Goal: Task Accomplishment & Management: Use online tool/utility

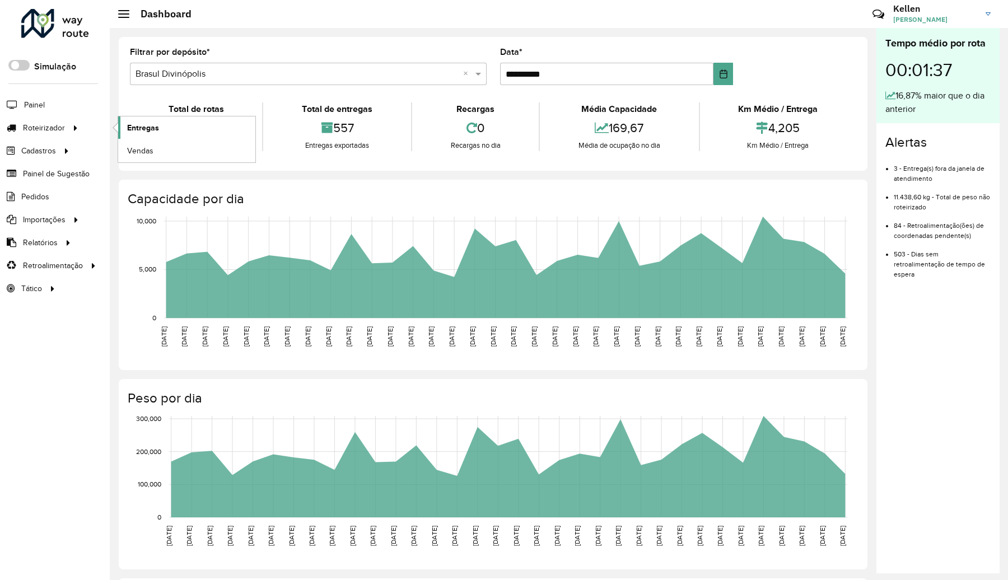
click at [146, 127] on span "Entregas" at bounding box center [143, 128] width 32 height 12
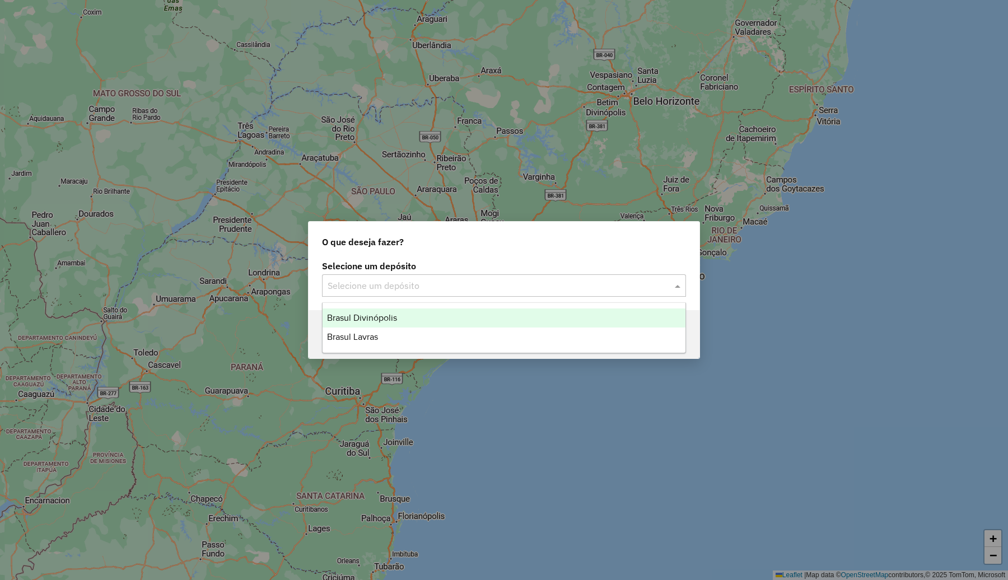
click at [400, 274] on div "Selecione um depósito" at bounding box center [504, 285] width 364 height 22
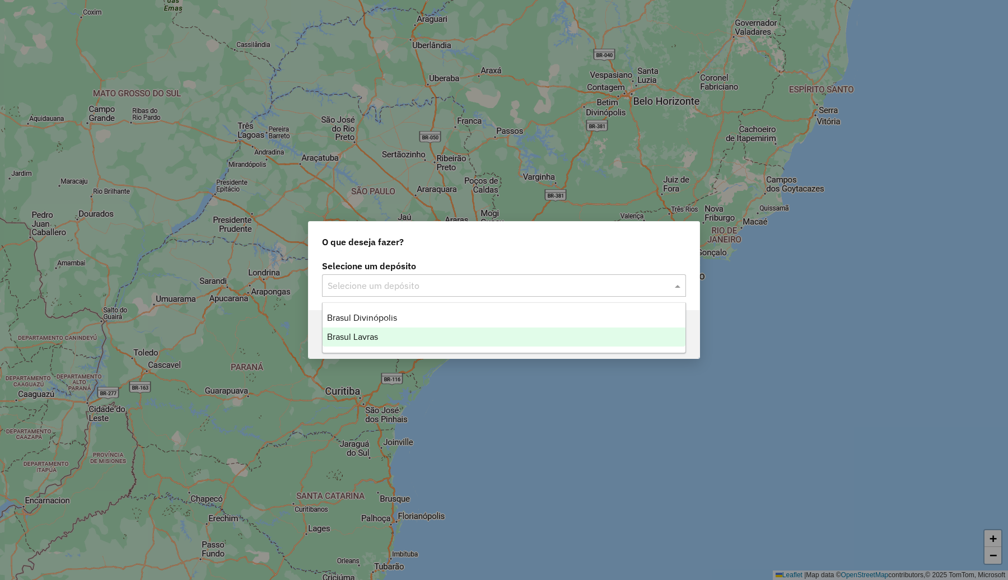
click at [378, 341] on span "Brasul Lavras" at bounding box center [352, 337] width 51 height 10
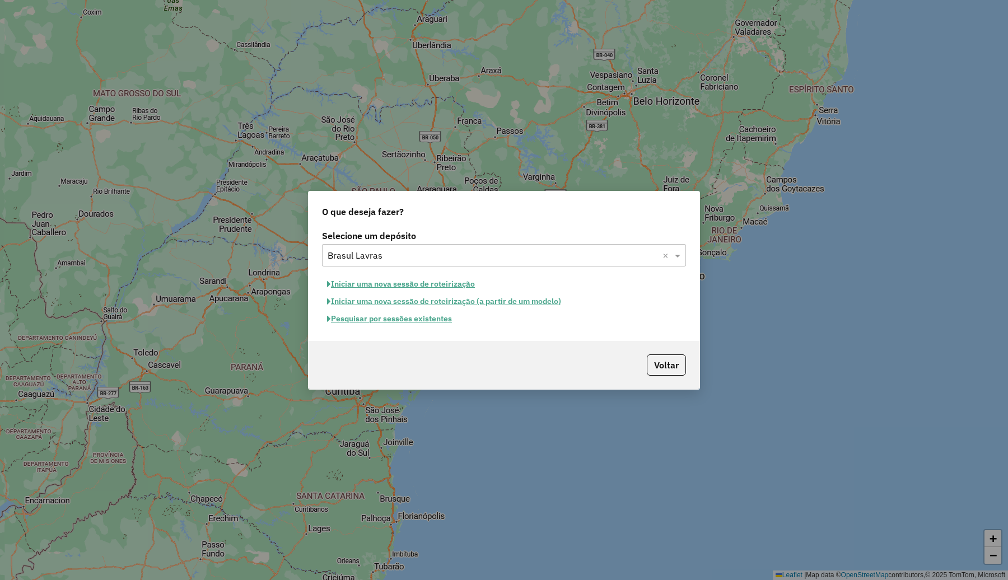
click at [381, 317] on button "Pesquisar por sessões existentes" at bounding box center [389, 318] width 135 height 17
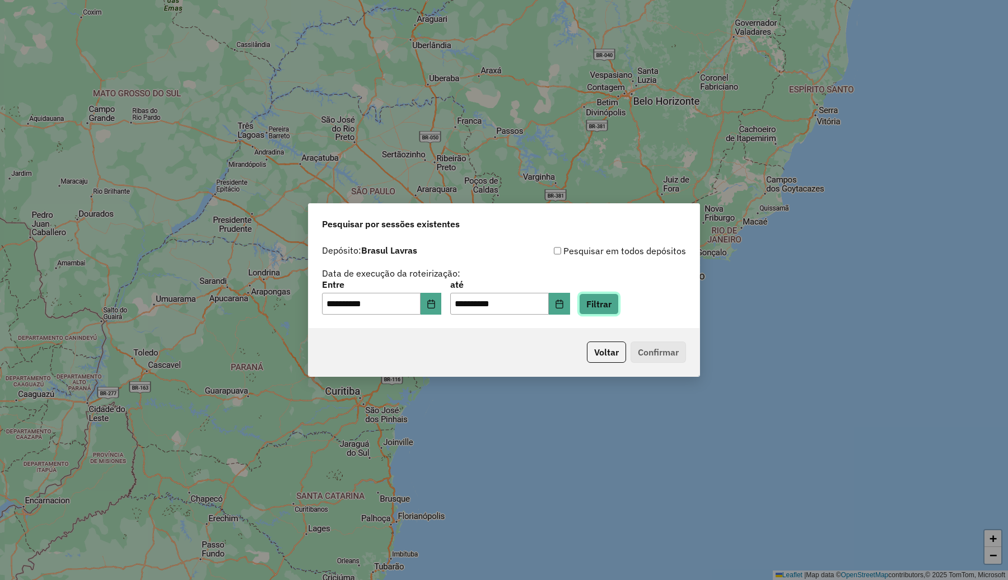
click at [619, 304] on button "Filtrar" at bounding box center [599, 303] width 40 height 21
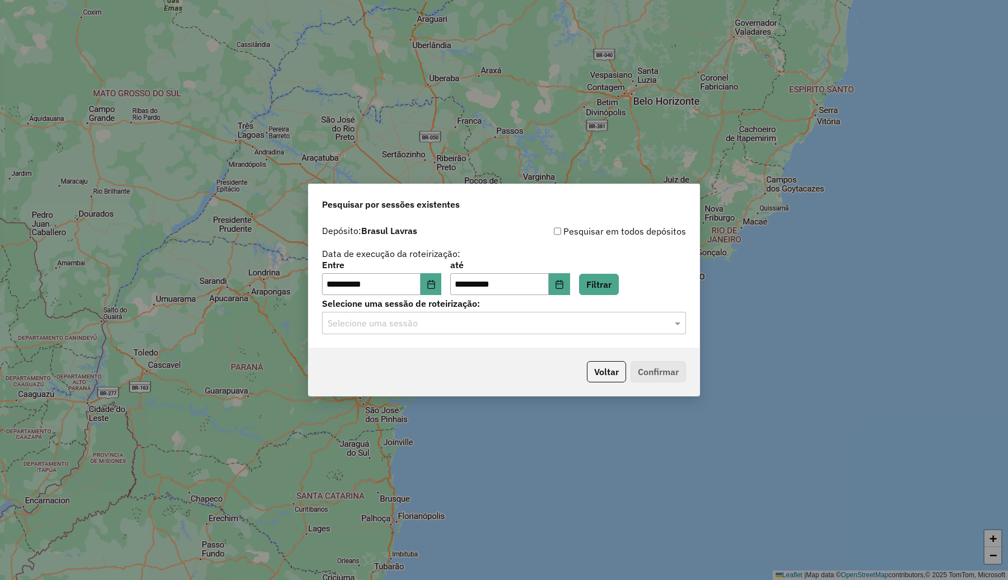
click at [470, 327] on hb-app "**********" at bounding box center [504, 290] width 1008 height 580
click at [463, 324] on input "text" at bounding box center [492, 323] width 330 height 13
drag, startPoint x: 441, startPoint y: 354, endPoint x: 456, endPoint y: 361, distance: 16.8
click at [441, 354] on div "979867 - 15/08/2025 18:37" at bounding box center [503, 355] width 363 height 19
click at [680, 368] on button "Confirmar" at bounding box center [657, 371] width 55 height 21
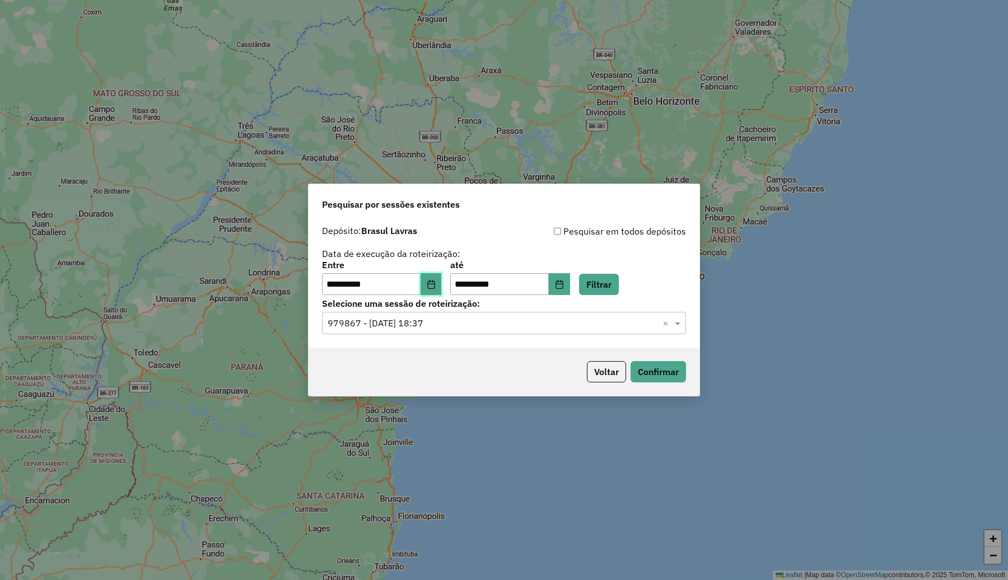
click at [435, 285] on icon "Choose Date" at bounding box center [431, 284] width 9 height 9
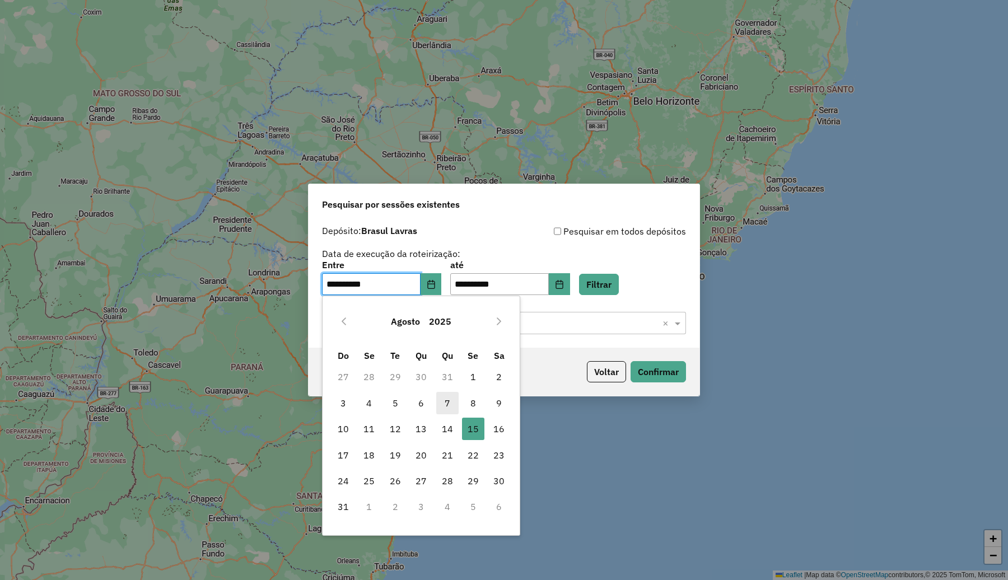
click at [447, 397] on span "7" at bounding box center [447, 403] width 22 height 22
type input "**********"
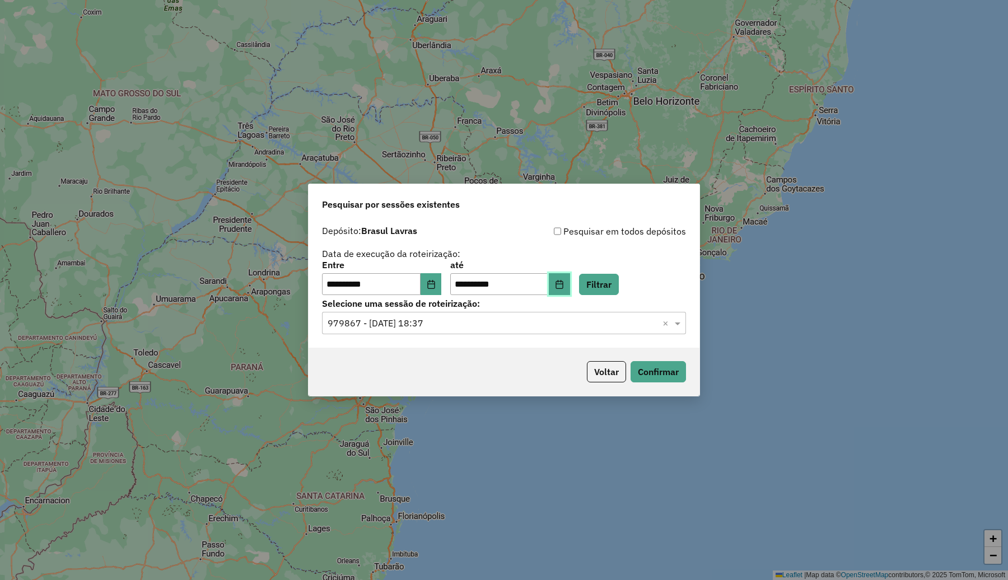
click at [570, 291] on button "Choose Date" at bounding box center [559, 284] width 21 height 22
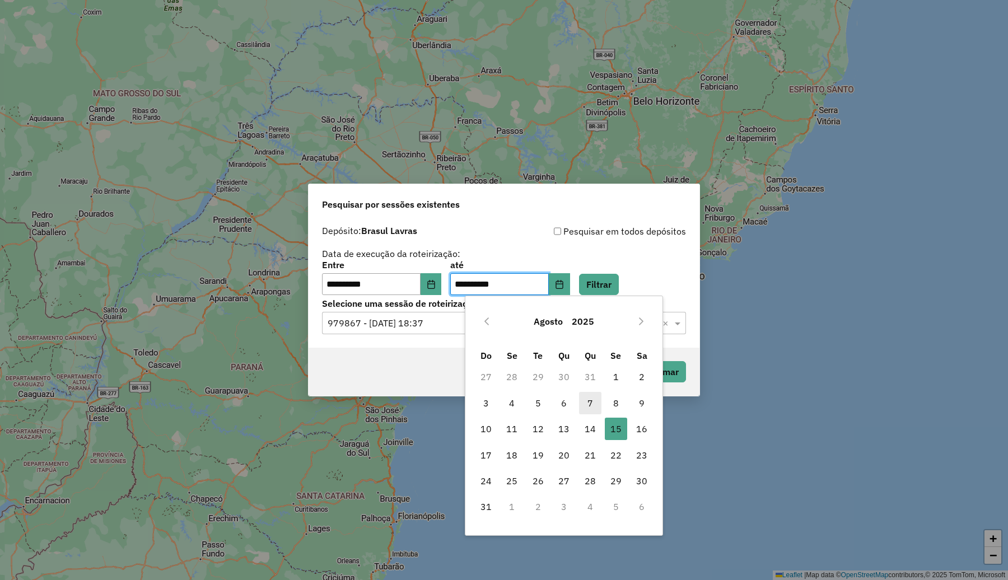
click at [584, 398] on span "7" at bounding box center [590, 403] width 22 height 22
type input "**********"
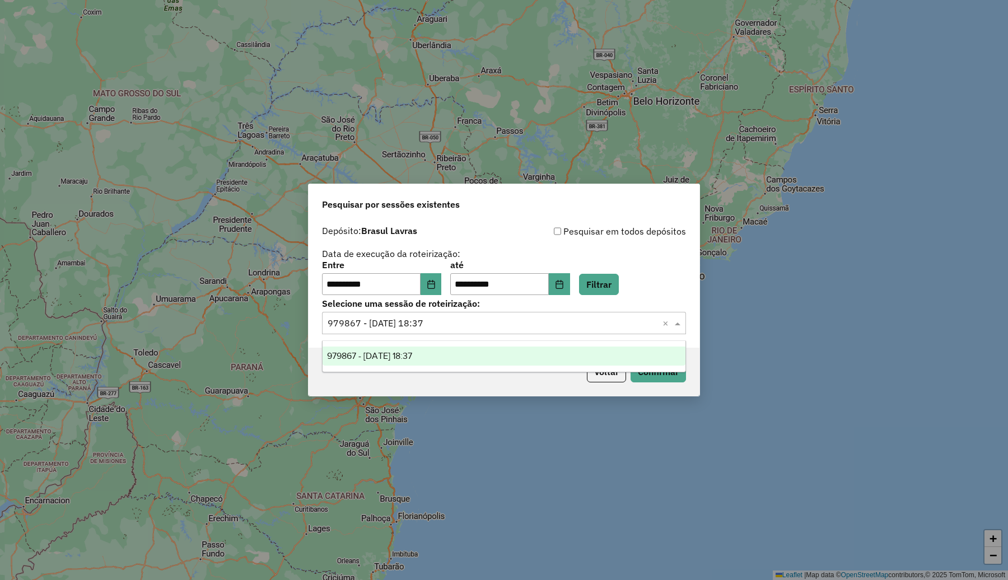
click at [675, 324] on span at bounding box center [679, 322] width 14 height 13
click at [456, 354] on div "979867 - 15/08/2025 18:37" at bounding box center [503, 355] width 363 height 19
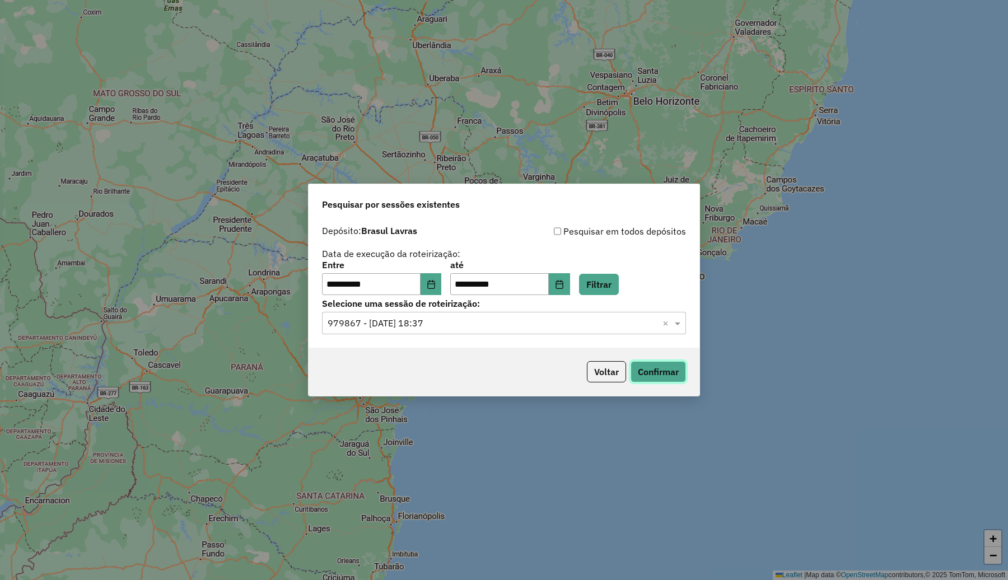
click at [662, 374] on button "Confirmar" at bounding box center [657, 371] width 55 height 21
click at [619, 280] on button "Filtrar" at bounding box center [599, 284] width 40 height 21
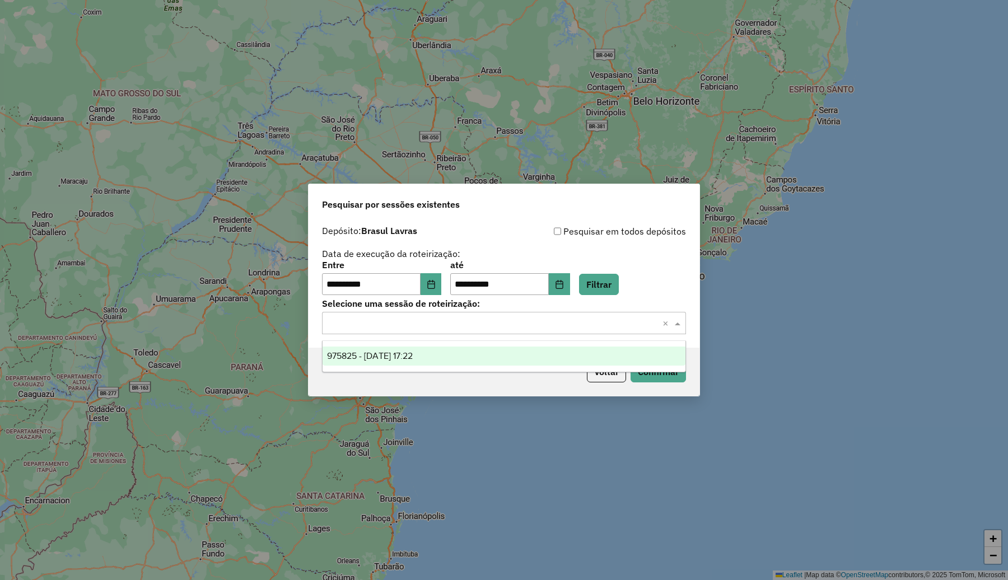
click at [535, 321] on input "text" at bounding box center [492, 323] width 330 height 13
click at [443, 350] on div "975825 - 07/08/2025 17:22" at bounding box center [503, 355] width 363 height 19
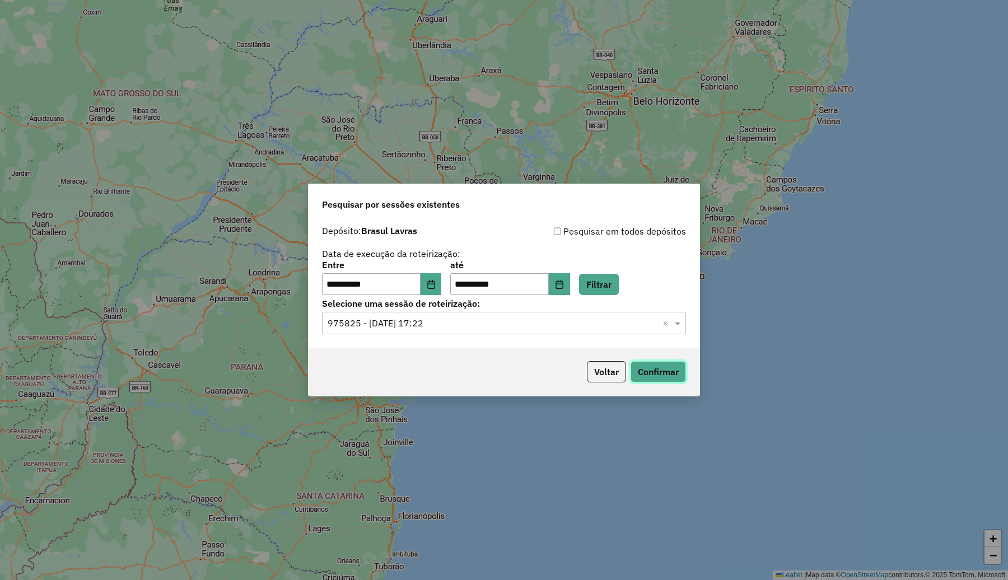
click at [673, 373] on button "Confirmar" at bounding box center [657, 371] width 55 height 21
click at [435, 284] on icon "Choose Date" at bounding box center [431, 284] width 9 height 9
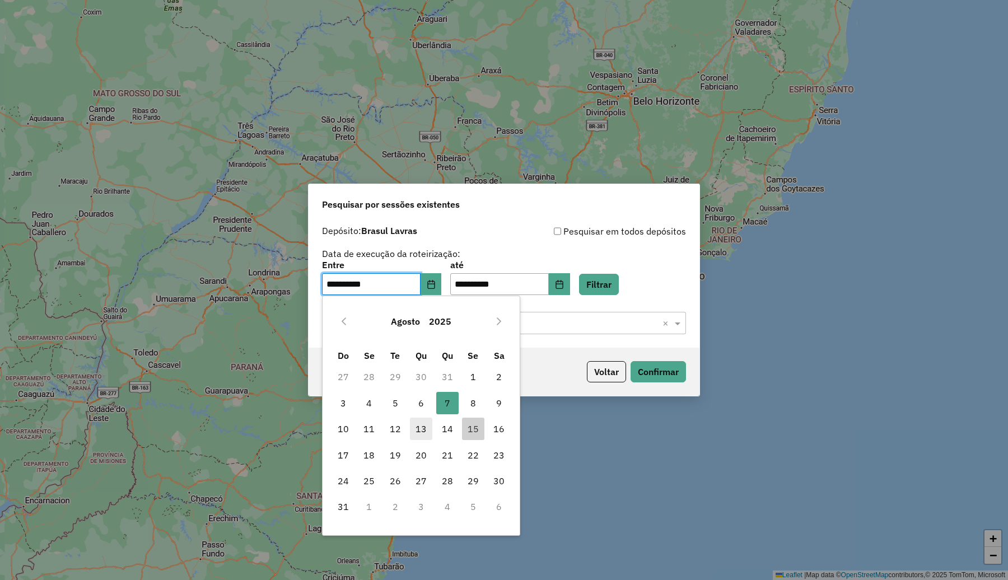
click at [419, 428] on span "13" at bounding box center [421, 429] width 22 height 22
type input "**********"
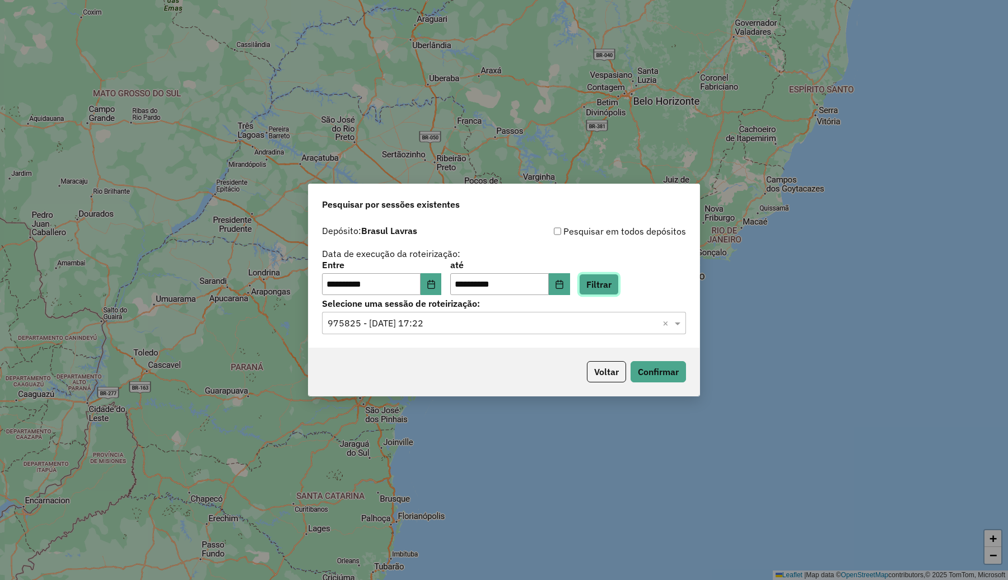
click at [619, 283] on button "Filtrar" at bounding box center [599, 284] width 40 height 21
click at [555, 321] on input "text" at bounding box center [492, 323] width 330 height 13
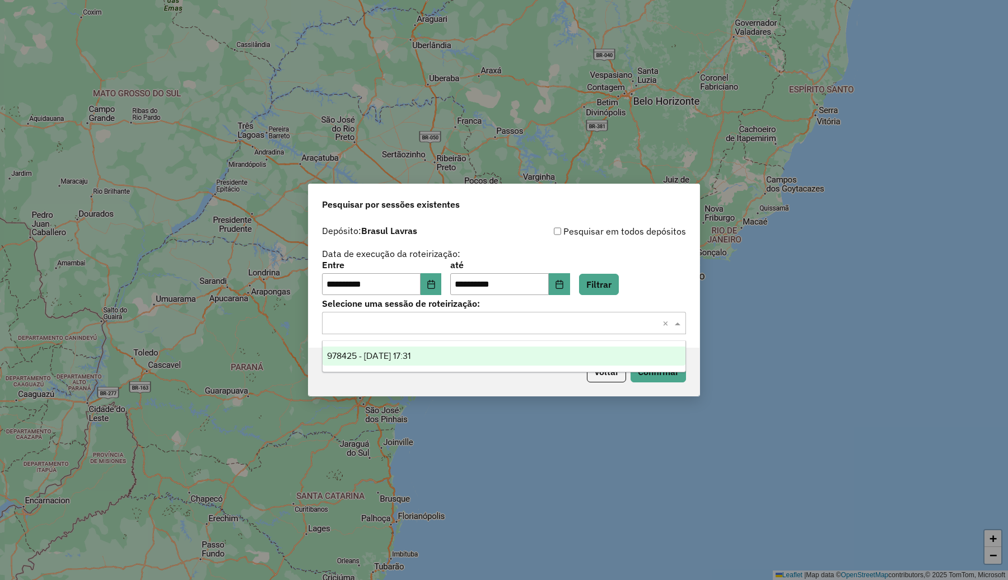
click at [410, 351] on span "978425 - 13/08/2025 17:31" at bounding box center [368, 356] width 83 height 10
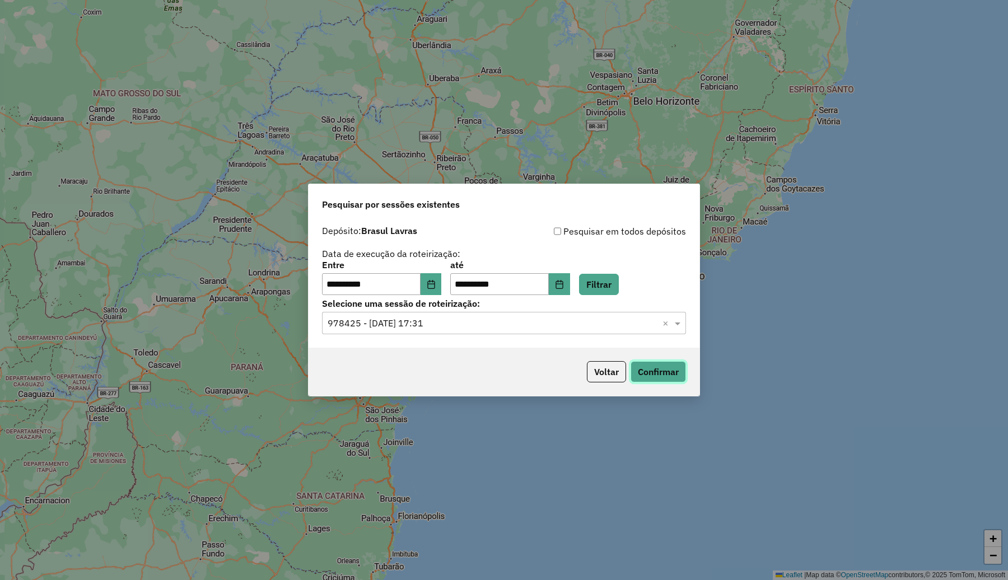
click at [668, 371] on button "Confirmar" at bounding box center [657, 371] width 55 height 21
click at [435, 284] on icon "Choose Date" at bounding box center [431, 284] width 9 height 9
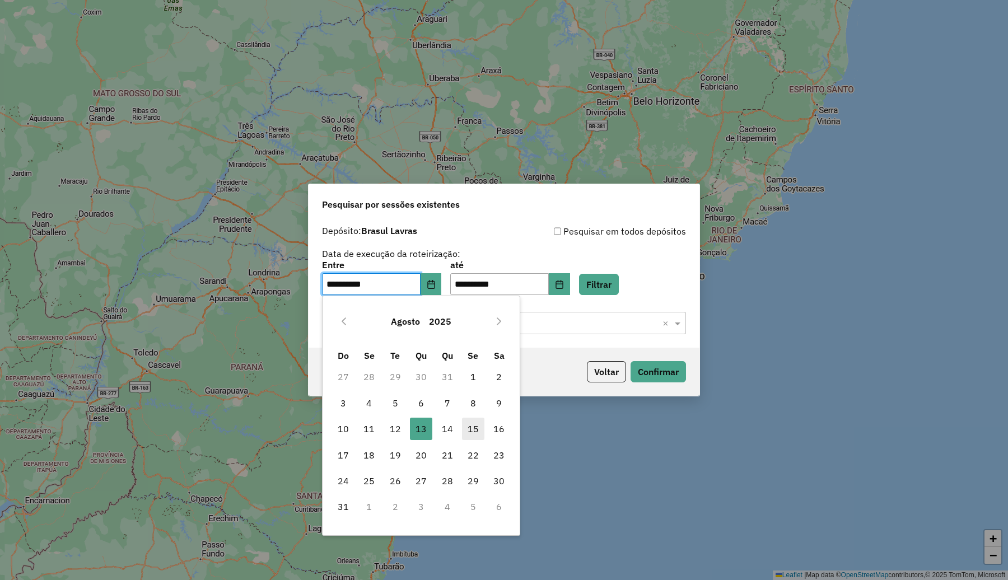
click at [474, 426] on span "15" at bounding box center [473, 429] width 22 height 22
type input "**********"
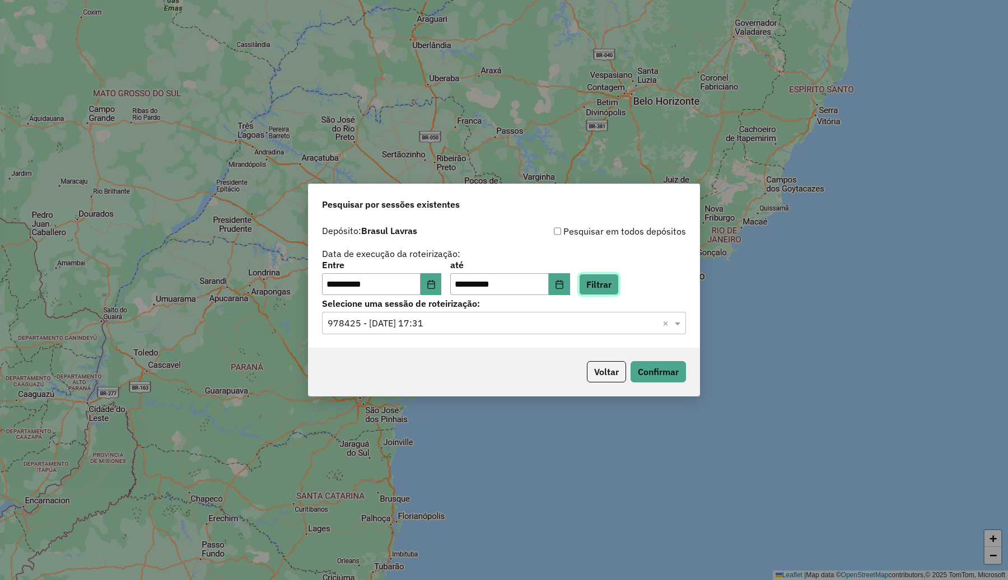
click at [619, 283] on button "Filtrar" at bounding box center [599, 284] width 40 height 21
click at [507, 315] on div "Selecione uma sessão × ×" at bounding box center [504, 323] width 364 height 22
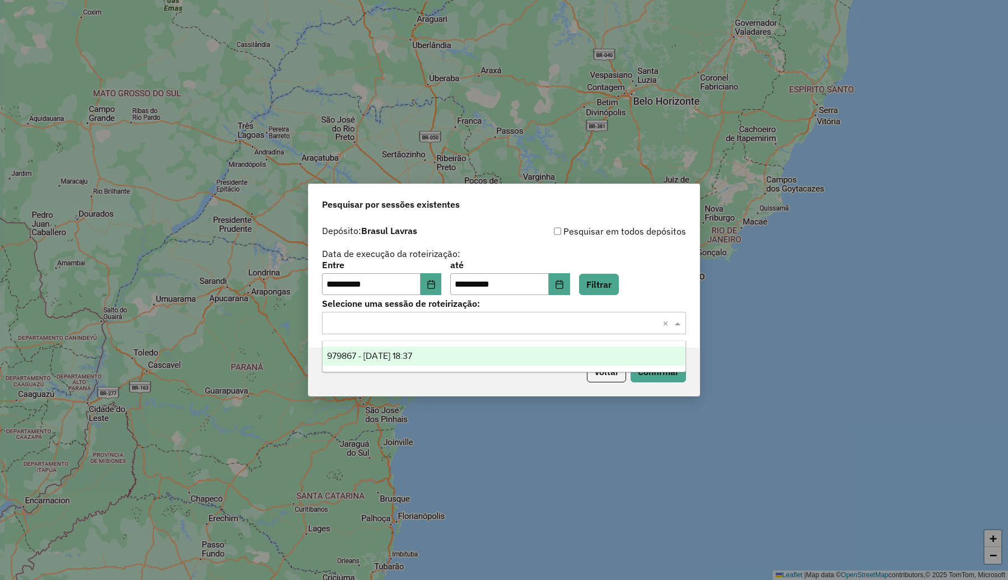
click at [427, 350] on div "979867 - 15/08/2025 18:37" at bounding box center [503, 355] width 363 height 19
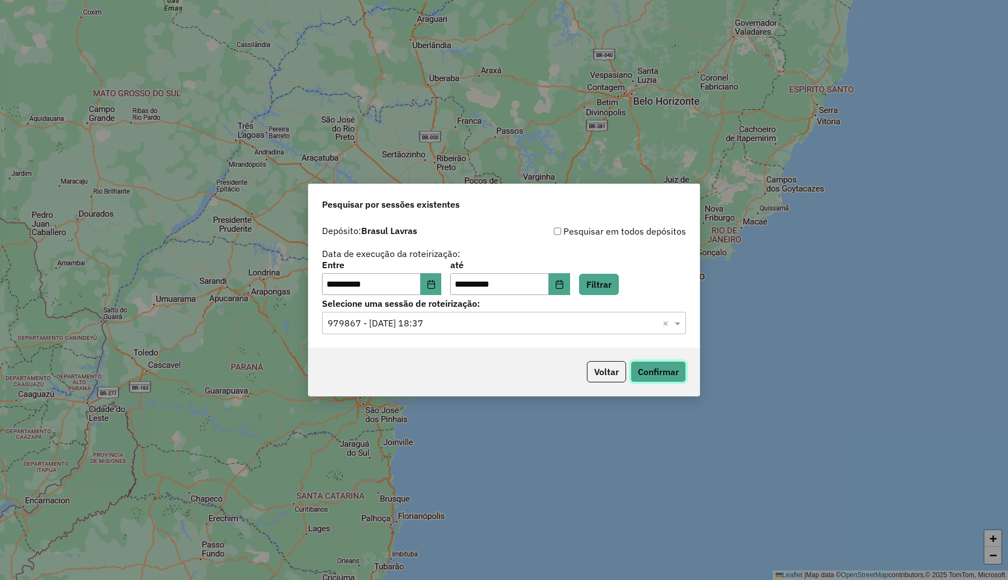
click at [667, 376] on button "Confirmar" at bounding box center [657, 371] width 55 height 21
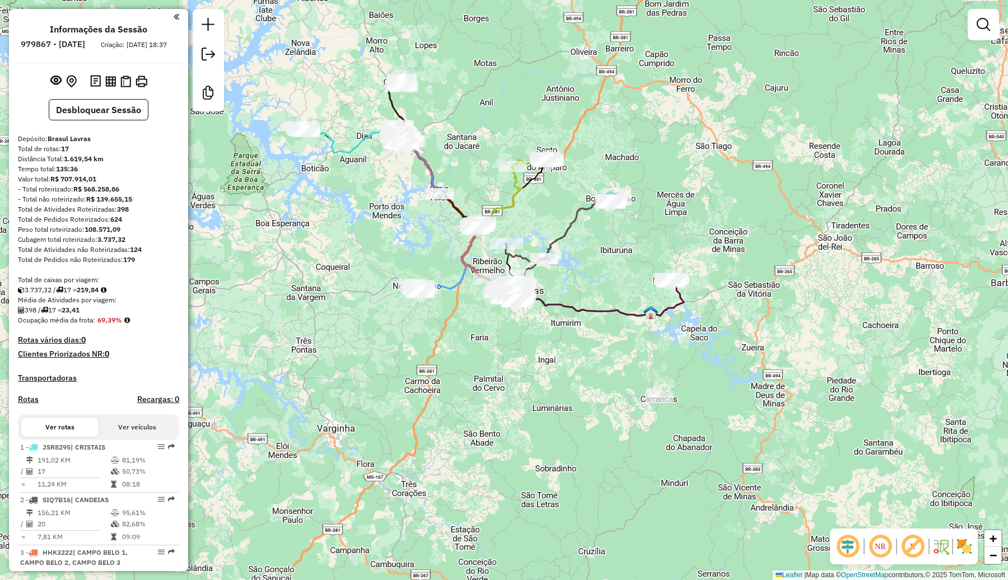
click at [963, 545] on img at bounding box center [964, 546] width 18 height 18
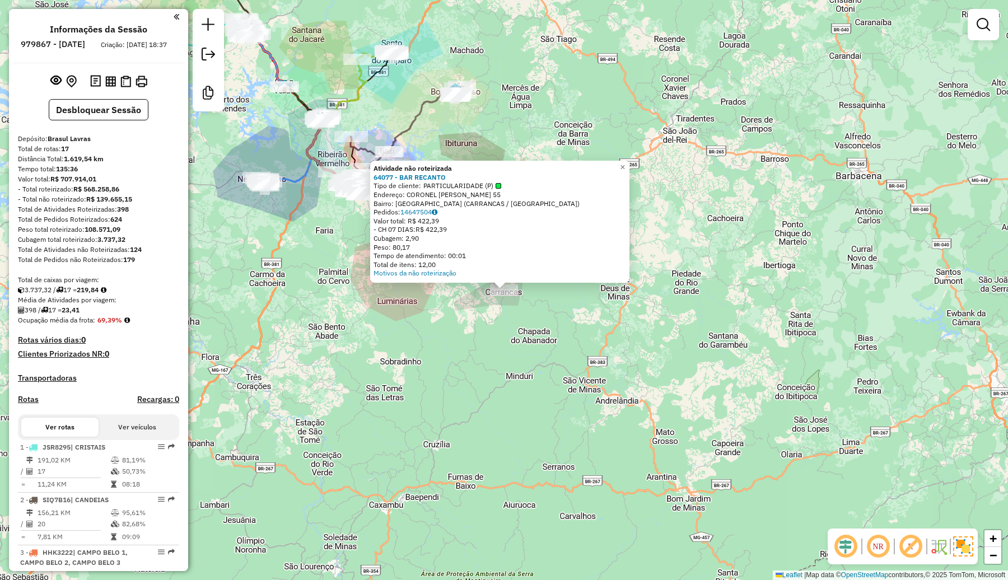
click at [514, 373] on div "Atividade não roteirizada 64077 - BAR RECANTO Tipo de cliente: PARTICULARIDADE …" at bounding box center [504, 290] width 1008 height 580
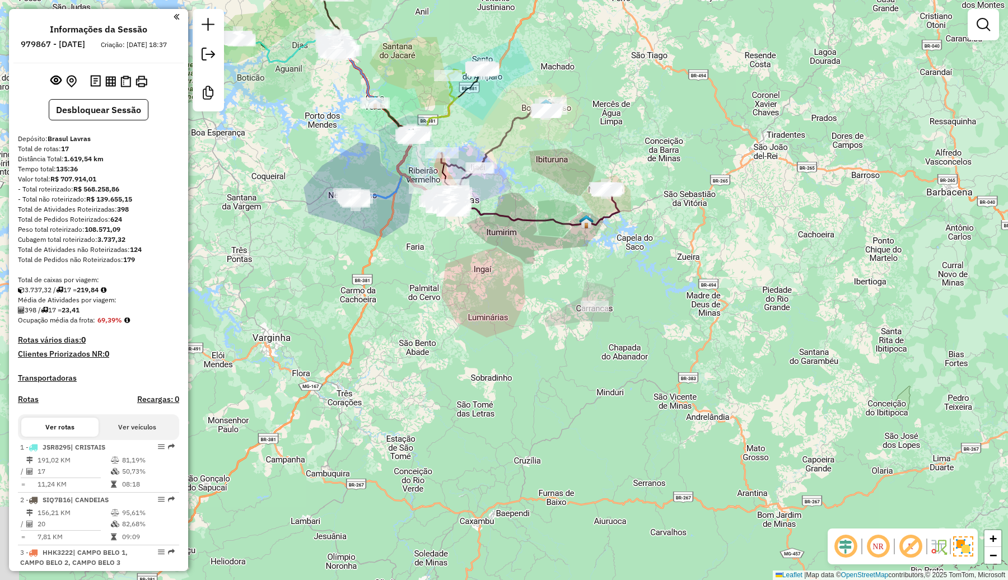
drag, startPoint x: 462, startPoint y: 343, endPoint x: 552, endPoint y: 359, distance: 92.1
click at [552, 359] on div "Janela de atendimento Grade de atendimento Capacidade Transportadoras Veículos …" at bounding box center [504, 290] width 1008 height 580
click at [101, 118] on button "Desbloquear Sessão" at bounding box center [99, 109] width 100 height 21
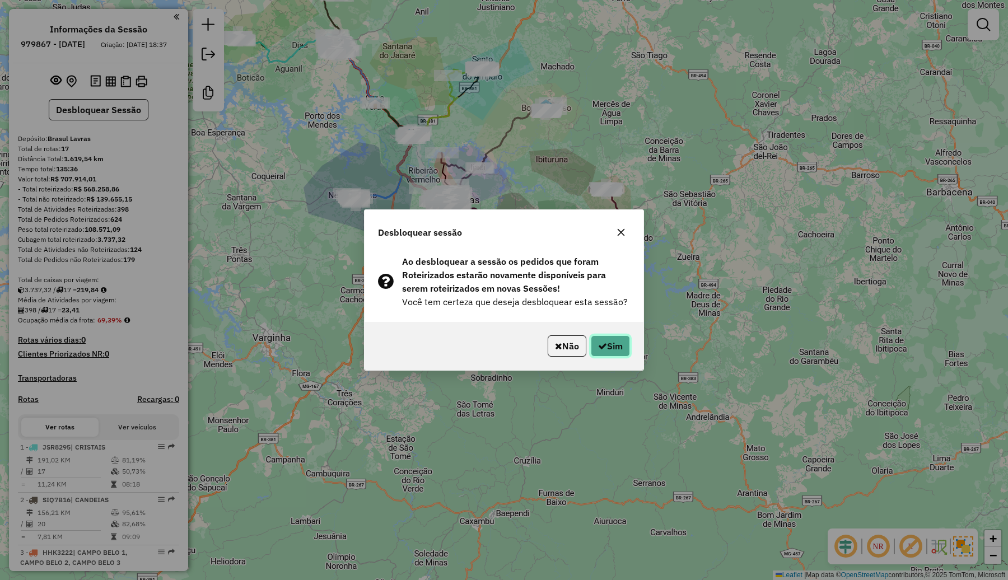
click at [617, 347] on button "Sim" at bounding box center [610, 345] width 39 height 21
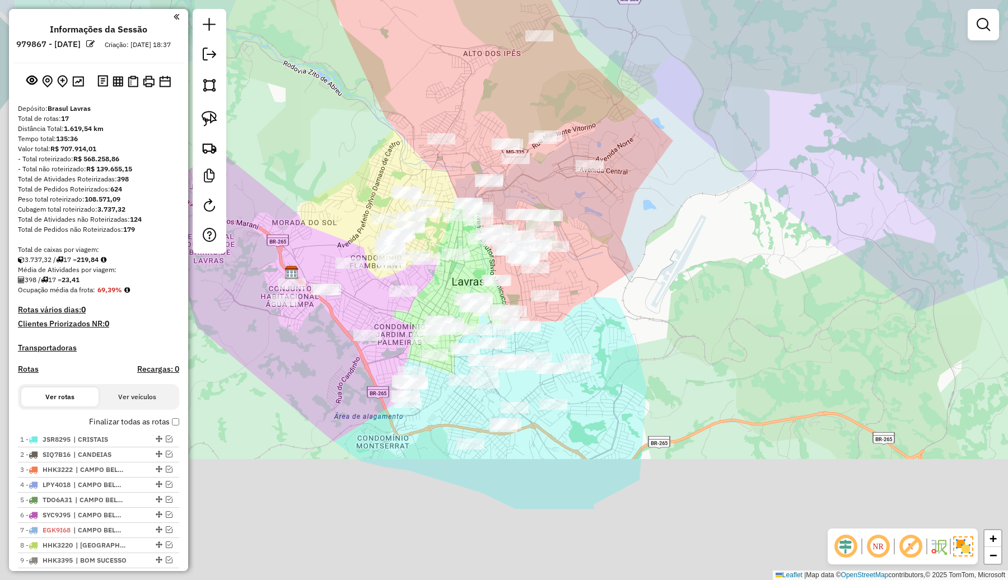
drag, startPoint x: 580, startPoint y: 407, endPoint x: 645, endPoint y: 278, distance: 143.9
click at [645, 278] on div "Janela de atendimento Grade de atendimento Capacidade Transportadoras Veículos …" at bounding box center [504, 290] width 1008 height 580
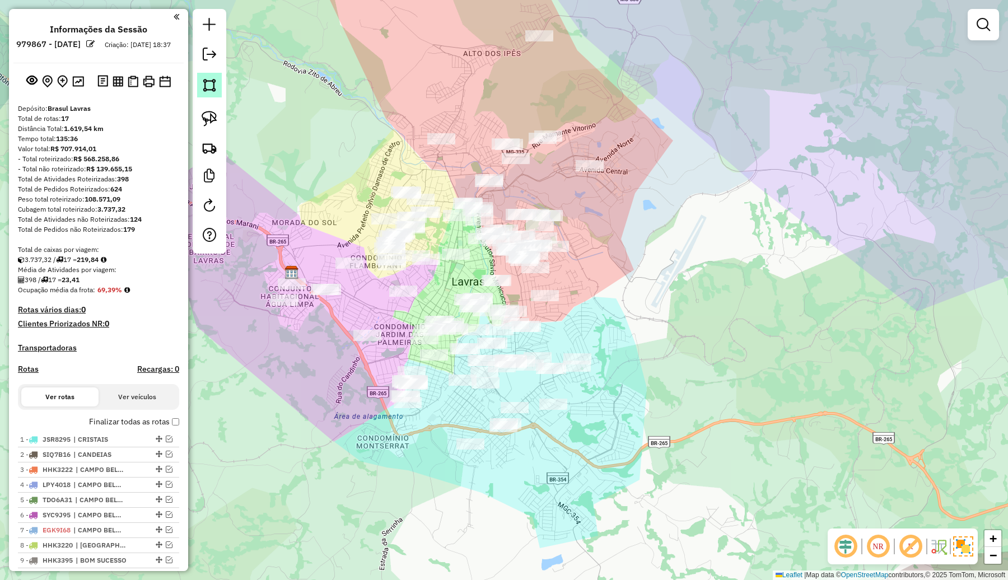
click at [208, 85] on img at bounding box center [210, 85] width 16 height 16
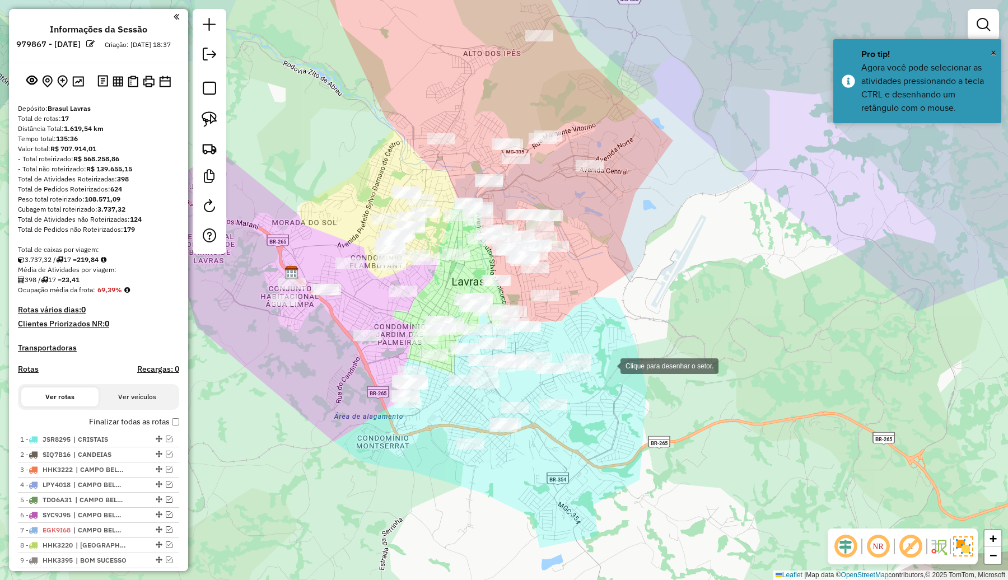
click at [609, 365] on div at bounding box center [609, 365] width 22 height 22
drag, startPoint x: 571, startPoint y: 349, endPoint x: 543, endPoint y: 349, distance: 28.5
click at [570, 349] on div at bounding box center [571, 349] width 22 height 22
click at [512, 348] on div at bounding box center [512, 348] width 22 height 22
click at [463, 357] on div at bounding box center [463, 356] width 22 height 22
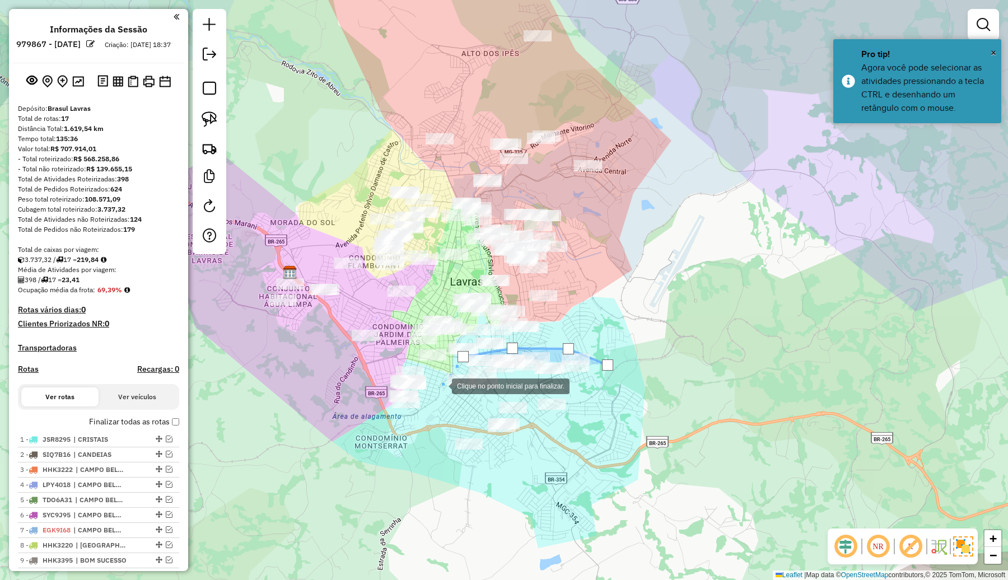
click at [441, 385] on div at bounding box center [440, 385] width 22 height 22
click at [437, 415] on div at bounding box center [437, 415] width 22 height 22
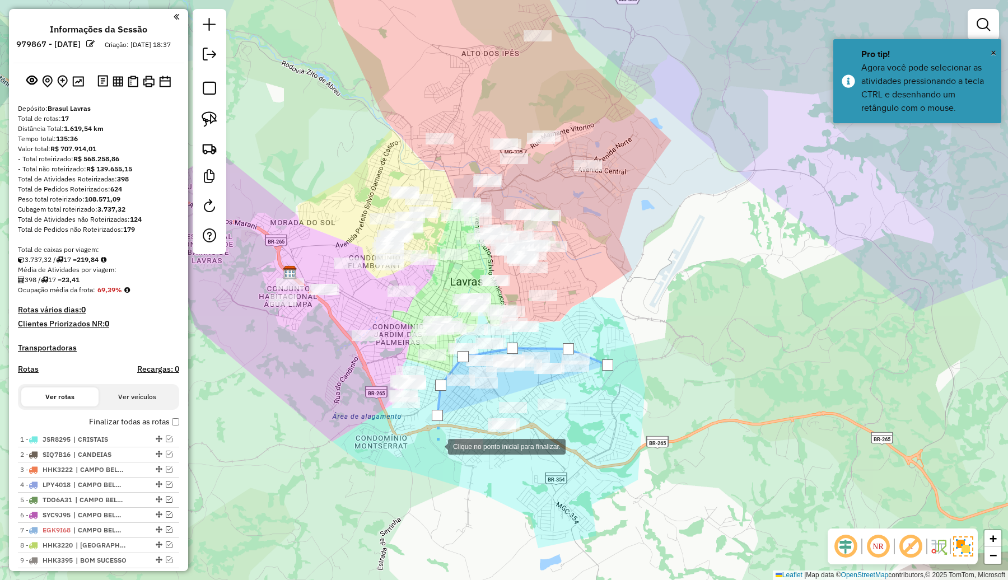
click at [437, 446] on div at bounding box center [436, 445] width 22 height 22
drag, startPoint x: 440, startPoint y: 455, endPoint x: 476, endPoint y: 481, distance: 44.8
click at [441, 456] on div at bounding box center [440, 454] width 22 height 22
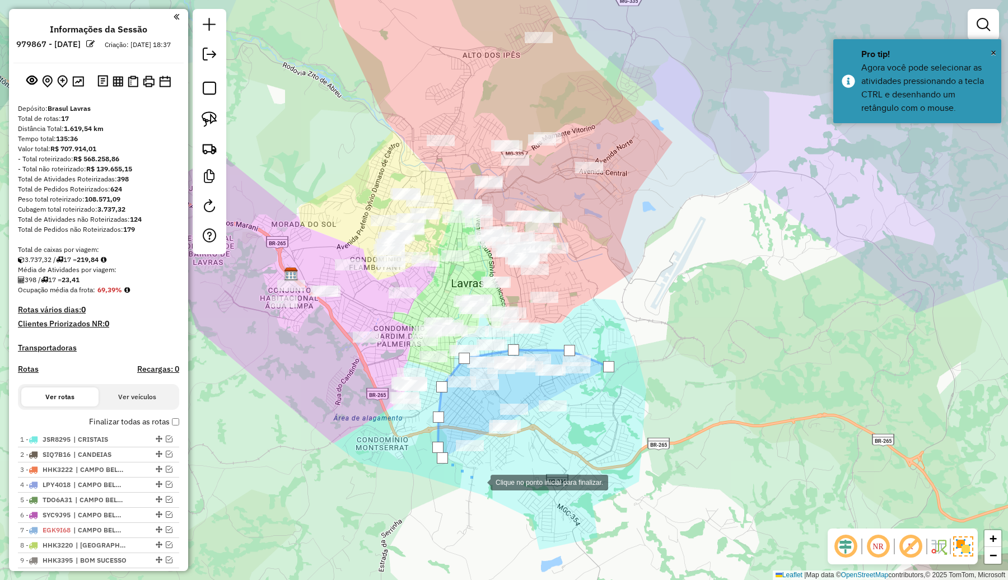
click at [486, 481] on div at bounding box center [479, 481] width 22 height 22
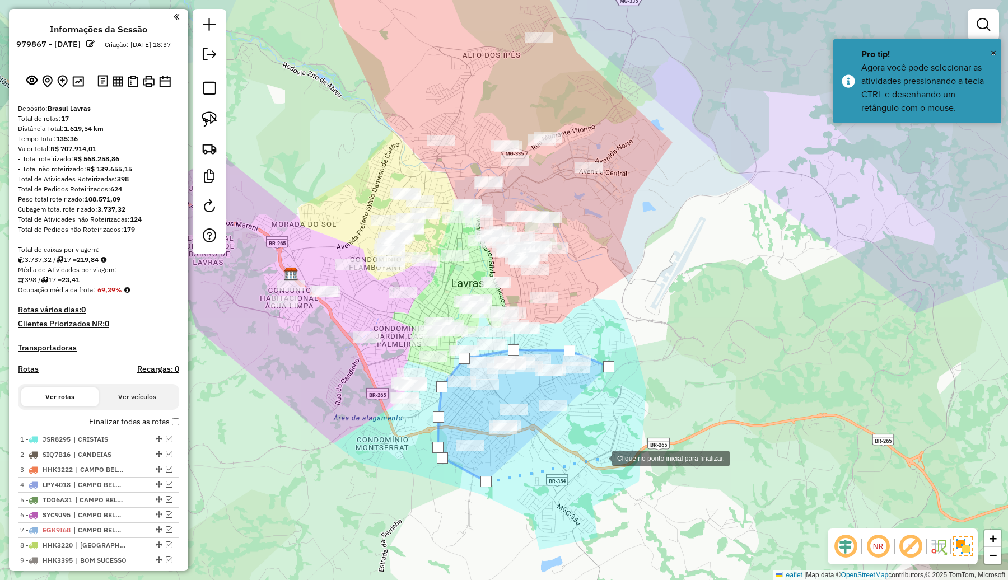
drag, startPoint x: 601, startPoint y: 457, endPoint x: 617, endPoint y: 441, distance: 23.4
click at [602, 457] on div at bounding box center [600, 457] width 22 height 22
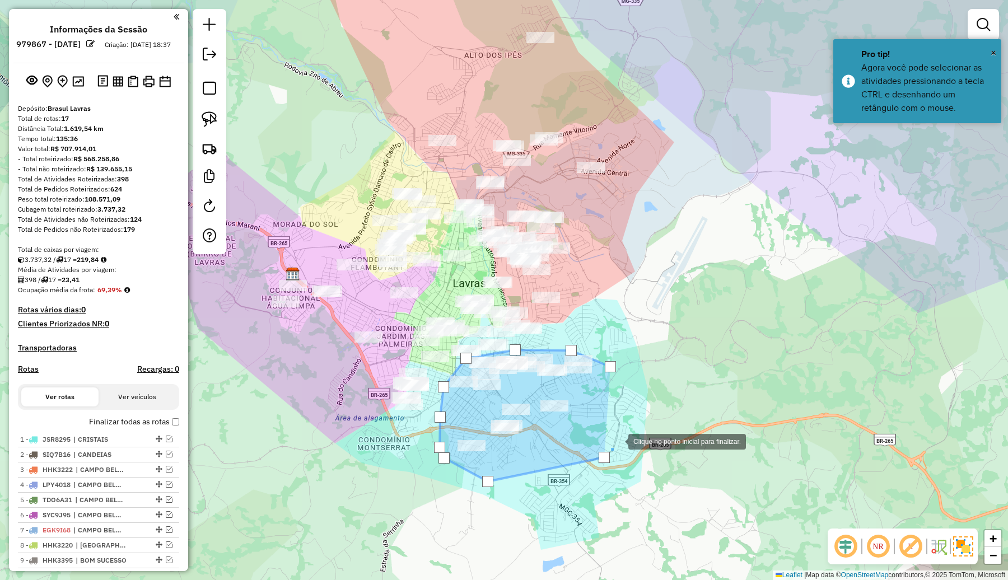
drag, startPoint x: 617, startPoint y: 441, endPoint x: 620, endPoint y: 421, distance: 19.3
click at [617, 438] on div at bounding box center [617, 440] width 22 height 22
click at [620, 429] on div at bounding box center [617, 440] width 22 height 22
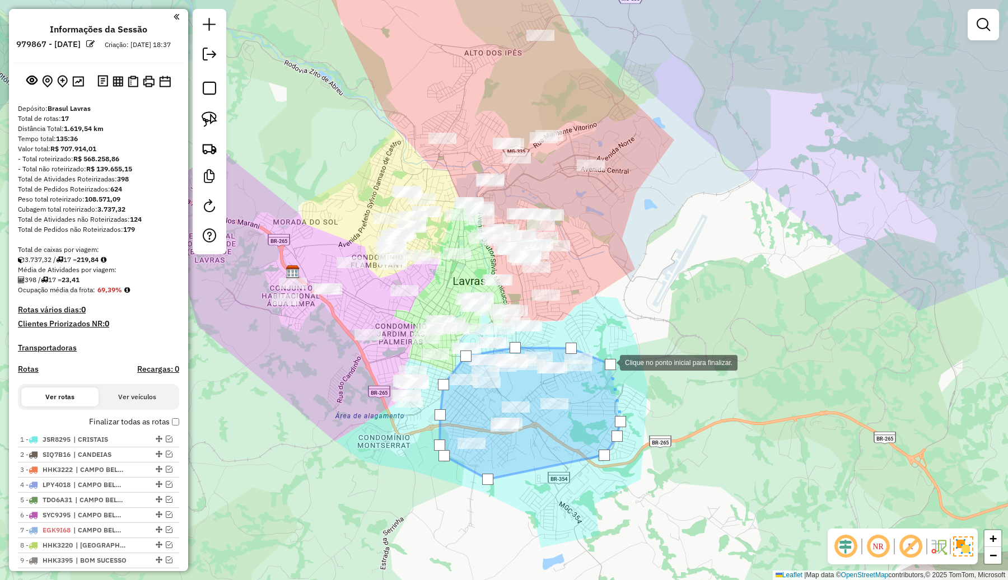
click at [608, 362] on div at bounding box center [610, 364] width 11 height 11
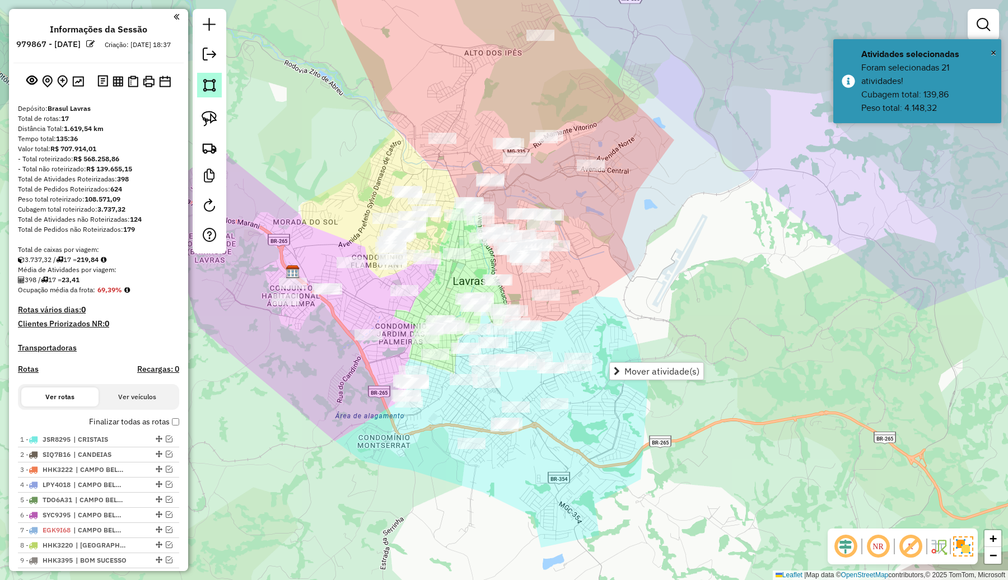
click at [210, 88] on img at bounding box center [210, 85] width 16 height 16
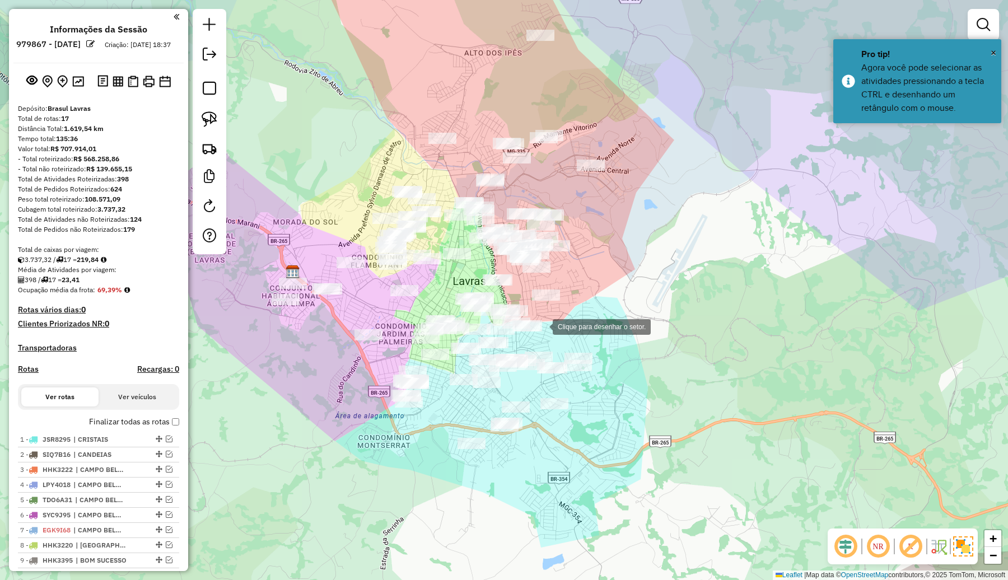
click at [541, 326] on div at bounding box center [541, 326] width 22 height 22
click at [517, 298] on div at bounding box center [516, 298] width 22 height 22
drag, startPoint x: 455, startPoint y: 288, endPoint x: 440, endPoint y: 292, distance: 15.1
click at [453, 288] on div at bounding box center [454, 288] width 22 height 22
click at [411, 320] on div at bounding box center [411, 319] width 22 height 22
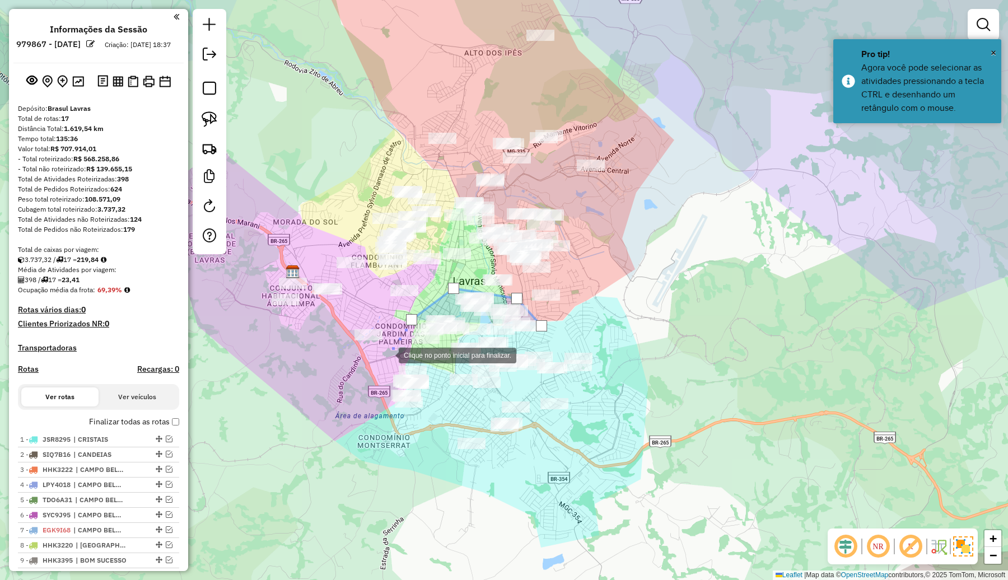
click at [387, 354] on div at bounding box center [387, 354] width 22 height 22
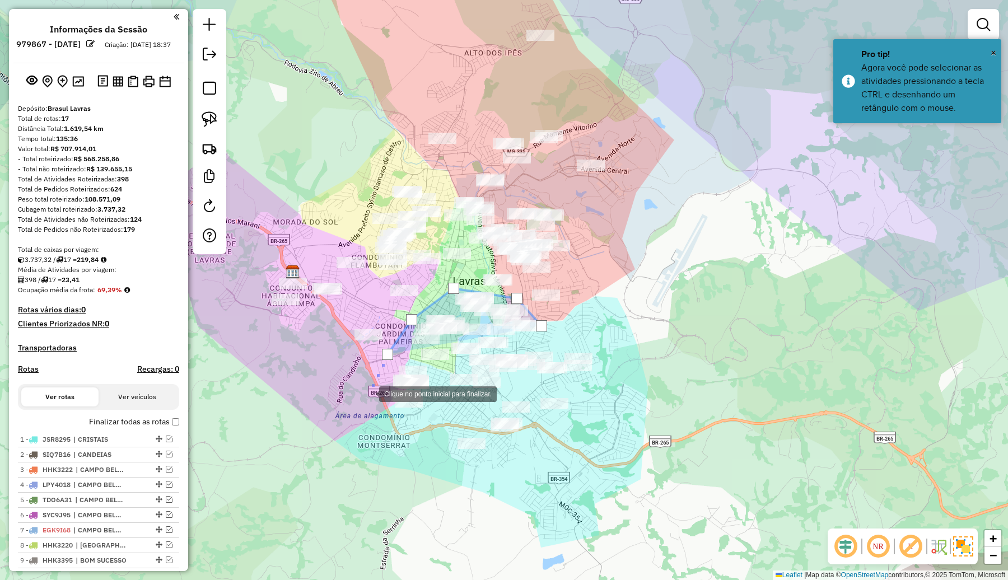
click at [368, 393] on div at bounding box center [368, 393] width 22 height 22
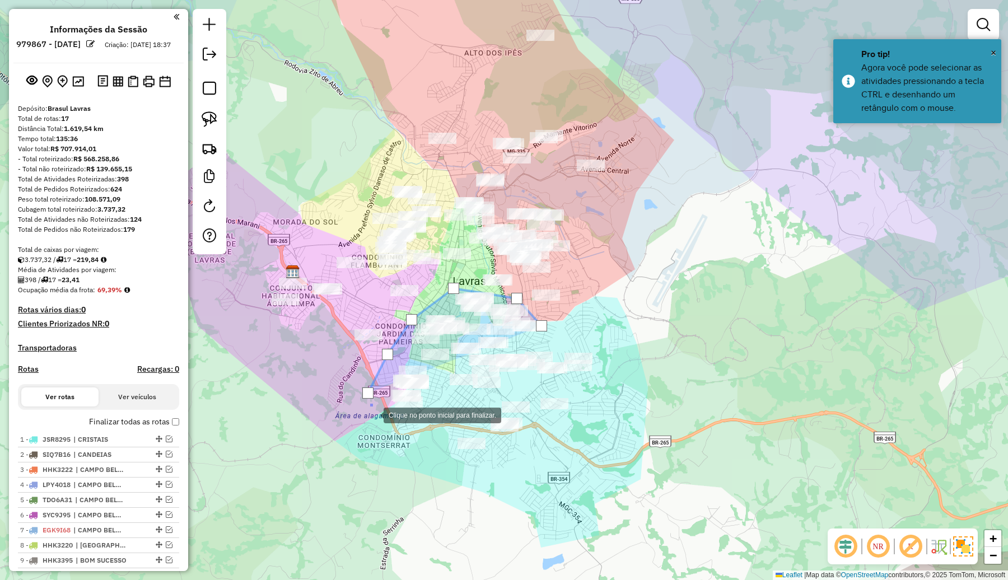
click at [373, 415] on div at bounding box center [372, 414] width 22 height 22
click at [390, 426] on div at bounding box center [379, 424] width 22 height 22
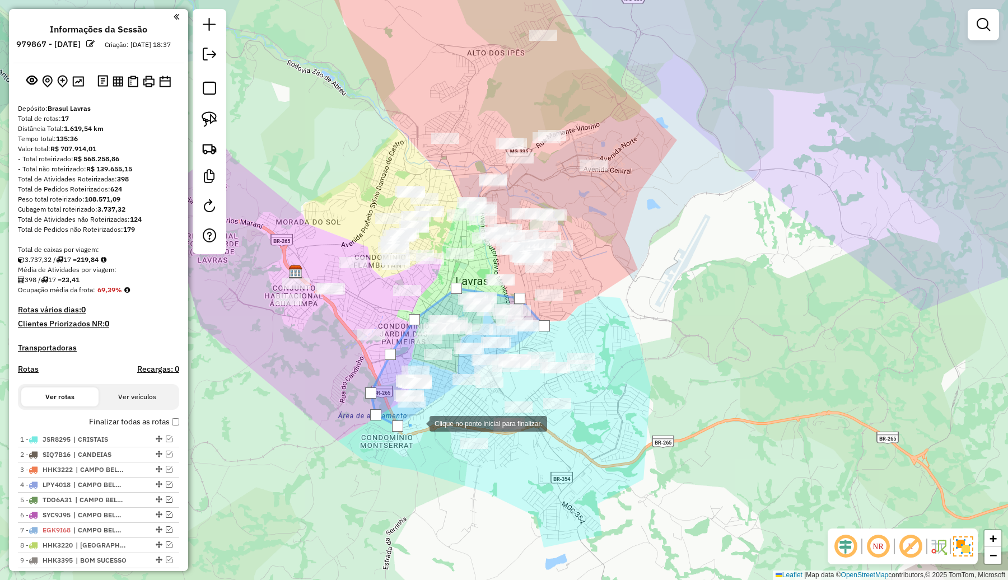
click at [418, 423] on div at bounding box center [418, 422] width 22 height 22
click at [423, 413] on div at bounding box center [422, 413] width 22 height 22
click at [426, 392] on div at bounding box center [426, 392] width 22 height 22
click at [432, 375] on div at bounding box center [432, 375] width 22 height 22
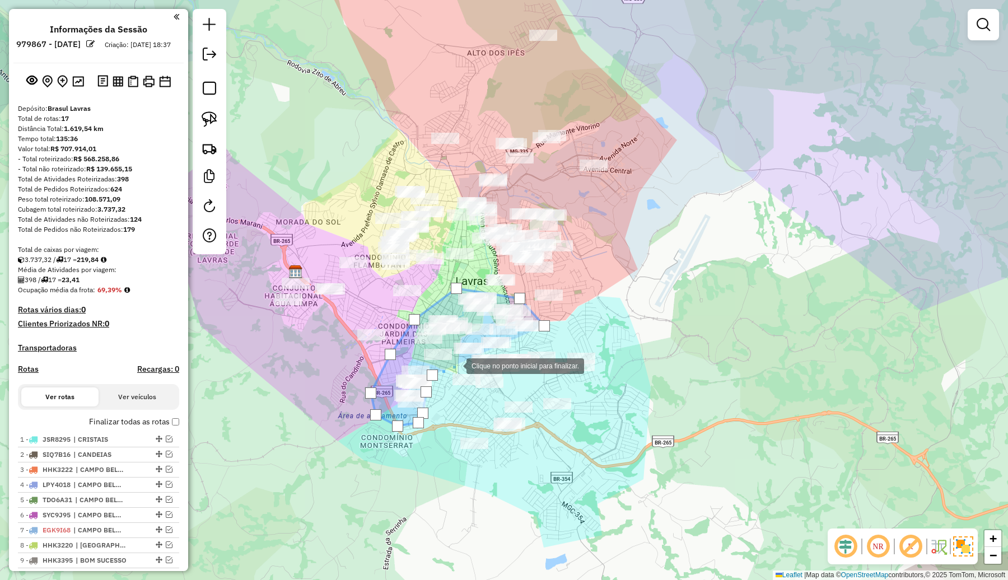
click at [460, 365] on div at bounding box center [455, 365] width 22 height 22
click at [480, 350] on div at bounding box center [479, 351] width 22 height 22
click at [519, 345] on div at bounding box center [508, 345] width 22 height 22
click at [539, 335] on div at bounding box center [528, 342] width 22 height 22
click at [541, 324] on div at bounding box center [543, 325] width 11 height 11
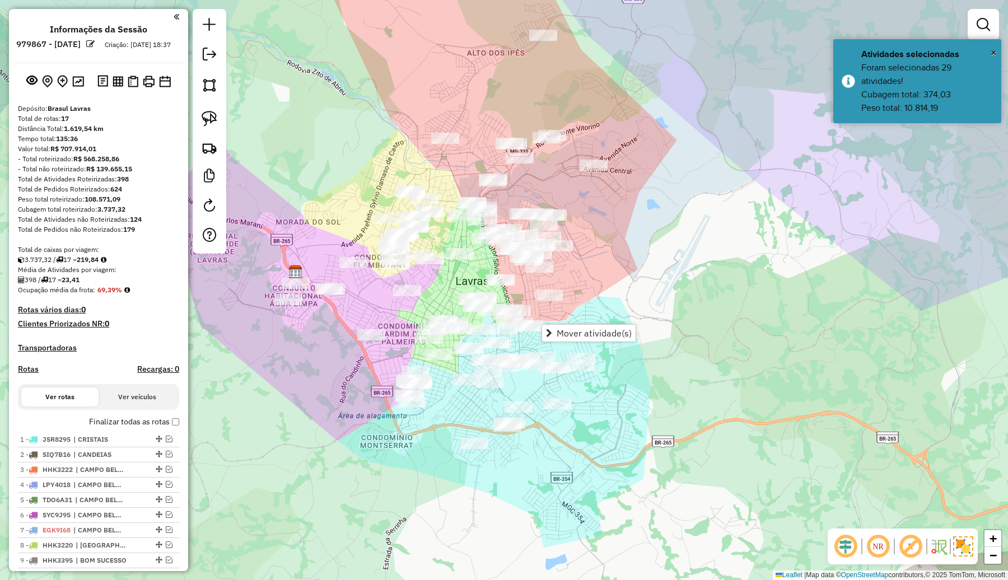
click at [610, 300] on div "Janela de atendimento Grade de atendimento Capacidade Transportadoras Veículos …" at bounding box center [504, 290] width 1008 height 580
click at [208, 79] on img at bounding box center [210, 85] width 16 height 16
click at [518, 340] on div at bounding box center [518, 340] width 22 height 22
click at [495, 324] on div at bounding box center [495, 323] width 22 height 22
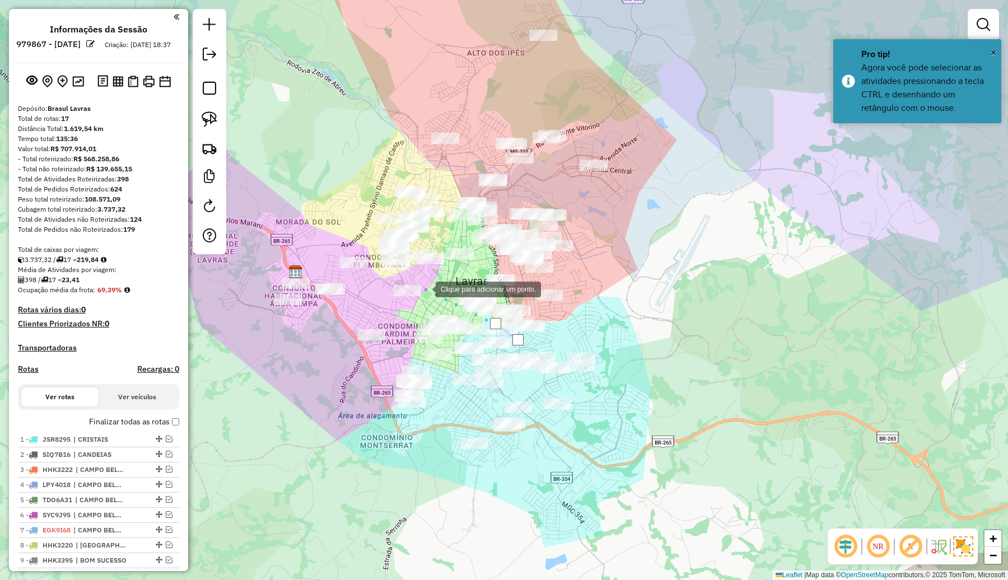
click at [424, 288] on div at bounding box center [424, 288] width 22 height 22
click at [388, 277] on div at bounding box center [388, 277] width 22 height 22
click at [367, 253] on div at bounding box center [366, 253] width 22 height 22
click at [264, 261] on div at bounding box center [263, 261] width 22 height 22
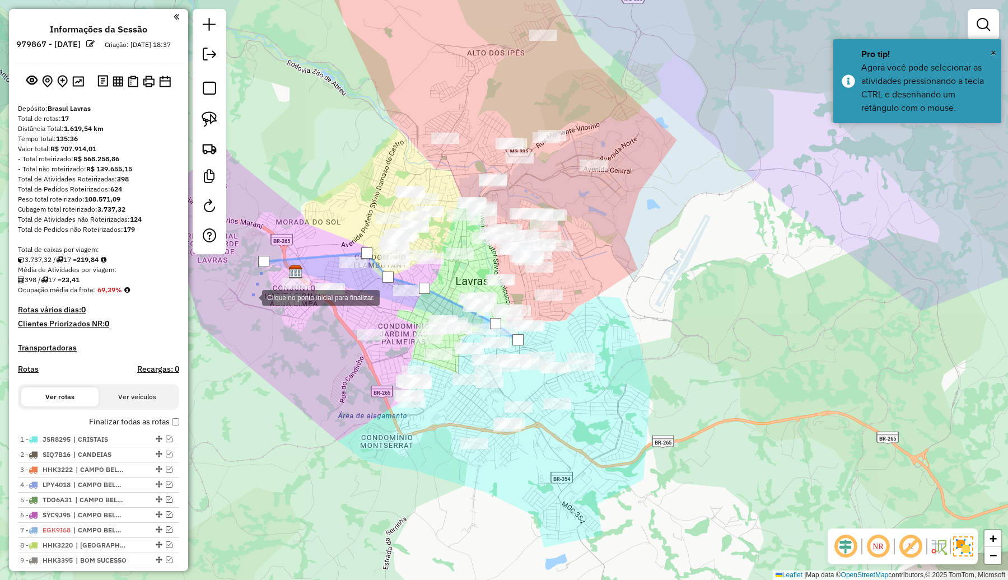
click at [250, 308] on div at bounding box center [251, 296] width 22 height 22
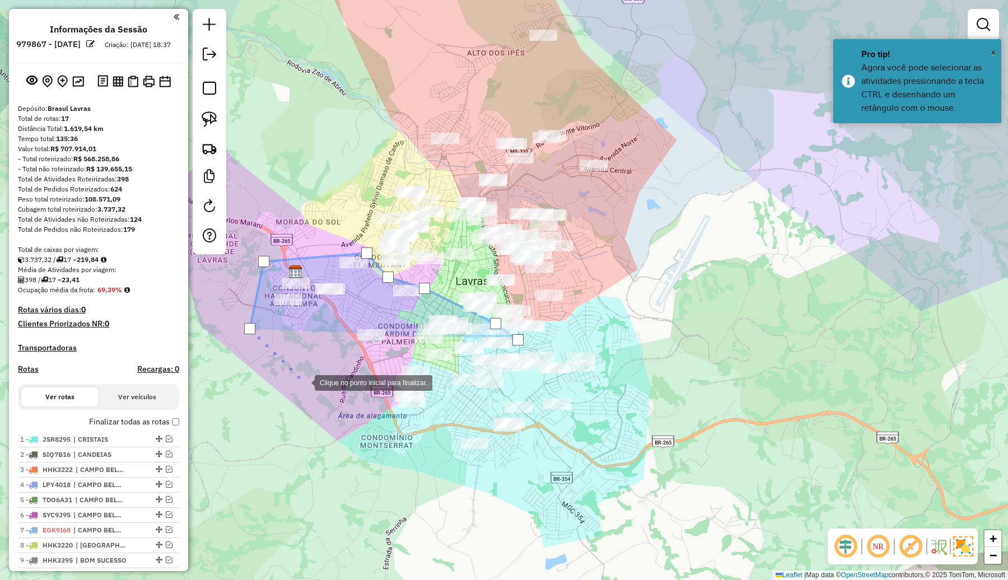
click at [303, 382] on div at bounding box center [303, 382] width 22 height 22
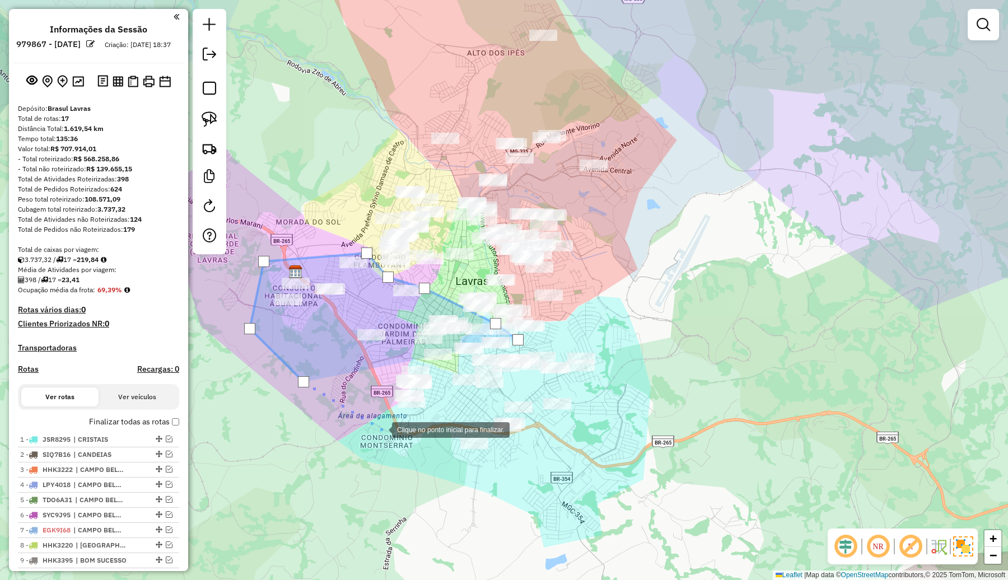
drag, startPoint x: 381, startPoint y: 429, endPoint x: 404, endPoint y: 429, distance: 23.5
click at [382, 429] on div at bounding box center [380, 429] width 22 height 22
click at [412, 429] on div at bounding box center [404, 429] width 22 height 22
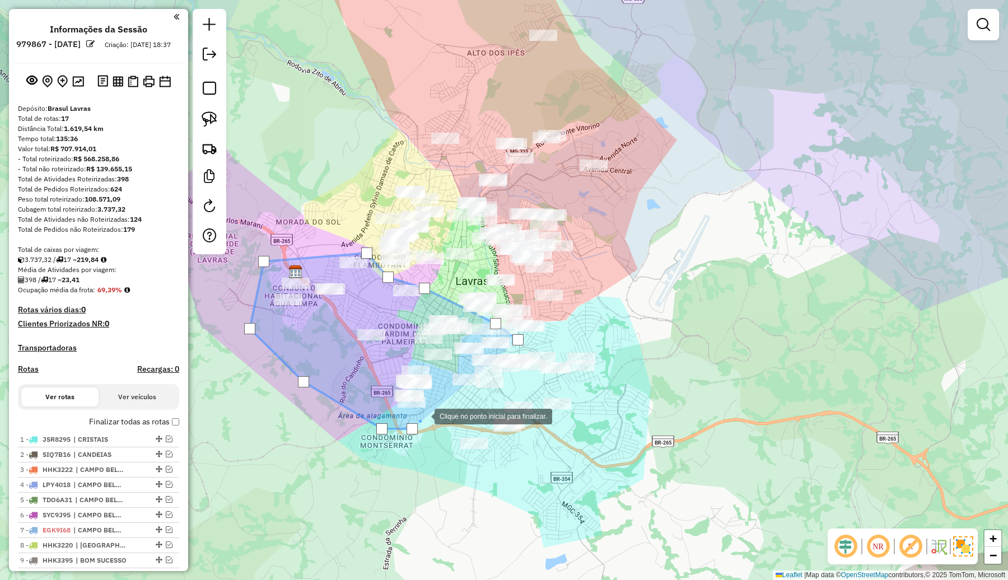
drag, startPoint x: 423, startPoint y: 415, endPoint x: 411, endPoint y: 382, distance: 35.6
click at [423, 410] on div at bounding box center [423, 415] width 22 height 22
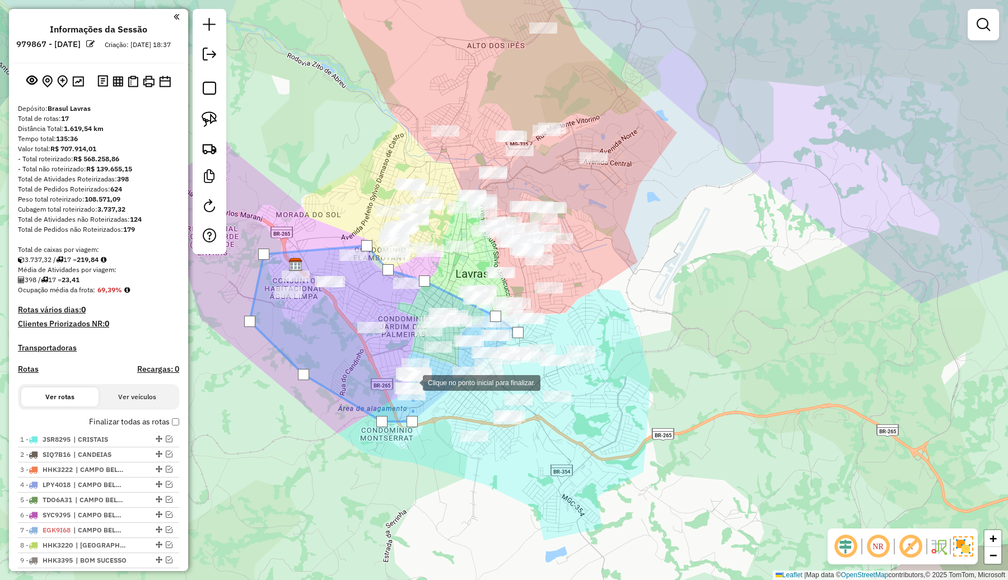
click at [411, 382] on div at bounding box center [411, 382] width 22 height 22
click at [428, 371] on div at bounding box center [428, 370] width 22 height 22
drag, startPoint x: 449, startPoint y: 357, endPoint x: 472, endPoint y: 349, distance: 23.7
click at [453, 356] on div at bounding box center [449, 356] width 22 height 22
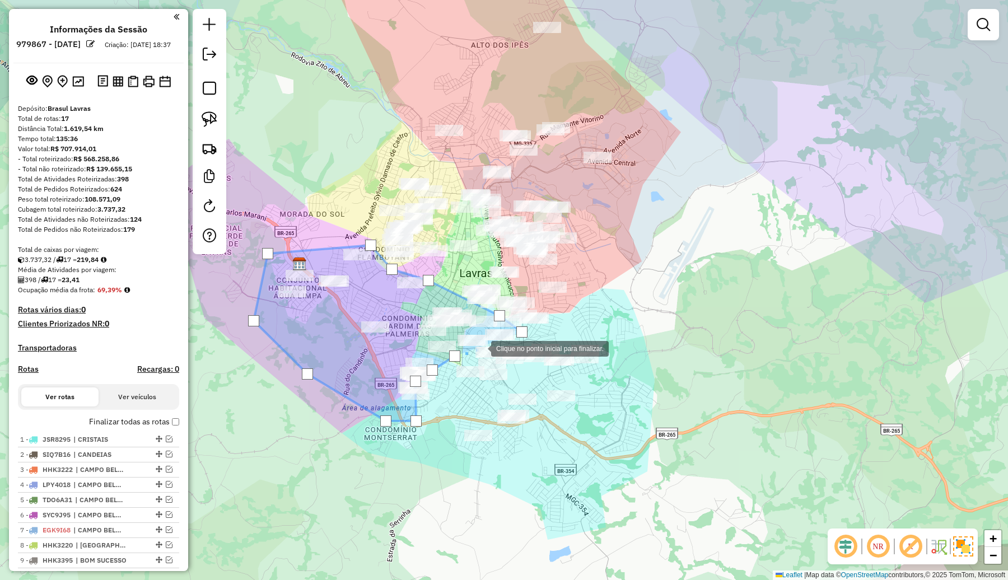
click at [491, 345] on div at bounding box center [479, 347] width 22 height 22
click at [519, 342] on div at bounding box center [519, 342] width 22 height 22
click at [521, 334] on div at bounding box center [521, 331] width 11 height 11
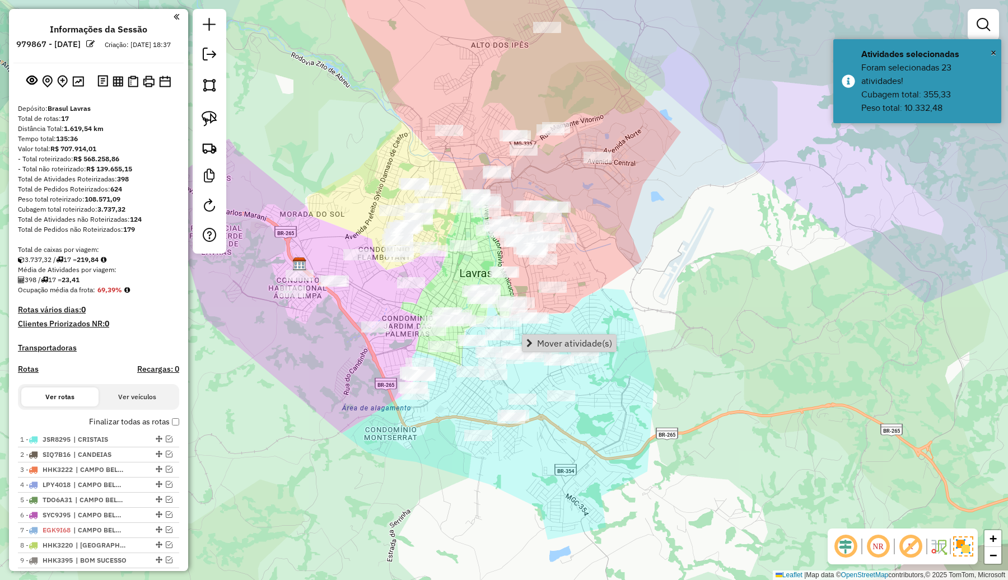
click at [745, 357] on div "Janela de atendimento Grade de atendimento Capacidade Transportadoras Veículos …" at bounding box center [504, 290] width 1008 height 580
click at [205, 88] on img at bounding box center [210, 85] width 16 height 16
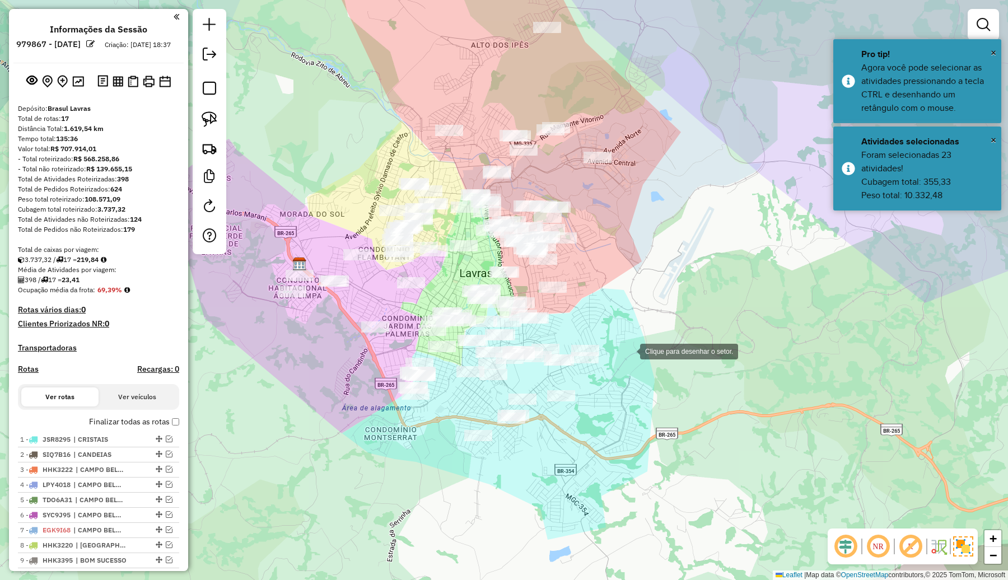
click at [633, 343] on div at bounding box center [628, 350] width 22 height 22
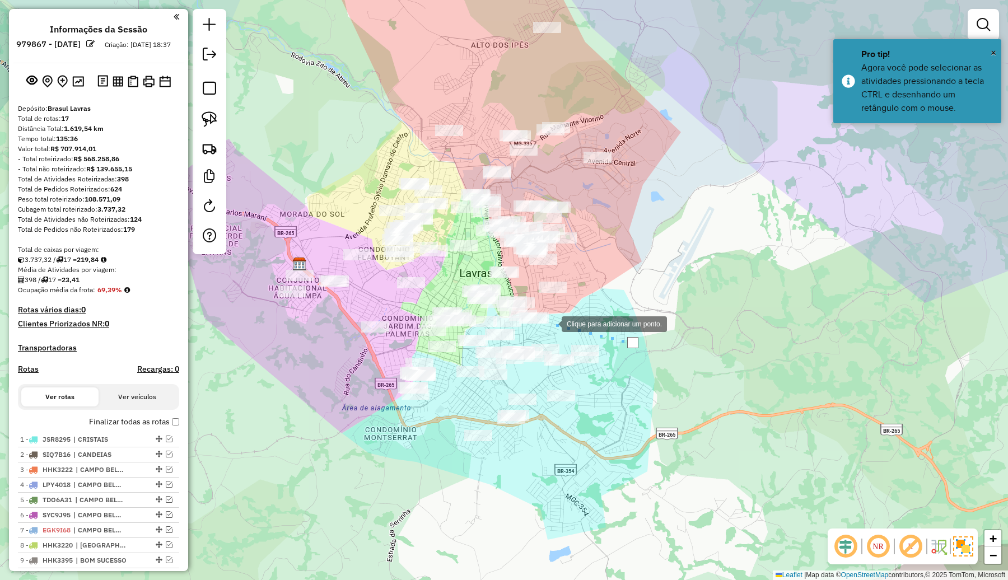
click at [550, 323] on div at bounding box center [550, 323] width 22 height 22
drag, startPoint x: 504, startPoint y: 343, endPoint x: 469, endPoint y: 350, distance: 35.9
click at [504, 343] on div at bounding box center [504, 343] width 22 height 22
click at [460, 355] on div at bounding box center [460, 355] width 22 height 22
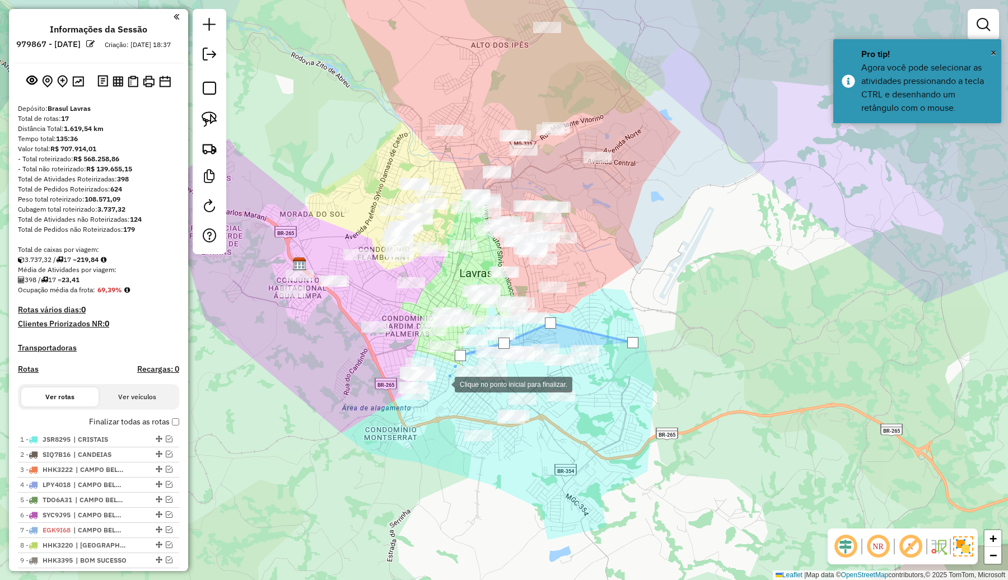
click at [443, 383] on div at bounding box center [443, 383] width 22 height 22
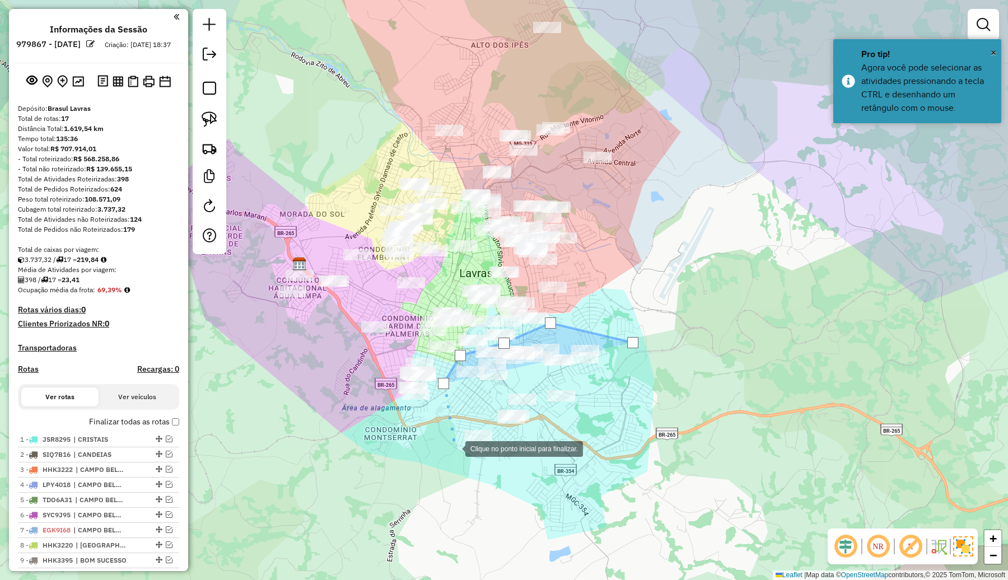
click at [455, 449] on div at bounding box center [454, 448] width 22 height 22
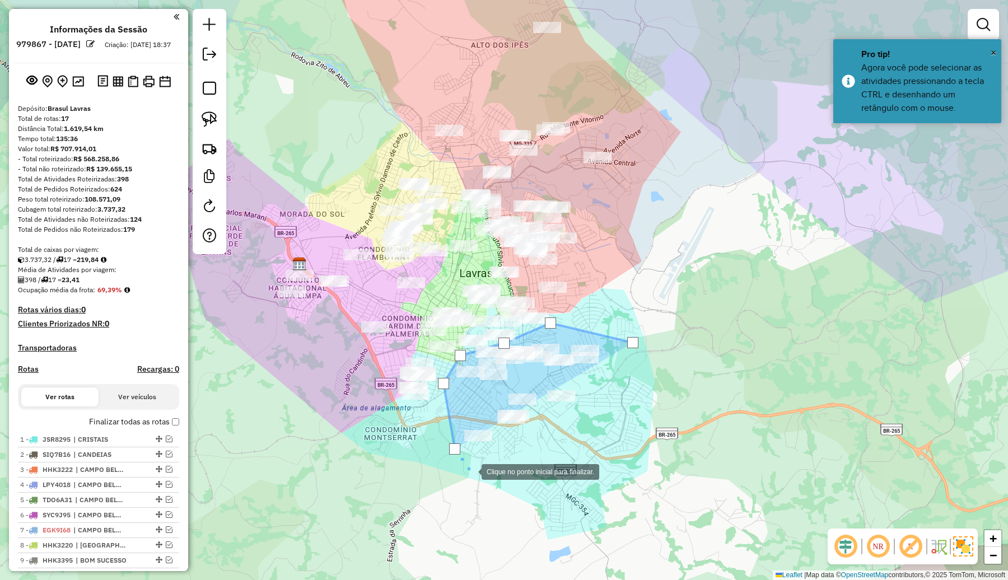
click at [481, 482] on div at bounding box center [470, 471] width 22 height 22
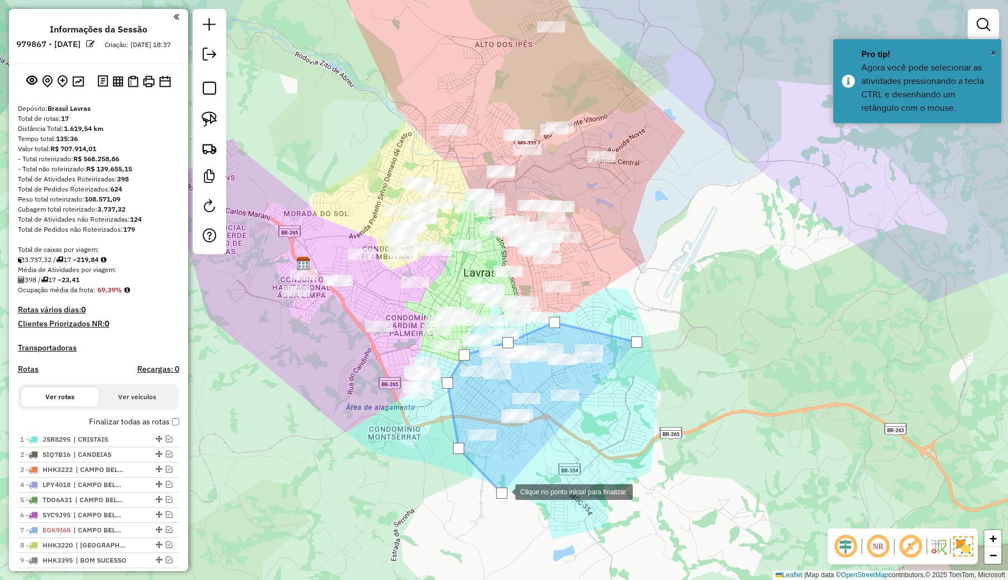
click at [515, 489] on div at bounding box center [504, 491] width 22 height 22
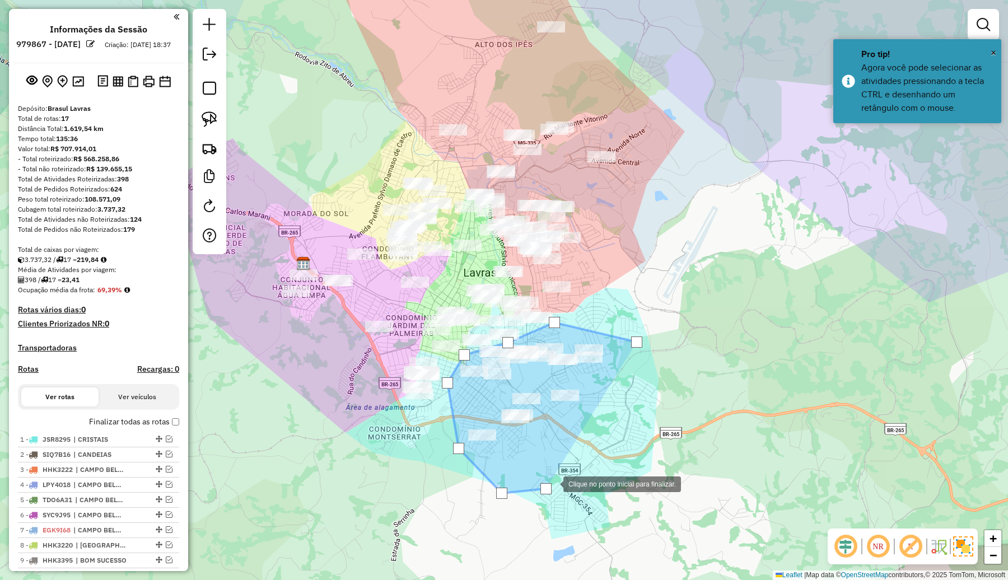
drag, startPoint x: 584, startPoint y: 476, endPoint x: 614, endPoint y: 455, distance: 37.0
click at [563, 472] on div at bounding box center [552, 483] width 22 height 22
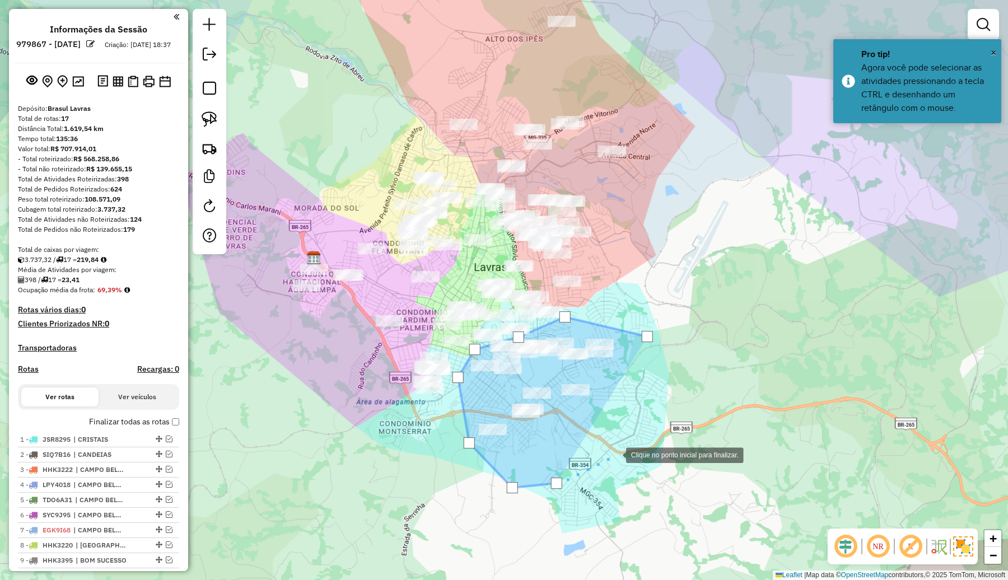
drag, startPoint x: 617, startPoint y: 453, endPoint x: 623, endPoint y: 426, distance: 28.1
click at [617, 449] on div at bounding box center [614, 454] width 22 height 22
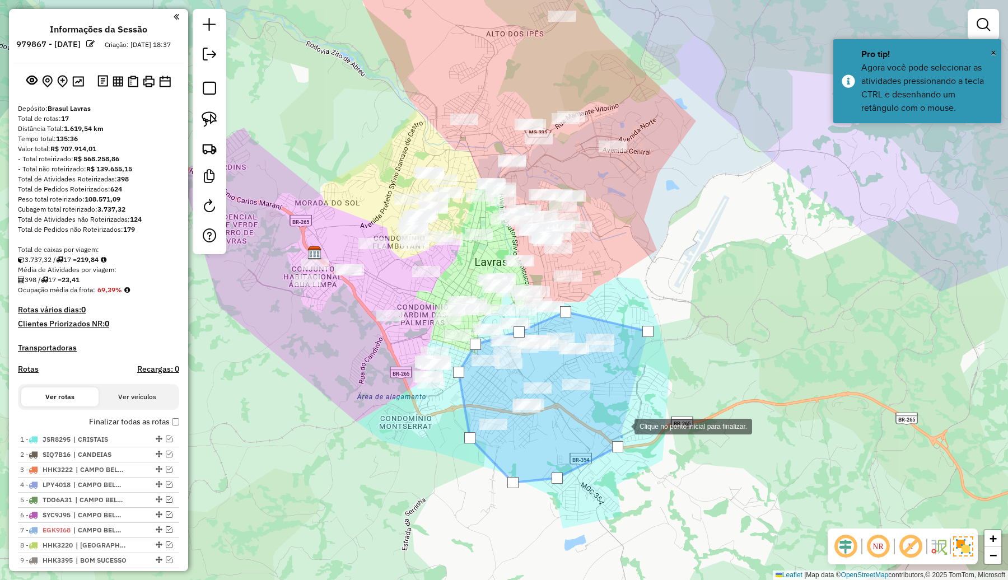
click at [623, 426] on div at bounding box center [623, 425] width 22 height 22
click at [627, 410] on div at bounding box center [627, 410] width 22 height 22
click at [631, 396] on div at bounding box center [631, 396] width 22 height 22
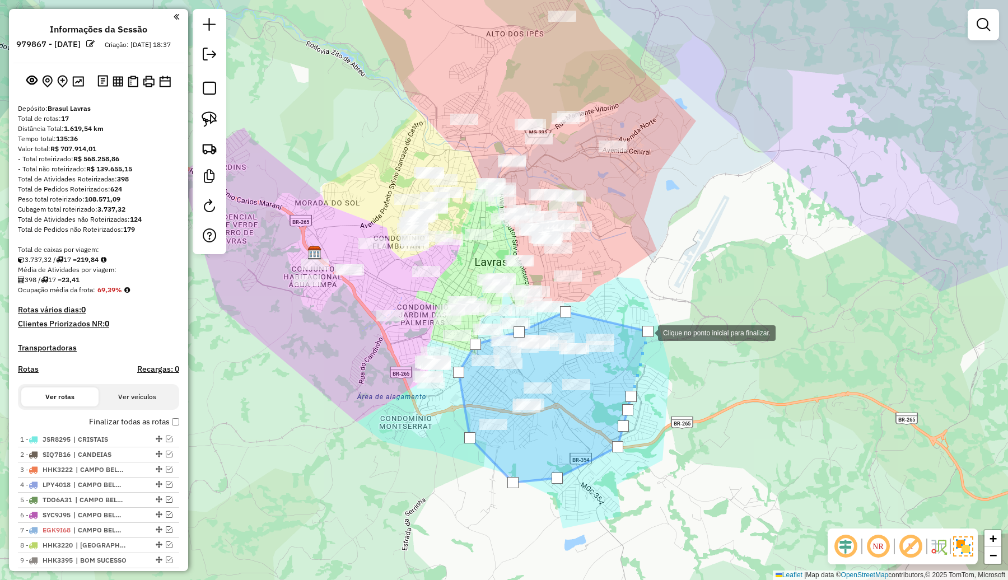
click at [646, 332] on div at bounding box center [647, 331] width 11 height 11
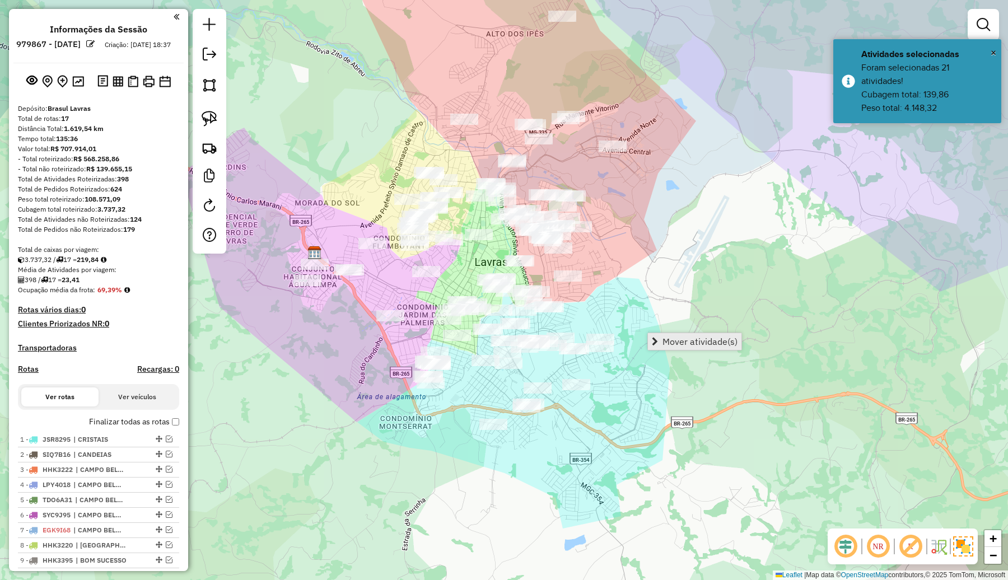
click at [690, 339] on span "Mover atividade(s)" at bounding box center [699, 341] width 75 height 9
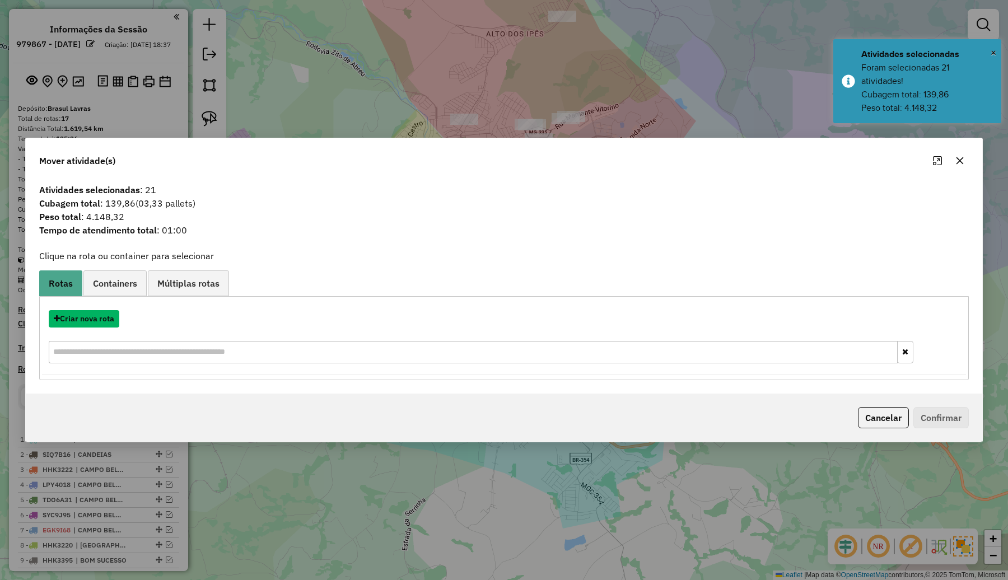
click at [101, 319] on button "Criar nova rota" at bounding box center [84, 318] width 71 height 17
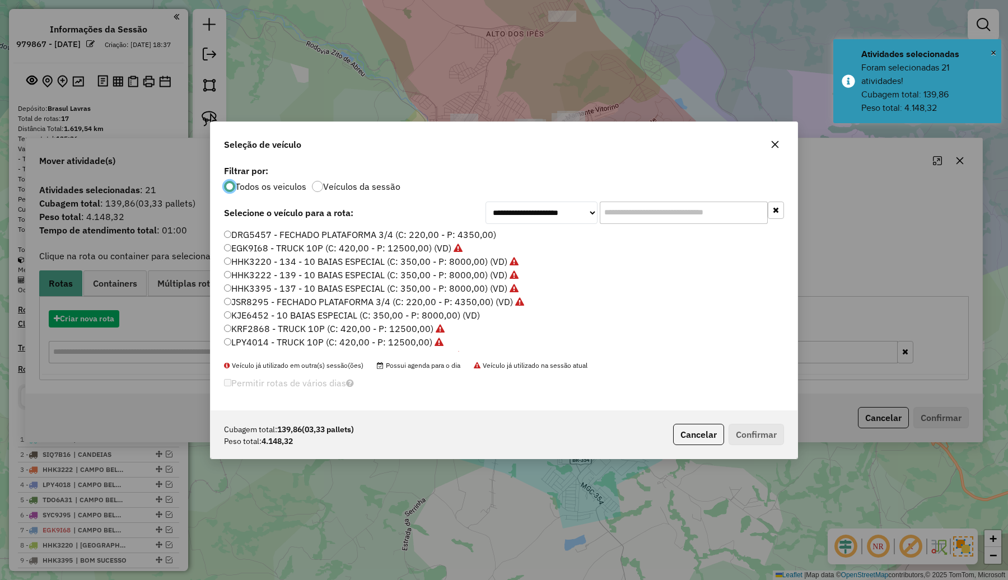
scroll to position [6, 3]
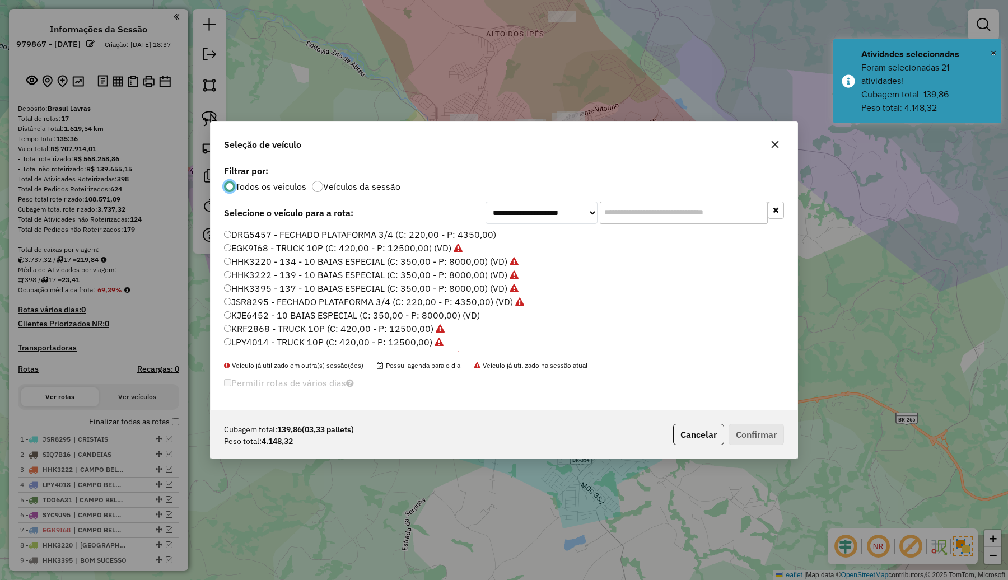
click at [631, 213] on input "text" at bounding box center [683, 213] width 168 height 22
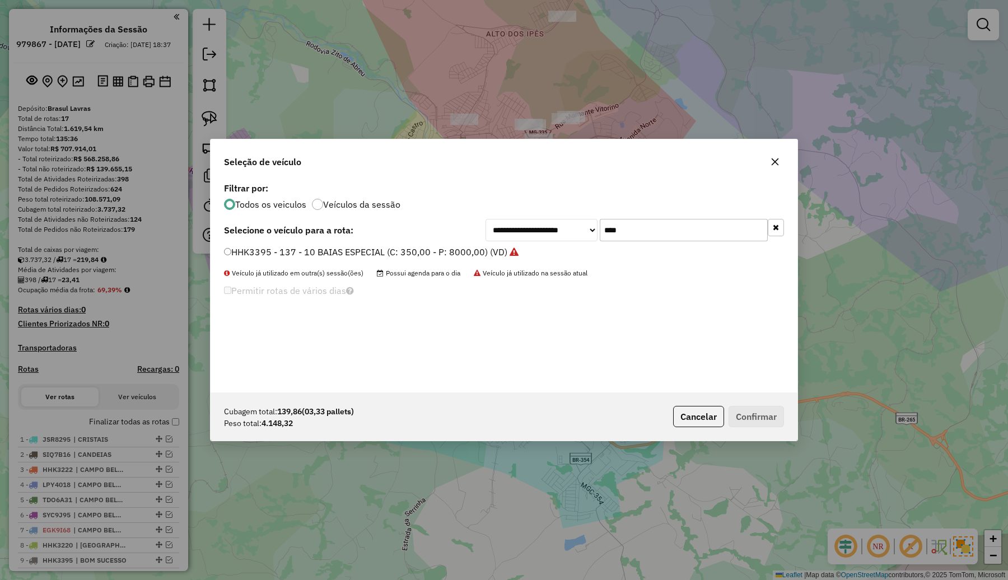
type input "****"
click at [441, 248] on label "HHK3395 - 137 - 10 BAIAS ESPECIAL (C: 350,00 - P: 8000,00) (VD)" at bounding box center [371, 251] width 294 height 13
click at [767, 419] on button "Confirmar" at bounding box center [755, 416] width 55 height 21
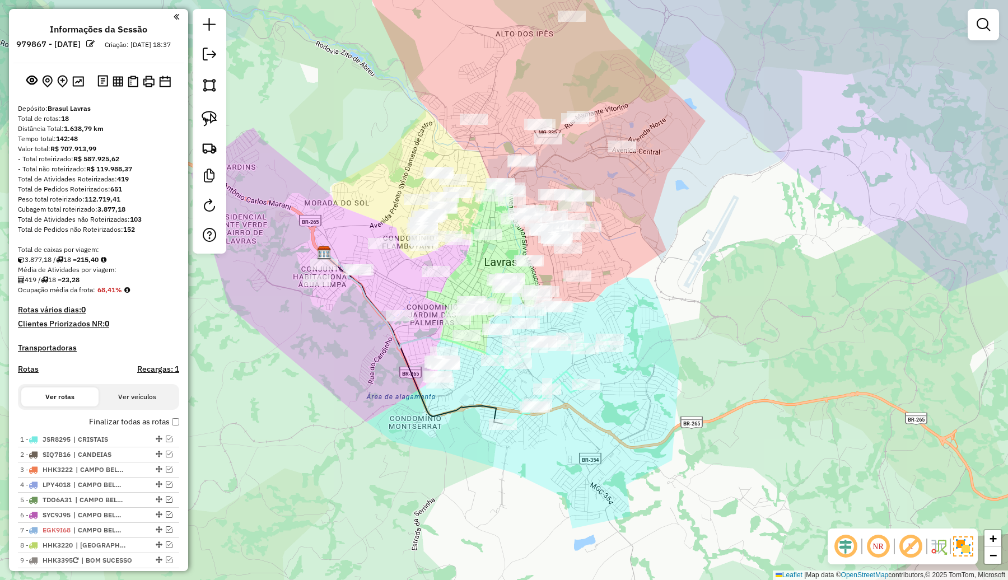
drag, startPoint x: 732, startPoint y: 362, endPoint x: 751, endPoint y: 362, distance: 18.5
click at [751, 362] on div "Janela de atendimento Grade de atendimento Capacidade Transportadoras Veículos …" at bounding box center [504, 290] width 1008 height 580
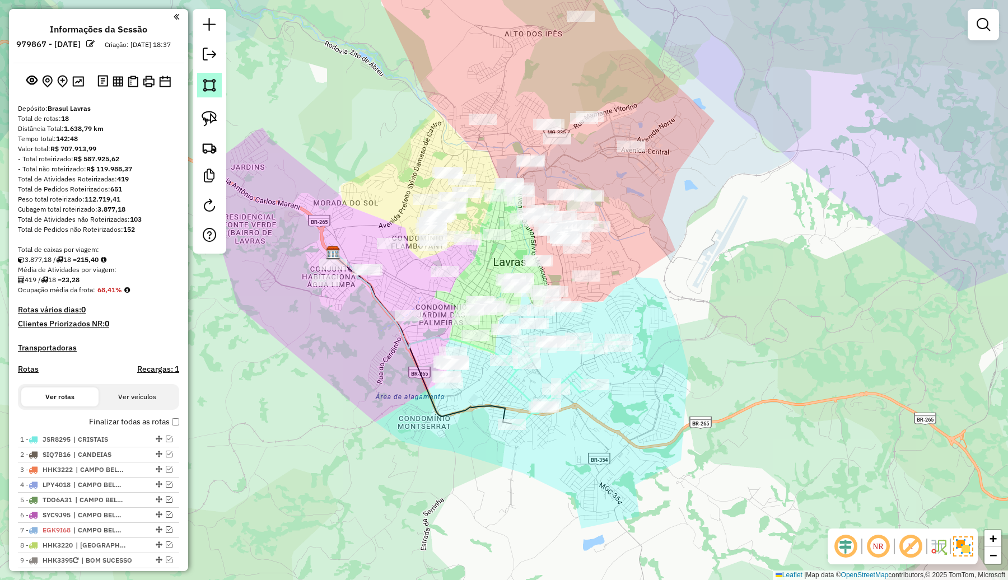
click at [207, 79] on img at bounding box center [210, 85] width 16 height 16
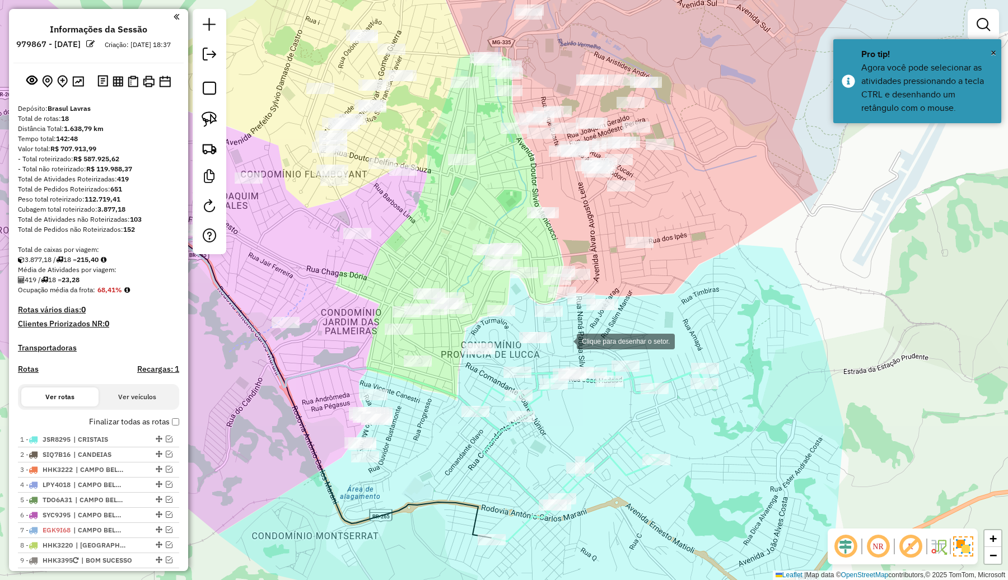
click at [565, 340] on div at bounding box center [565, 340] width 22 height 22
click at [528, 320] on div at bounding box center [528, 320] width 22 height 22
click at [461, 282] on div at bounding box center [460, 281] width 22 height 22
click at [383, 294] on div at bounding box center [394, 289] width 22 height 22
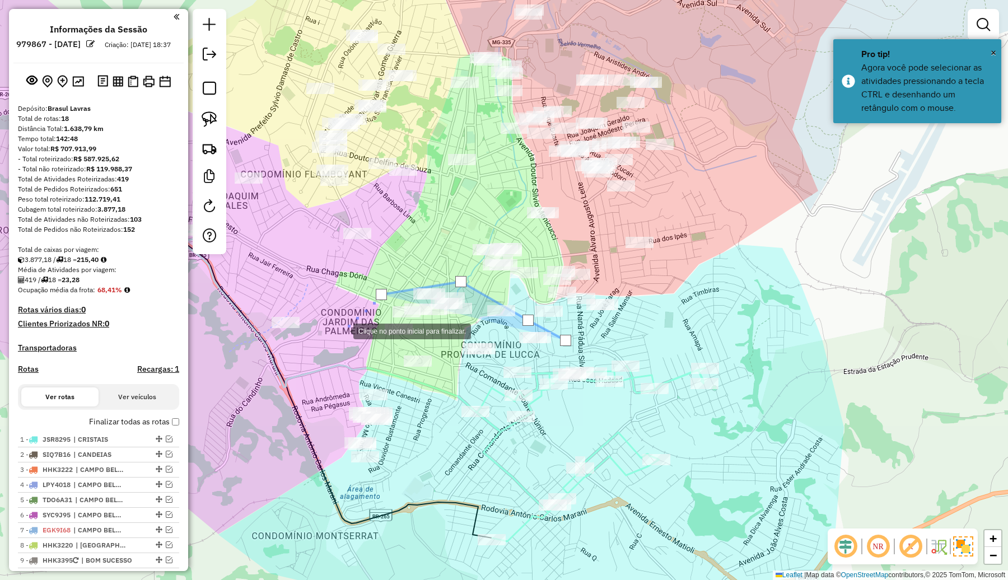
click at [342, 330] on div at bounding box center [342, 330] width 22 height 22
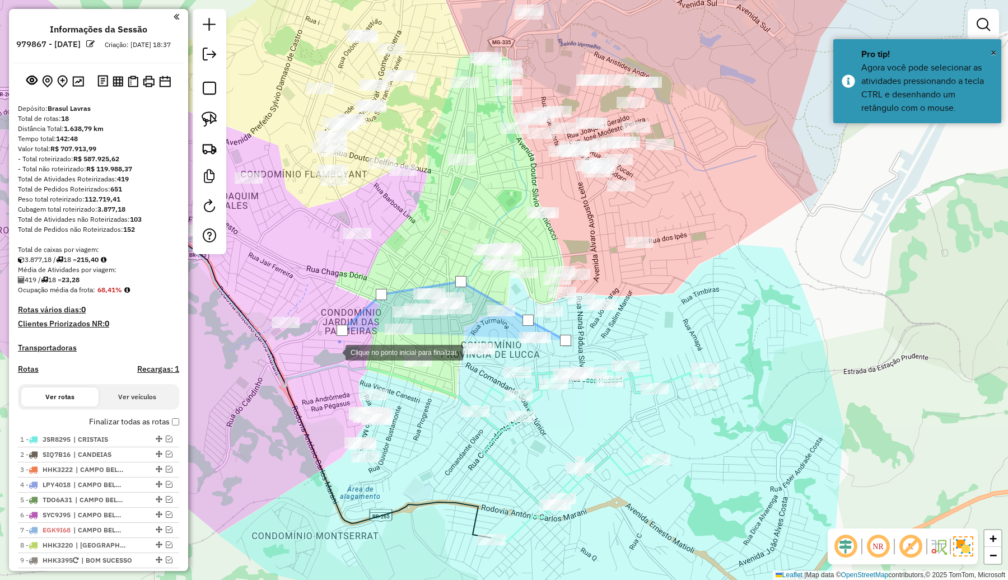
click at [327, 361] on div at bounding box center [334, 351] width 22 height 22
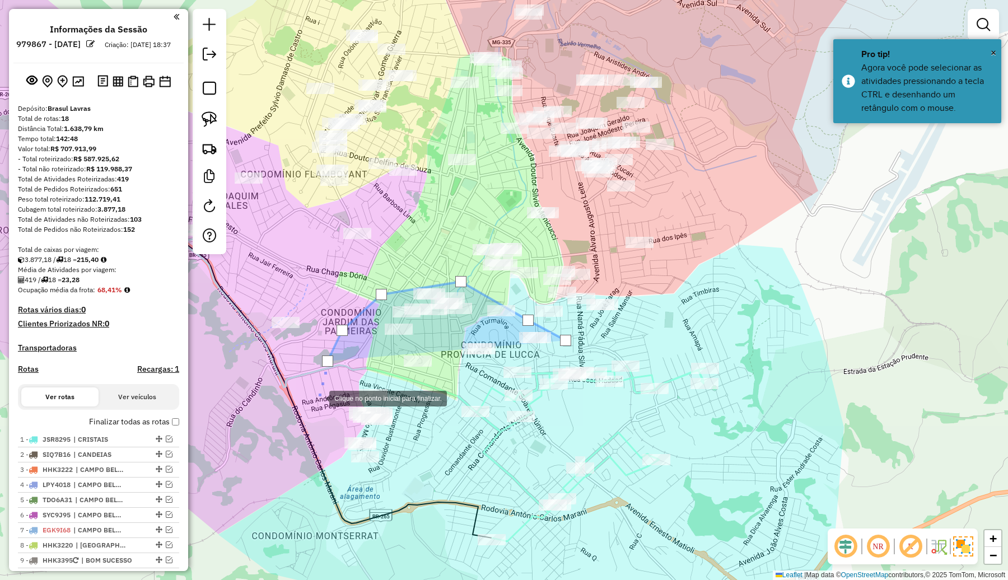
click at [318, 397] on div at bounding box center [318, 397] width 22 height 22
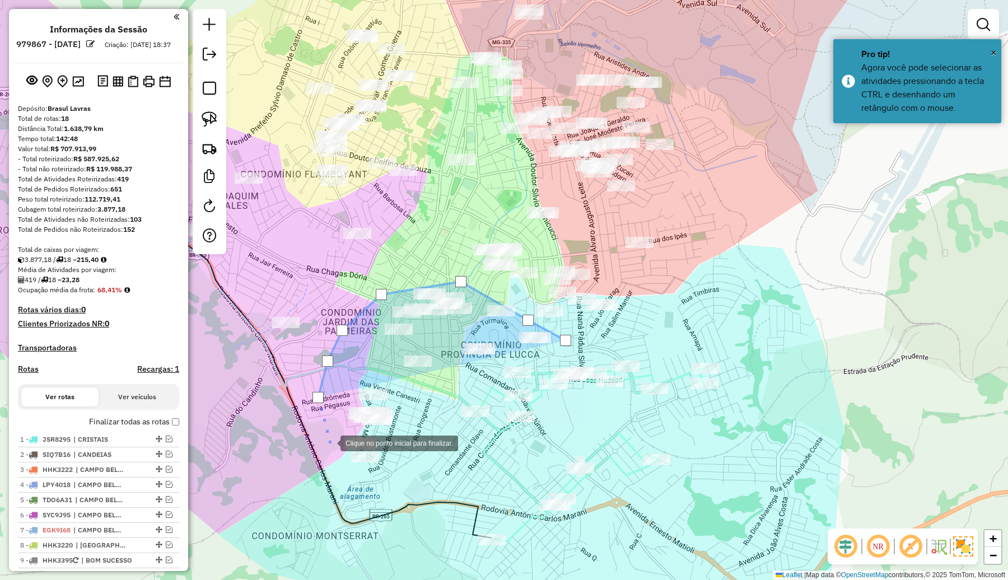
click at [330, 443] on div at bounding box center [329, 442] width 22 height 22
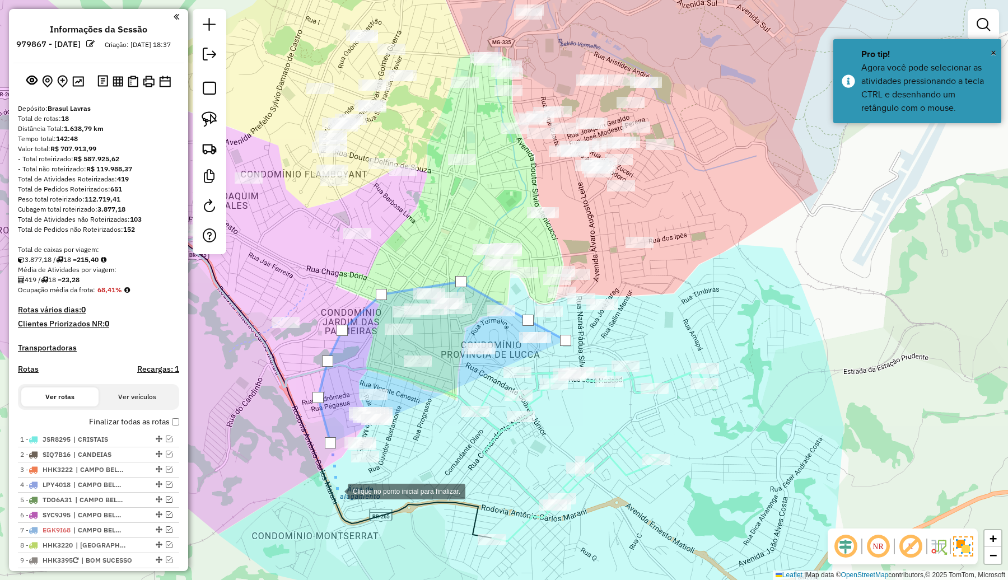
click at [336, 490] on div at bounding box center [336, 490] width 22 height 22
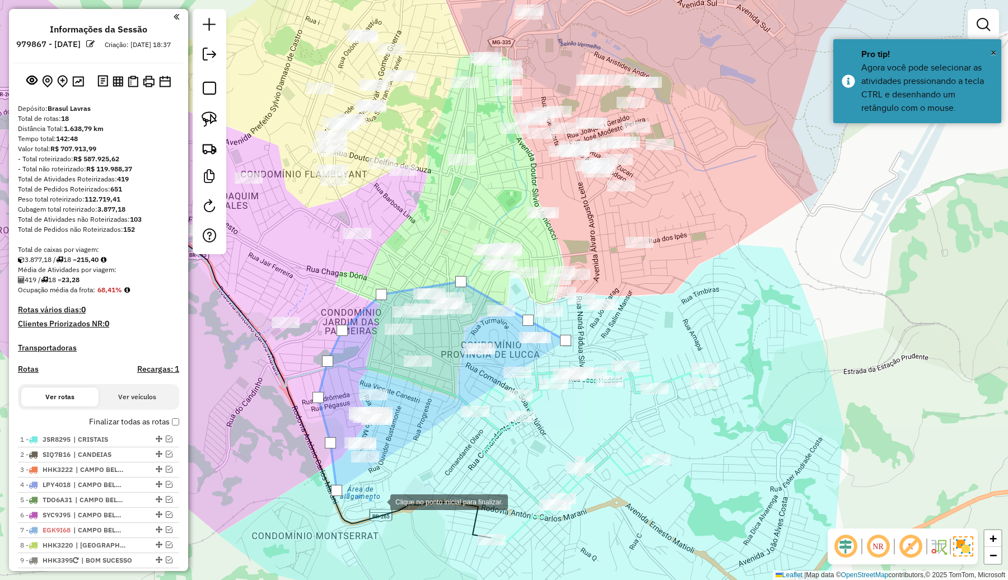
drag, startPoint x: 379, startPoint y: 501, endPoint x: 392, endPoint y: 488, distance: 18.6
click at [381, 501] on div at bounding box center [379, 501] width 22 height 22
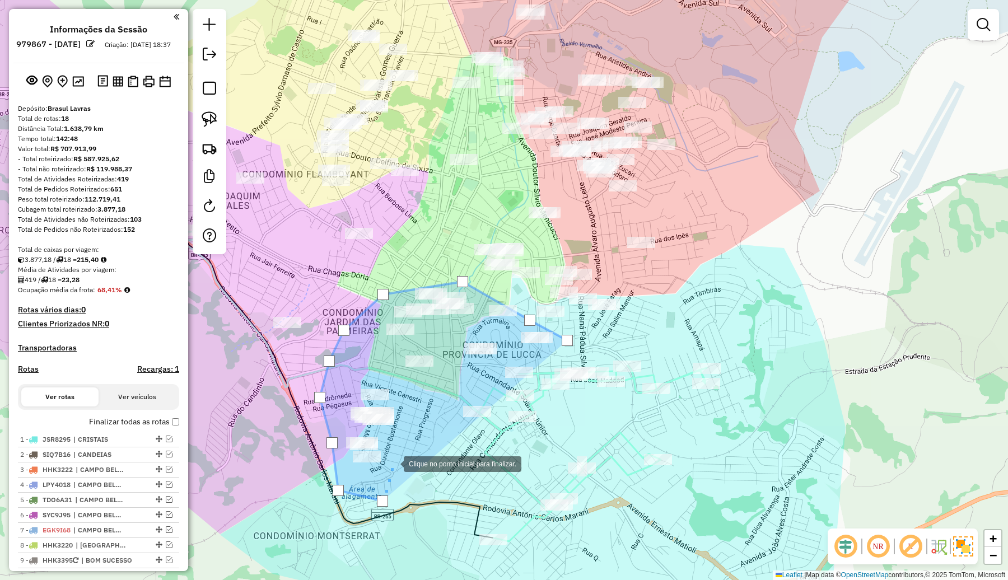
click at [392, 463] on div at bounding box center [392, 463] width 22 height 22
click at [398, 452] on div at bounding box center [392, 463] width 22 height 22
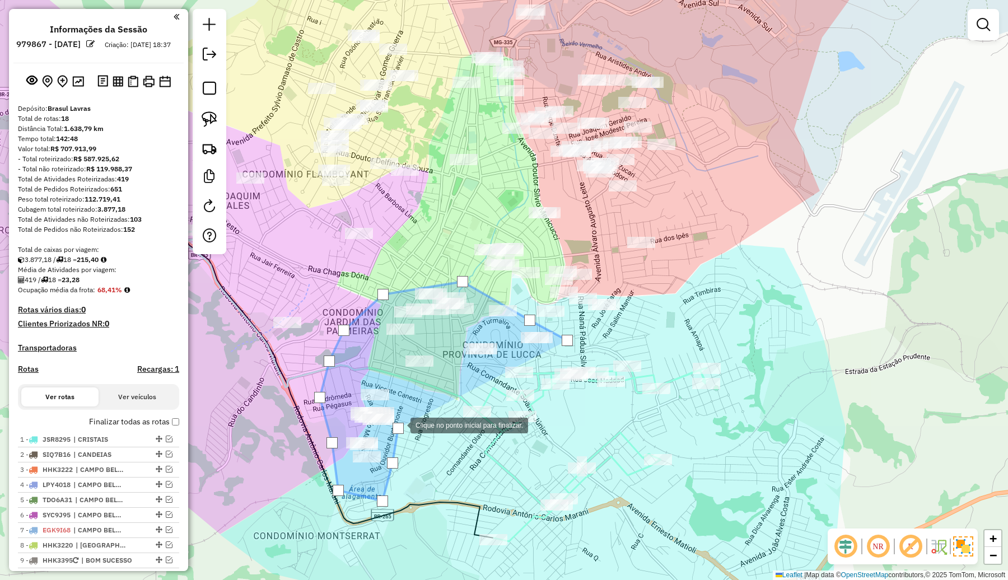
click at [410, 413] on div at bounding box center [399, 424] width 22 height 22
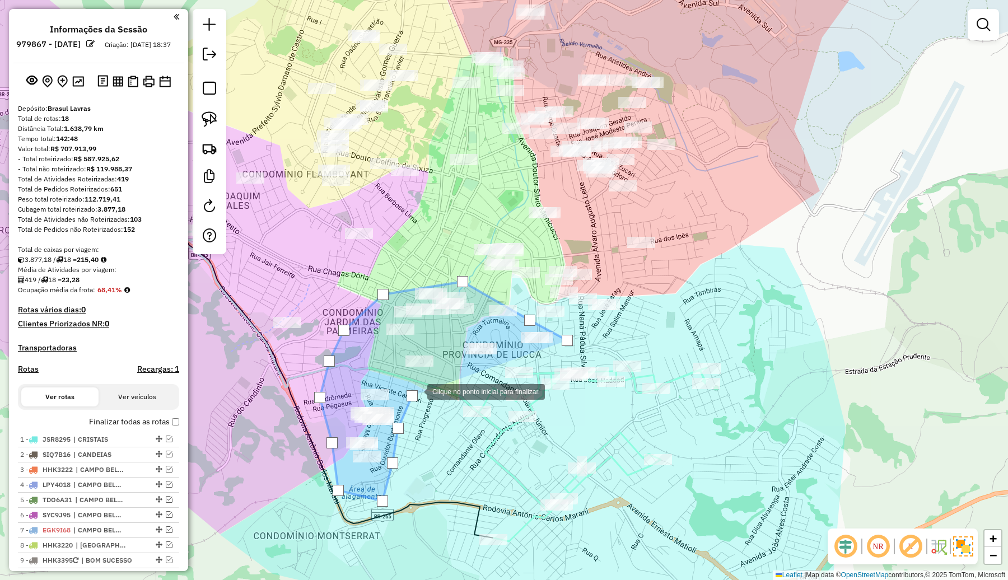
click at [427, 380] on div at bounding box center [416, 391] width 22 height 22
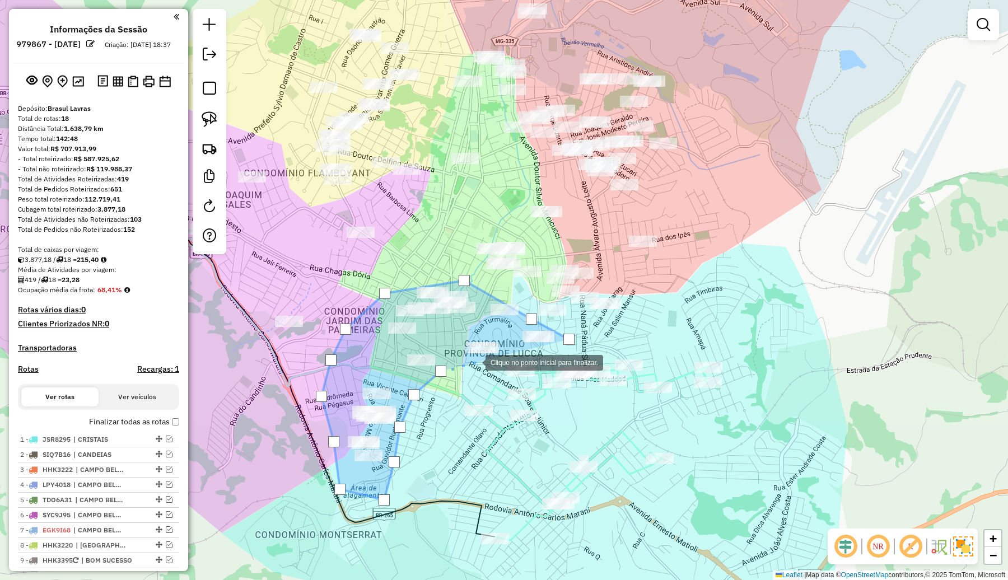
click at [474, 362] on div at bounding box center [474, 361] width 22 height 22
click at [510, 349] on div at bounding box center [507, 350] width 22 height 22
click at [544, 348] on div at bounding box center [541, 348] width 22 height 22
click at [570, 337] on div at bounding box center [568, 339] width 11 height 11
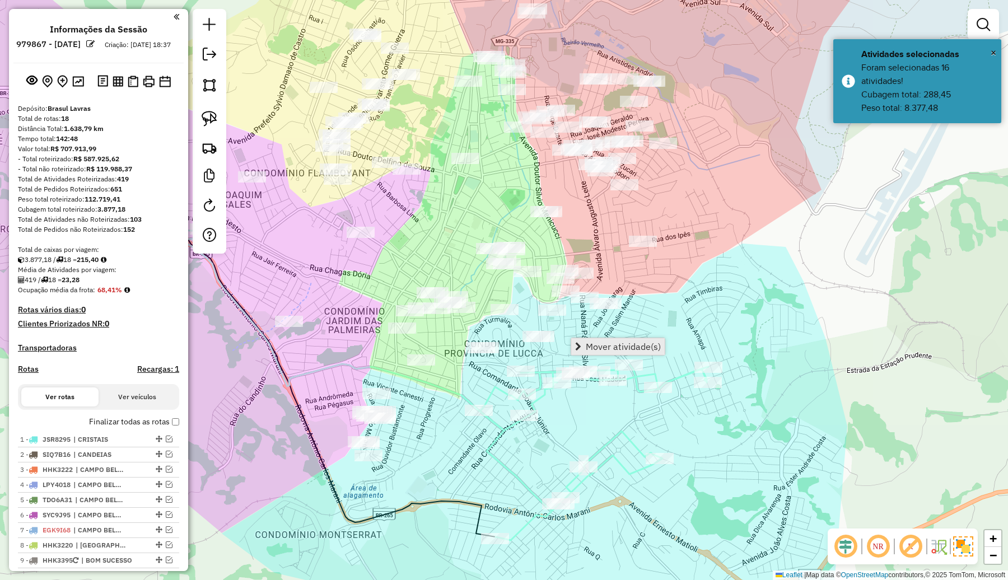
click at [611, 349] on span "Mover atividade(s)" at bounding box center [622, 346] width 75 height 9
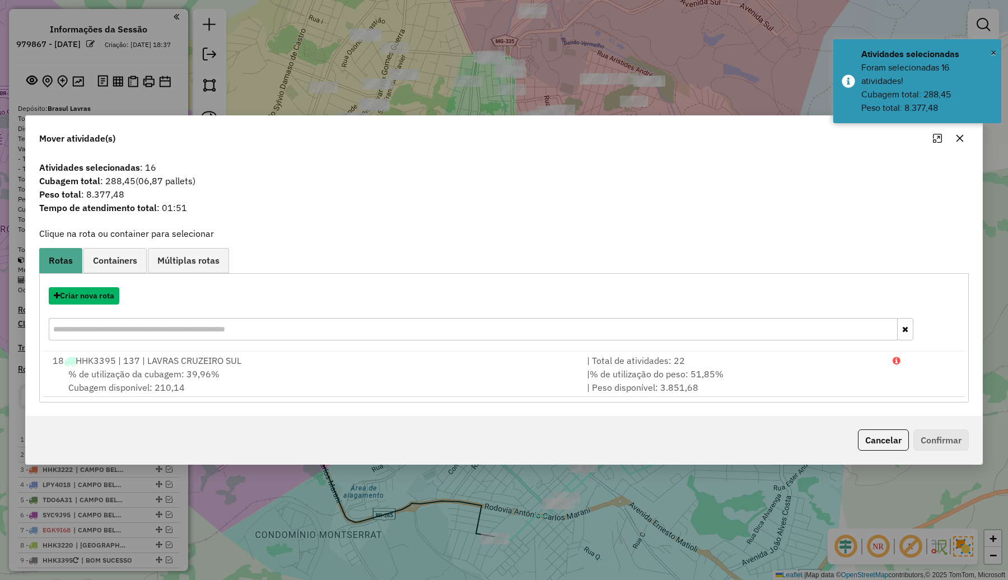
click at [105, 298] on button "Criar nova rota" at bounding box center [84, 295] width 71 height 17
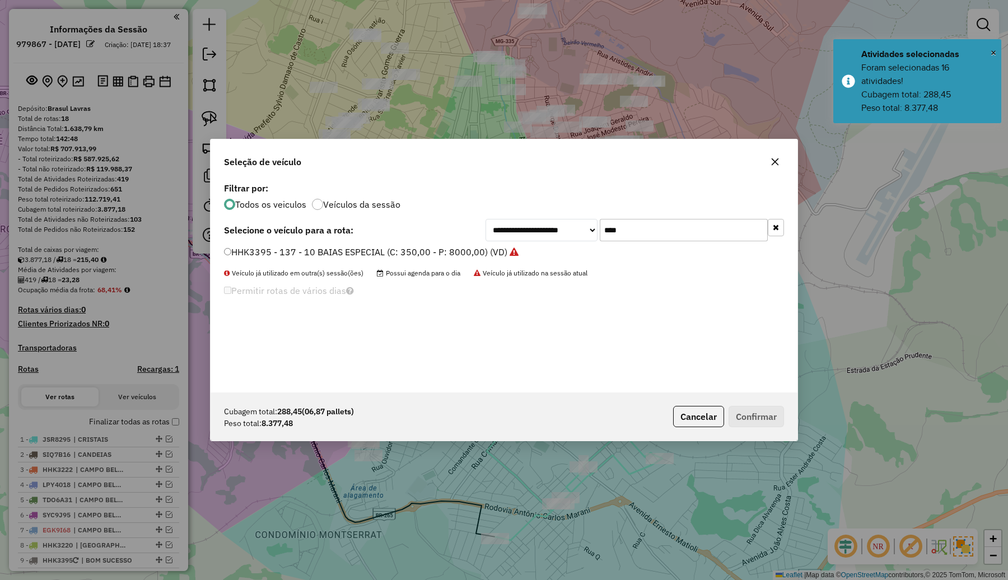
drag, startPoint x: 650, startPoint y: 231, endPoint x: 578, endPoint y: 239, distance: 72.1
click at [578, 239] on div "**********" at bounding box center [634, 230] width 298 height 22
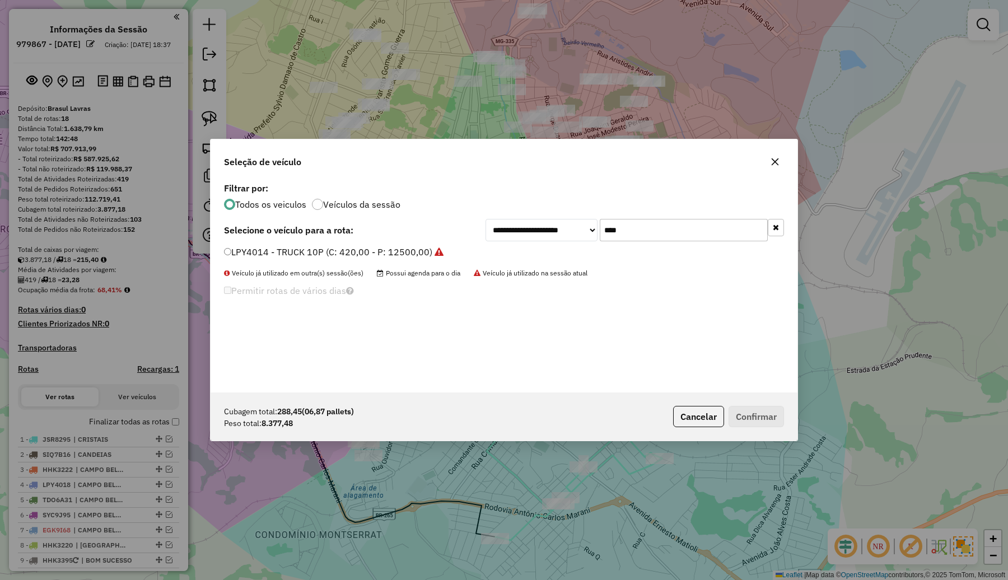
type input "****"
click at [420, 252] on label "LPY4014 - TRUCK 10P (C: 420,00 - P: 12500,00)" at bounding box center [333, 251] width 219 height 13
click at [765, 415] on button "Confirmar" at bounding box center [755, 416] width 55 height 21
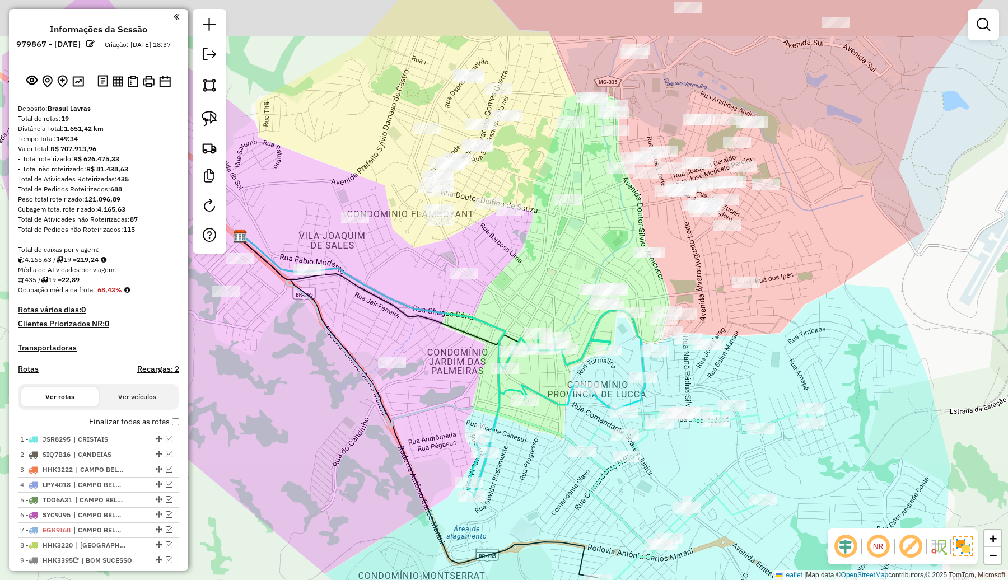
drag, startPoint x: 662, startPoint y: 334, endPoint x: 765, endPoint y: 375, distance: 111.0
click at [765, 375] on div "Janela de atendimento Grade de atendimento Capacidade Transportadoras Veículos …" at bounding box center [504, 290] width 1008 height 580
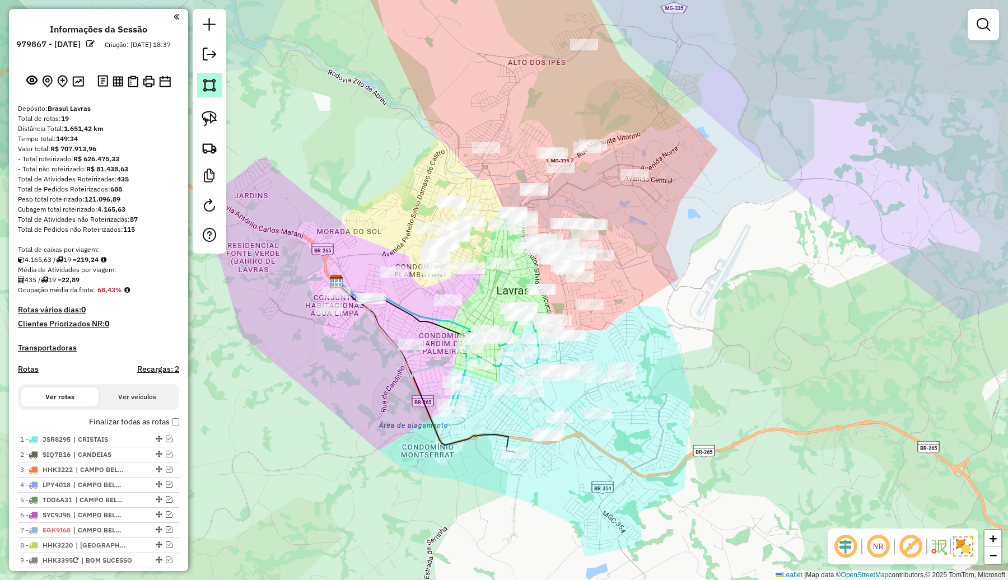
click at [207, 85] on img at bounding box center [210, 85] width 16 height 16
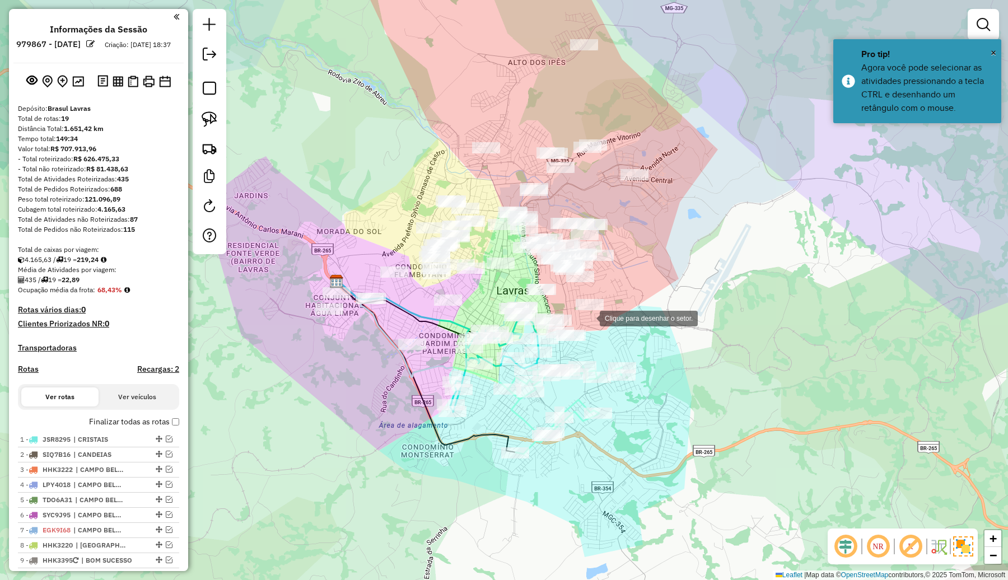
click at [588, 317] on div at bounding box center [588, 317] width 22 height 22
drag, startPoint x: 527, startPoint y: 297, endPoint x: 474, endPoint y: 297, distance: 53.2
click at [525, 297] on div at bounding box center [527, 297] width 22 height 22
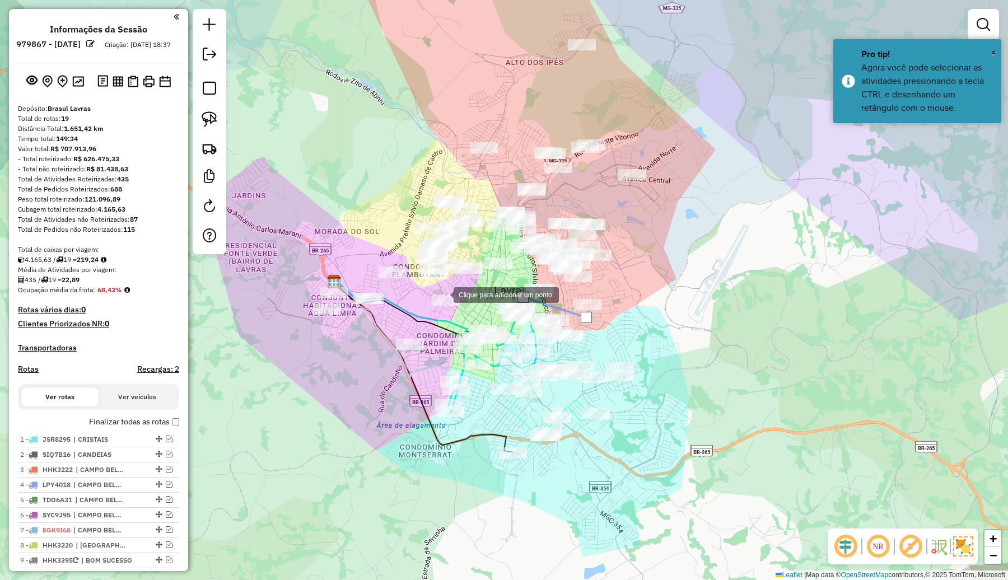
click at [442, 294] on div at bounding box center [442, 294] width 22 height 22
click at [419, 271] on div at bounding box center [418, 271] width 22 height 22
click at [367, 252] on div at bounding box center [368, 252] width 22 height 22
click at [276, 272] on div at bounding box center [276, 272] width 22 height 22
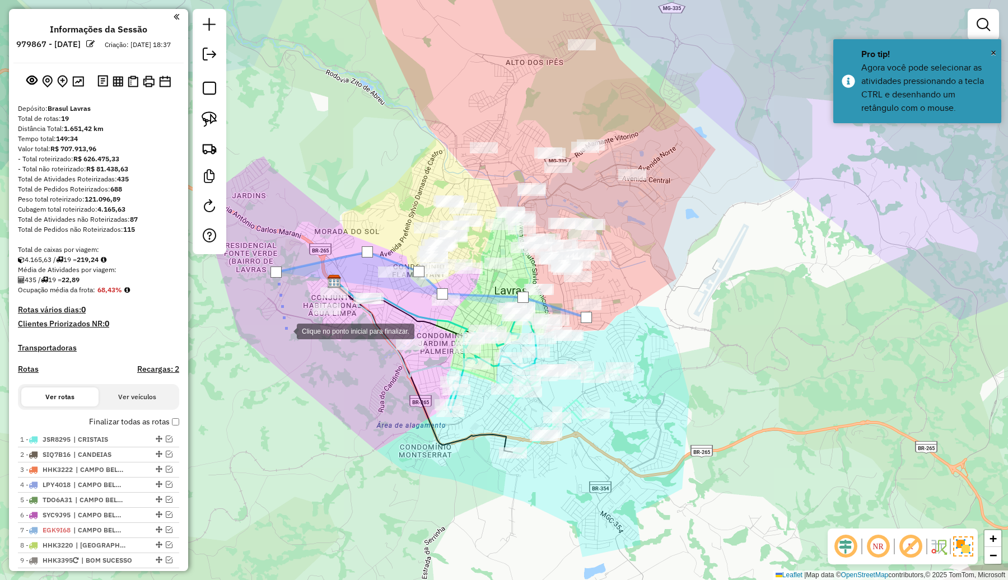
click at [287, 331] on div at bounding box center [285, 330] width 22 height 22
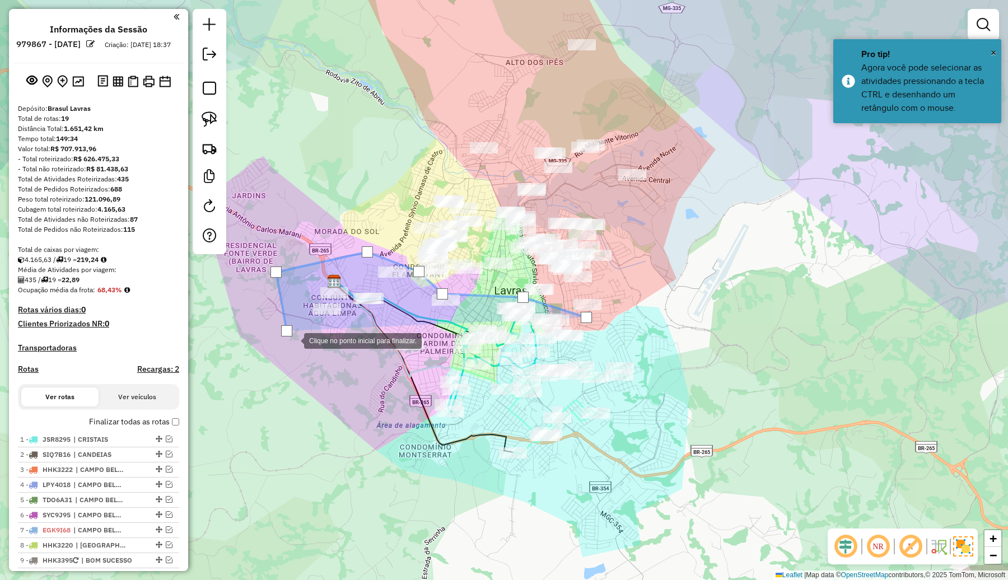
click at [304, 351] on div at bounding box center [293, 340] width 22 height 22
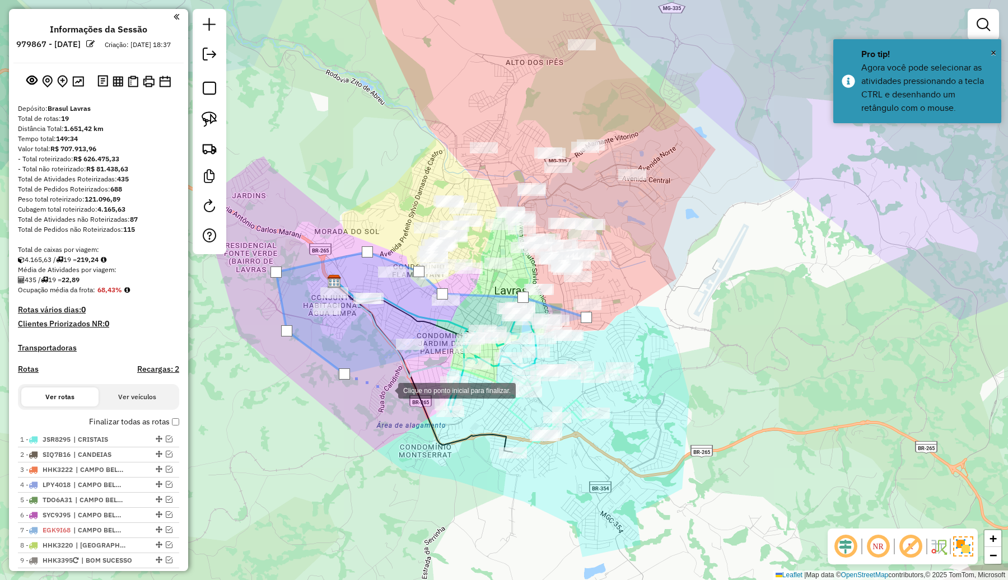
click at [387, 390] on div at bounding box center [387, 389] width 22 height 22
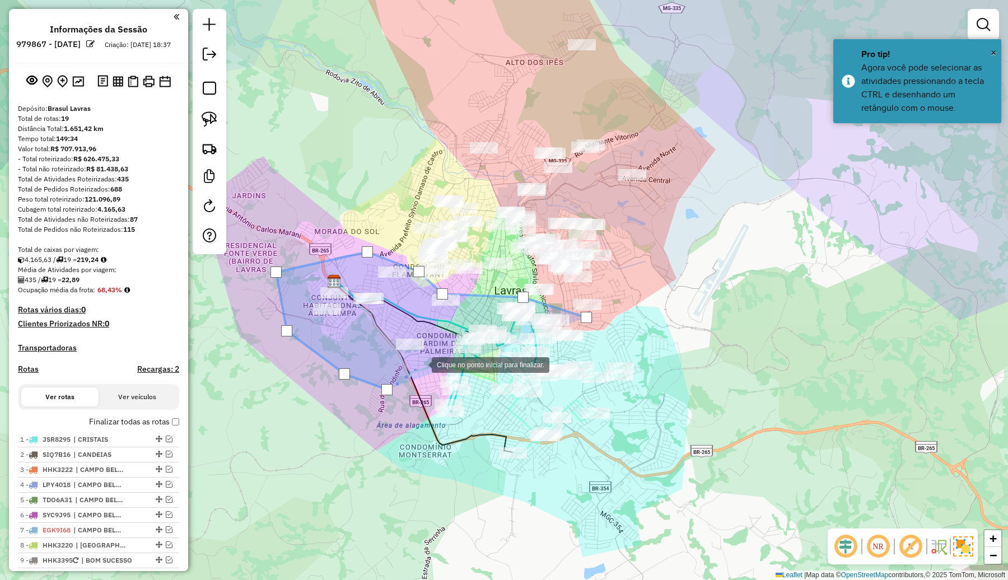
drag, startPoint x: 420, startPoint y: 364, endPoint x: 421, endPoint y: 344, distance: 19.6
click at [421, 363] on div at bounding box center [420, 364] width 22 height 22
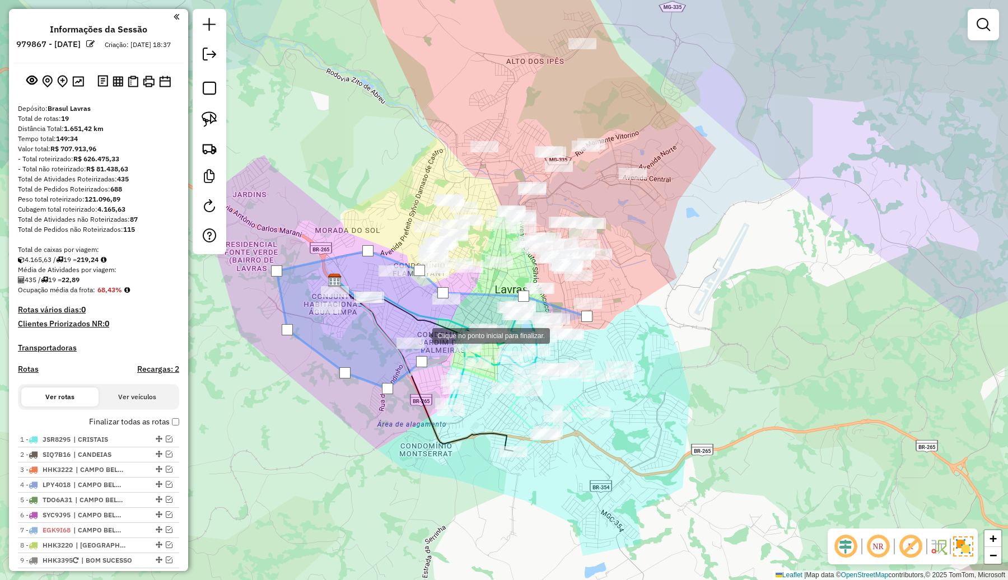
click at [421, 335] on div at bounding box center [421, 335] width 22 height 22
click at [433, 323] on div at bounding box center [432, 323] width 22 height 22
click at [448, 318] on div at bounding box center [444, 319] width 22 height 22
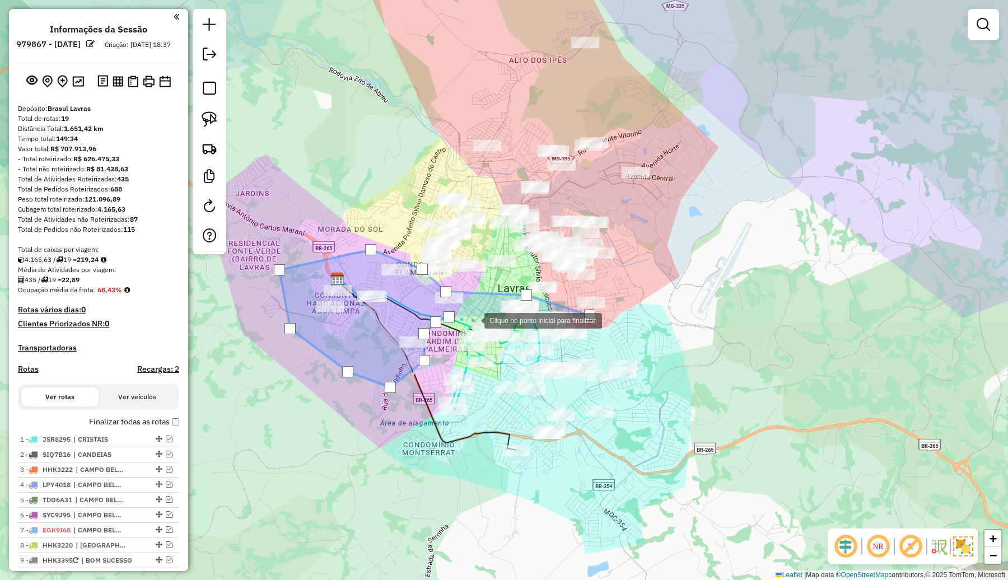
drag, startPoint x: 472, startPoint y: 320, endPoint x: 487, endPoint y: 320, distance: 15.1
click at [474, 320] on div at bounding box center [473, 319] width 22 height 22
click at [518, 325] on div at bounding box center [518, 324] width 22 height 22
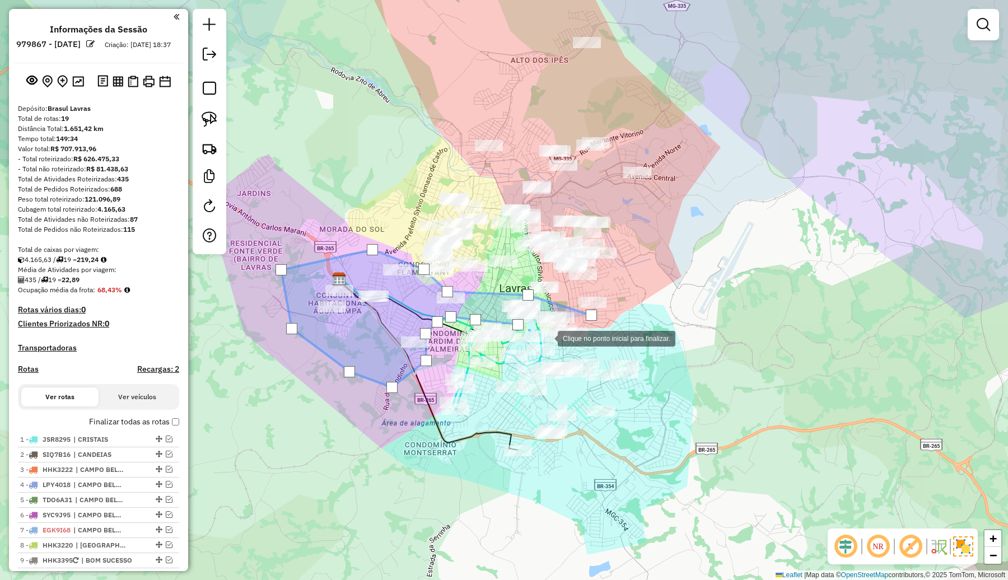
click at [546, 338] on div at bounding box center [546, 337] width 22 height 22
click at [577, 353] on div at bounding box center [576, 353] width 22 height 22
click at [600, 340] on div at bounding box center [599, 340] width 22 height 22
click at [589, 312] on div at bounding box center [590, 315] width 11 height 11
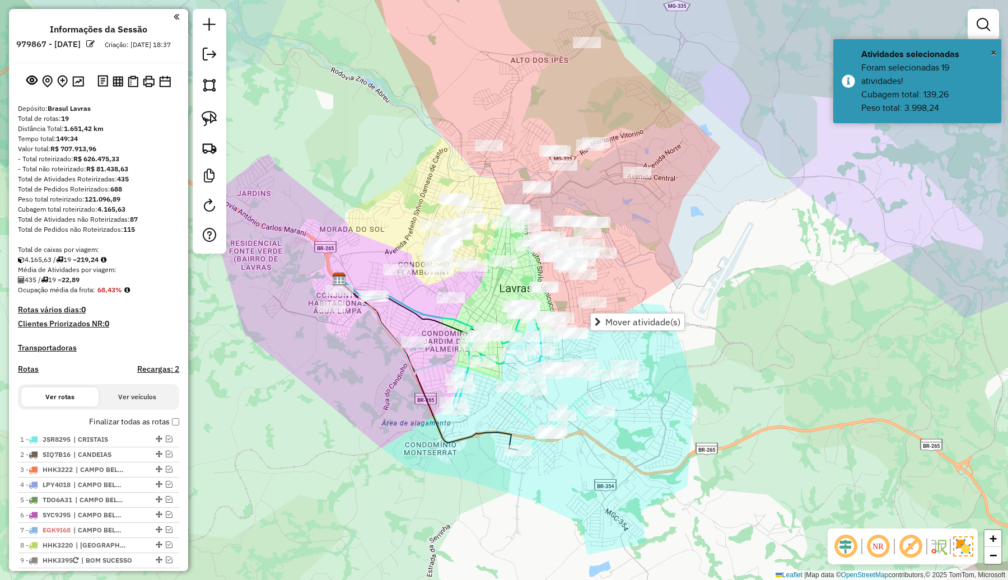
click at [654, 287] on div "Janela de atendimento Grade de atendimento Capacidade Transportadoras Veículos …" at bounding box center [504, 290] width 1008 height 580
click at [210, 87] on img at bounding box center [210, 85] width 16 height 16
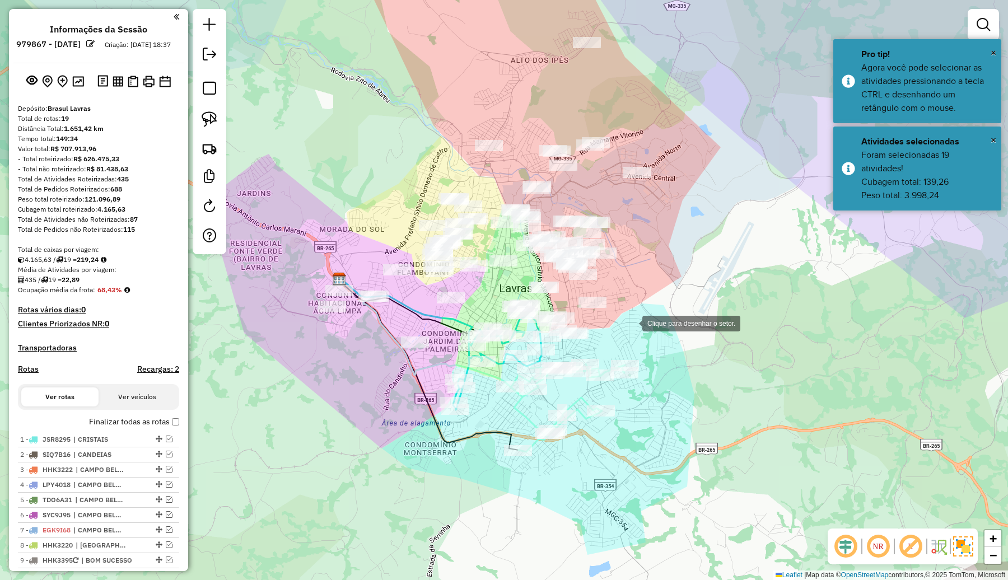
click at [631, 322] on div at bounding box center [631, 322] width 22 height 22
click at [594, 299] on div at bounding box center [594, 299] width 22 height 22
click at [547, 277] on div at bounding box center [552, 279] width 22 height 22
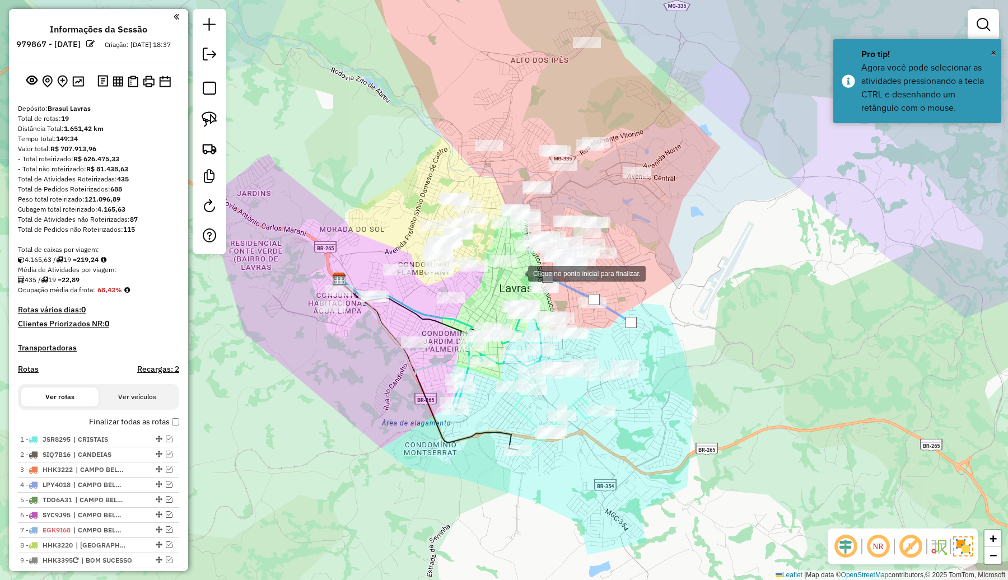
click at [517, 273] on div at bounding box center [516, 272] width 22 height 22
click at [501, 252] on div at bounding box center [501, 252] width 22 height 22
click at [457, 251] on div at bounding box center [457, 251] width 22 height 22
click at [430, 261] on div at bounding box center [431, 261] width 22 height 22
click at [399, 261] on div at bounding box center [398, 261] width 22 height 22
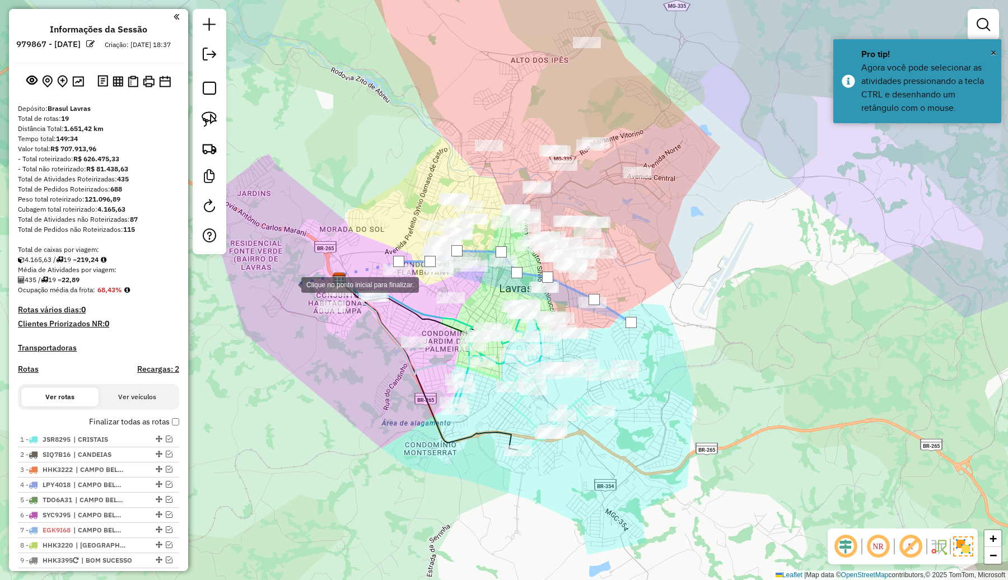
click at [290, 284] on div at bounding box center [290, 284] width 22 height 22
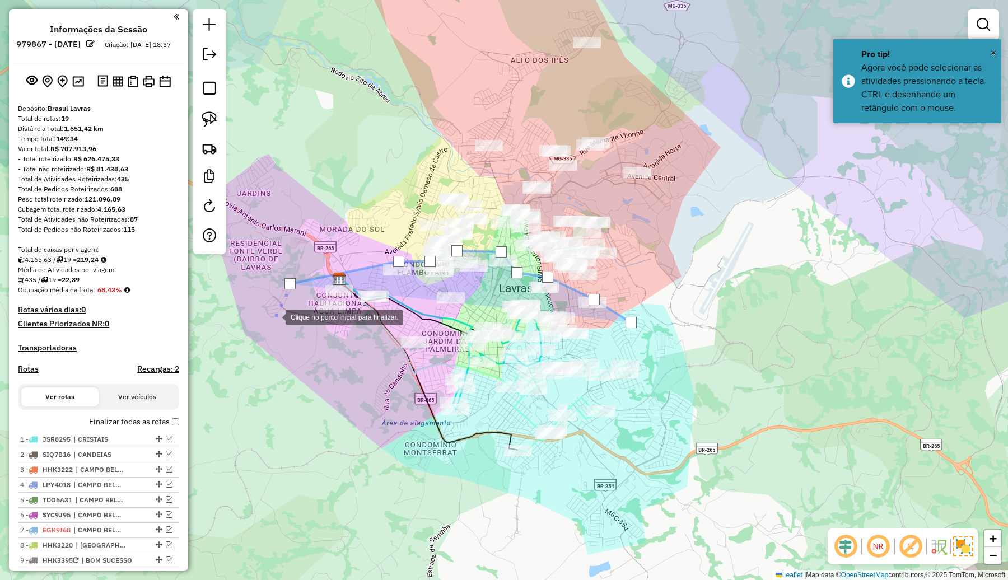
click at [274, 316] on div at bounding box center [274, 316] width 22 height 22
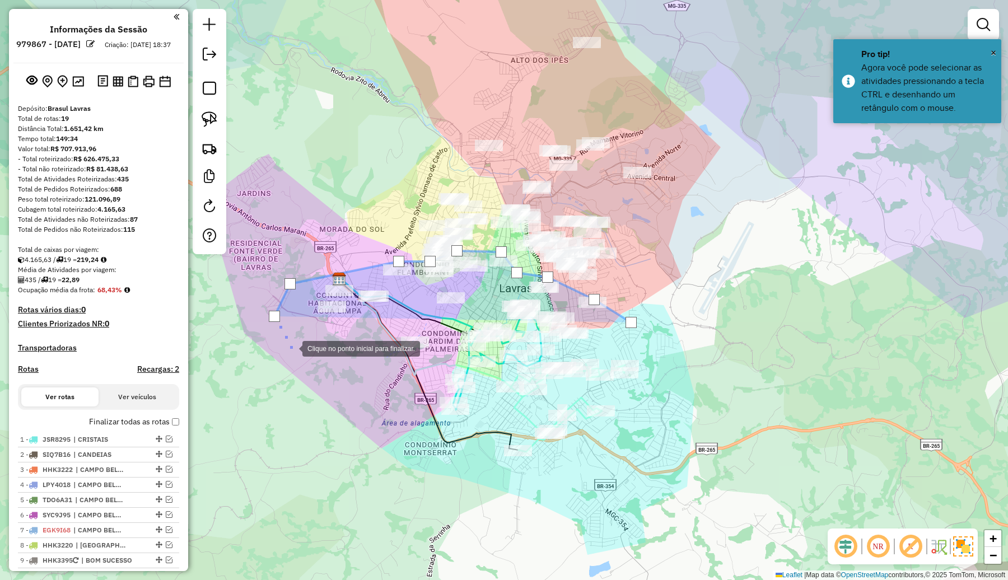
drag, startPoint x: 292, startPoint y: 348, endPoint x: 311, endPoint y: 362, distance: 23.6
click at [292, 349] on div at bounding box center [291, 347] width 22 height 22
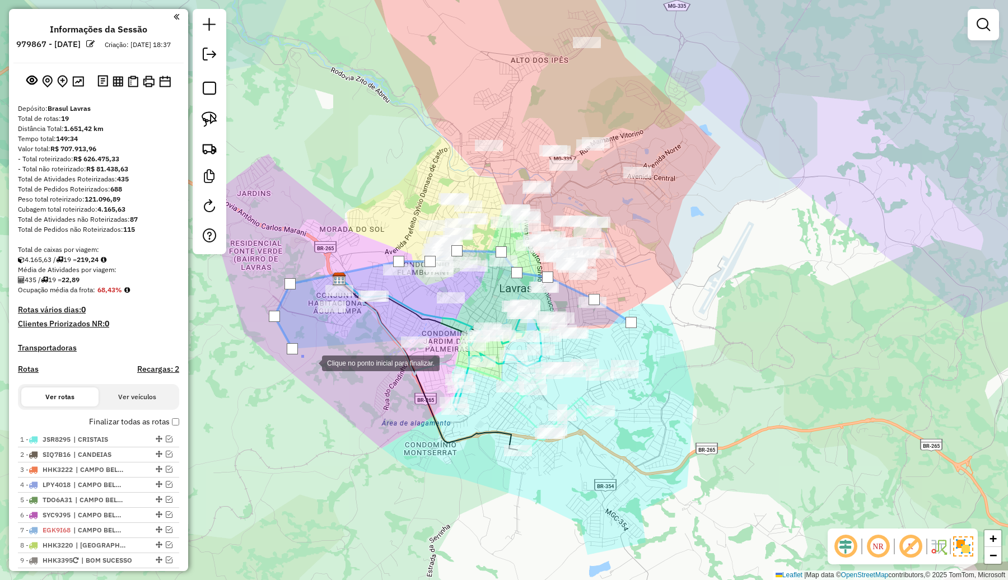
click at [322, 373] on div at bounding box center [310, 362] width 22 height 22
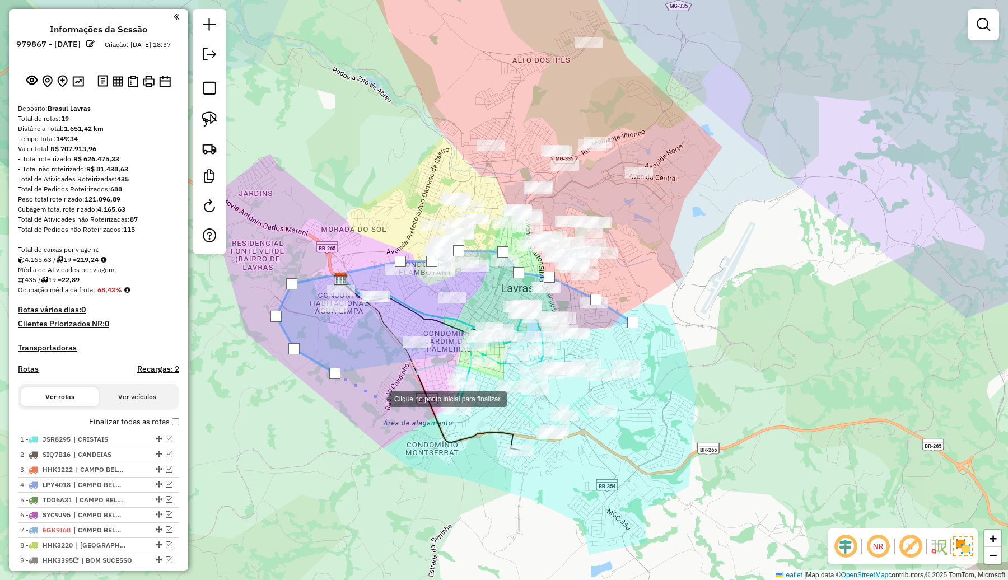
click at [379, 398] on div at bounding box center [378, 398] width 22 height 22
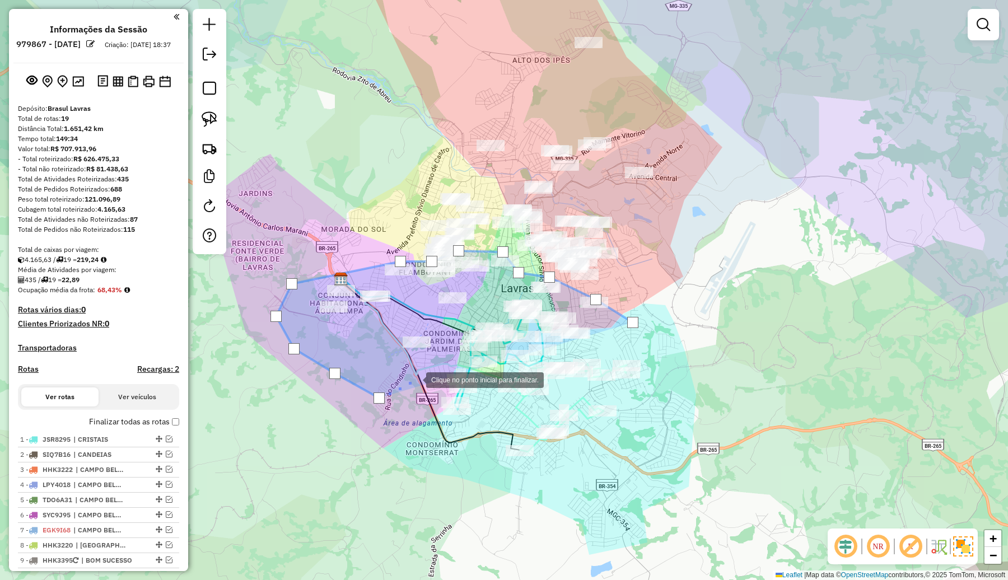
click at [415, 379] on div at bounding box center [415, 379] width 22 height 22
click at [421, 358] on div at bounding box center [421, 358] width 22 height 22
drag, startPoint x: 434, startPoint y: 343, endPoint x: 451, endPoint y: 326, distance: 23.7
click at [437, 342] on div at bounding box center [434, 343] width 22 height 22
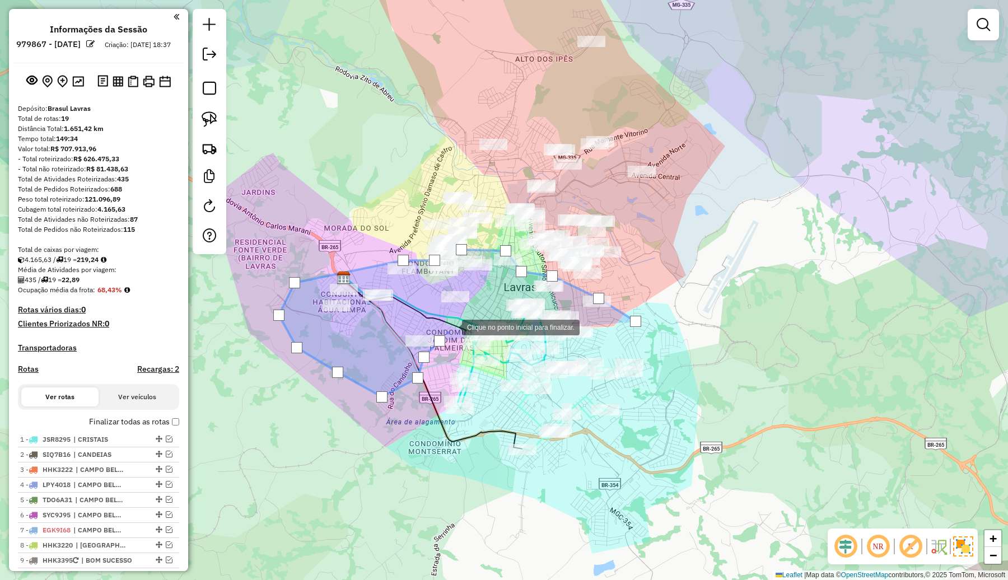
click at [451, 326] on div at bounding box center [450, 326] width 22 height 22
click at [465, 304] on div at bounding box center [465, 304] width 22 height 22
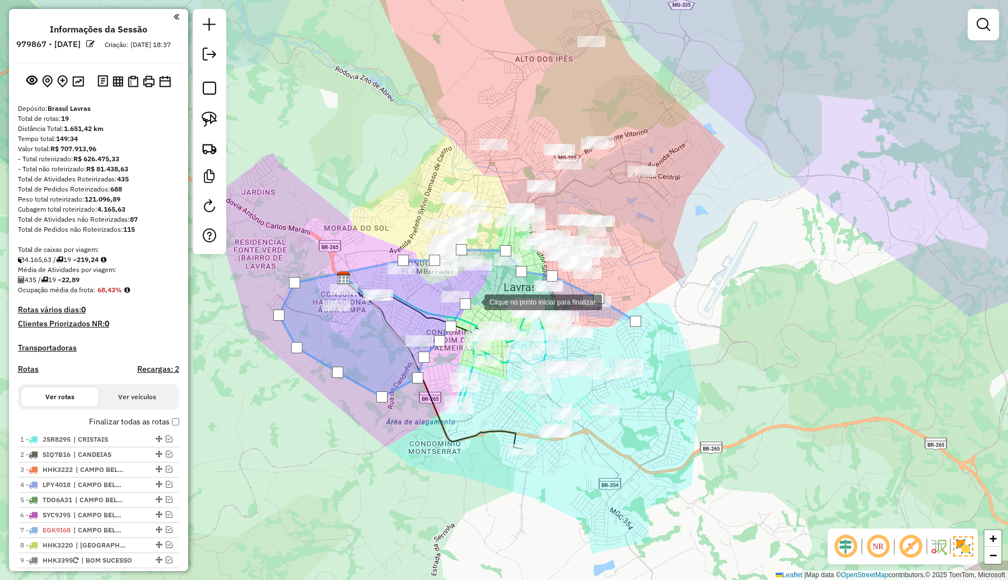
click at [474, 301] on div at bounding box center [473, 301] width 22 height 22
click at [516, 317] on div at bounding box center [515, 317] width 22 height 22
click at [536, 333] on div at bounding box center [533, 329] width 22 height 22
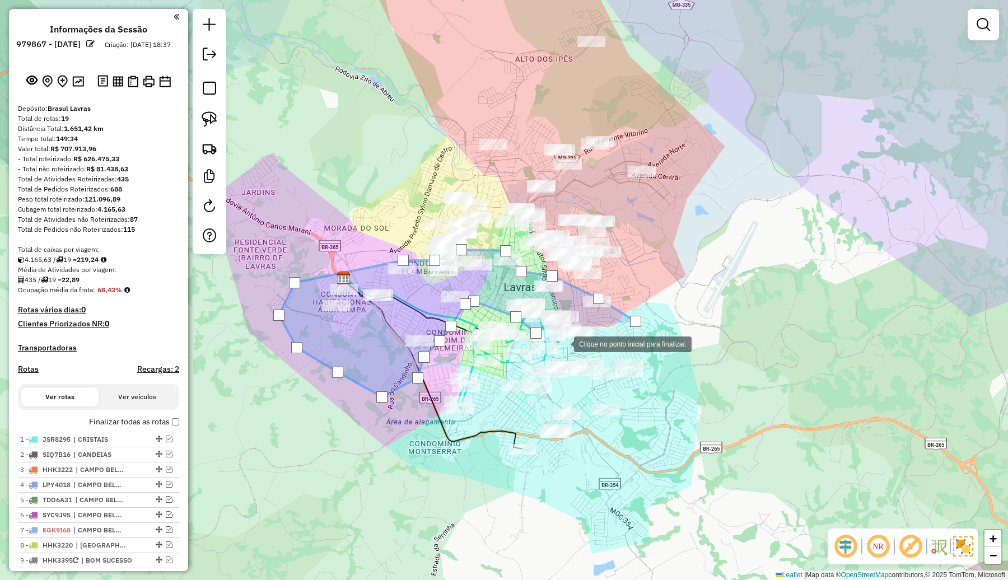
drag, startPoint x: 563, startPoint y: 343, endPoint x: 578, endPoint y: 348, distance: 15.8
click at [569, 345] on div at bounding box center [562, 343] width 22 height 22
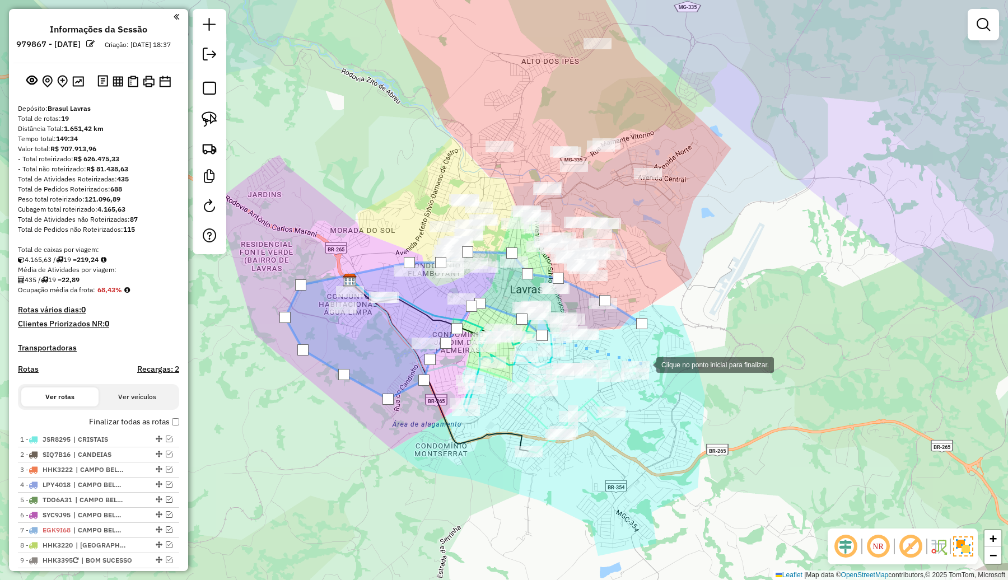
click at [645, 364] on div at bounding box center [645, 364] width 22 height 22
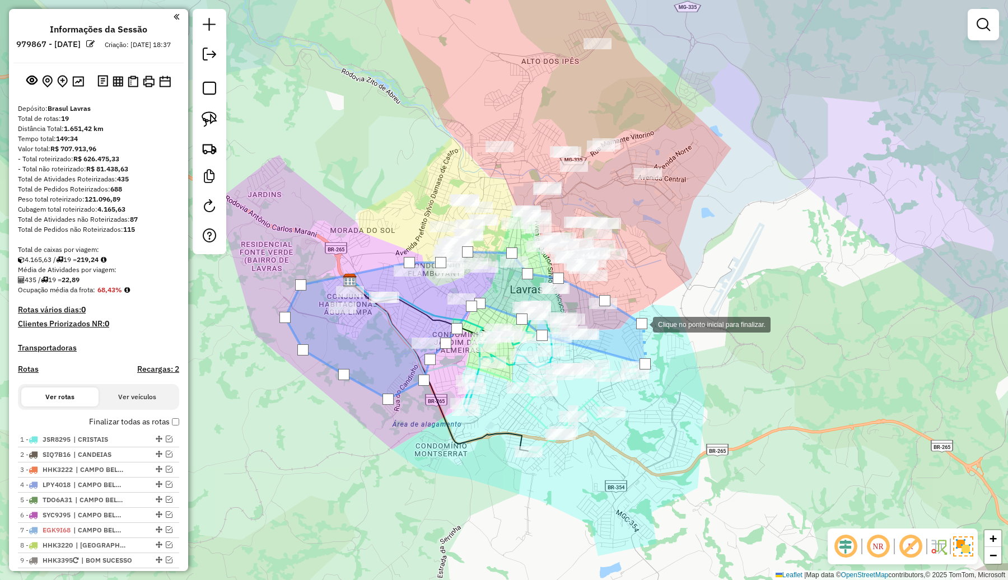
click at [641, 324] on div at bounding box center [641, 323] width 11 height 11
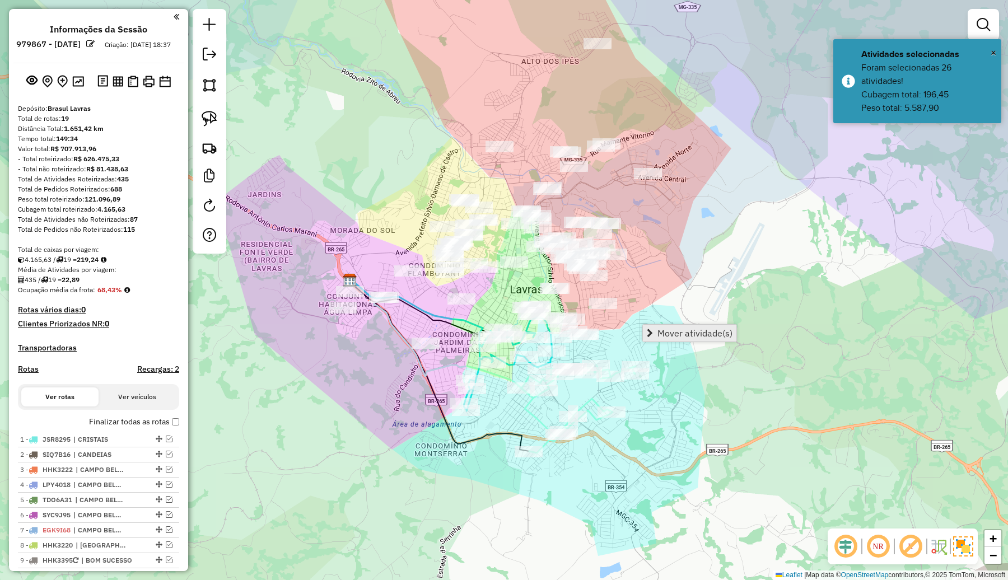
click at [675, 326] on link "Mover atividade(s)" at bounding box center [689, 333] width 93 height 17
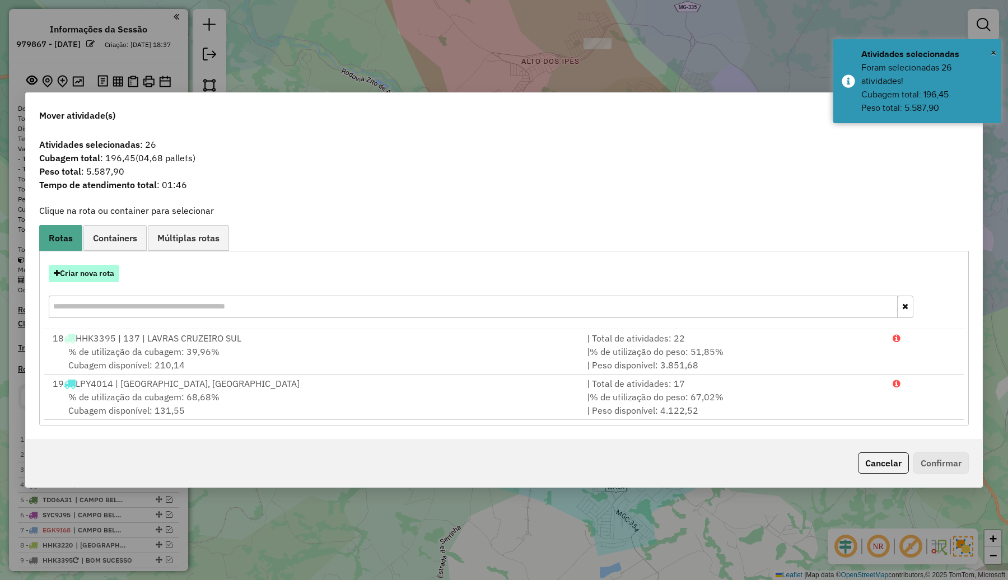
click at [107, 274] on button "Criar nova rota" at bounding box center [84, 273] width 71 height 17
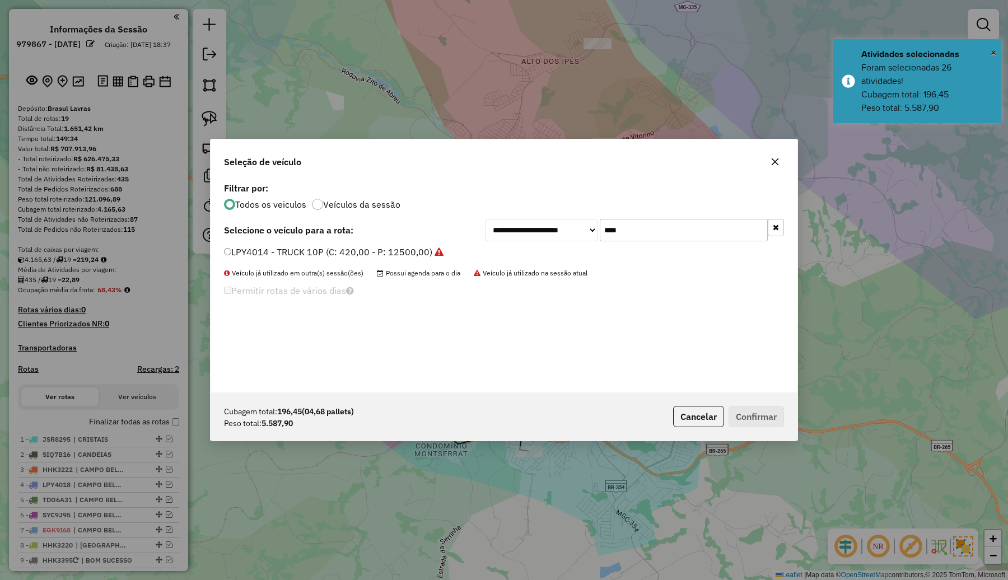
drag, startPoint x: 602, startPoint y: 232, endPoint x: 594, endPoint y: 231, distance: 8.5
click at [594, 231] on div "**********" at bounding box center [634, 230] width 298 height 22
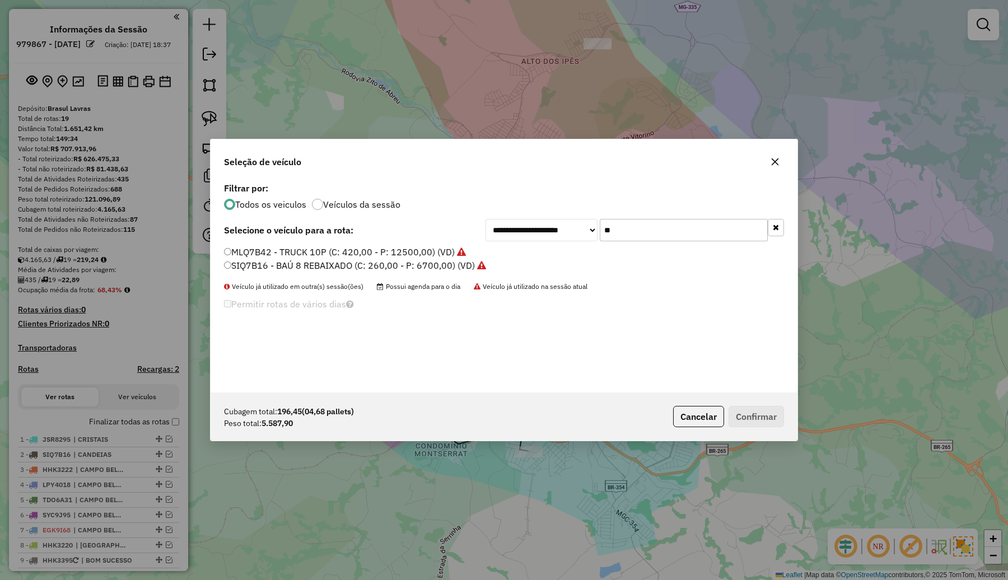
type input "**"
click at [387, 268] on label "SIQ7B16 - BAÚ 8 REBAIXADO (C: 260,00 - P: 6700,00) (VD)" at bounding box center [355, 265] width 262 height 13
click at [746, 413] on button "Confirmar" at bounding box center [755, 416] width 55 height 21
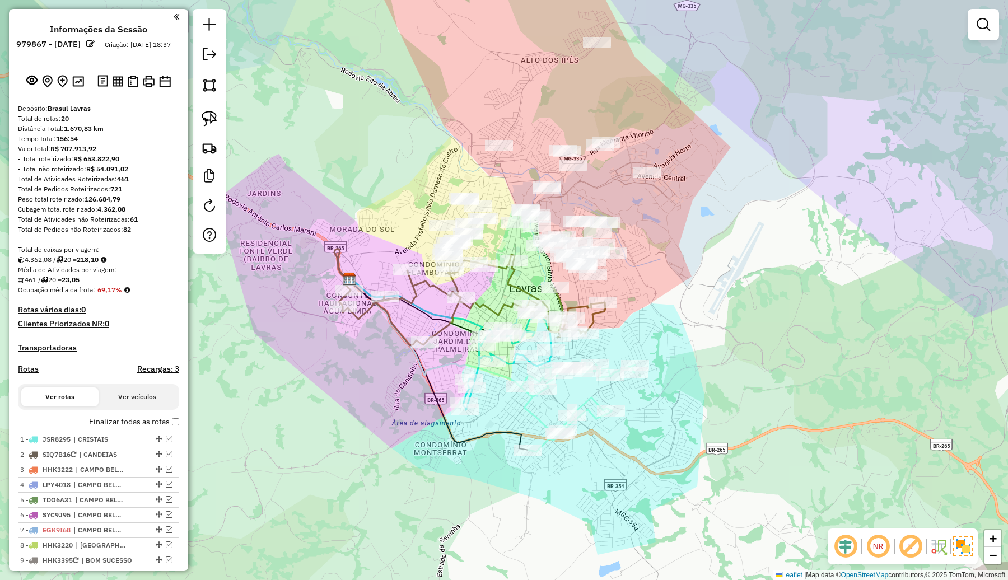
click at [664, 269] on div "Janela de atendimento Grade de atendimento Capacidade Transportadoras Veículos …" at bounding box center [504, 290] width 1008 height 580
click at [214, 82] on img at bounding box center [210, 85] width 16 height 16
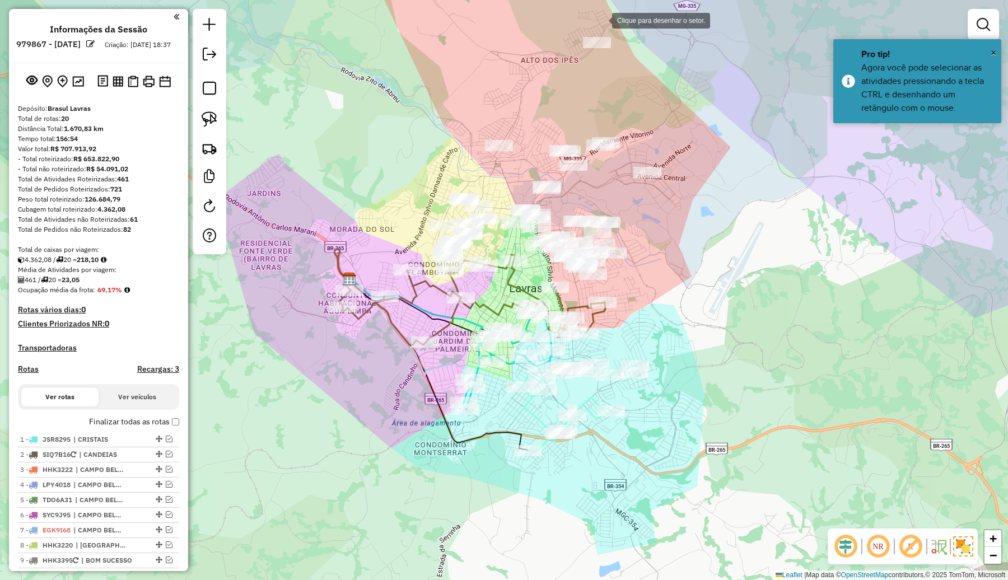
click at [601, 20] on div at bounding box center [600, 19] width 22 height 22
click at [529, 59] on div at bounding box center [540, 47] width 22 height 22
click at [415, 130] on div at bounding box center [415, 130] width 22 height 22
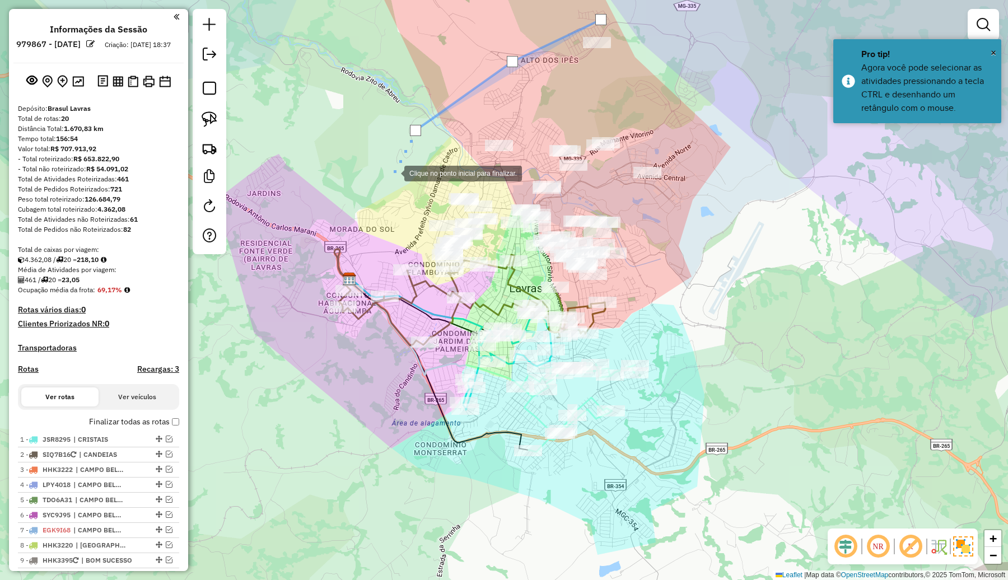
click at [388, 184] on div at bounding box center [393, 172] width 22 height 22
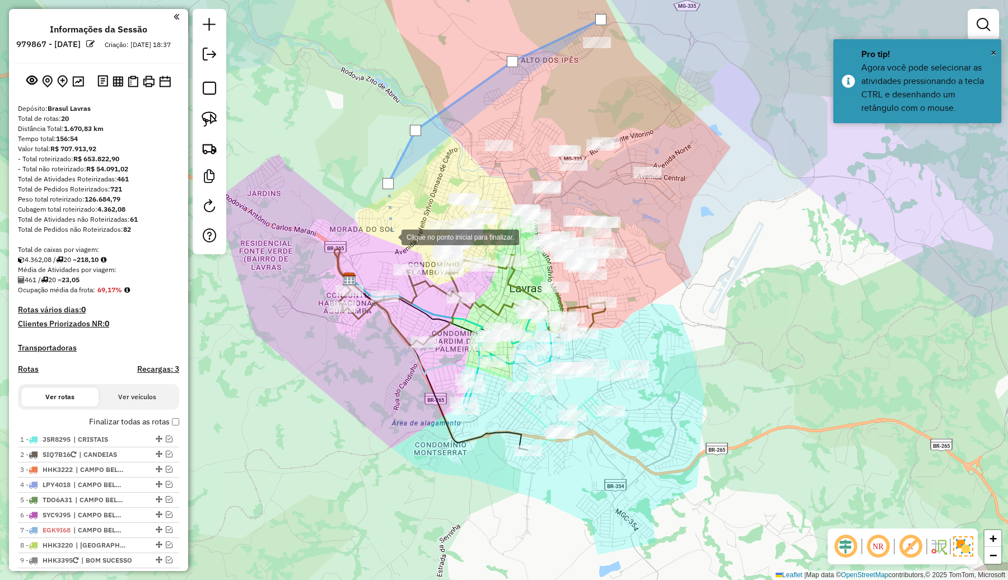
click at [390, 236] on div at bounding box center [390, 236] width 22 height 22
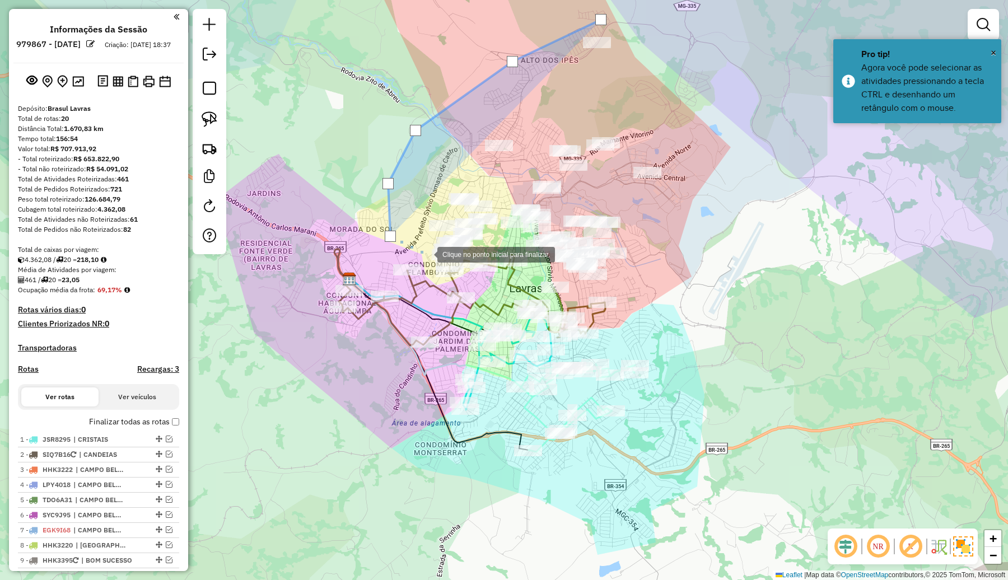
click at [426, 254] on div at bounding box center [426, 253] width 22 height 22
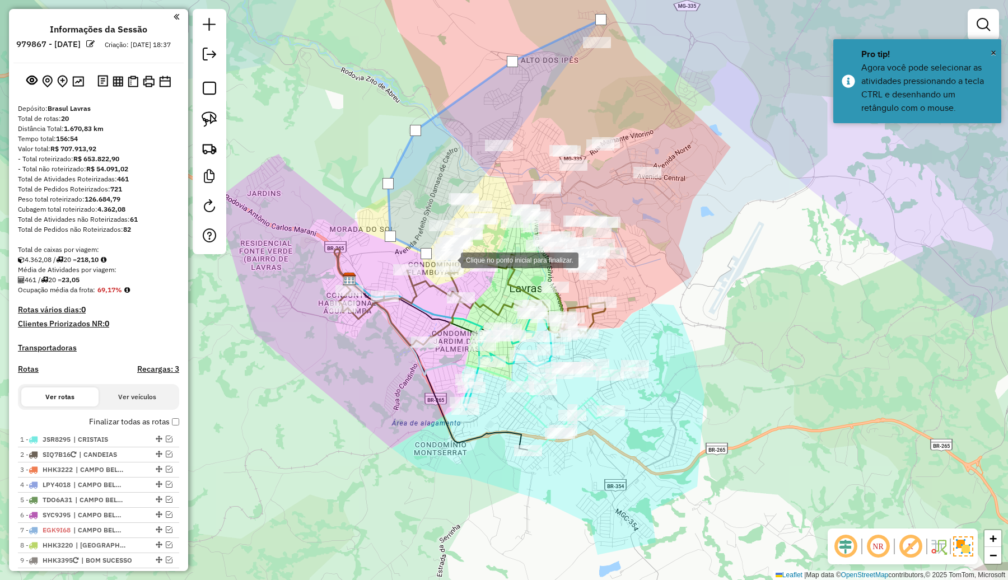
click at [449, 259] on div at bounding box center [449, 259] width 22 height 22
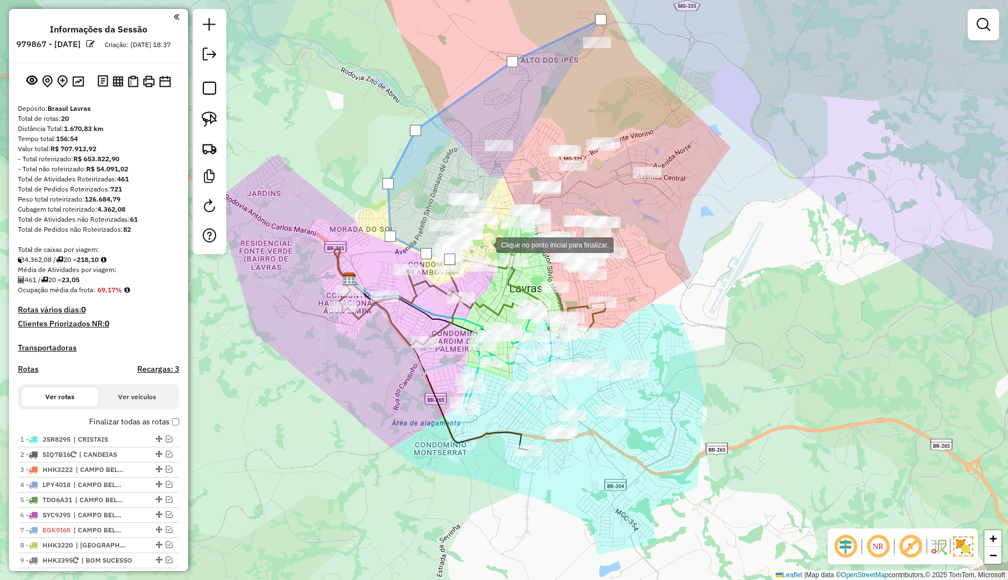
drag, startPoint x: 485, startPoint y: 244, endPoint x: 494, endPoint y: 219, distance: 26.2
click at [485, 243] on div at bounding box center [485, 244] width 22 height 22
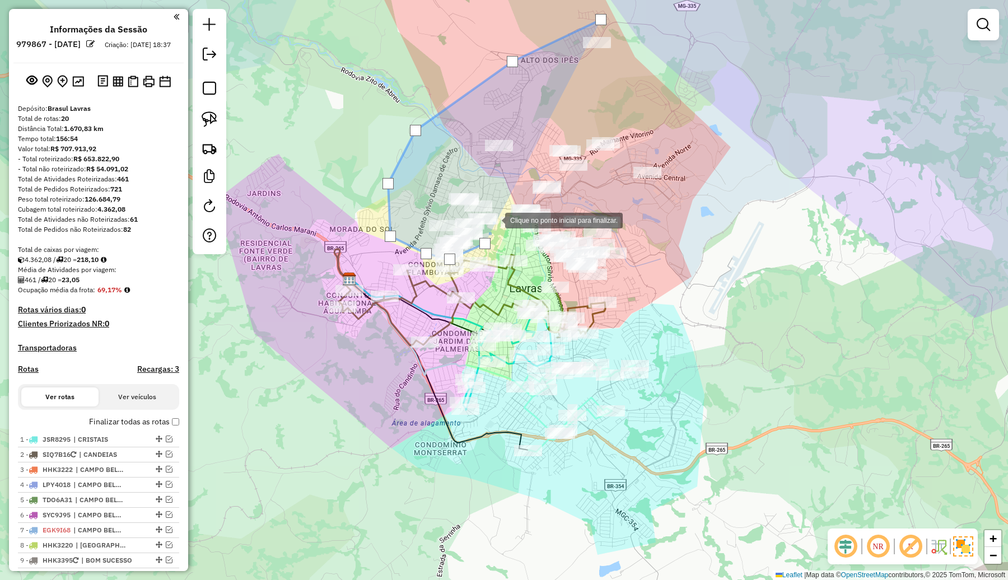
drag, startPoint x: 494, startPoint y: 219, endPoint x: 499, endPoint y: 199, distance: 21.3
click at [494, 218] on div at bounding box center [493, 219] width 22 height 22
click at [499, 199] on div at bounding box center [499, 199] width 22 height 22
click at [510, 178] on div at bounding box center [510, 178] width 22 height 22
click at [525, 167] on div at bounding box center [524, 167] width 22 height 22
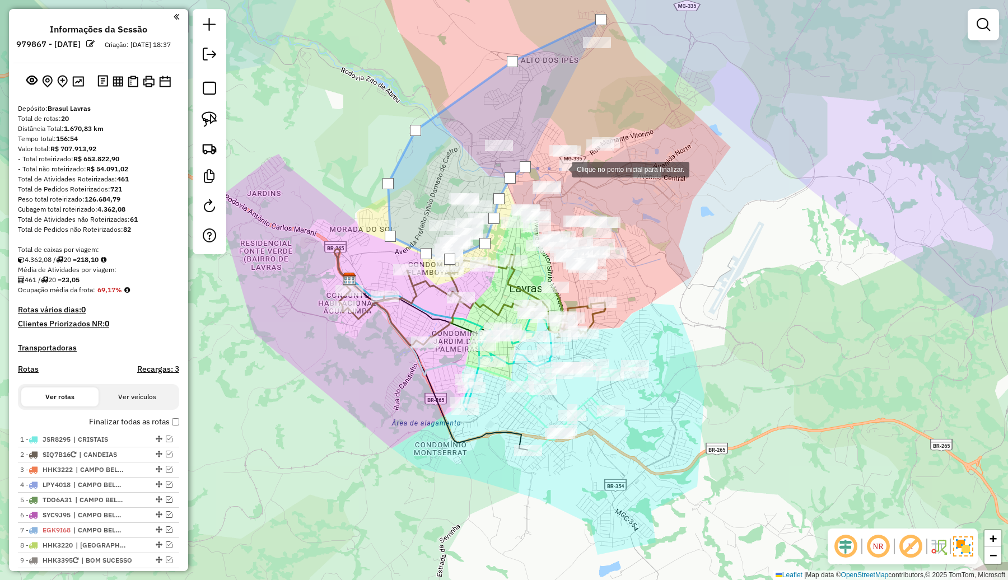
click at [560, 168] on div at bounding box center [560, 168] width 22 height 22
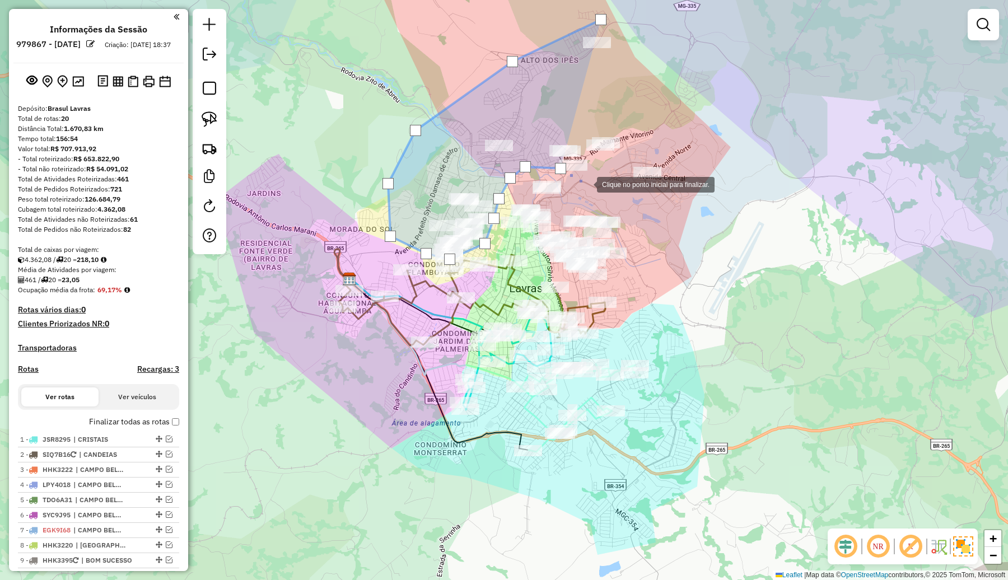
click at [597, 189] on div at bounding box center [585, 183] width 22 height 22
click at [611, 193] on div at bounding box center [600, 189] width 22 height 22
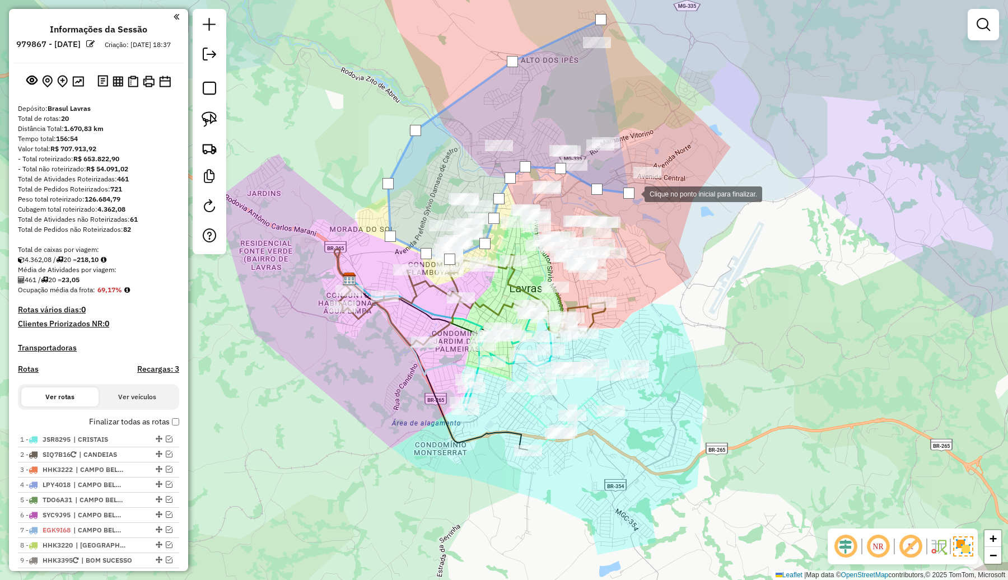
drag, startPoint x: 648, startPoint y: 190, endPoint x: 658, endPoint y: 185, distance: 11.0
click at [644, 188] on div at bounding box center [633, 193] width 22 height 22
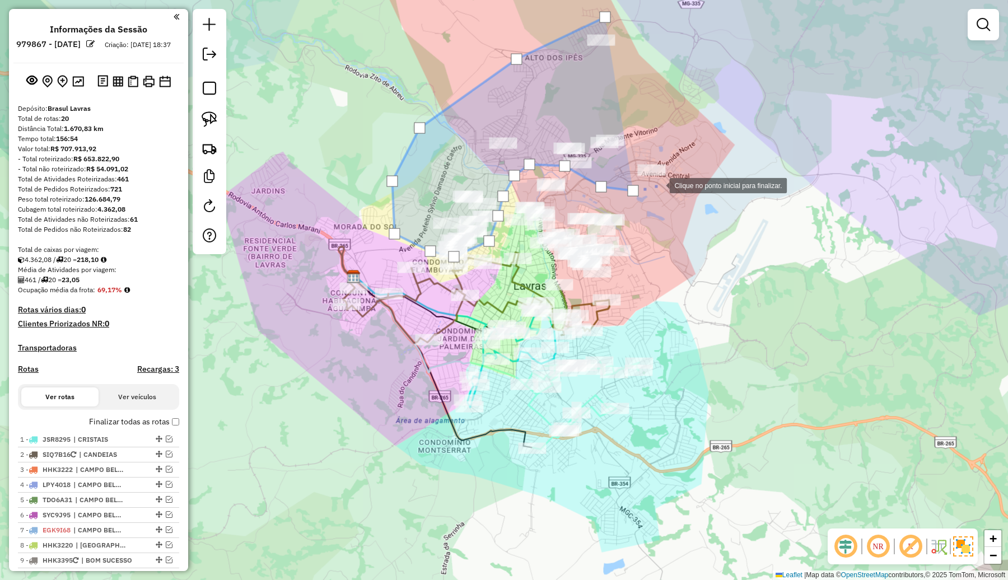
drag, startPoint x: 671, startPoint y: 172, endPoint x: 675, endPoint y: 163, distance: 9.5
click at [669, 174] on div at bounding box center [657, 185] width 22 height 22
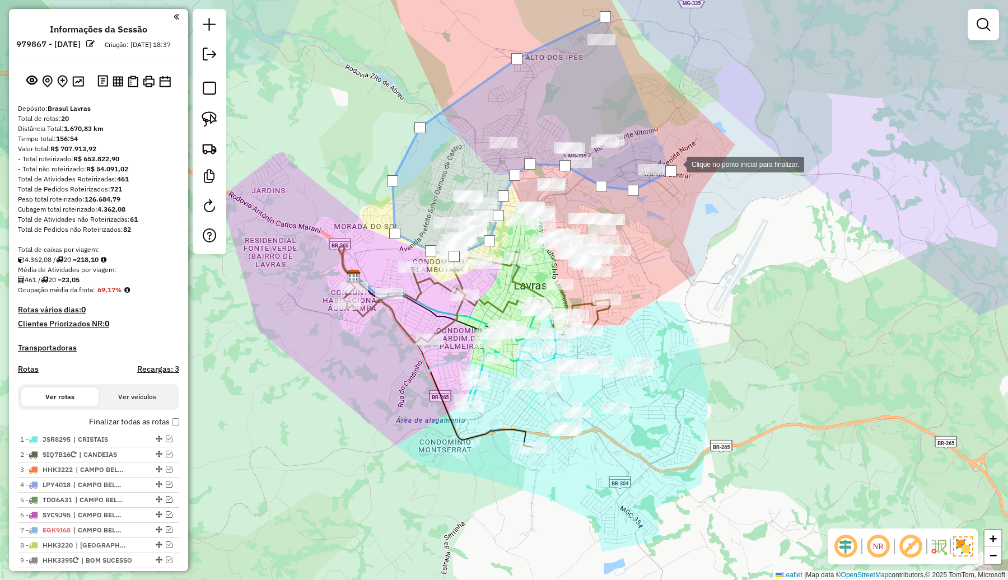
click at [676, 153] on div at bounding box center [675, 163] width 22 height 22
click at [672, 132] on div at bounding box center [675, 143] width 22 height 22
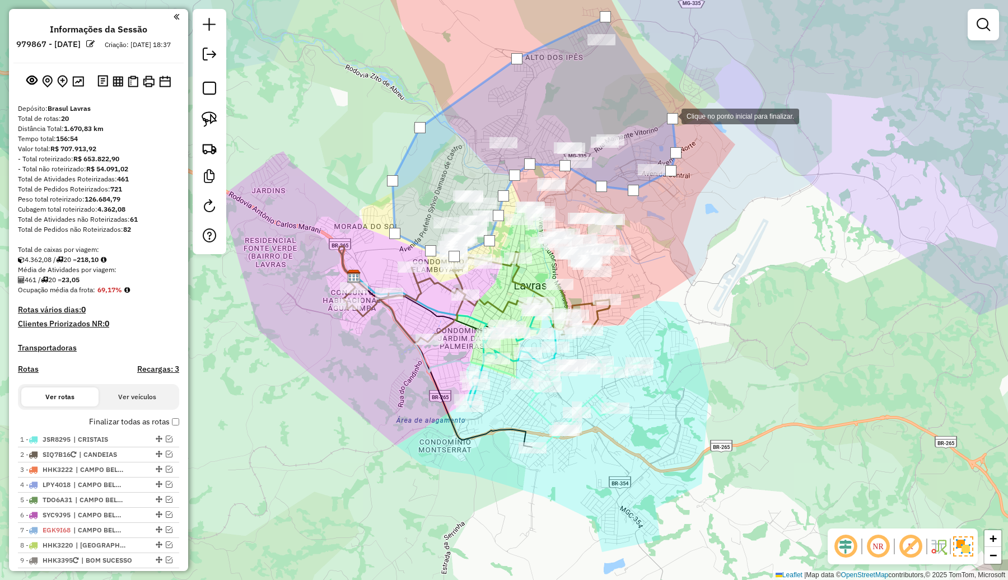
click at [659, 104] on div at bounding box center [670, 115] width 22 height 22
click at [627, 54] on div at bounding box center [638, 65] width 22 height 22
click at [606, 12] on div at bounding box center [604, 16] width 11 height 11
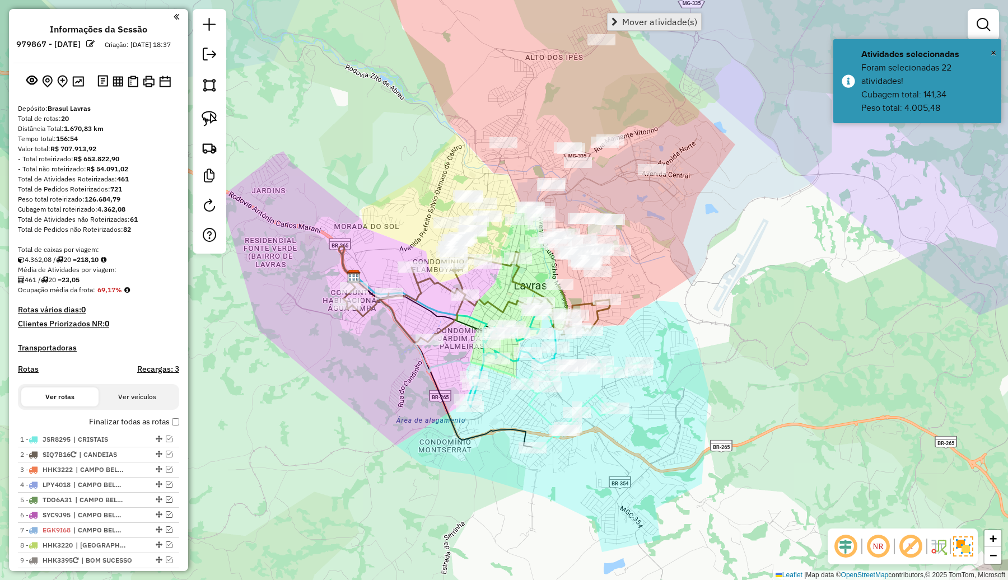
click at [654, 22] on span "Mover atividade(s)" at bounding box center [659, 21] width 75 height 9
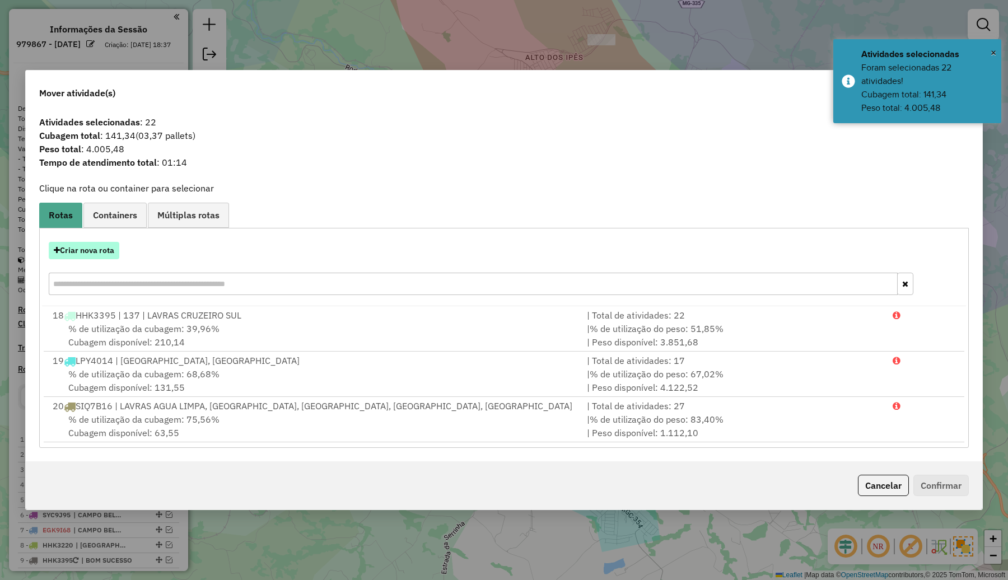
click at [101, 242] on button "Criar nova rota" at bounding box center [84, 250] width 71 height 17
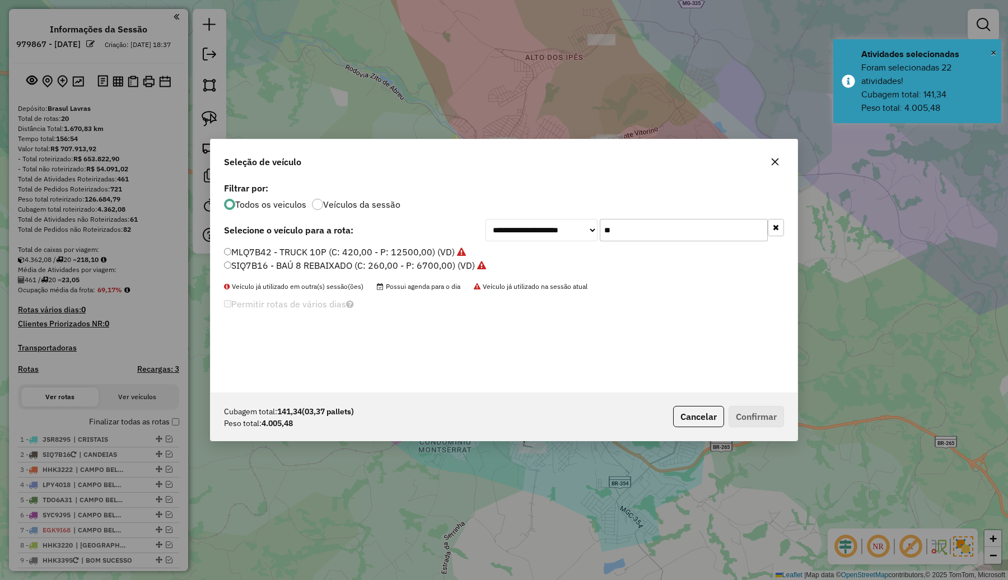
drag, startPoint x: 626, startPoint y: 229, endPoint x: 594, endPoint y: 231, distance: 31.4
click at [594, 231] on div "**********" at bounding box center [634, 230] width 298 height 22
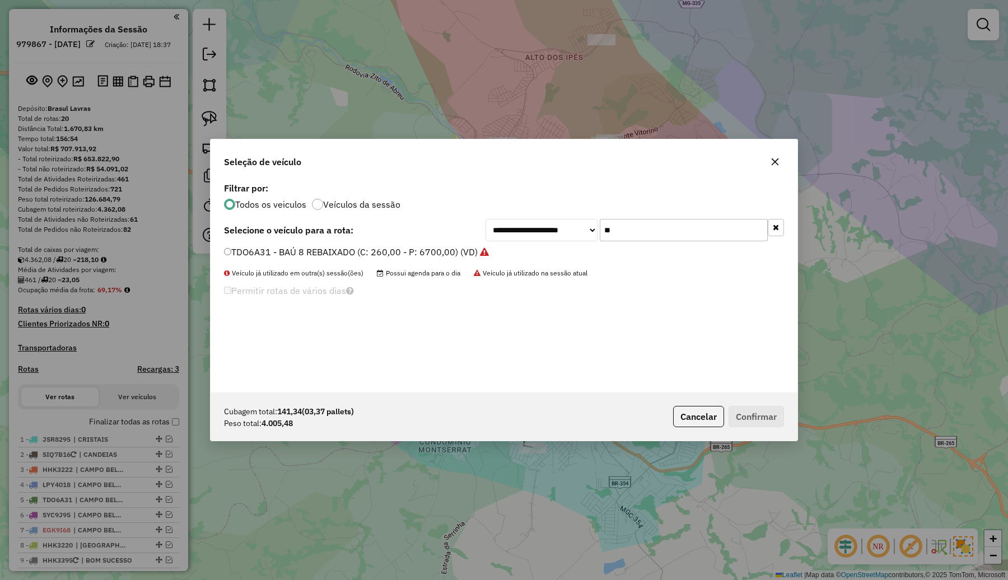
type input "**"
click at [457, 249] on label "TDO6A31 - BAÚ 8 REBAIXADO (C: 260,00 - P: 6700,00) (VD)" at bounding box center [356, 251] width 265 height 13
click at [767, 418] on button "Confirmar" at bounding box center [755, 416] width 55 height 21
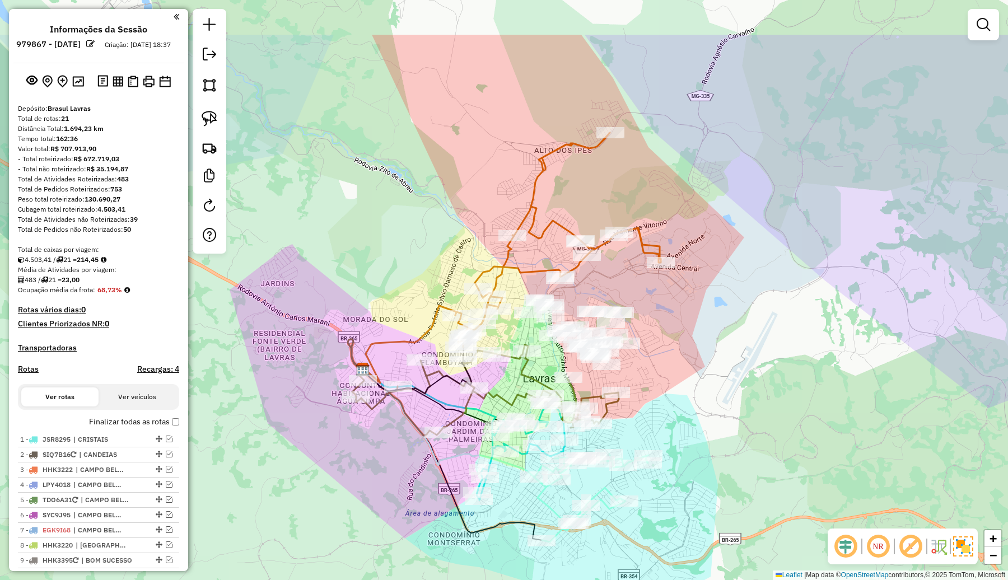
drag, startPoint x: 706, startPoint y: 252, endPoint x: 715, endPoint y: 345, distance: 93.3
click at [715, 345] on div "Janela de atendimento Grade de atendimento Capacidade Transportadoras Veículos …" at bounding box center [504, 290] width 1008 height 580
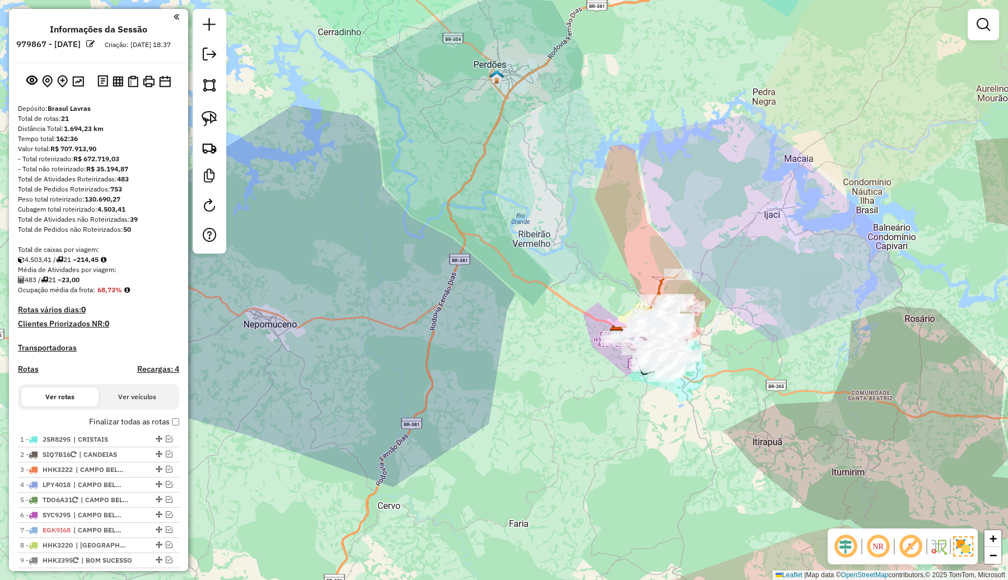
drag, startPoint x: 739, startPoint y: 340, endPoint x: 683, endPoint y: 302, distance: 67.7
click at [683, 302] on div "Janela de atendimento Grade de atendimento Capacidade Transportadoras Veículos …" at bounding box center [504, 290] width 1008 height 580
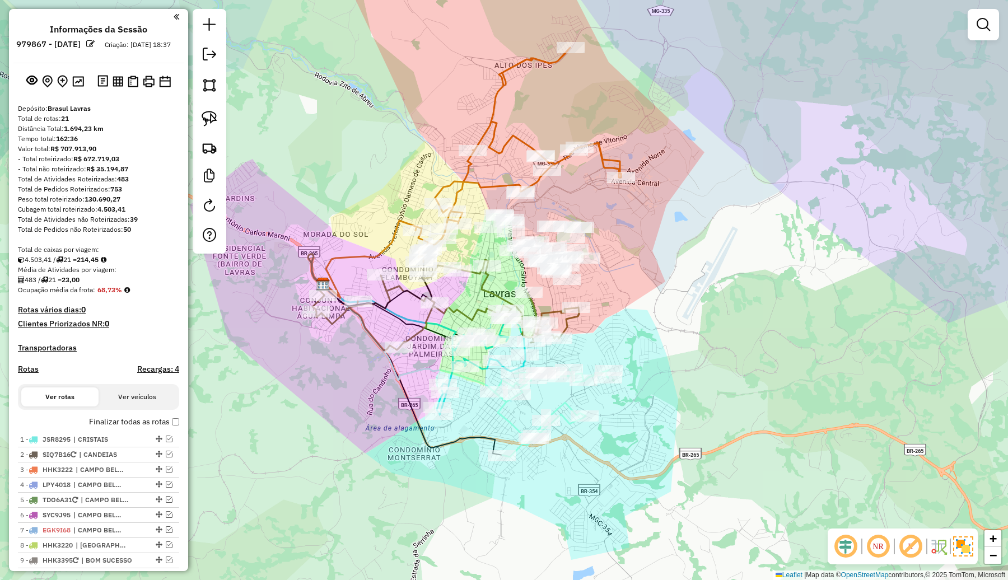
click at [681, 275] on div "Janela de atendimento Grade de atendimento Capacidade Transportadoras Veículos …" at bounding box center [504, 290] width 1008 height 580
click at [482, 127] on icon at bounding box center [517, 155] width 205 height 214
select select "**********"
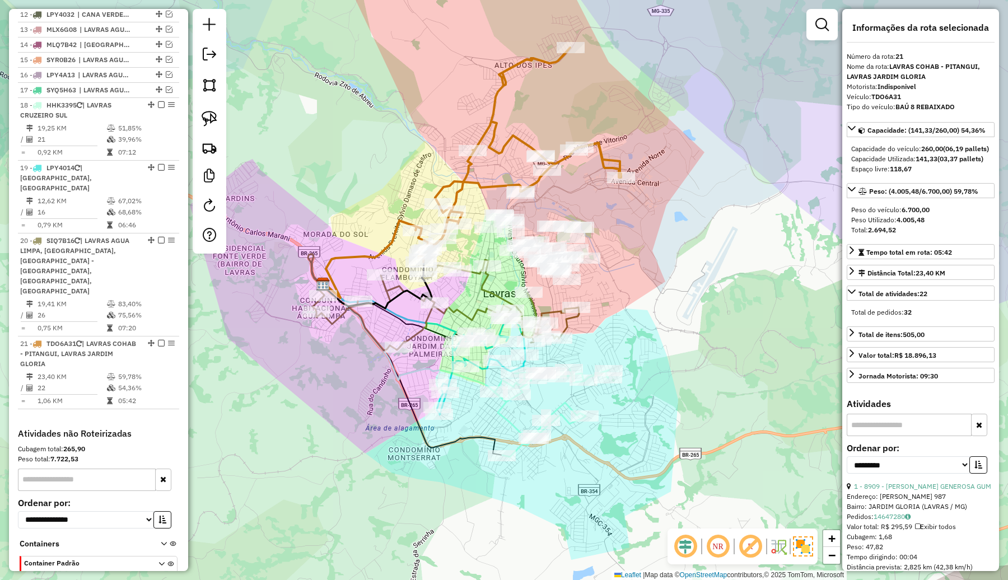
scroll to position [642, 0]
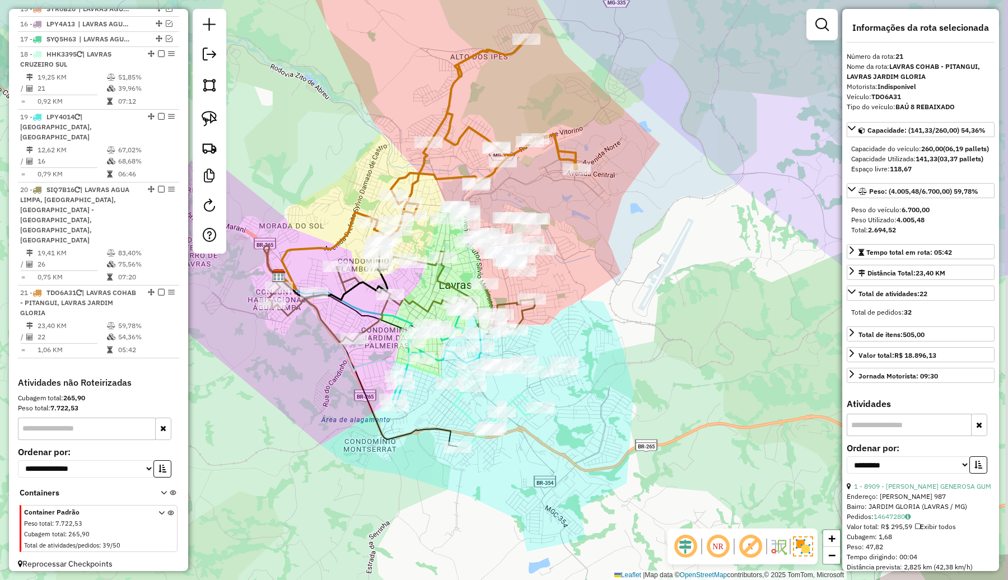
drag, startPoint x: 444, startPoint y: 124, endPoint x: 415, endPoint y: 118, distance: 29.8
click at [415, 118] on div "Janela de atendimento Grade de atendimento Capacidade Transportadoras Veículos …" at bounding box center [504, 290] width 1008 height 580
click at [208, 87] on img at bounding box center [210, 85] width 16 height 16
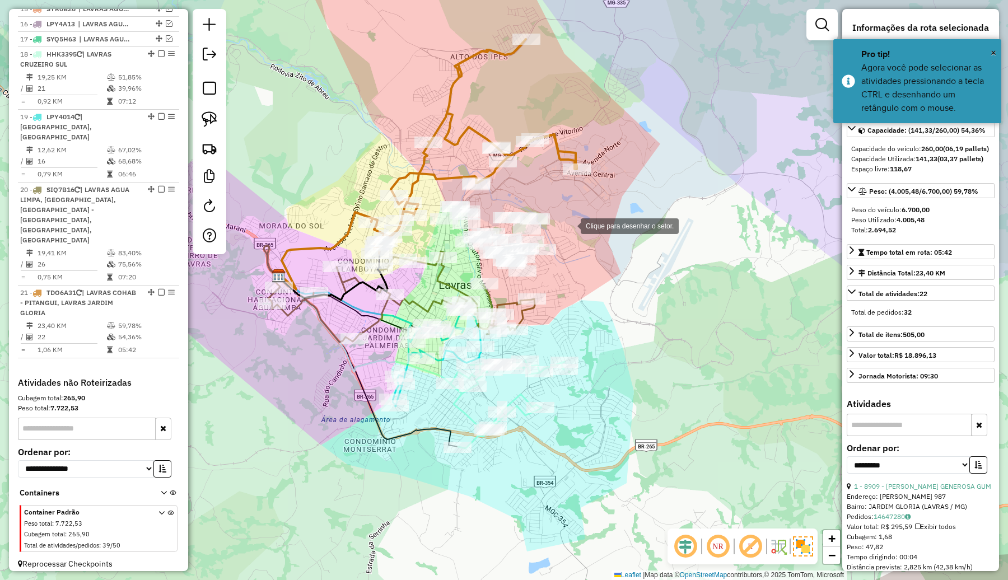
click at [569, 225] on div at bounding box center [569, 225] width 22 height 22
click at [533, 197] on div at bounding box center [533, 197] width 22 height 22
click at [474, 175] on div at bounding box center [474, 174] width 22 height 22
click at [429, 195] on div at bounding box center [429, 195] width 22 height 22
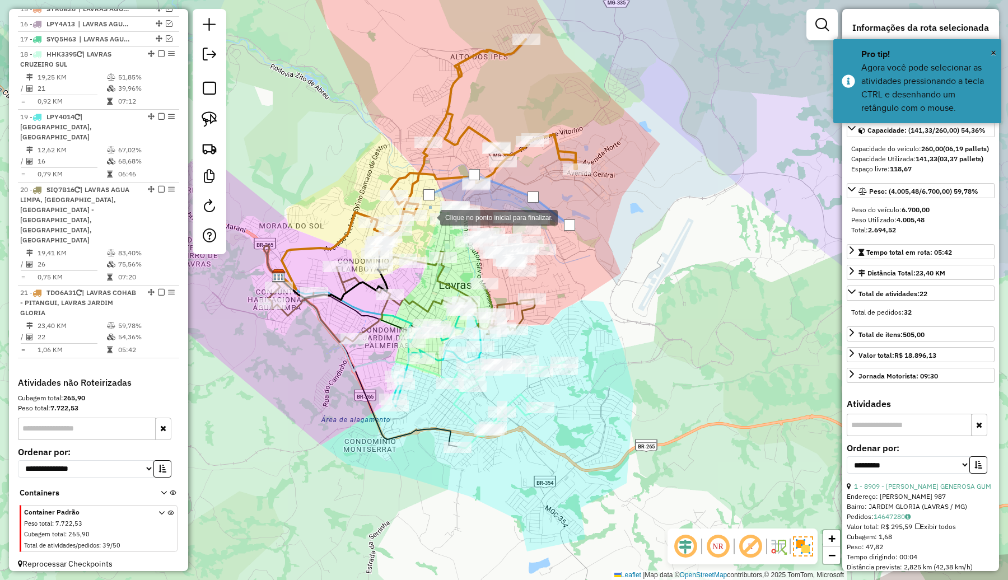
click at [429, 220] on div at bounding box center [429, 216] width 22 height 22
drag, startPoint x: 451, startPoint y: 246, endPoint x: 460, endPoint y: 247, distance: 9.0
click at [452, 246] on div at bounding box center [451, 246] width 22 height 22
click at [483, 266] on div at bounding box center [479, 262] width 22 height 22
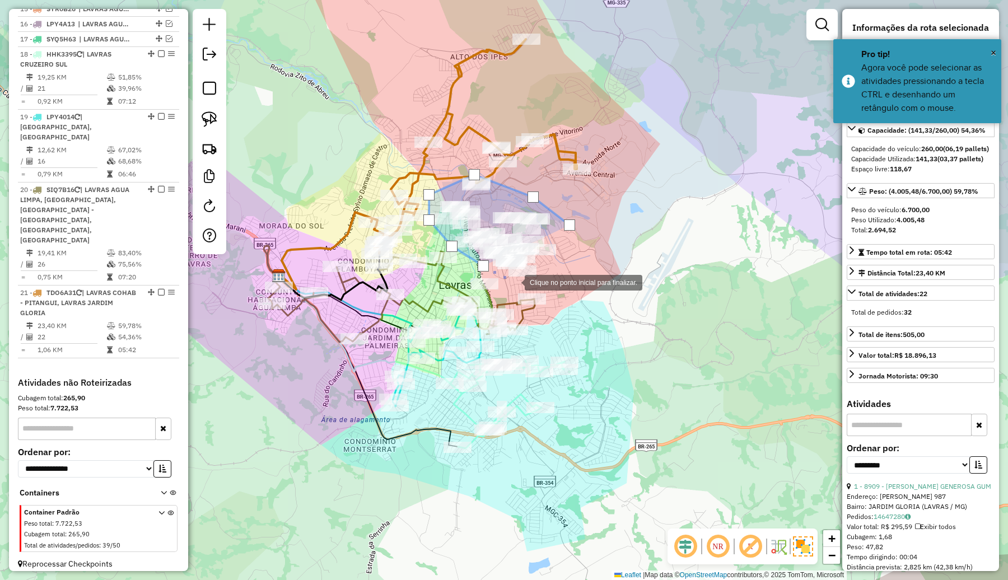
click at [513, 282] on div at bounding box center [513, 281] width 22 height 22
click at [545, 282] on div at bounding box center [544, 281] width 22 height 22
click at [564, 269] on div at bounding box center [564, 269] width 22 height 22
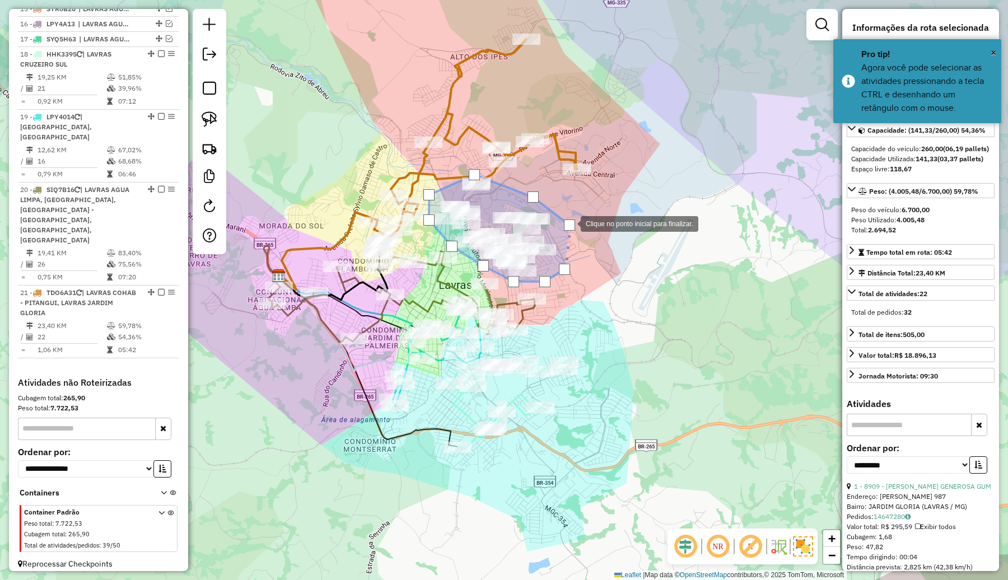
click at [569, 223] on div at bounding box center [569, 224] width 11 height 11
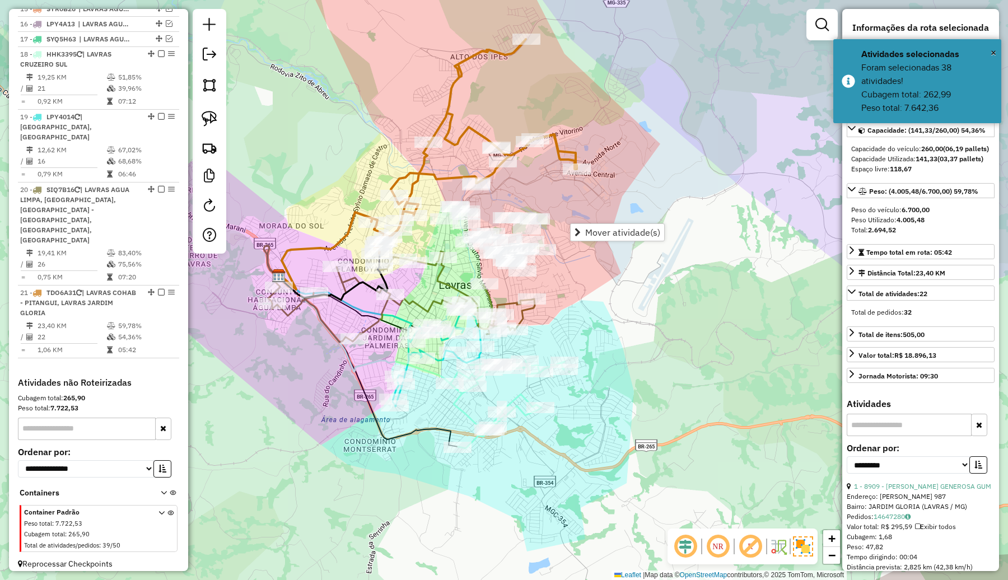
click at [567, 208] on div "Janela de atendimento Grade de atendimento Capacidade Transportadoras Veículos …" at bounding box center [504, 290] width 1008 height 580
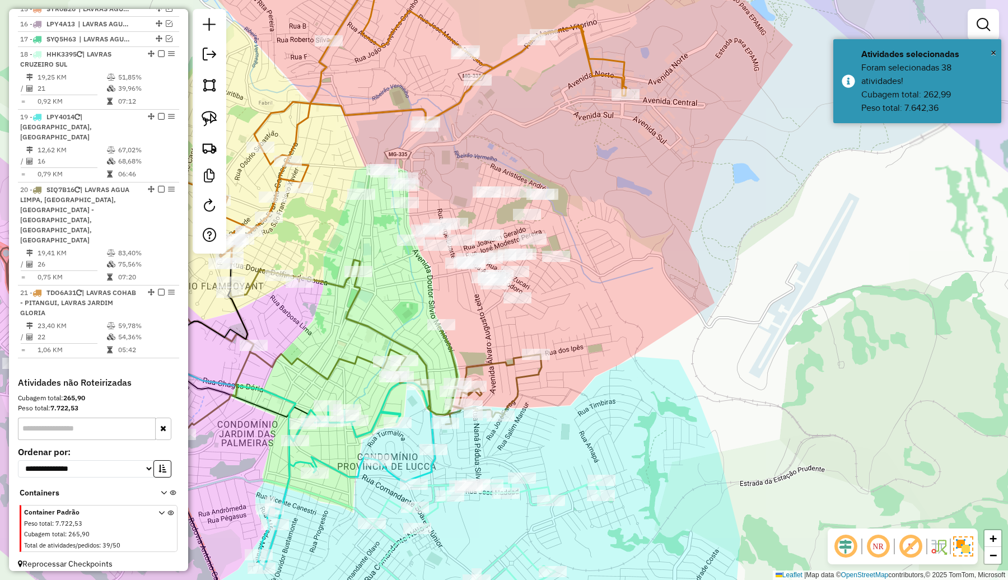
click at [577, 233] on div "Janela de atendimento Grade de atendimento Capacidade Transportadoras Veículos …" at bounding box center [504, 290] width 1008 height 580
click at [204, 86] on img at bounding box center [210, 85] width 16 height 16
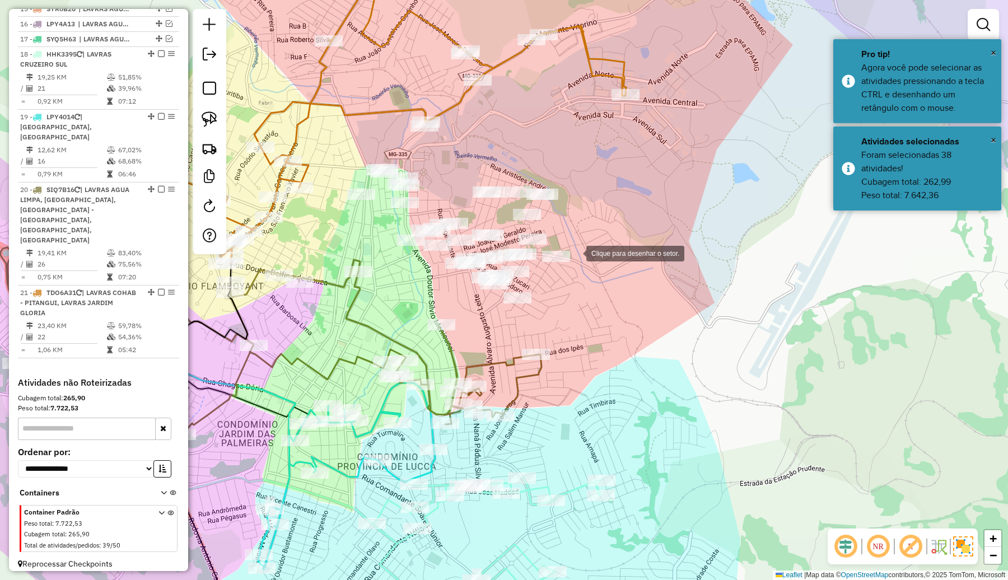
click at [575, 252] on div at bounding box center [575, 252] width 22 height 22
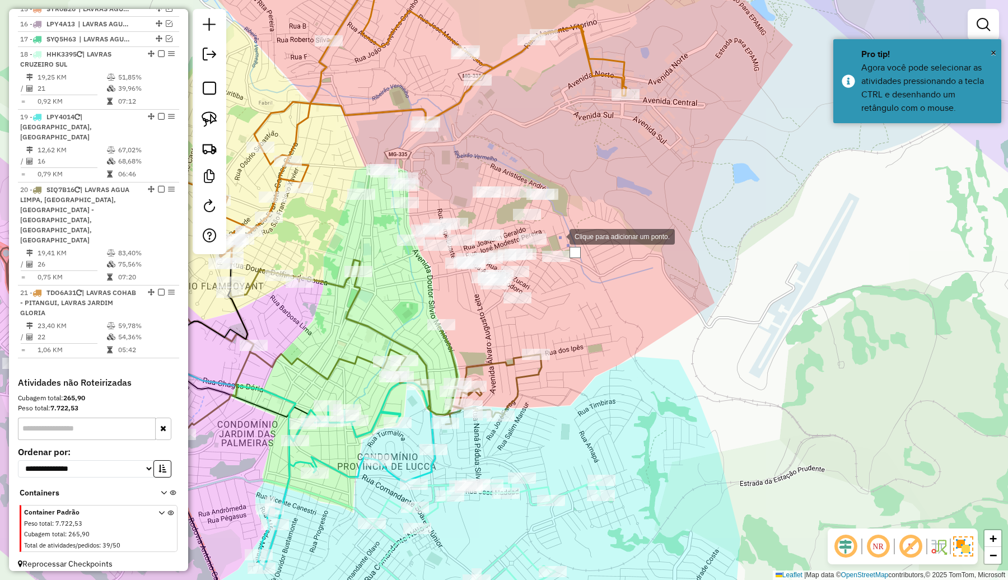
drag, startPoint x: 543, startPoint y: 233, endPoint x: 535, endPoint y: 230, distance: 8.9
click at [547, 231] on div at bounding box center [558, 235] width 22 height 22
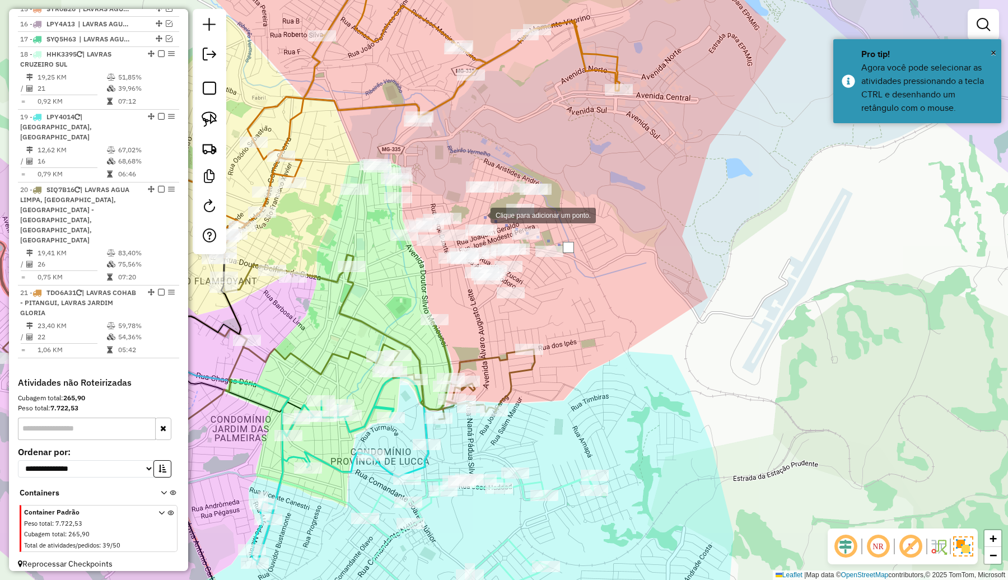
click at [479, 214] on div at bounding box center [479, 214] width 22 height 22
click at [419, 213] on div at bounding box center [418, 213] width 22 height 22
click at [381, 228] on div at bounding box center [385, 224] width 22 height 22
click at [386, 240] on div at bounding box center [380, 228] width 22 height 22
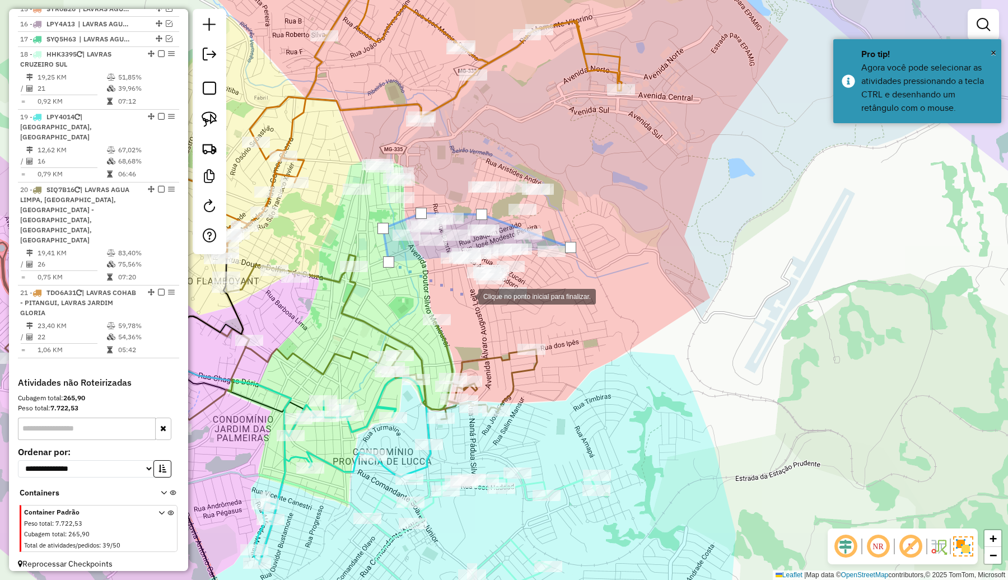
drag, startPoint x: 462, startPoint y: 296, endPoint x: 479, endPoint y: 303, distance: 17.8
click at [467, 297] on div at bounding box center [467, 295] width 22 height 22
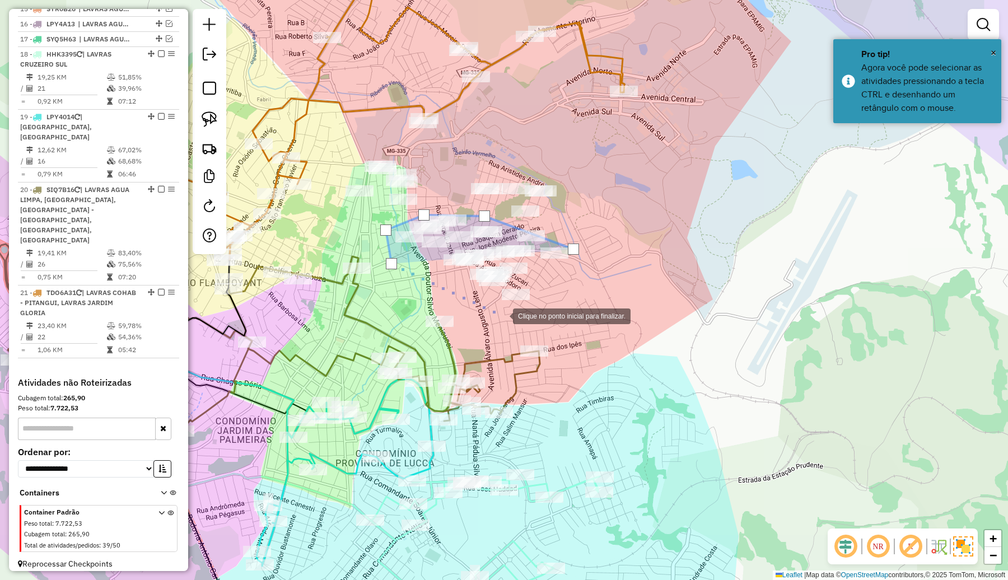
click at [504, 315] on div at bounding box center [501, 315] width 22 height 22
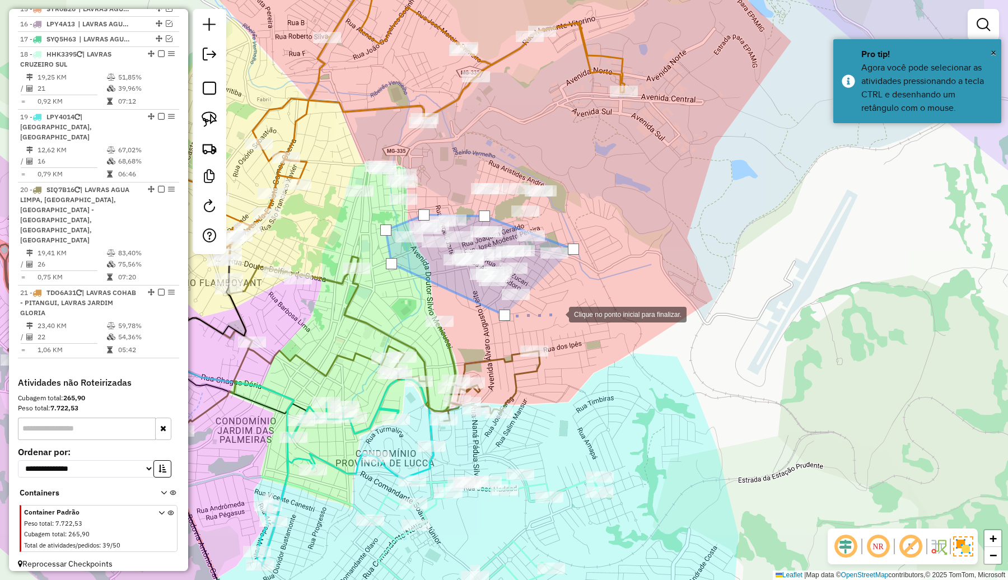
click at [561, 312] on div at bounding box center [557, 313] width 22 height 22
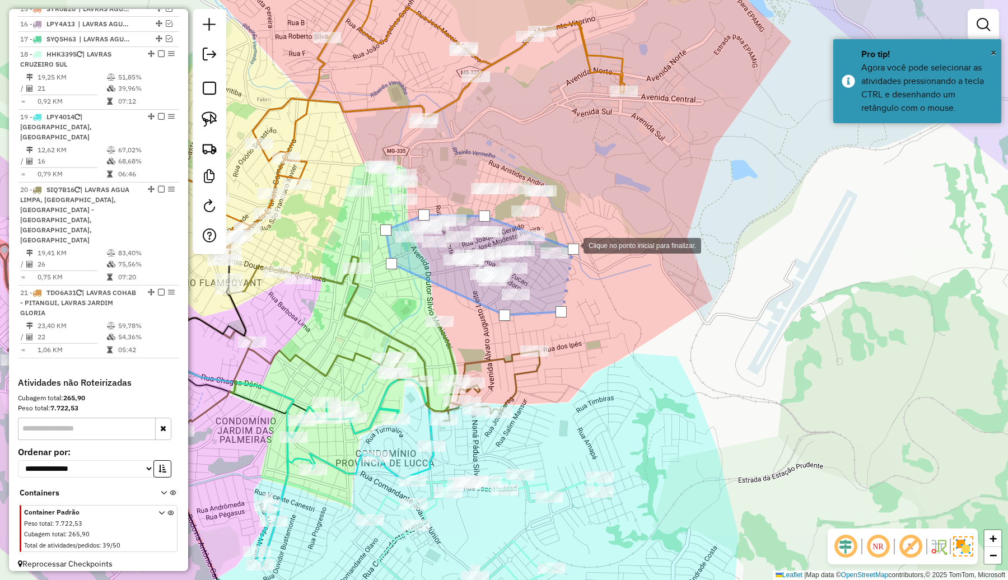
click at [572, 245] on div at bounding box center [573, 248] width 11 height 11
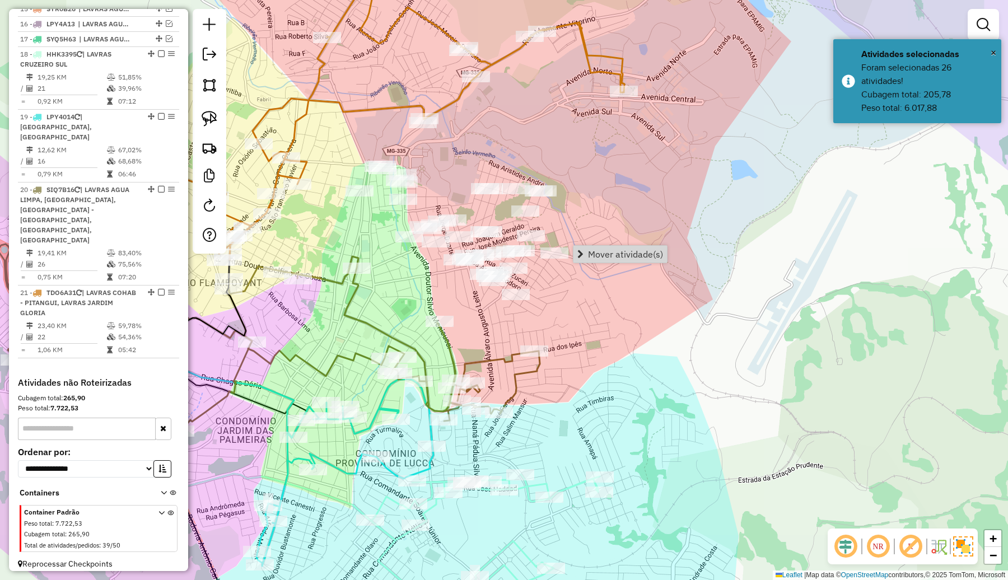
click at [586, 213] on div "Janela de atendimento Grade de atendimento Capacidade Transportadoras Veículos …" at bounding box center [504, 290] width 1008 height 580
click at [213, 82] on img at bounding box center [210, 85] width 16 height 16
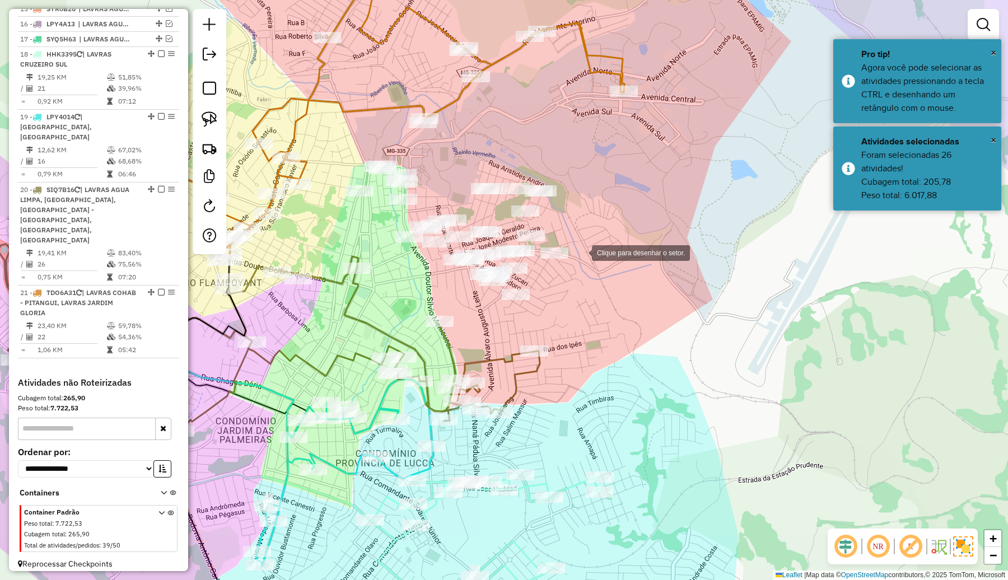
click at [580, 252] on div at bounding box center [580, 252] width 22 height 22
click at [547, 222] on div at bounding box center [558, 230] width 22 height 22
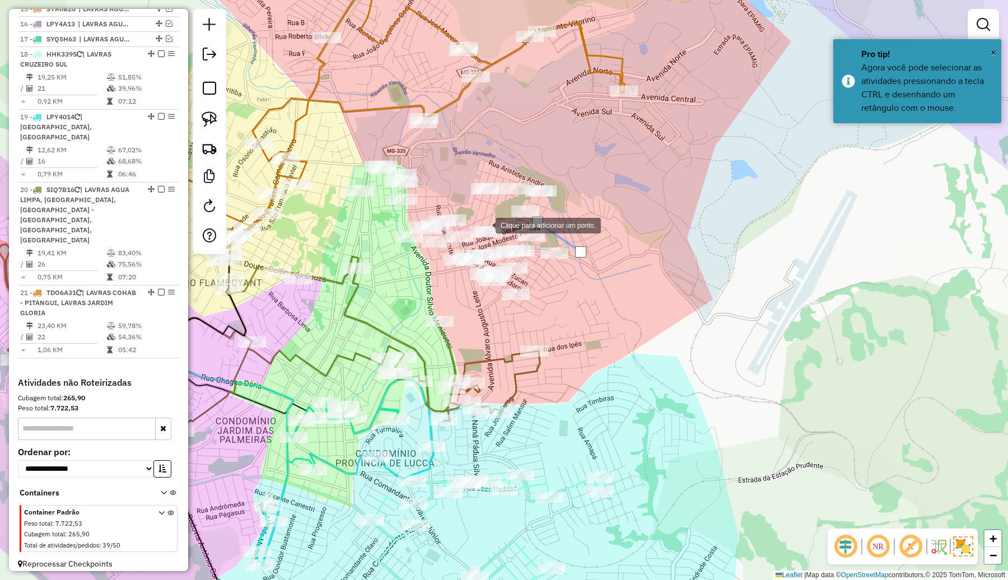
click at [484, 224] on div at bounding box center [484, 224] width 22 height 22
click at [434, 235] on div at bounding box center [434, 235] width 22 height 22
click at [420, 248] on div at bounding box center [420, 248] width 22 height 22
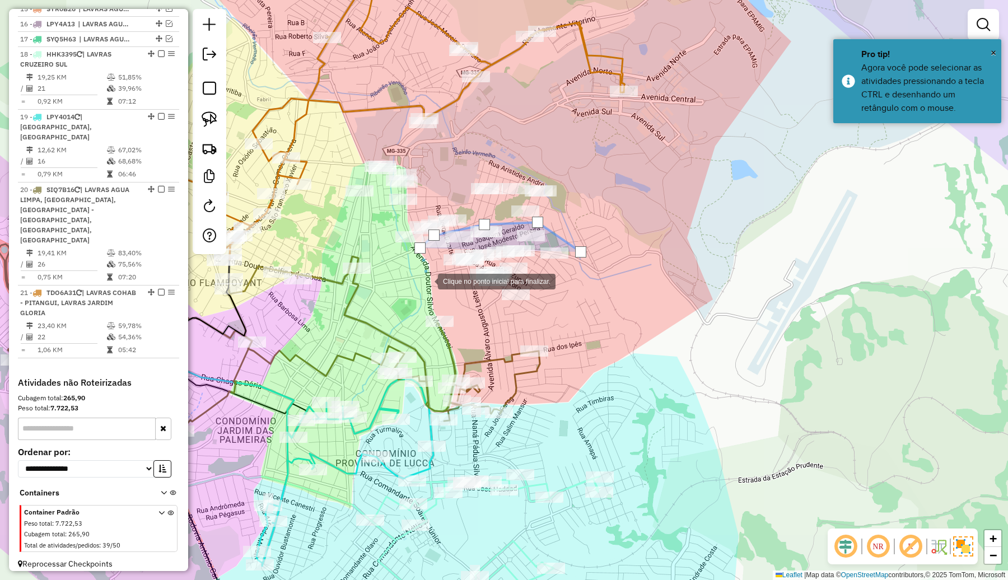
click at [427, 280] on div at bounding box center [426, 280] width 22 height 22
drag, startPoint x: 467, startPoint y: 303, endPoint x: 485, endPoint y: 311, distance: 18.8
click at [468, 303] on div at bounding box center [460, 300] width 22 height 22
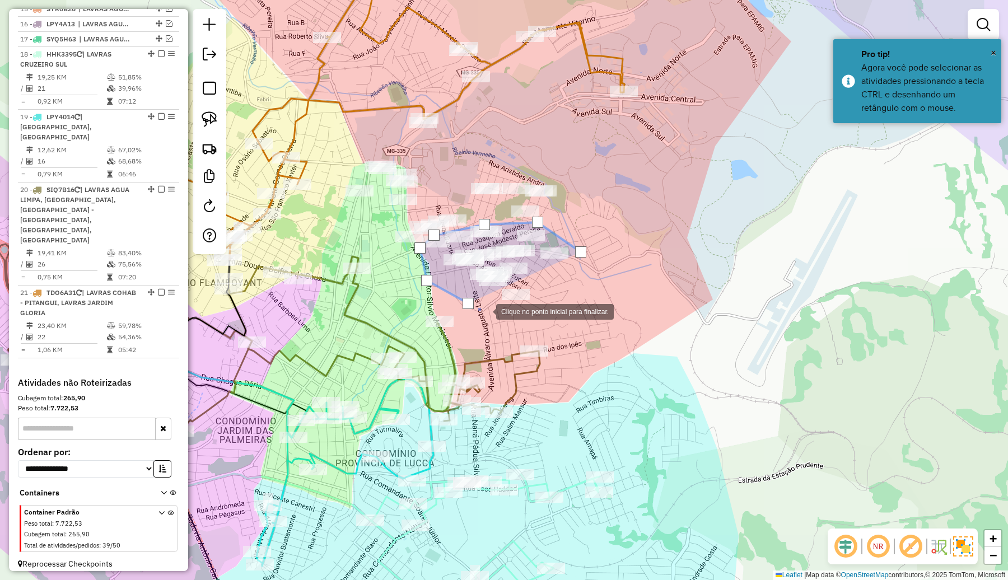
drag, startPoint x: 498, startPoint y: 315, endPoint x: 518, endPoint y: 315, distance: 19.6
click at [496, 315] on div at bounding box center [485, 310] width 22 height 22
click at [529, 314] on div at bounding box center [518, 314] width 22 height 22
click at [549, 311] on div at bounding box center [548, 311] width 22 height 22
click at [566, 290] on div at bounding box center [563, 294] width 22 height 22
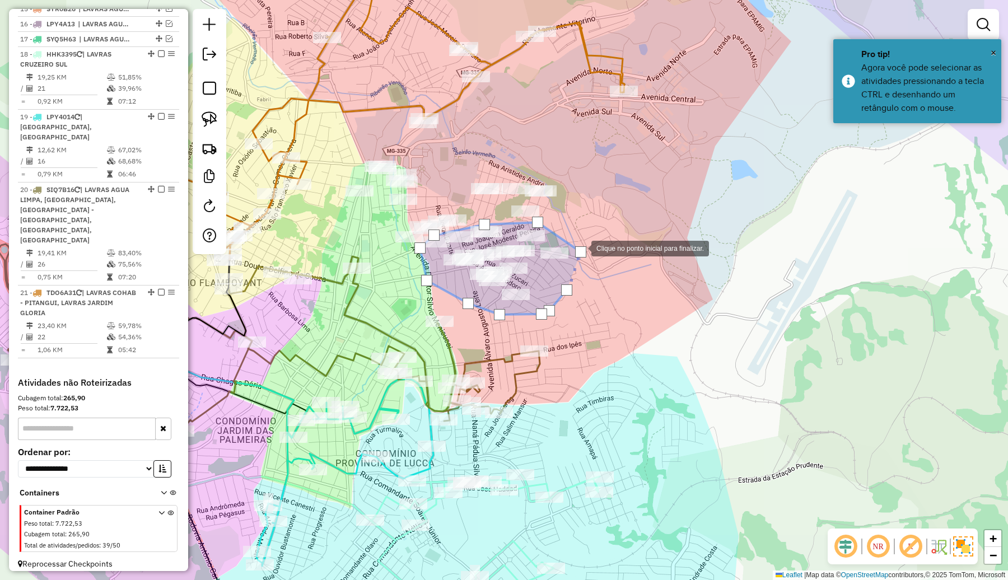
click at [580, 247] on div at bounding box center [580, 251] width 11 height 11
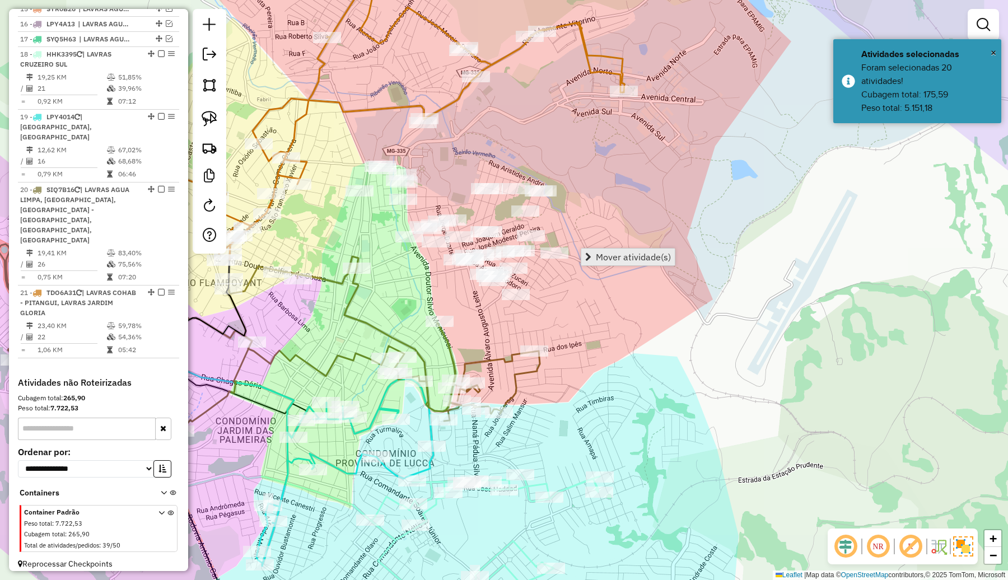
click at [607, 261] on span "Mover atividade(s)" at bounding box center [633, 256] width 75 height 9
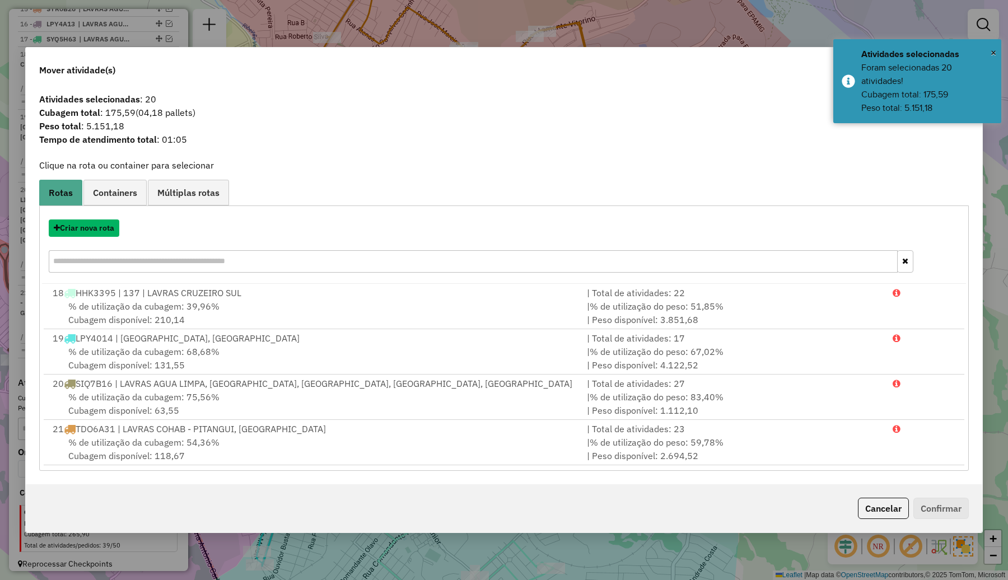
click at [94, 219] on button "Criar nova rota" at bounding box center [84, 227] width 71 height 17
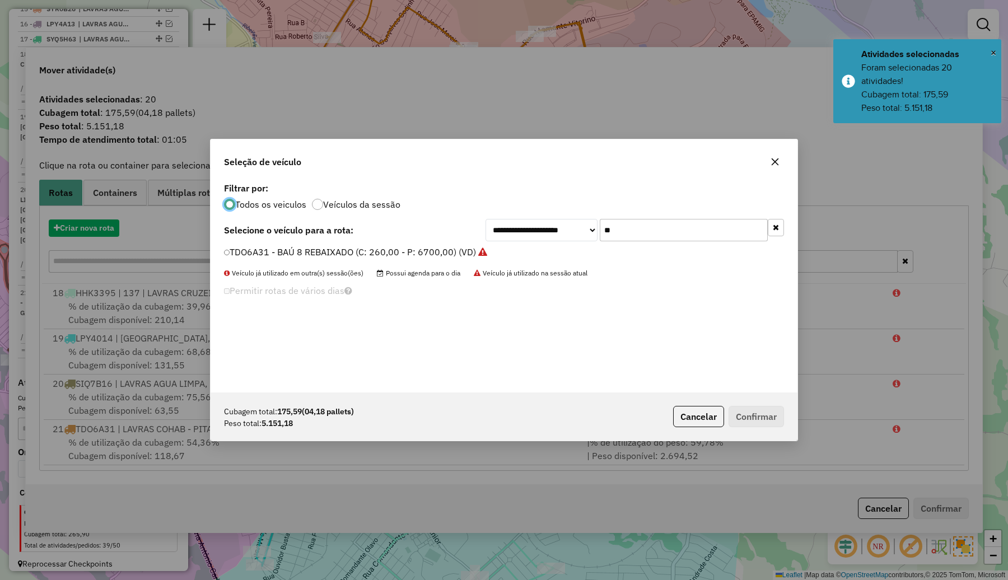
scroll to position [6, 3]
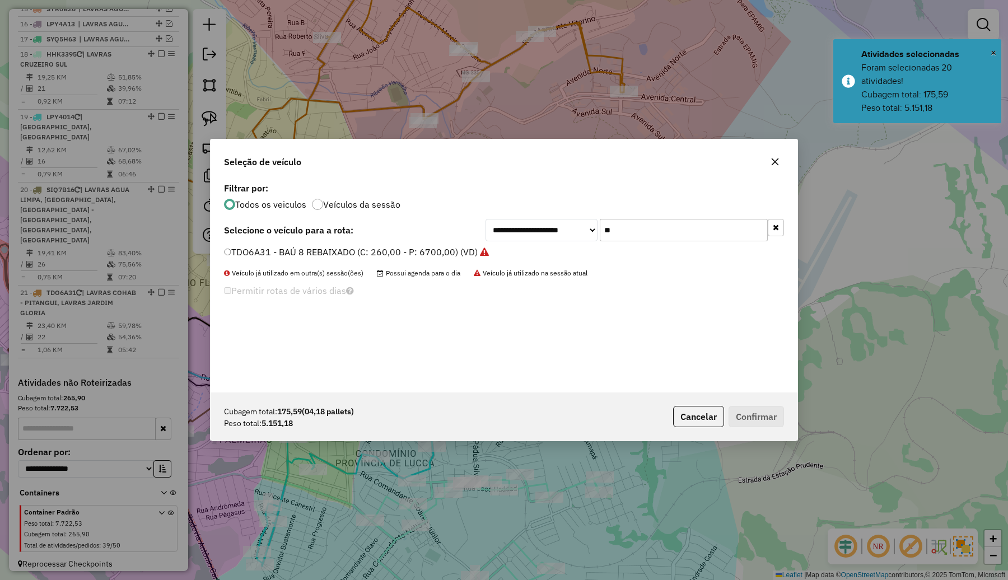
drag, startPoint x: 623, startPoint y: 231, endPoint x: 580, endPoint y: 232, distance: 43.1
click at [580, 232] on div "**********" at bounding box center [634, 230] width 298 height 22
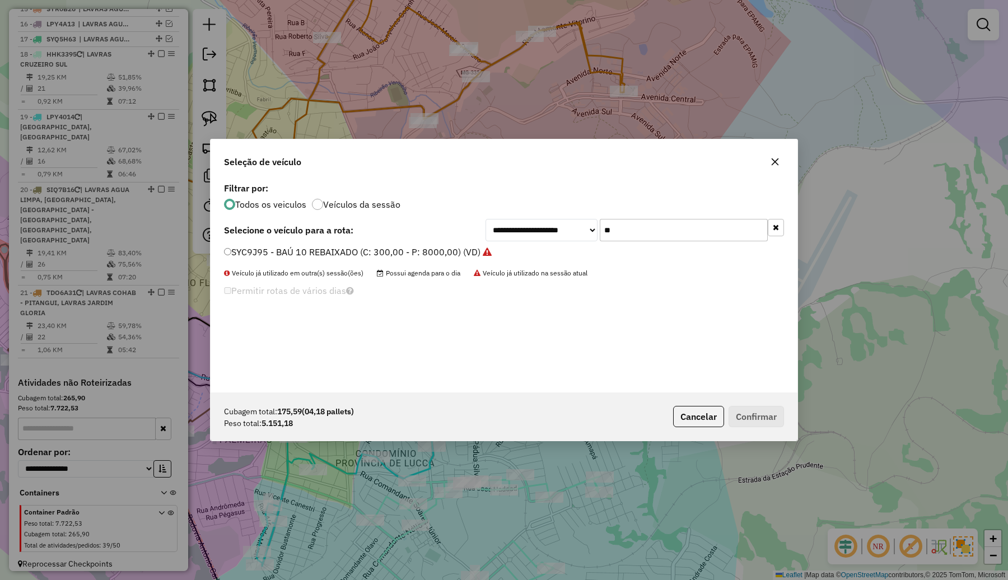
type input "**"
click at [382, 260] on div "SYC9J95 - BAÚ 10 REBAIXADO (C: 300,00 - P: 8000,00) (VD)" at bounding box center [503, 257] width 573 height 22
click at [462, 256] on label "SYC9J95 - BAÚ 10 REBAIXADO (C: 300,00 - P: 8000,00) (VD)" at bounding box center [358, 251] width 268 height 13
drag, startPoint x: 765, startPoint y: 417, endPoint x: 738, endPoint y: 373, distance: 51.7
click at [765, 416] on button "Confirmar" at bounding box center [755, 416] width 55 height 21
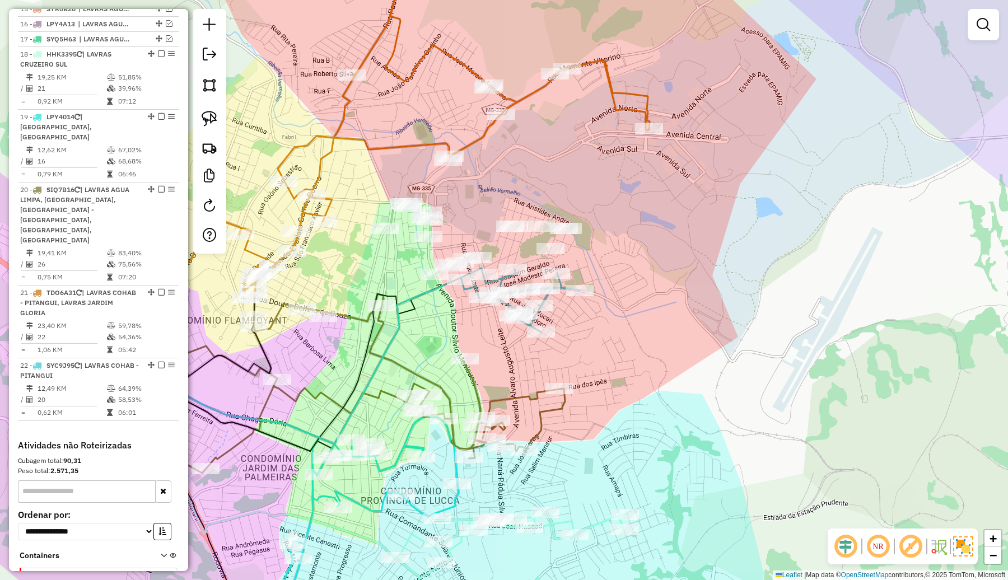
drag, startPoint x: 662, startPoint y: 240, endPoint x: 699, endPoint y: 292, distance: 64.3
click at [699, 292] on div "Janela de atendimento Grade de atendimento Capacidade Transportadoras Veículos …" at bounding box center [504, 290] width 1008 height 580
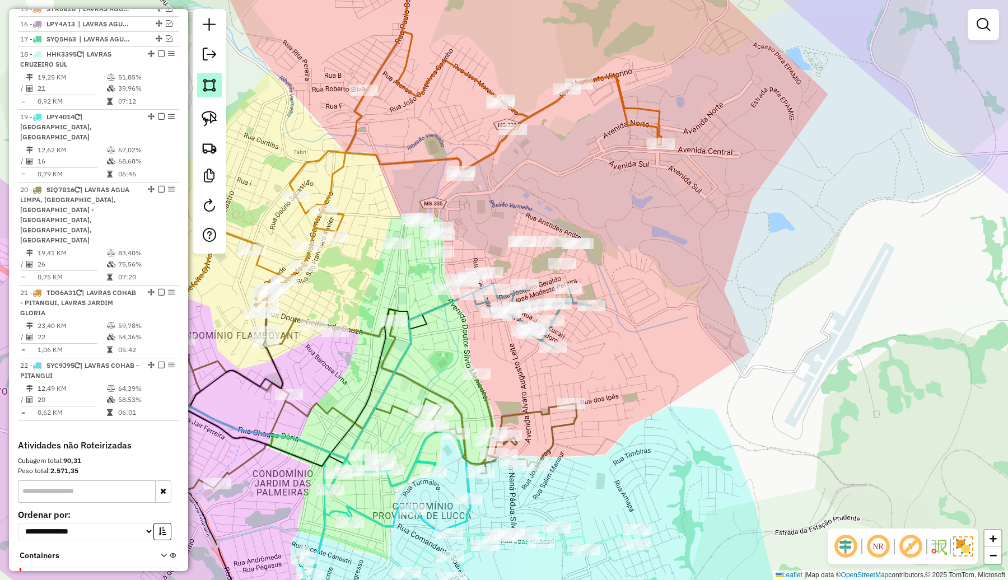
click at [211, 87] on img at bounding box center [210, 85] width 16 height 16
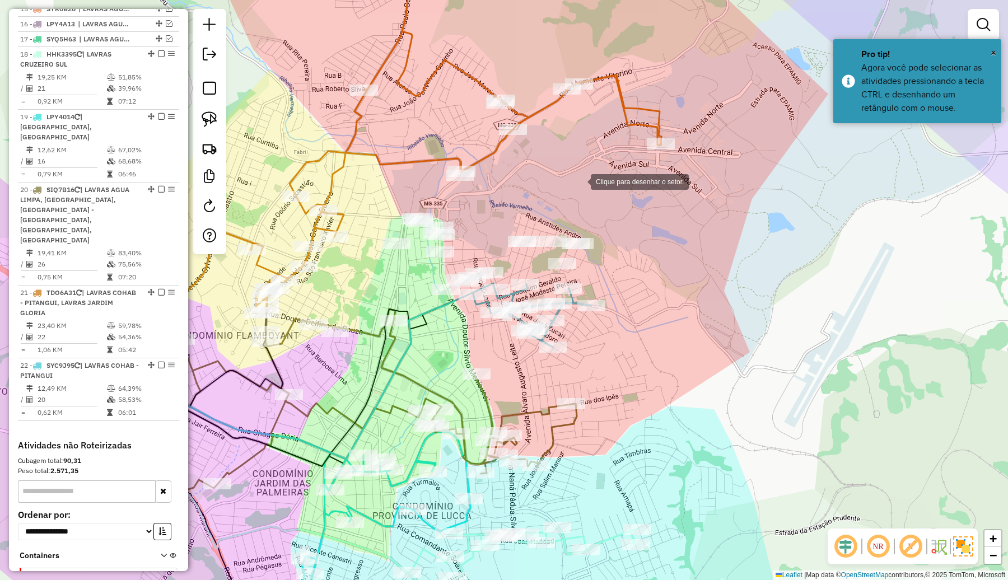
drag, startPoint x: 579, startPoint y: 181, endPoint x: 568, endPoint y: 175, distance: 12.5
click at [579, 181] on div at bounding box center [579, 181] width 22 height 22
click at [451, 146] on div at bounding box center [451, 145] width 22 height 22
click at [372, 189] on div at bounding box center [372, 188] width 22 height 22
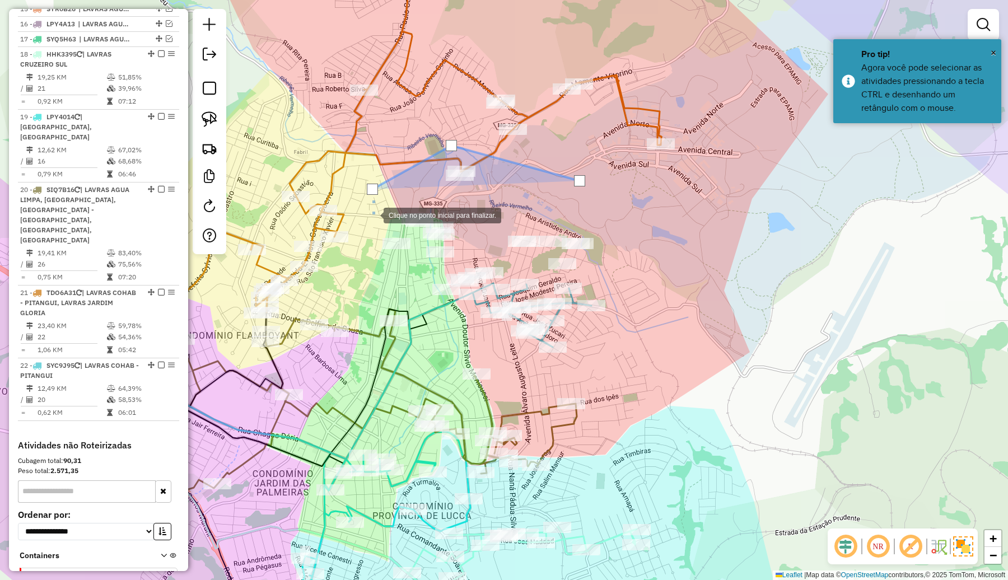
click at [372, 226] on div at bounding box center [372, 214] width 22 height 22
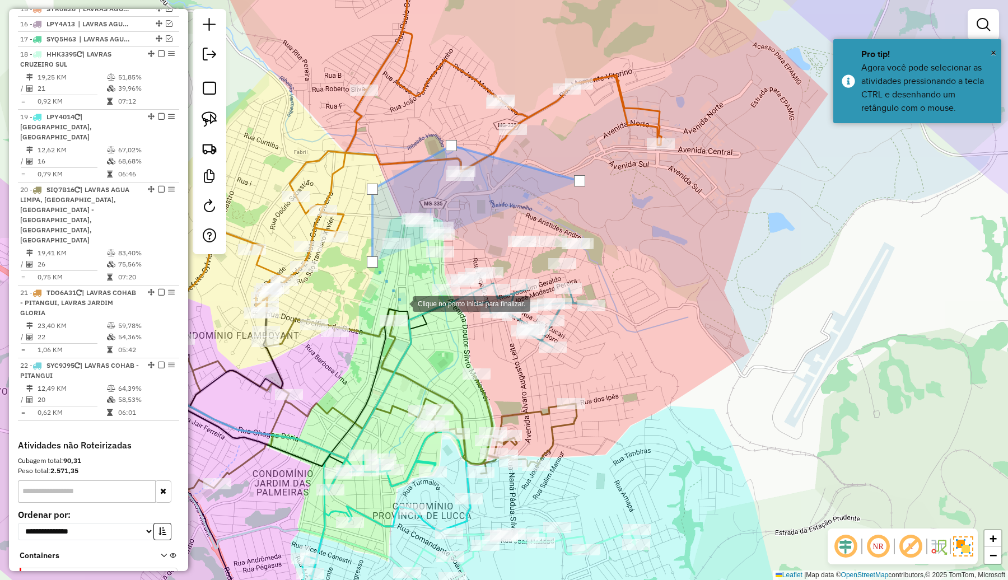
click at [401, 303] on div at bounding box center [401, 303] width 22 height 22
click at [429, 301] on div at bounding box center [424, 302] width 22 height 22
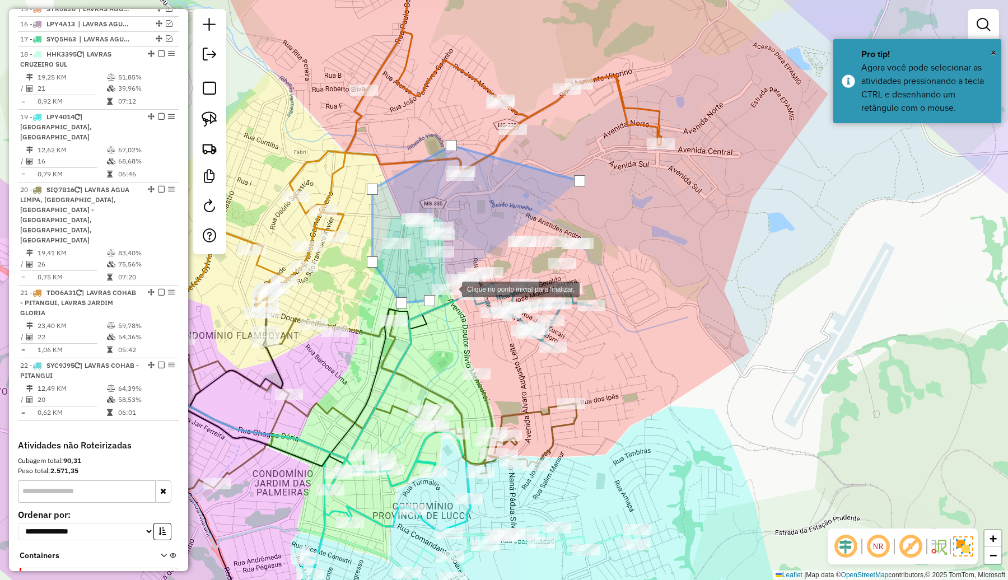
click at [451, 288] on div at bounding box center [450, 288] width 22 height 22
click at [493, 284] on div at bounding box center [486, 285] width 22 height 22
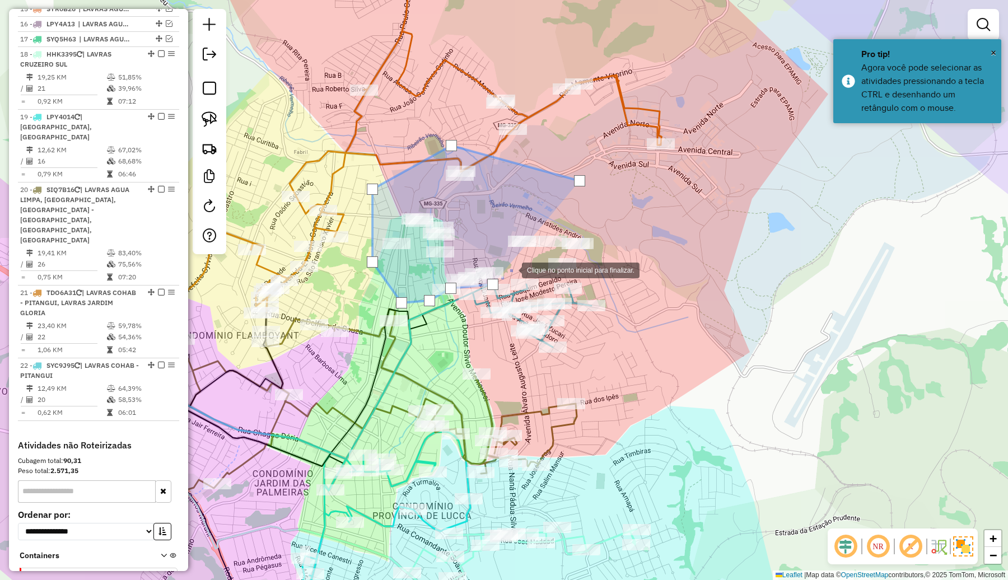
click at [510, 269] on div at bounding box center [510, 269] width 22 height 22
click at [564, 270] on div at bounding box center [563, 270] width 22 height 22
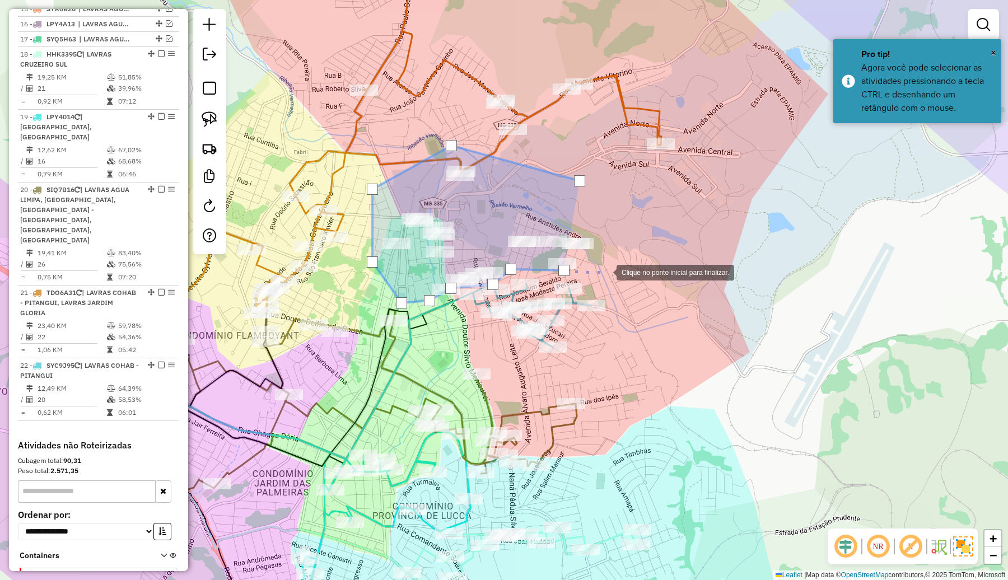
click at [616, 269] on div at bounding box center [605, 271] width 22 height 22
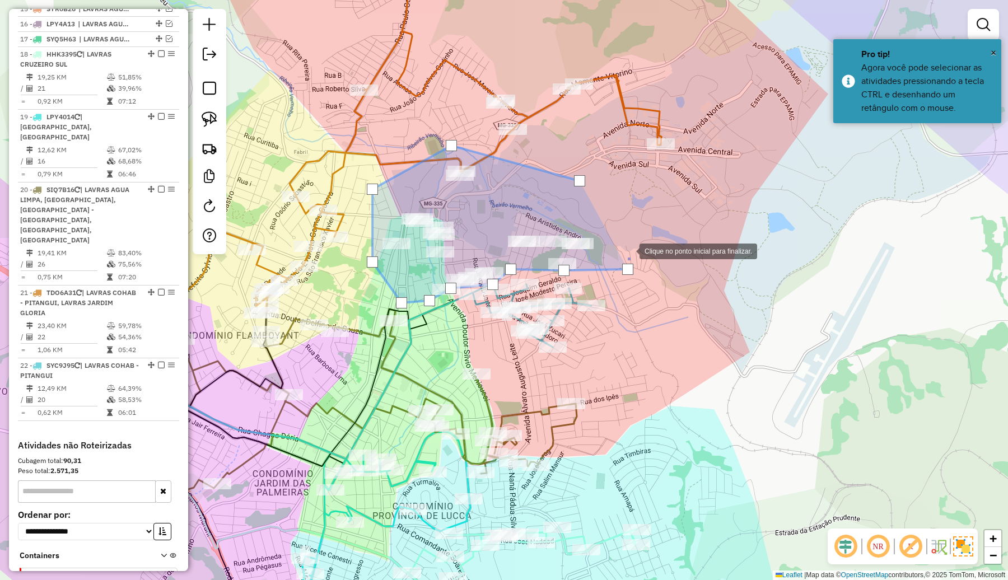
click at [622, 240] on div at bounding box center [628, 250] width 22 height 22
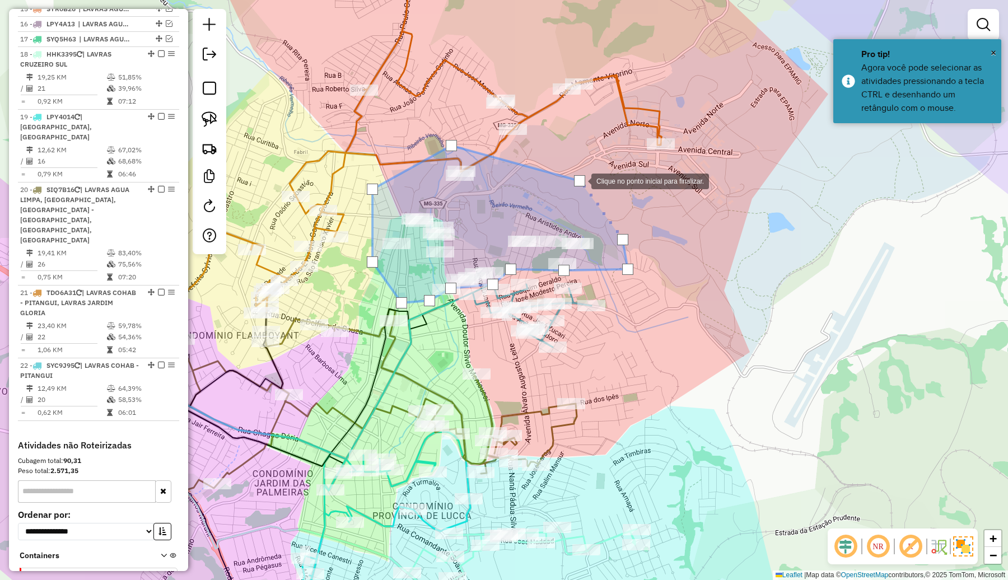
click at [580, 180] on div at bounding box center [579, 180] width 11 height 11
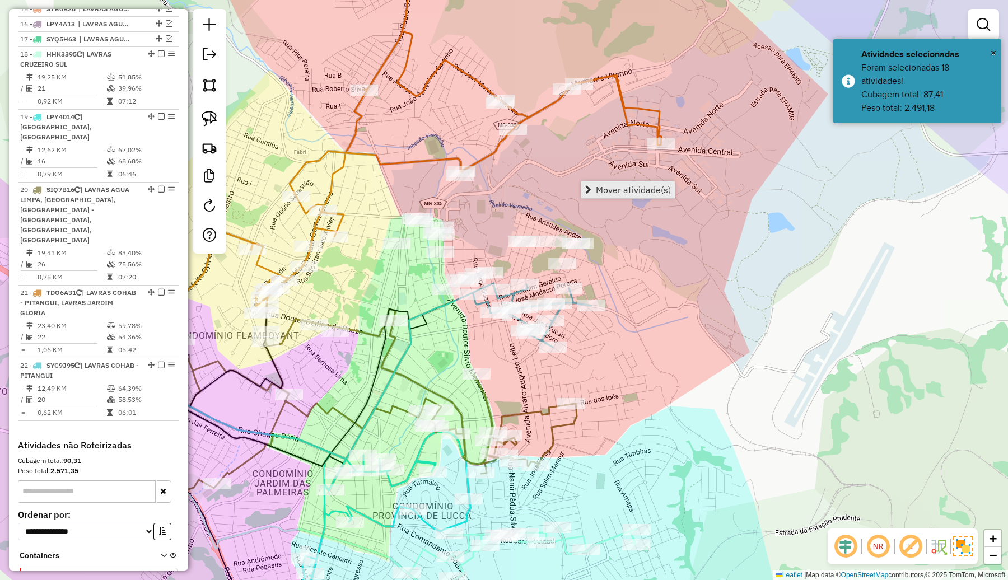
click at [627, 190] on span "Mover atividade(s)" at bounding box center [633, 189] width 75 height 9
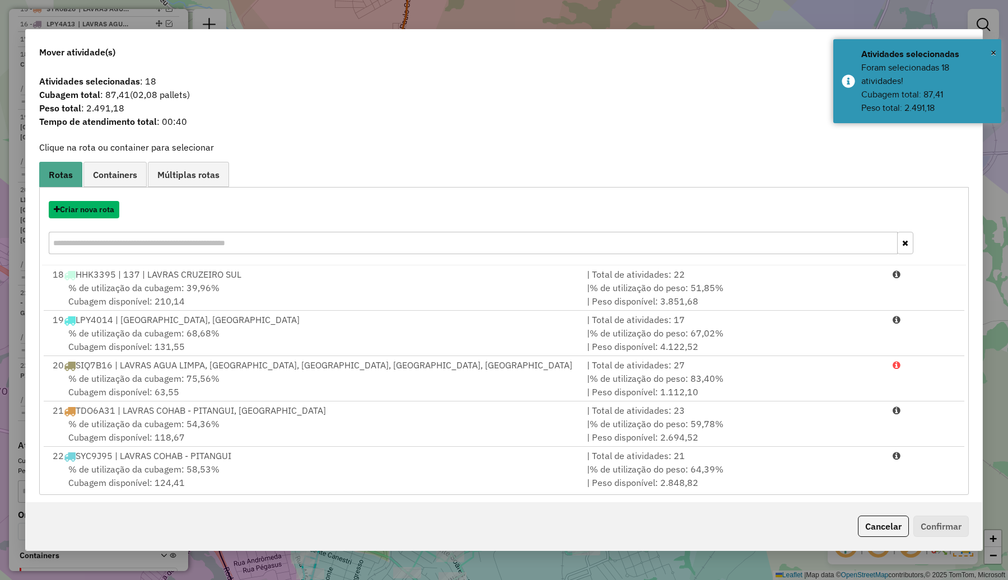
click at [110, 216] on button "Criar nova rota" at bounding box center [84, 209] width 71 height 17
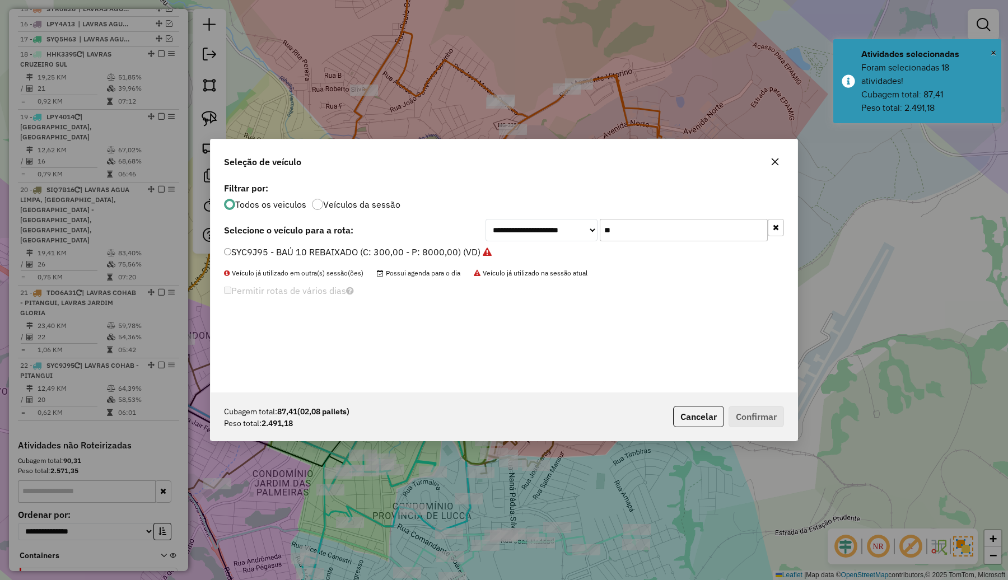
drag, startPoint x: 627, startPoint y: 236, endPoint x: 588, endPoint y: 237, distance: 39.2
click at [588, 237] on div "**********" at bounding box center [634, 230] width 298 height 22
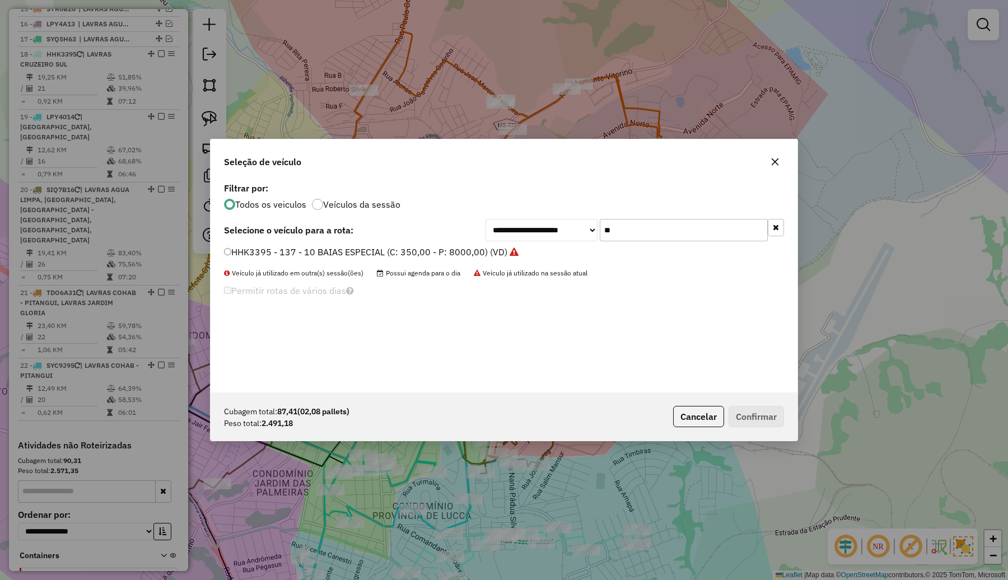
type input "*"
type input "***"
click at [415, 244] on div "**********" at bounding box center [503, 286] width 587 height 213
click at [407, 246] on label "JSR8295 - FECHADO PLATAFORMA 3/4 (C: 220,00 - P: 4350,00) (VD)" at bounding box center [374, 251] width 300 height 13
click at [751, 421] on button "Confirmar" at bounding box center [755, 416] width 55 height 21
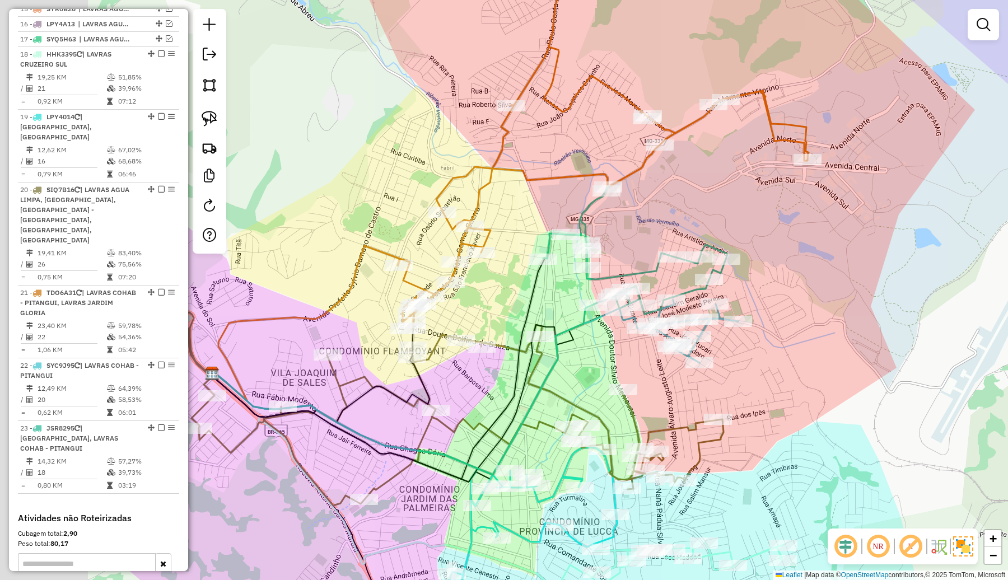
drag, startPoint x: 841, startPoint y: 306, endPoint x: 869, endPoint y: 311, distance: 29.1
click at [869, 311] on div "Janela de atendimento Grade de atendimento Capacidade Transportadoras Veículos …" at bounding box center [504, 290] width 1008 height 580
click at [650, 270] on icon at bounding box center [635, 250] width 184 height 128
select select "**********"
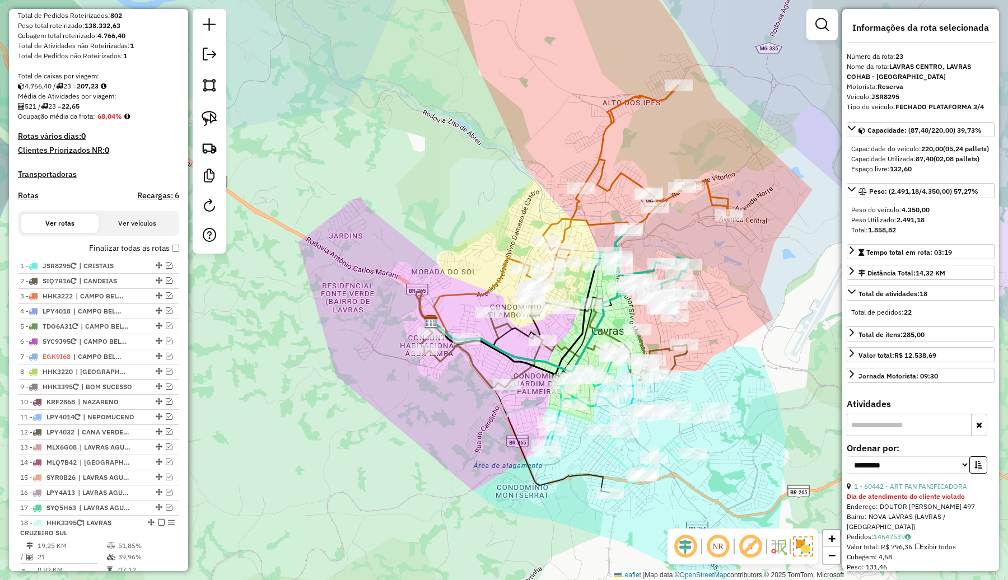
scroll to position [148, 0]
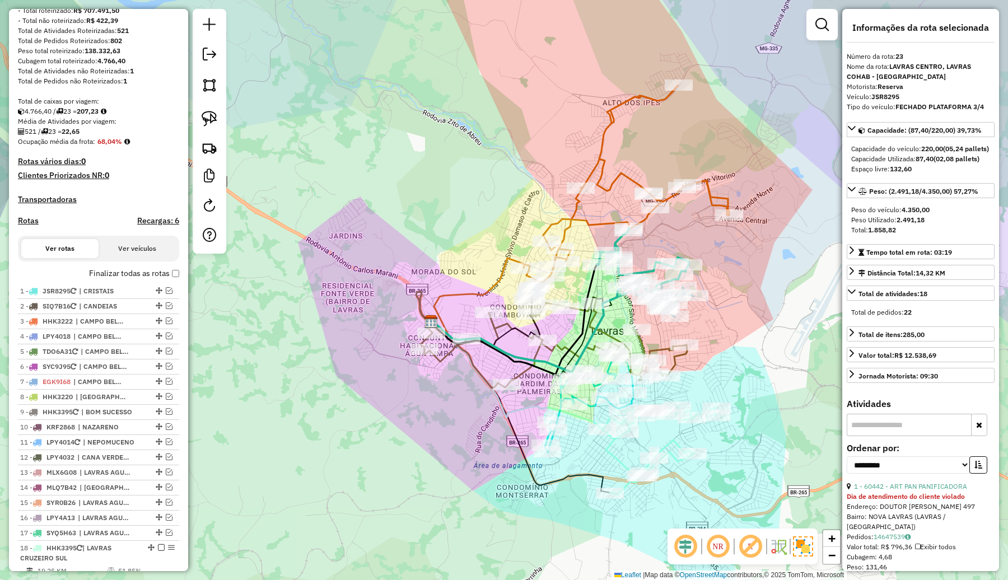
click at [722, 138] on div "Janela de atendimento Grade de atendimento Capacidade Transportadoras Veículos …" at bounding box center [504, 290] width 1008 height 580
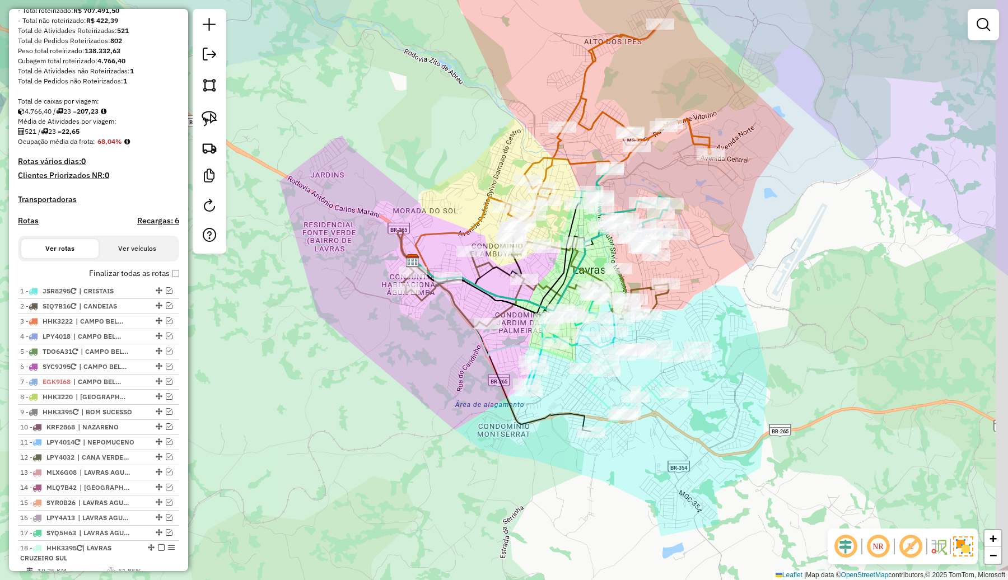
drag, startPoint x: 852, startPoint y: 288, endPoint x: 739, endPoint y: 318, distance: 116.9
click at [739, 318] on div "Janela de atendimento Grade de atendimento Capacidade Transportadoras Veículos …" at bounding box center [504, 290] width 1008 height 580
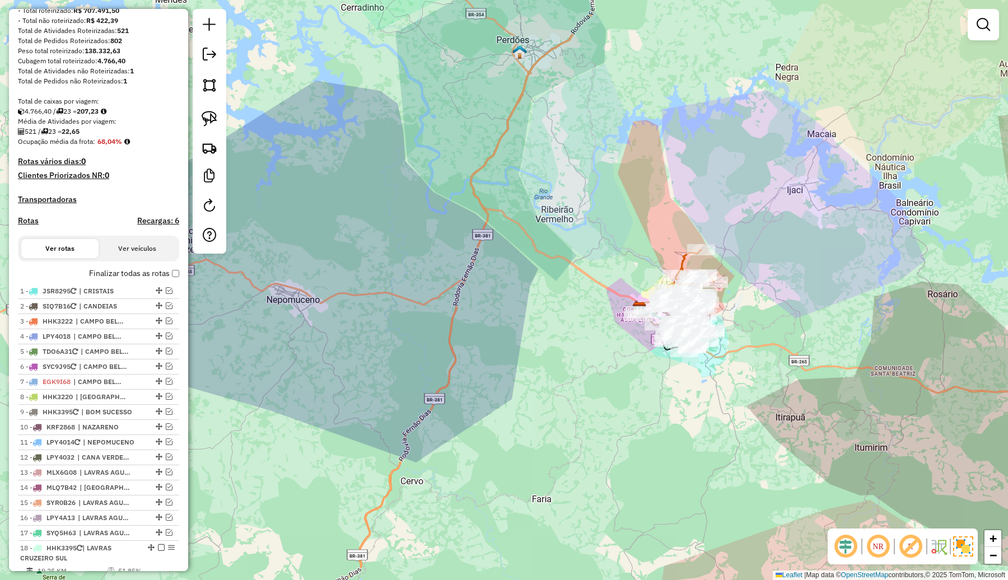
drag, startPoint x: 728, startPoint y: 163, endPoint x: 681, endPoint y: 333, distance: 176.0
click at [681, 333] on div "Janela de atendimento Grade de atendimento Capacidade Transportadoras Veículos …" at bounding box center [504, 290] width 1008 height 580
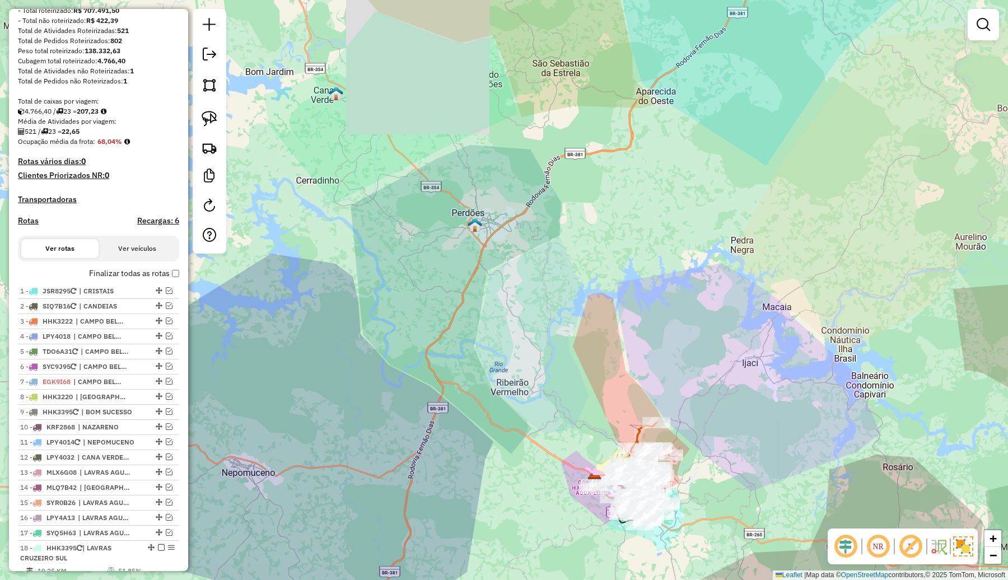
drag, startPoint x: 603, startPoint y: 267, endPoint x: 623, endPoint y: 421, distance: 155.7
click at [623, 421] on div "Janela de atendimento Grade de atendimento Capacidade Transportadoras Veículos …" at bounding box center [504, 290] width 1008 height 580
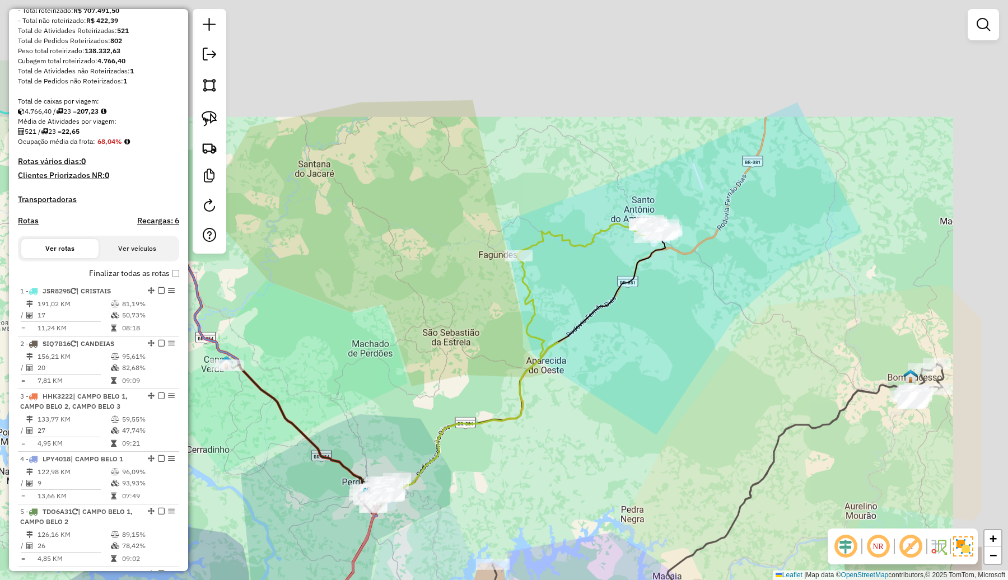
drag, startPoint x: 617, startPoint y: 191, endPoint x: 527, endPoint y: 287, distance: 131.5
click at [527, 287] on icon at bounding box center [436, 503] width 241 height 495
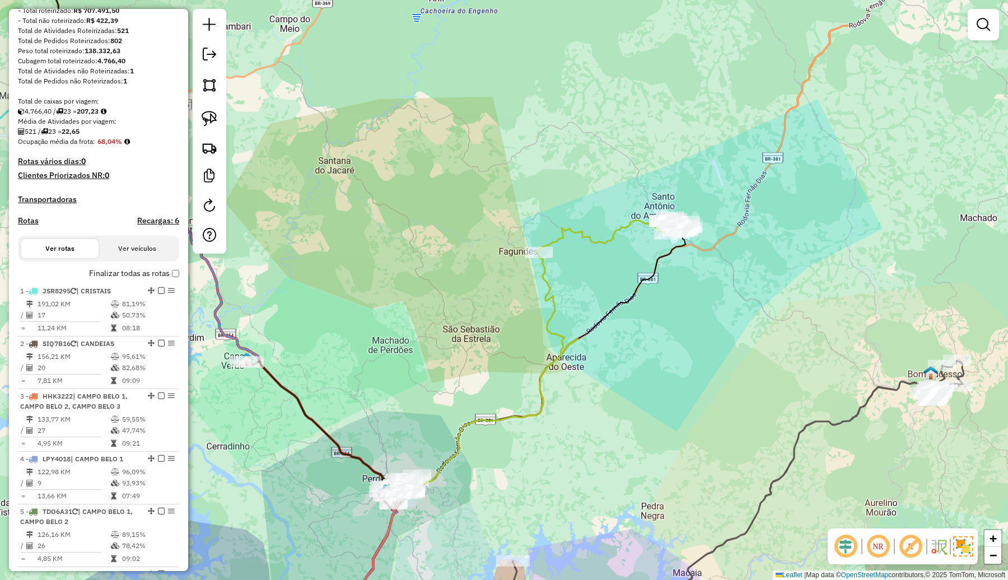
drag, startPoint x: 549, startPoint y: 152, endPoint x: 653, endPoint y: 148, distance: 104.2
click at [651, 151] on div "Janela de atendimento Grade de atendimento Capacidade Transportadoras Veículos …" at bounding box center [504, 290] width 1008 height 580
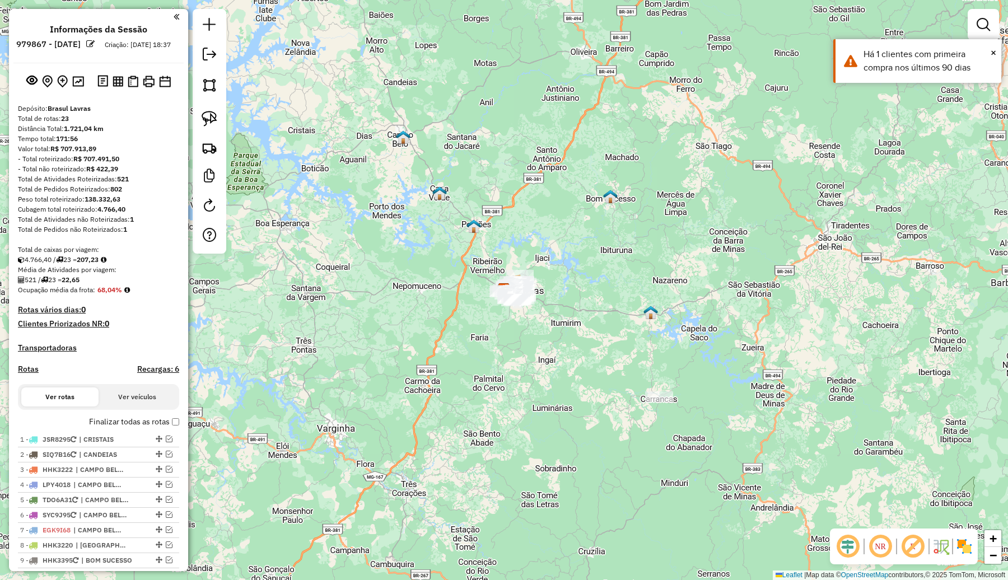
click at [964, 542] on img at bounding box center [964, 546] width 18 height 18
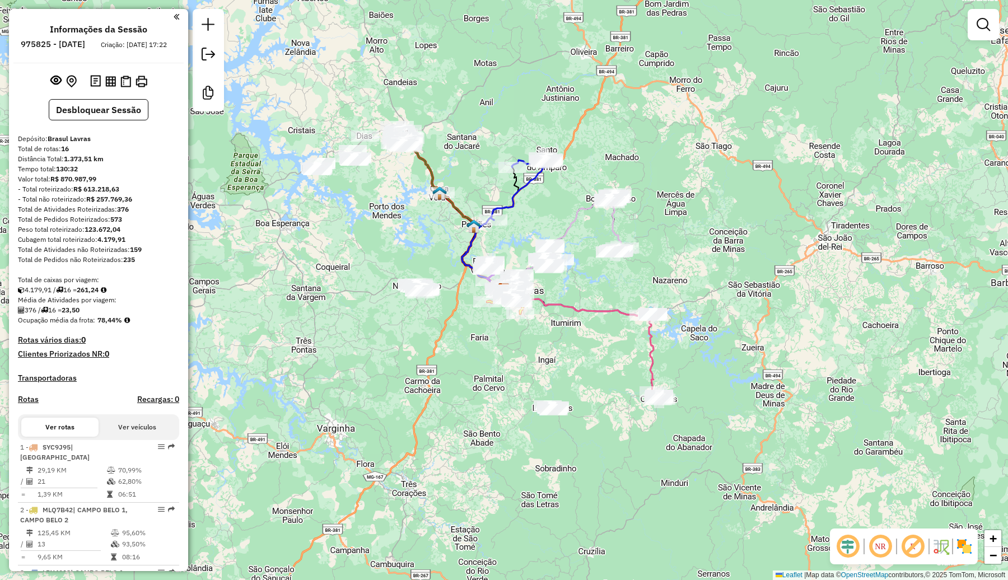
click at [719, 269] on div "Janela de atendimento Grade de atendimento Capacidade Transportadoras Veículos …" at bounding box center [504, 290] width 1008 height 580
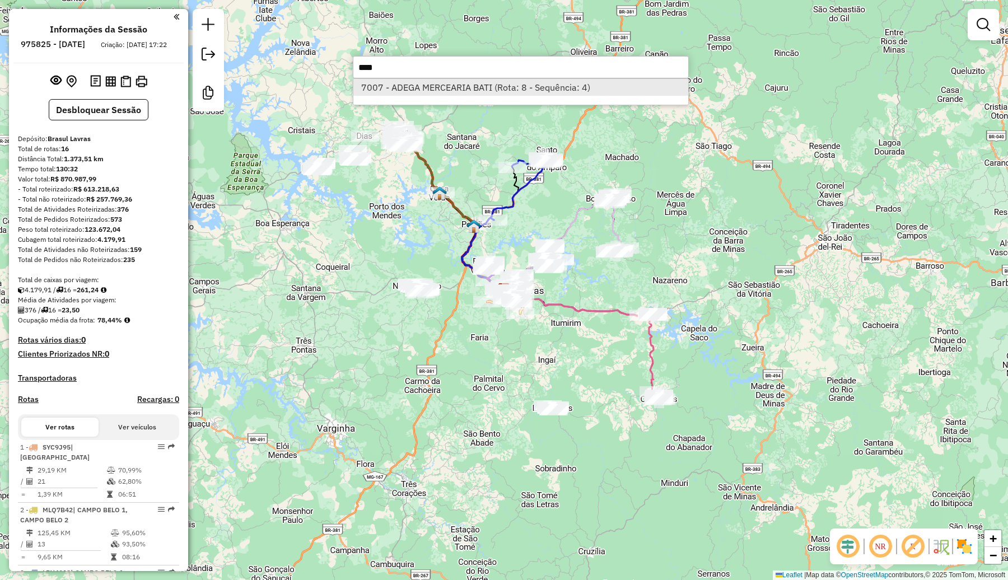
type input "****"
click at [565, 90] on li "7007 - ADEGA MERCEARIA BATI (Rota: 8 - Sequência: 4)" at bounding box center [520, 87] width 335 height 17
select select "**********"
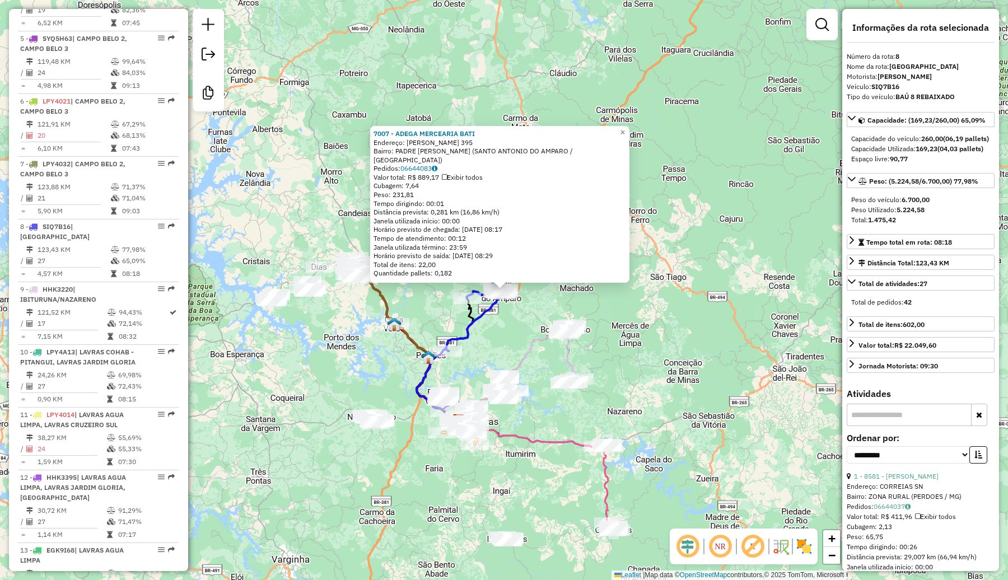
scroll to position [880, 0]
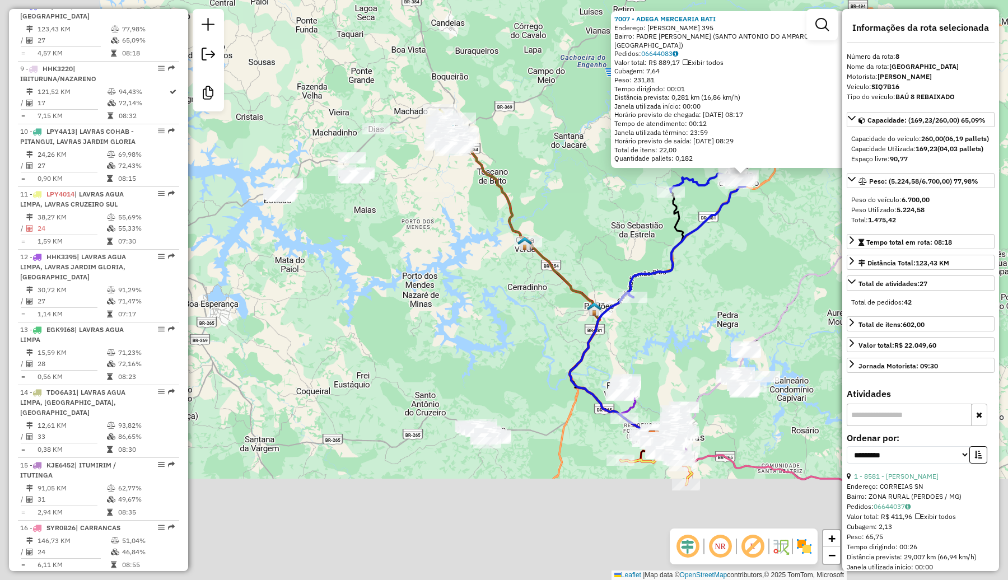
drag, startPoint x: 594, startPoint y: 349, endPoint x: 846, endPoint y: 238, distance: 275.0
click at [846, 238] on hb-router-mapa "Informações da Sessão 975825 - 07/08/2025 Criação: 06/08/2025 17:22 Desbloquear…" at bounding box center [504, 290] width 1008 height 580
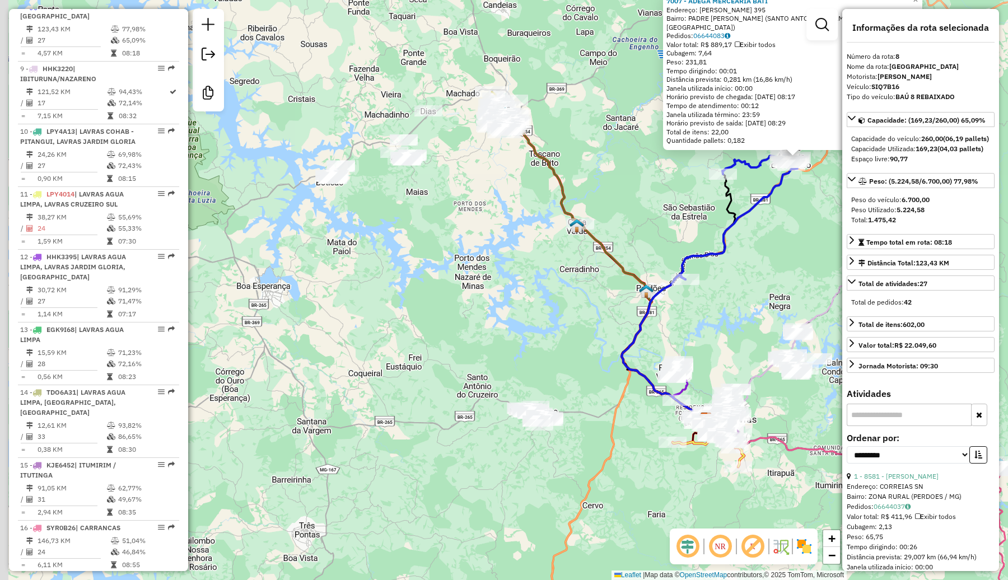
drag, startPoint x: 424, startPoint y: 331, endPoint x: 432, endPoint y: 329, distance: 8.1
click at [432, 329] on div "7007 - ADEGA MERCEARIA BATI Endereço: JAIME MENEZES AGUIAR 395 Bairro: PADRE LU…" at bounding box center [504, 290] width 1008 height 580
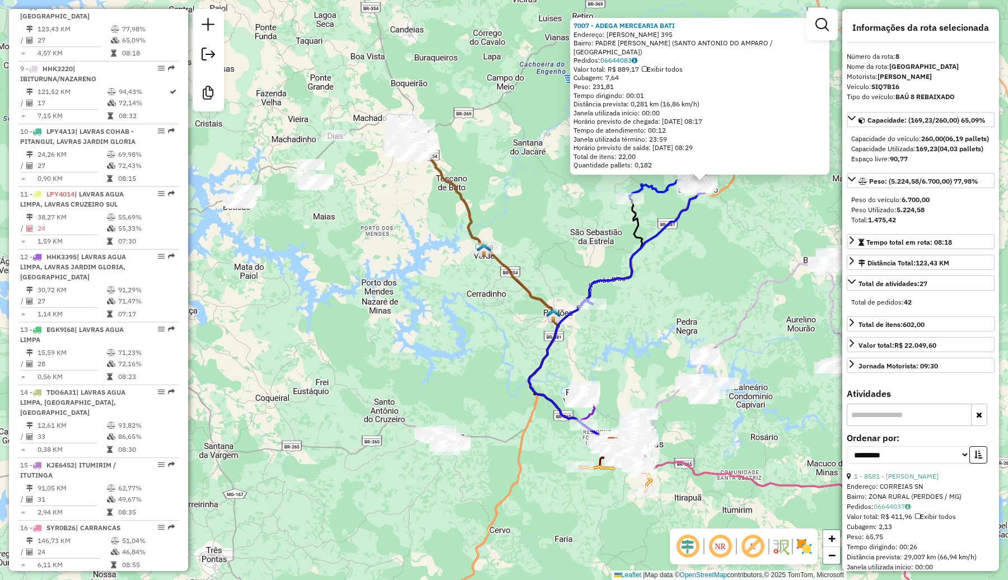
drag, startPoint x: 477, startPoint y: 292, endPoint x: 385, endPoint y: 317, distance: 96.1
click at [385, 317] on div "7007 - ADEGA MERCEARIA BATI Endereço: JAIME MENEZES AGUIAR 395 Bairro: PADRE LU…" at bounding box center [504, 290] width 1008 height 580
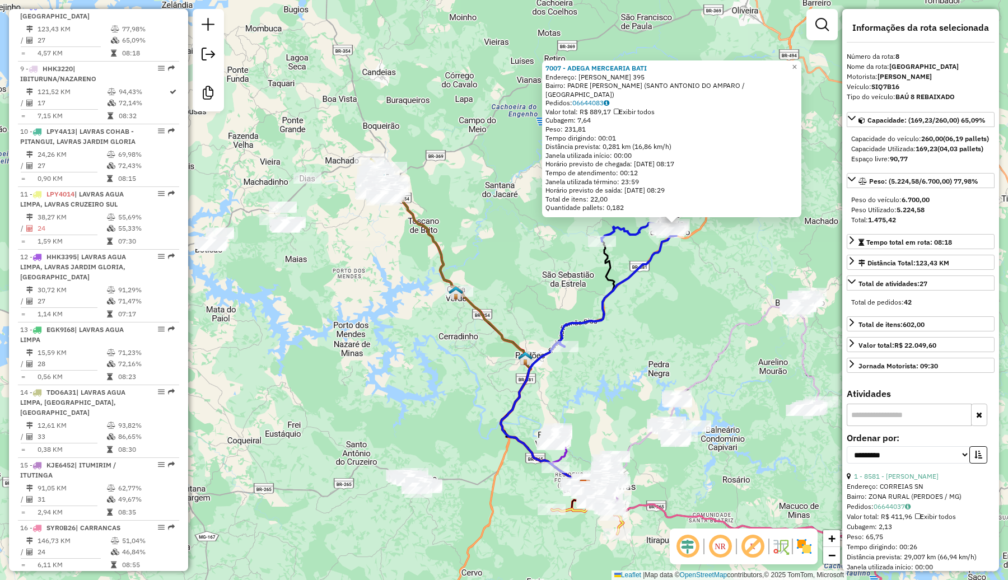
drag, startPoint x: 473, startPoint y: 96, endPoint x: 445, endPoint y: 138, distance: 50.9
click at [445, 138] on div "7007 - ADEGA MERCEARIA BATI Endereço: JAIME MENEZES AGUIAR 395 Bairro: PADRE LU…" at bounding box center [504, 290] width 1008 height 580
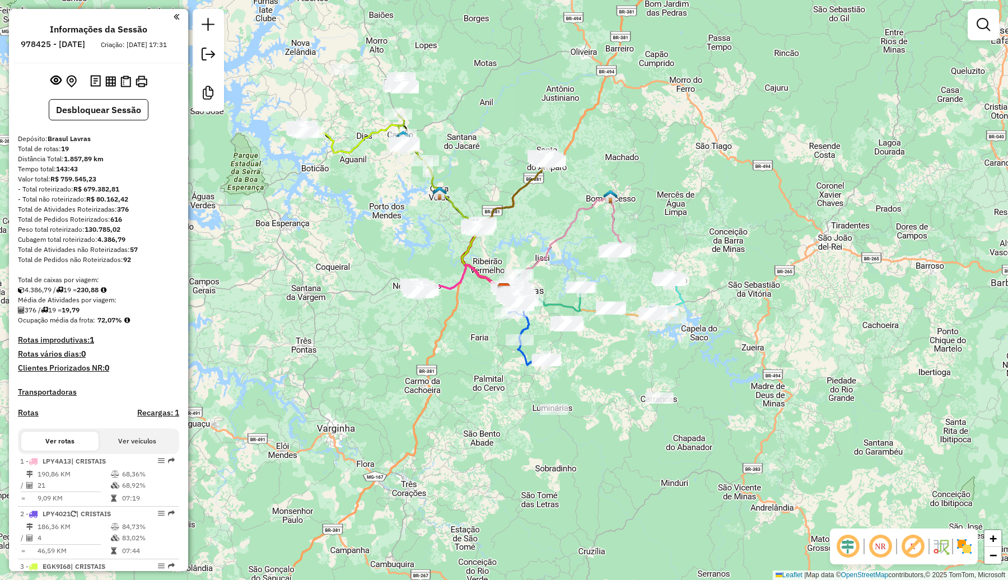
click at [967, 536] on div "NR R" at bounding box center [904, 546] width 148 height 36
click at [967, 540] on img at bounding box center [964, 546] width 18 height 18
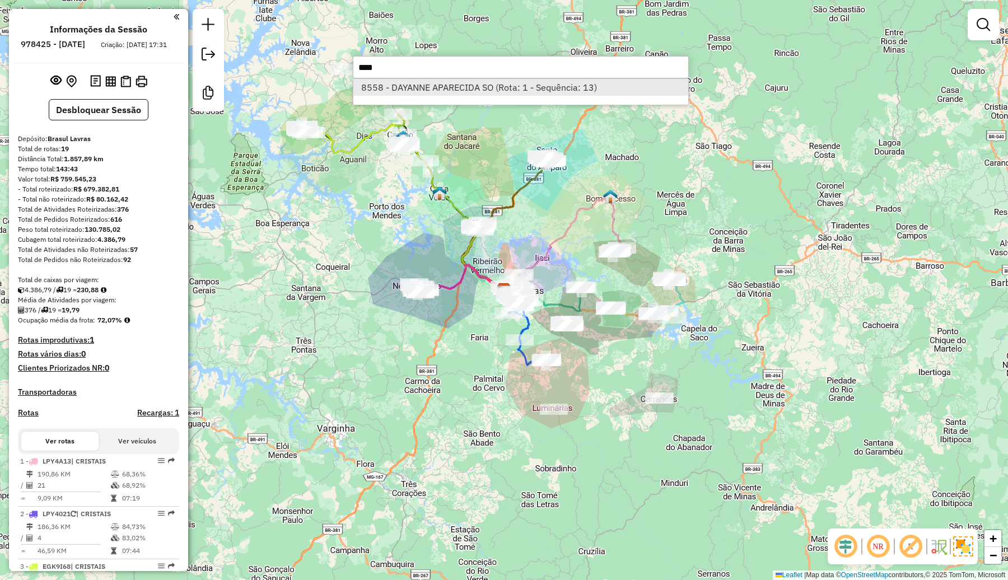
type input "****"
click at [547, 90] on li "8558 - DAYANNE APARECIDA SO (Rota: 1 - Sequência: 13)" at bounding box center [520, 87] width 335 height 17
select select "**********"
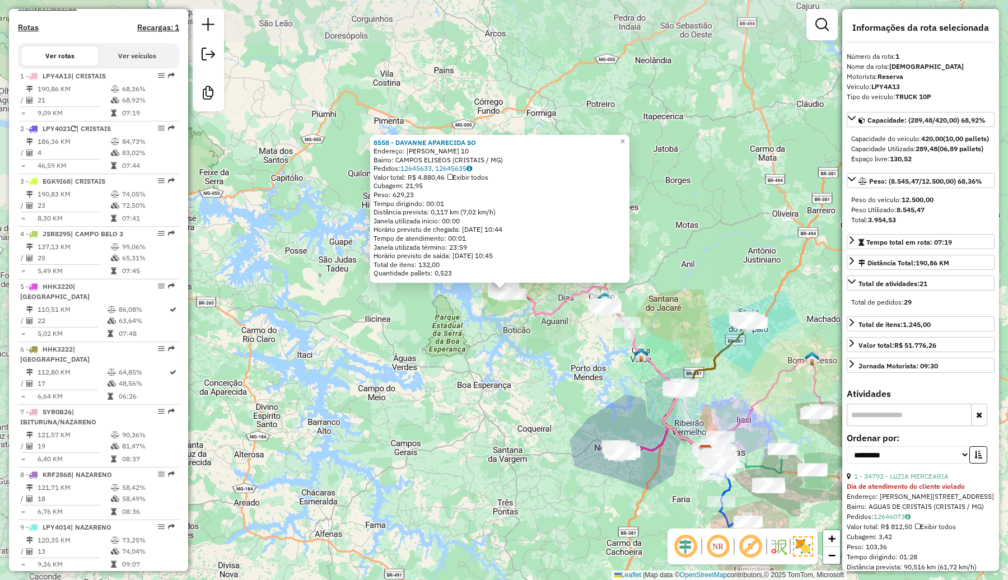
scroll to position [455, 0]
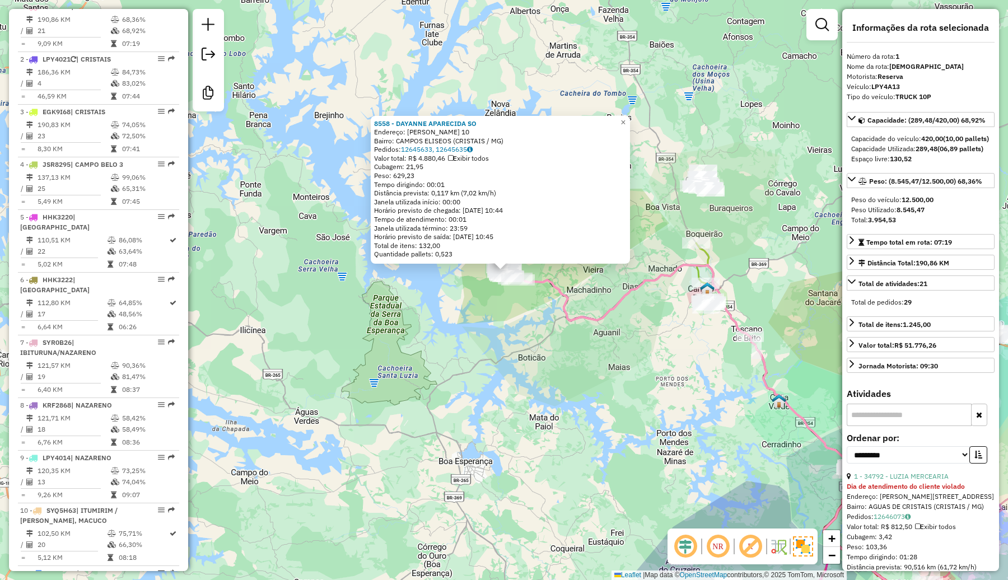
click at [513, 387] on div "8558 - DAYANNE APARECIDA SO Endereço: HORACIO GAMBOGI 10 Bairro: CAMPOS ELISEOS…" at bounding box center [504, 290] width 1008 height 580
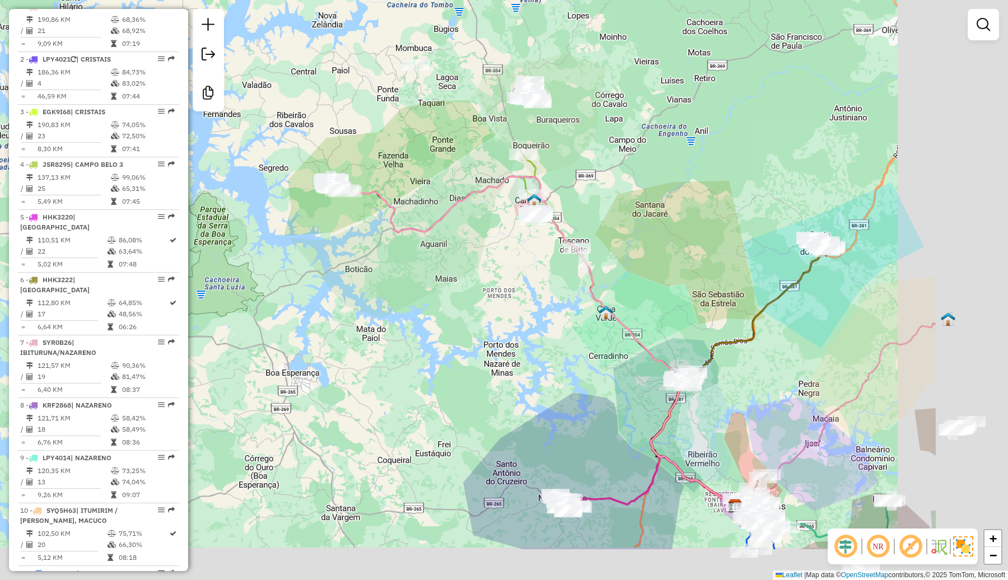
drag, startPoint x: 639, startPoint y: 381, endPoint x: 462, endPoint y: 288, distance: 199.3
click at [462, 288] on div "Janela de atendimento Grade de atendimento Capacidade Transportadoras Veículos …" at bounding box center [504, 290] width 1008 height 580
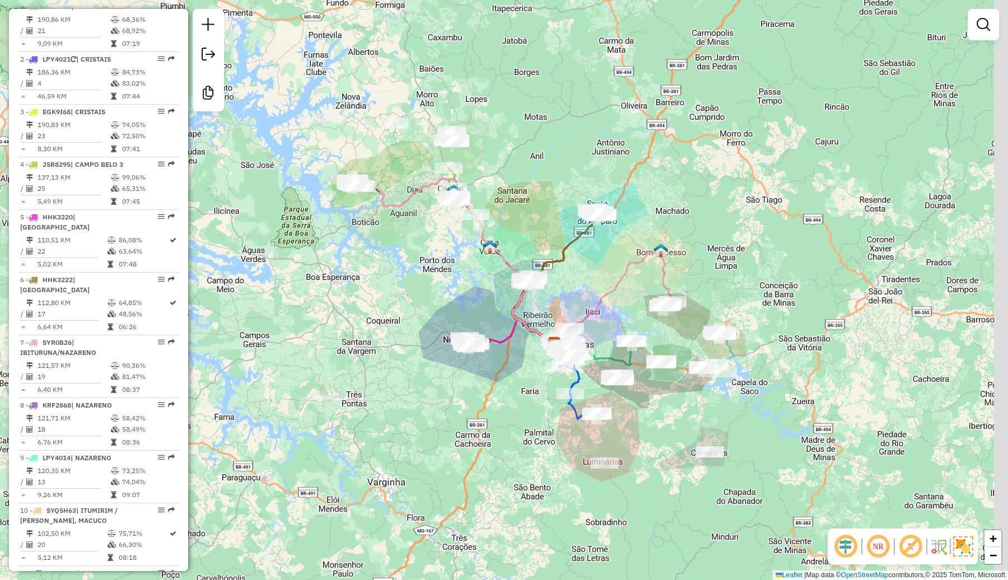
drag, startPoint x: 728, startPoint y: 233, endPoint x: 718, endPoint y: 219, distance: 17.4
click at [718, 219] on div "Janela de atendimento Grade de atendimento Capacidade Transportadoras Veículos …" at bounding box center [504, 290] width 1008 height 580
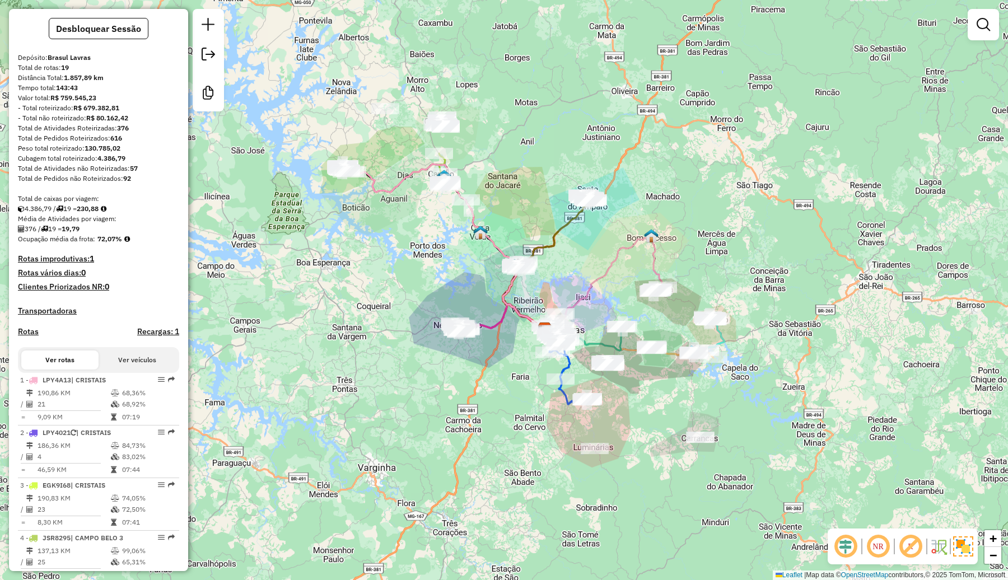
scroll to position [0, 0]
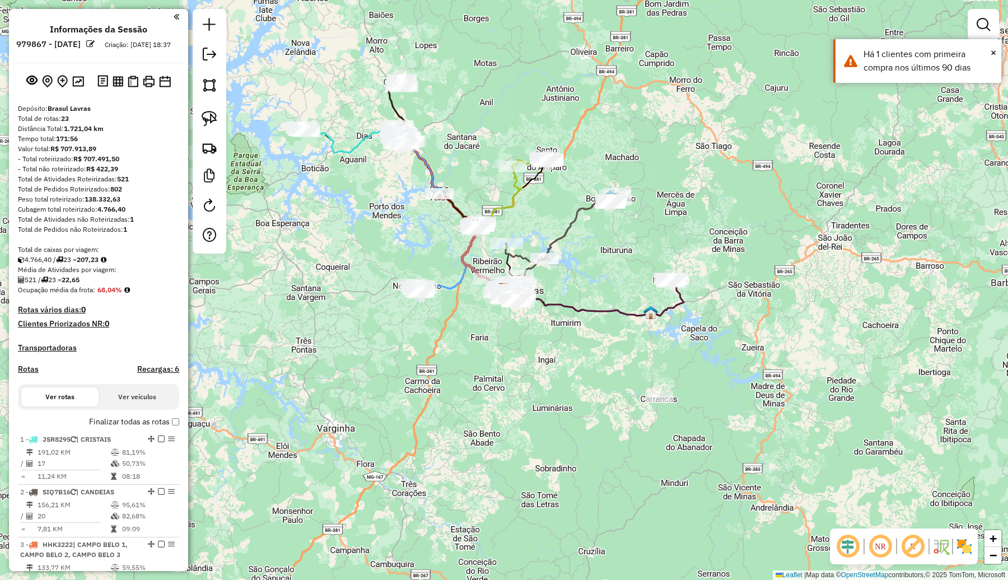
click at [964, 541] on img at bounding box center [964, 546] width 18 height 18
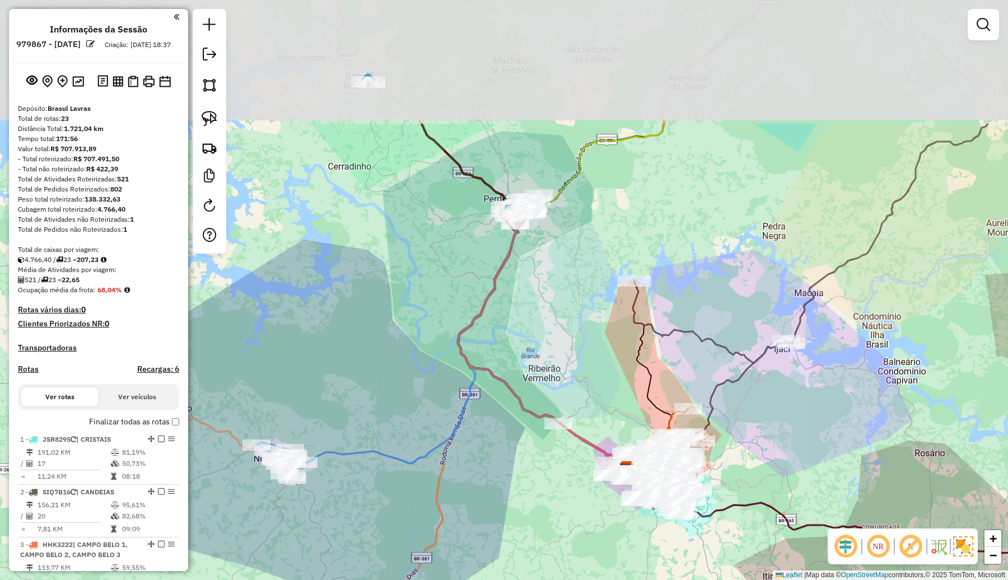
drag, startPoint x: 479, startPoint y: 140, endPoint x: 549, endPoint y: 322, distance: 195.1
click at [549, 322] on div "Janela de atendimento Grade de atendimento Capacidade Transportadoras Veículos …" at bounding box center [504, 290] width 1008 height 580
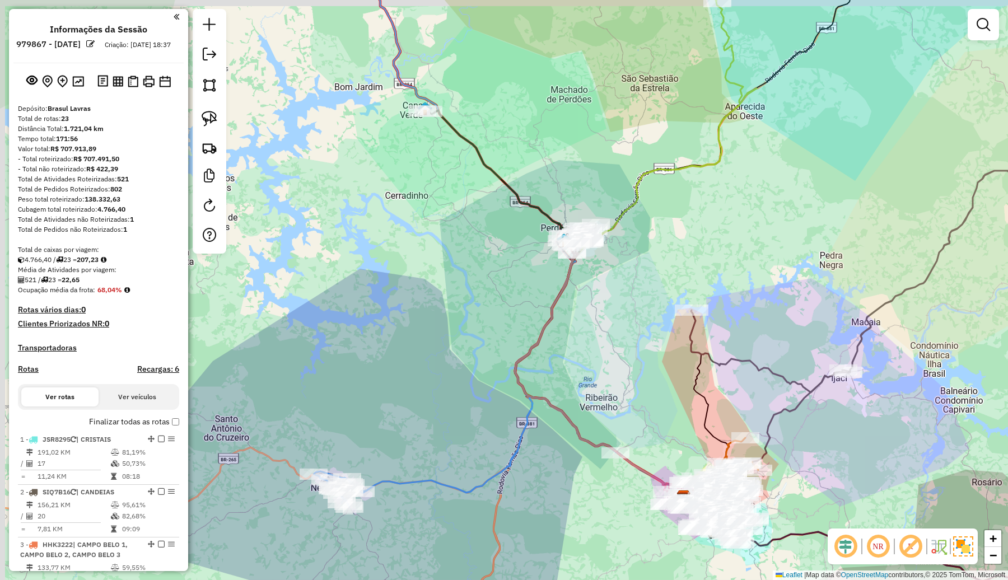
drag, startPoint x: 367, startPoint y: 251, endPoint x: 418, endPoint y: 280, distance: 58.7
click at [418, 280] on div "Janela de atendimento Grade de atendimento Capacidade Transportadoras Veículos …" at bounding box center [504, 290] width 1008 height 580
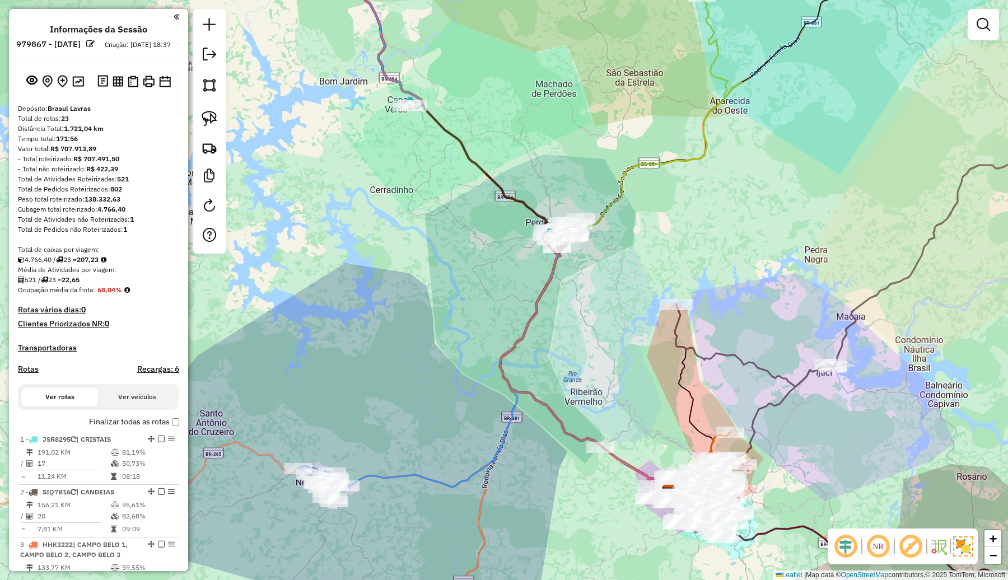
drag, startPoint x: 411, startPoint y: 381, endPoint x: 383, endPoint y: 359, distance: 35.5
click at [383, 359] on div "Janela de atendimento Grade de atendimento Capacidade Transportadoras Veículos …" at bounding box center [504, 290] width 1008 height 580
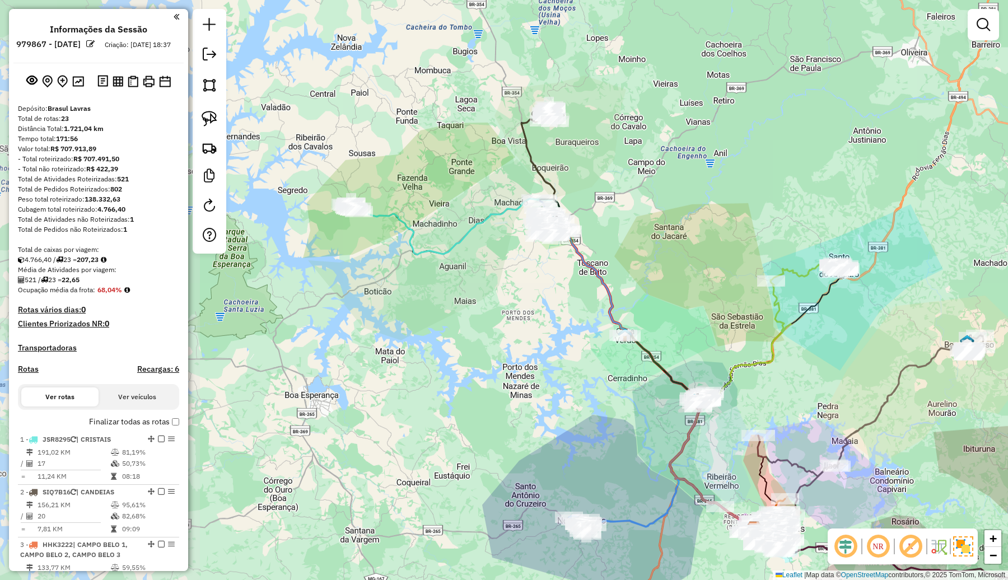
drag, startPoint x: 329, startPoint y: 214, endPoint x: 572, endPoint y: 348, distance: 277.8
click at [571, 348] on div "Janela de atendimento Grade de atendimento Capacidade Transportadoras Veículos …" at bounding box center [504, 290] width 1008 height 580
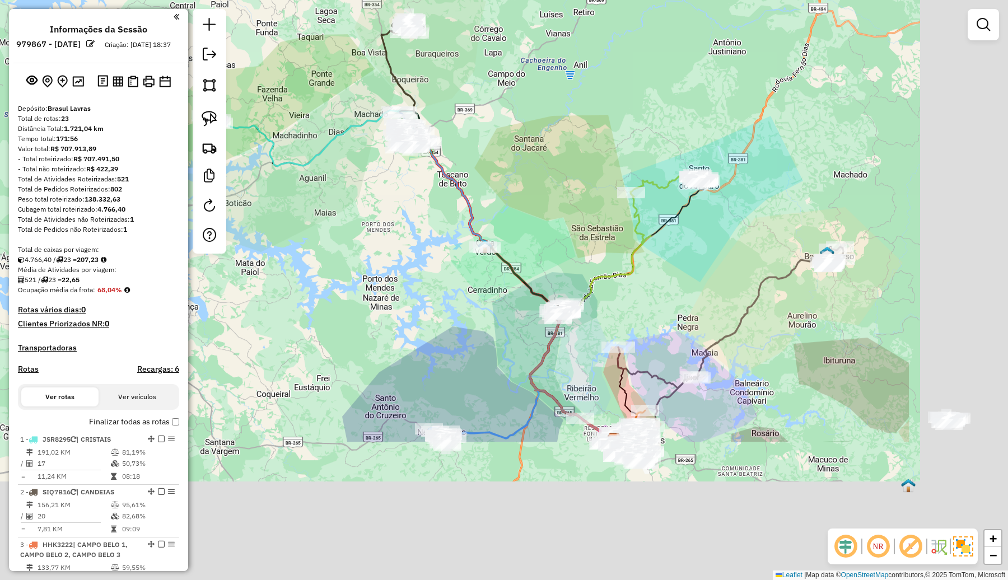
drag, startPoint x: 571, startPoint y: 455, endPoint x: 339, endPoint y: 200, distance: 344.3
click at [339, 200] on div "Janela de atendimento Grade de atendimento Capacidade Transportadoras Veículos …" at bounding box center [504, 290] width 1008 height 580
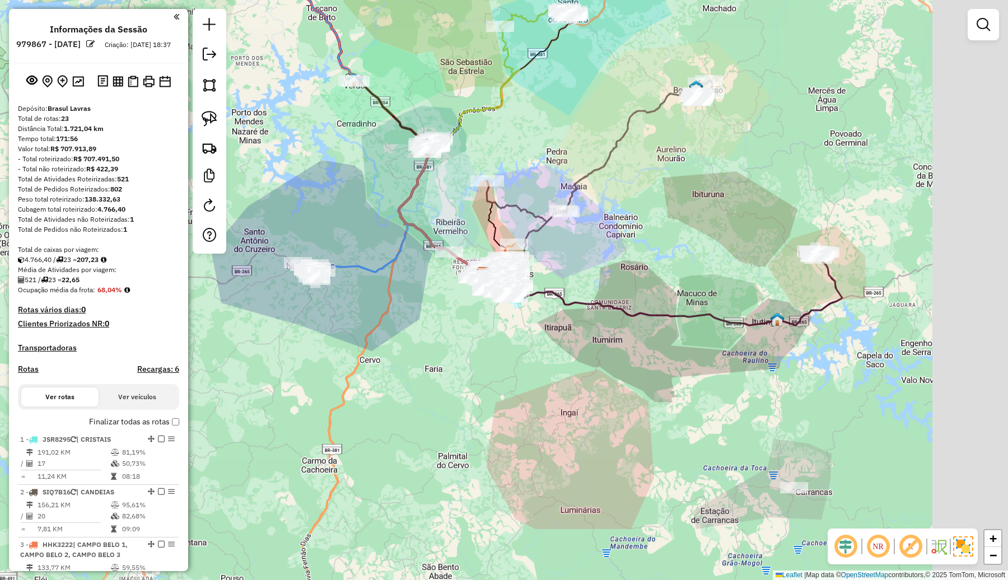
drag, startPoint x: 627, startPoint y: 448, endPoint x: 545, endPoint y: 334, distance: 140.7
click at [546, 336] on div "Janela de atendimento Grade de atendimento Capacidade Transportadoras Veículos …" at bounding box center [504, 290] width 1008 height 580
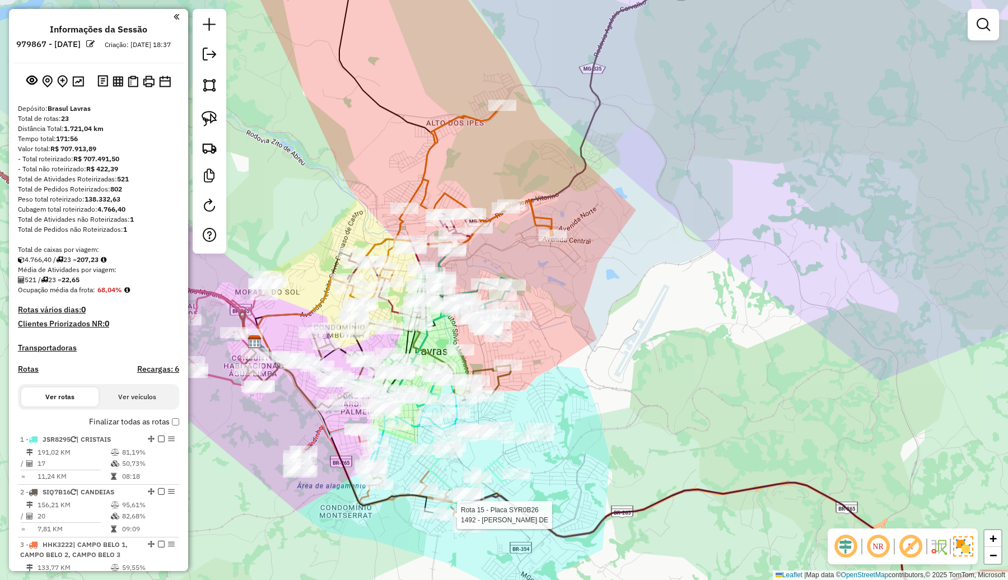
drag, startPoint x: 635, startPoint y: 383, endPoint x: 762, endPoint y: 317, distance: 142.7
click at [757, 320] on div "Rota 15 - Placa SYR0B26 1492 - SERGIO FREDERICO DE Janela de atendimento Grade …" at bounding box center [504, 290] width 1008 height 580
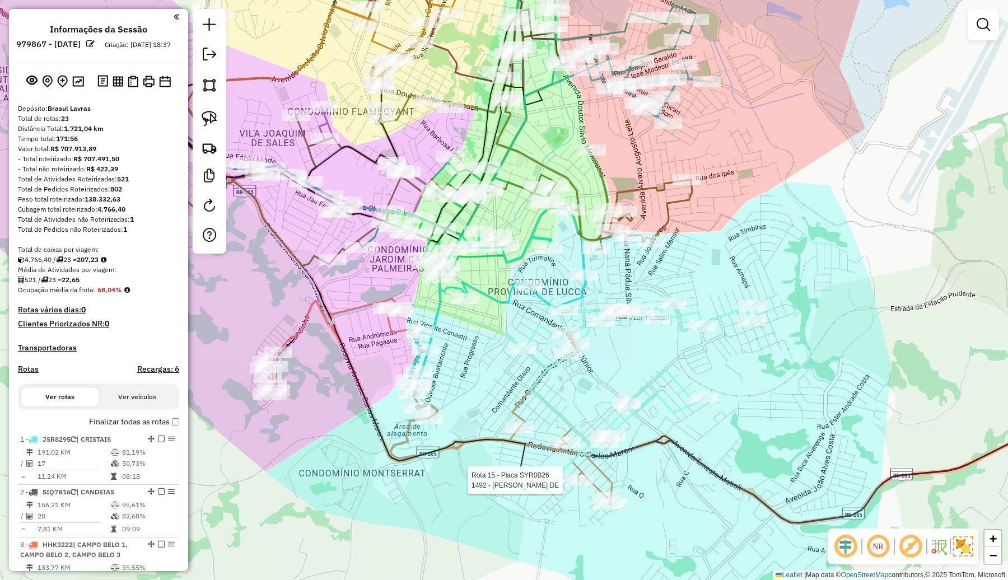
click at [673, 374] on icon at bounding box center [636, 391] width 229 height 176
select select "**********"
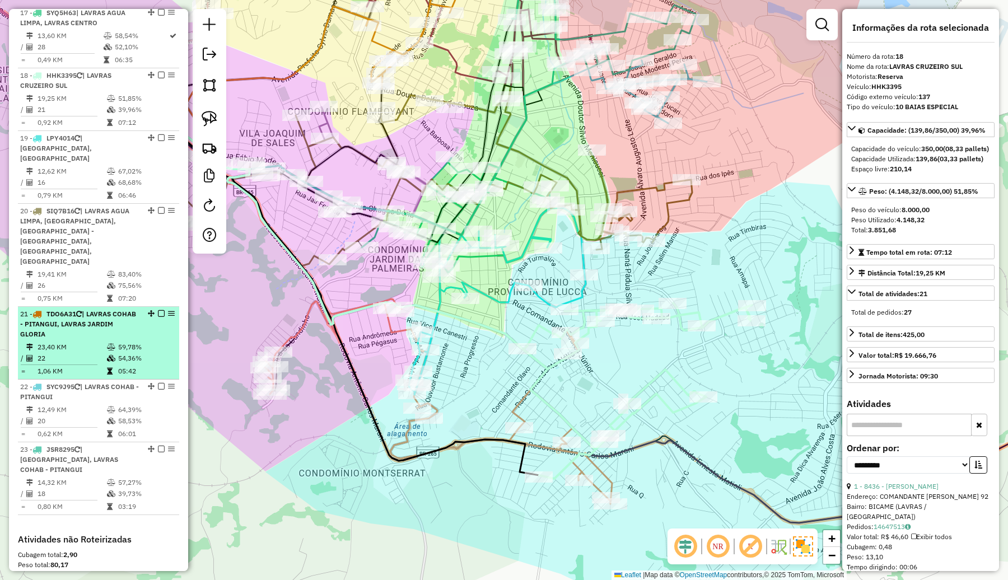
scroll to position [1319, 0]
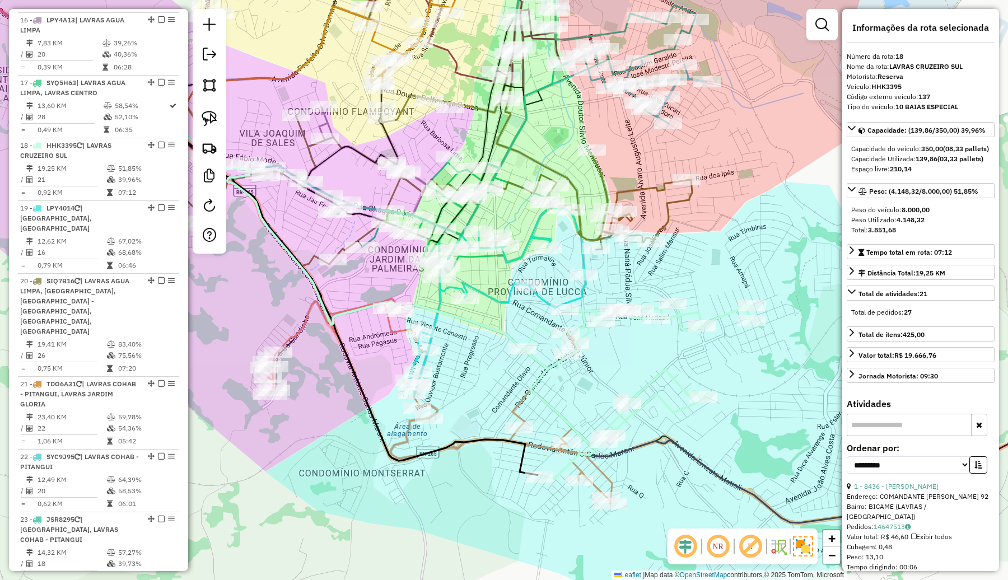
click at [677, 317] on icon at bounding box center [636, 391] width 229 height 176
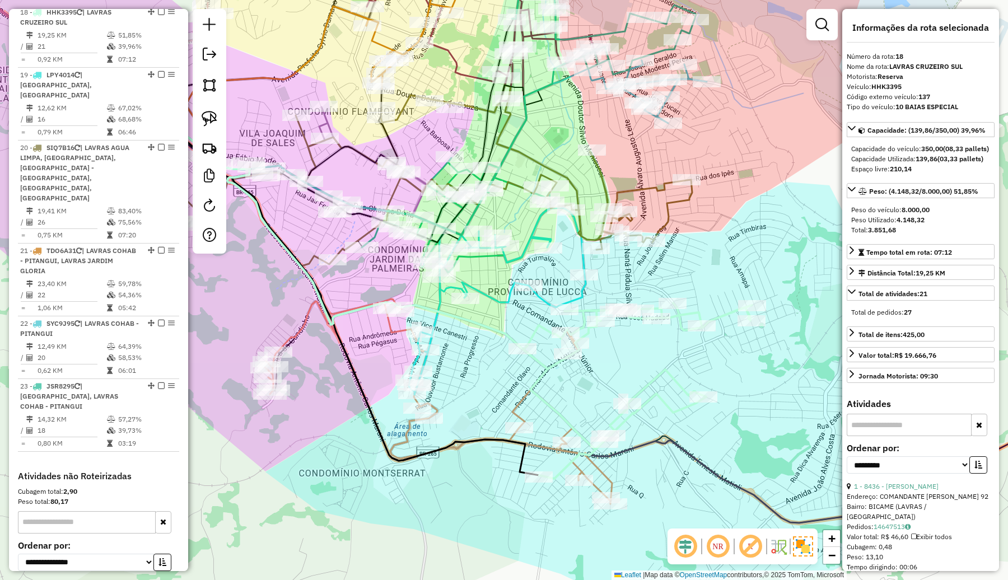
scroll to position [1459, 0]
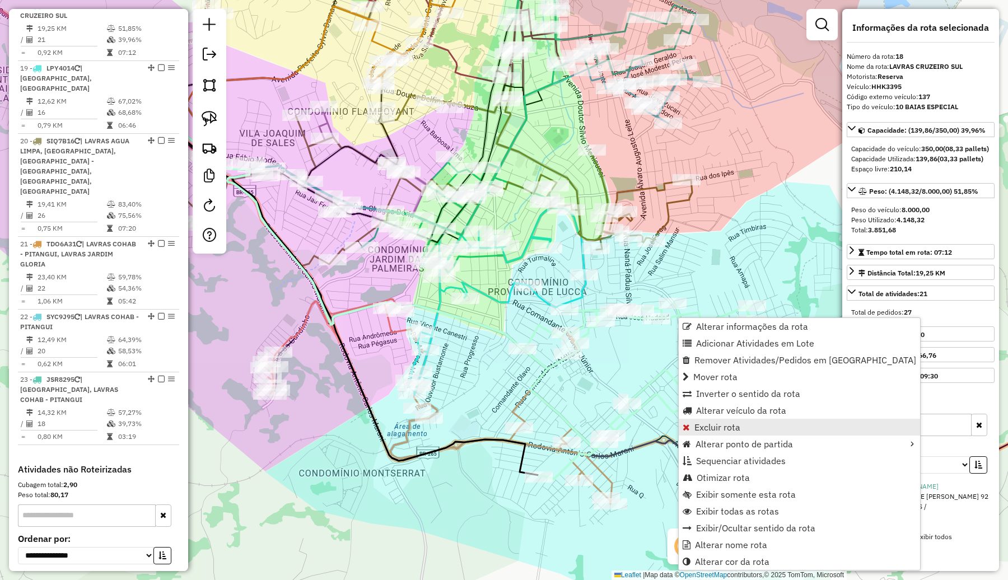
click at [736, 427] on span "Excluir rota" at bounding box center [717, 427] width 46 height 9
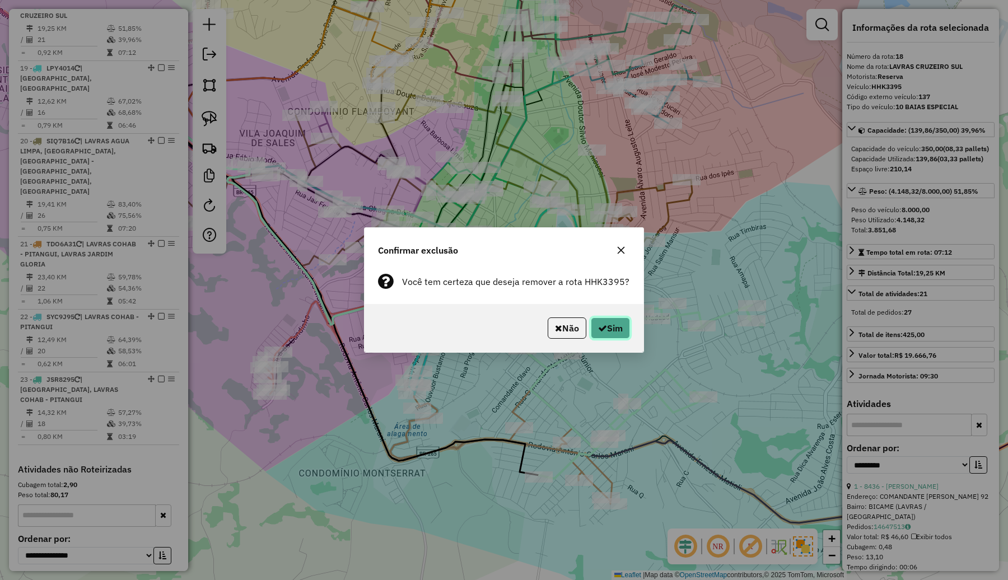
click at [616, 325] on button "Sim" at bounding box center [610, 327] width 39 height 21
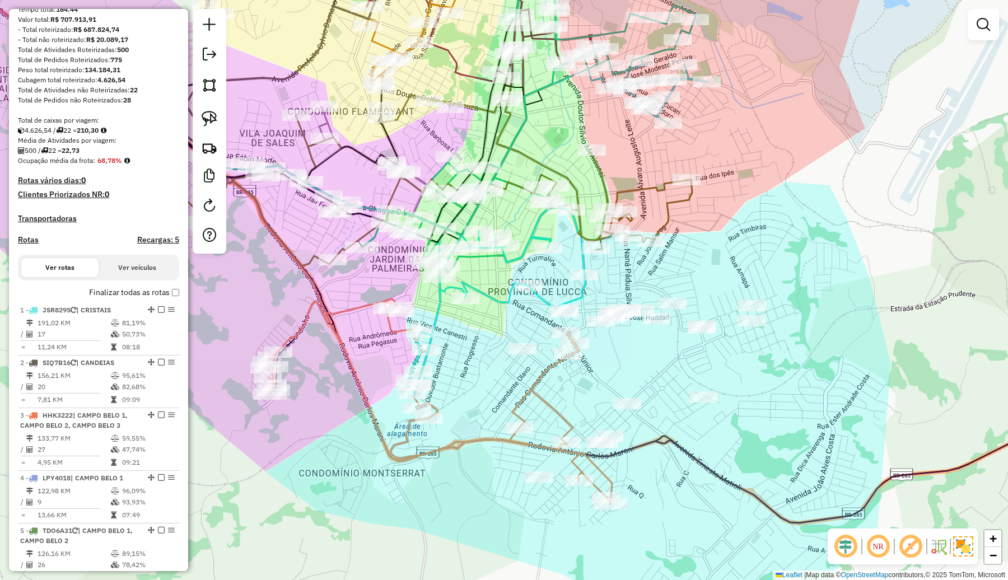
scroll to position [13, 0]
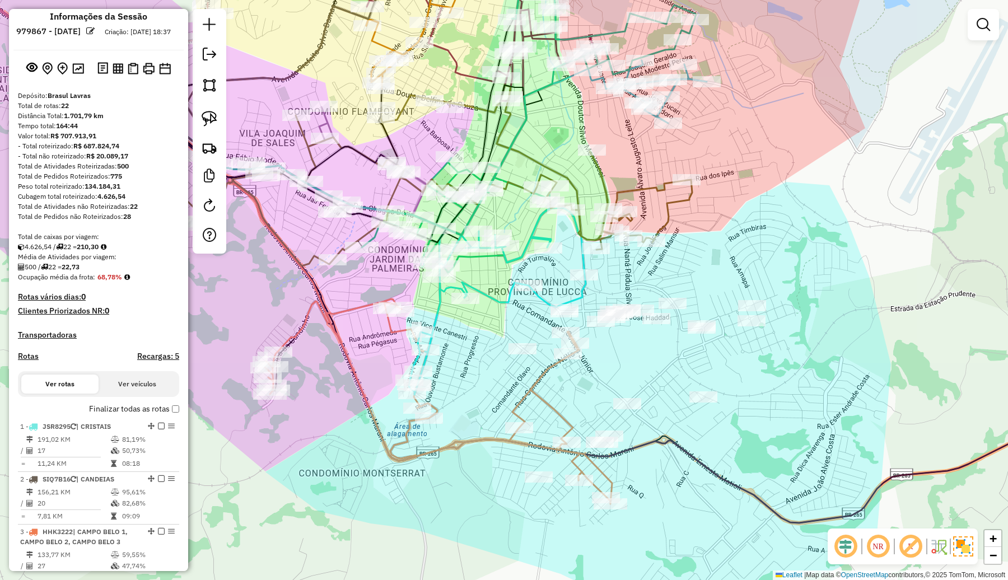
click at [643, 191] on icon at bounding box center [426, 175] width 532 height 181
select select "**********"
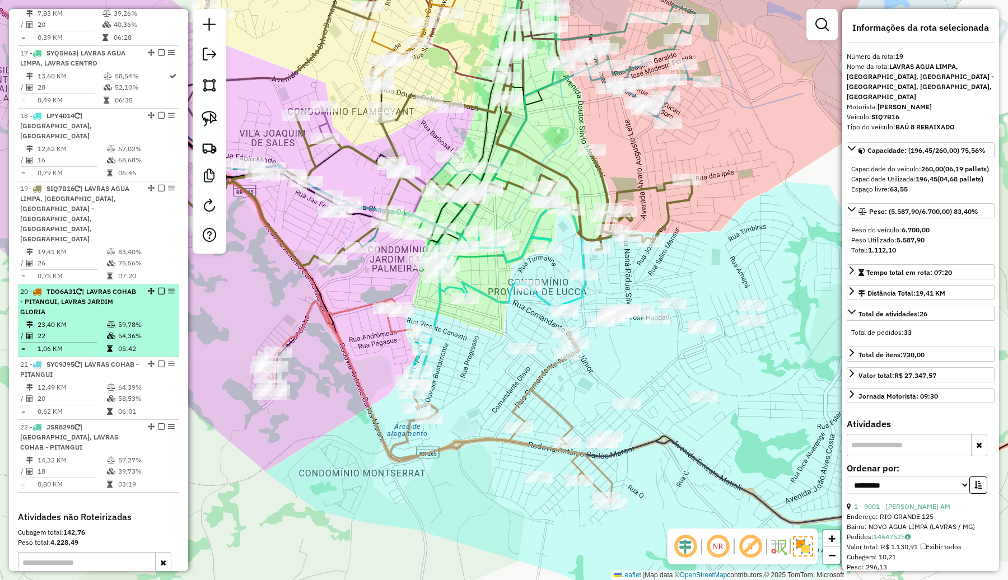
scroll to position [1342, 0]
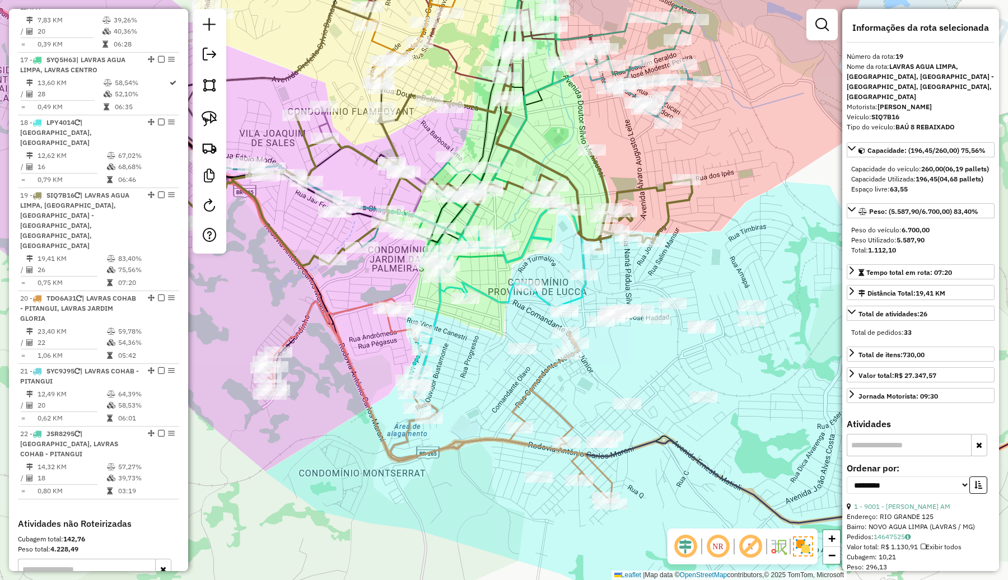
click at [505, 299] on icon at bounding box center [497, 301] width 177 height 187
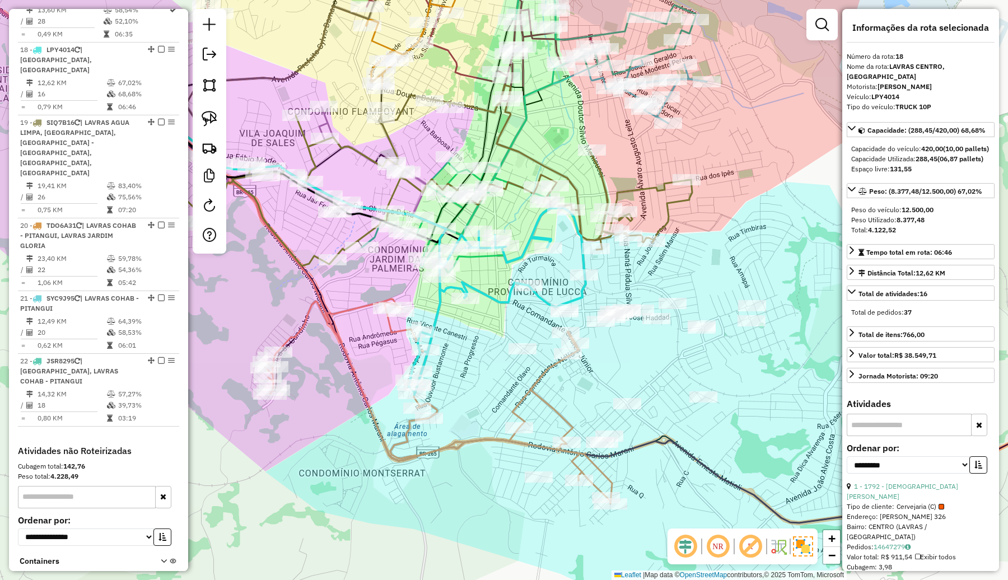
scroll to position [1459, 0]
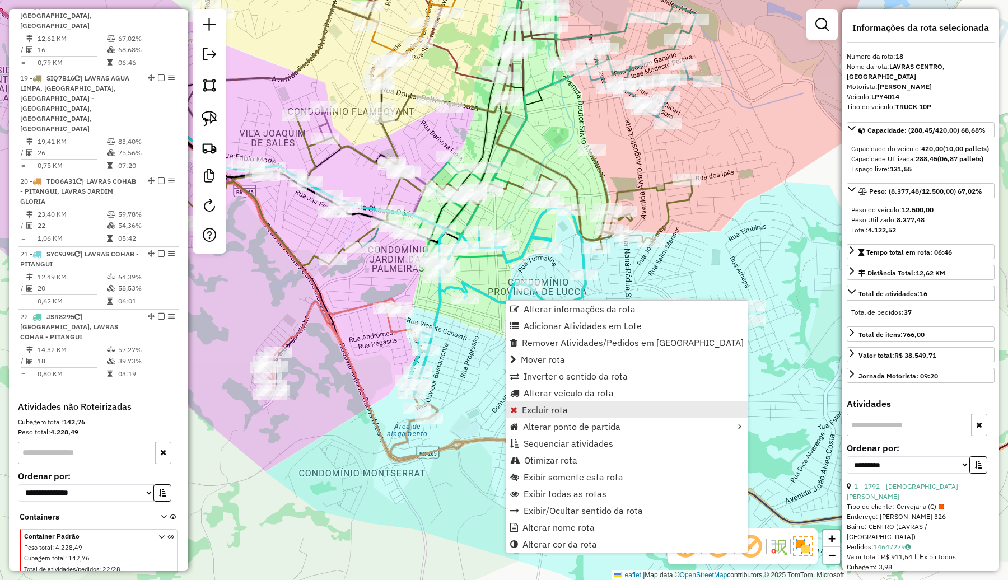
click at [552, 402] on link "Excluir rota" at bounding box center [626, 409] width 241 height 17
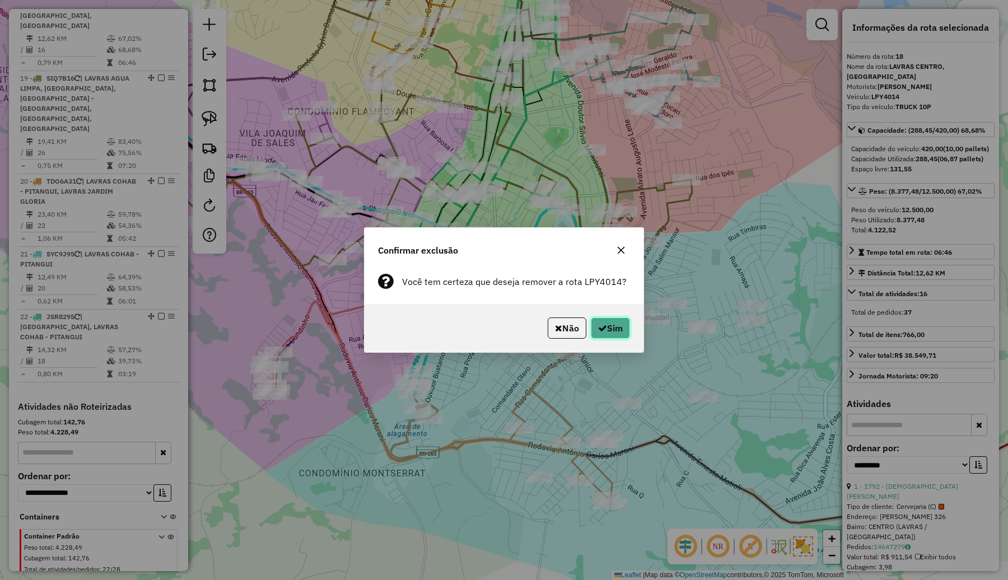
click at [611, 326] on button "Sim" at bounding box center [610, 327] width 39 height 21
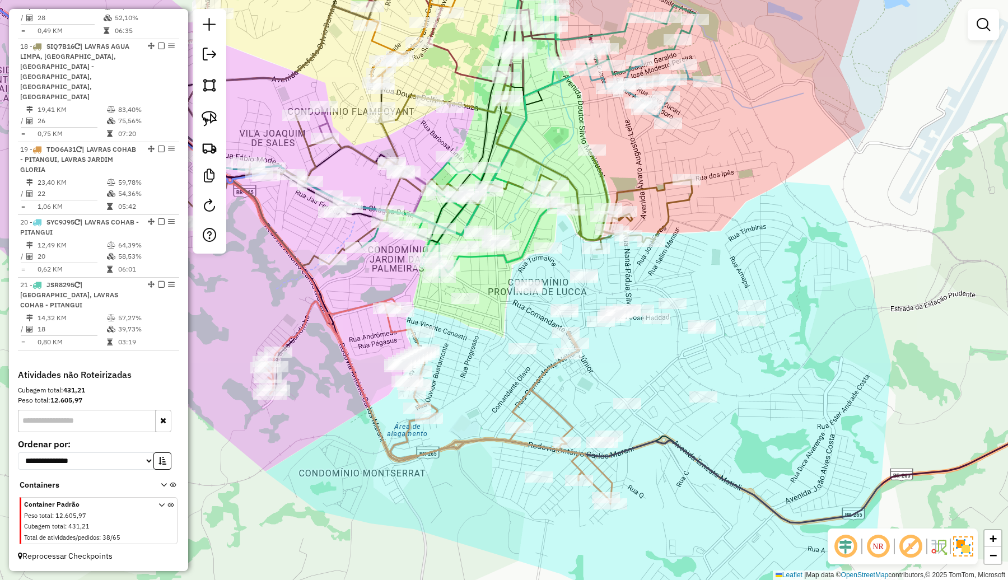
scroll to position [1419, 0]
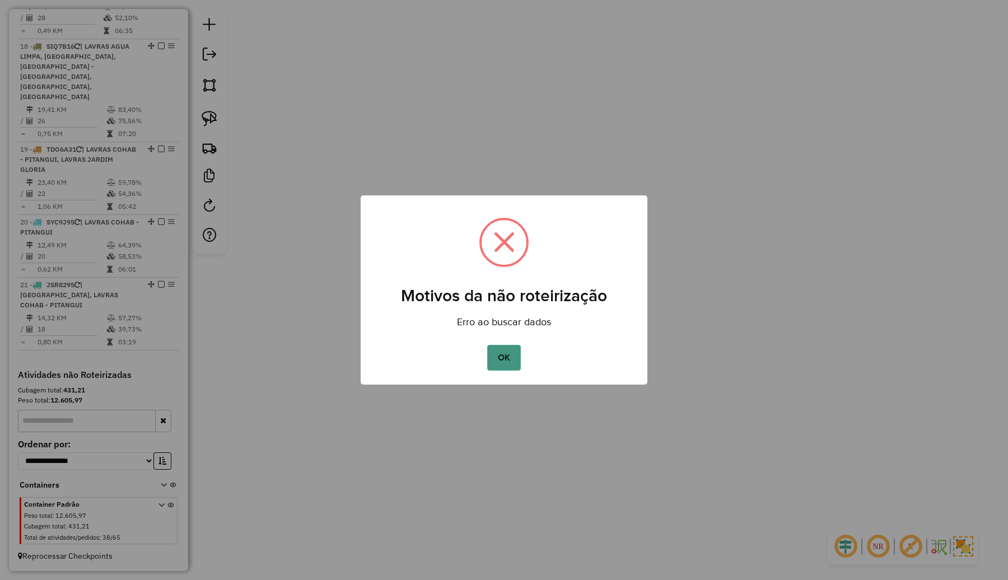
click at [510, 364] on button "OK" at bounding box center [503, 358] width 33 height 26
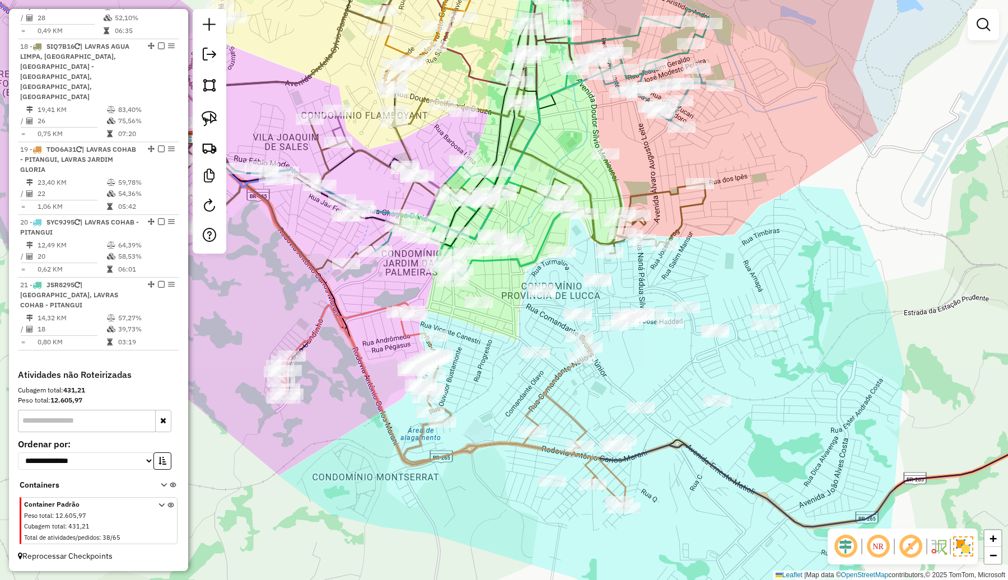
drag, startPoint x: 496, startPoint y: 324, endPoint x: 580, endPoint y: 373, distance: 96.9
click at [580, 374] on div "Janela de atendimento Grade de atendimento Capacidade Transportadoras Veículos …" at bounding box center [504, 290] width 1008 height 580
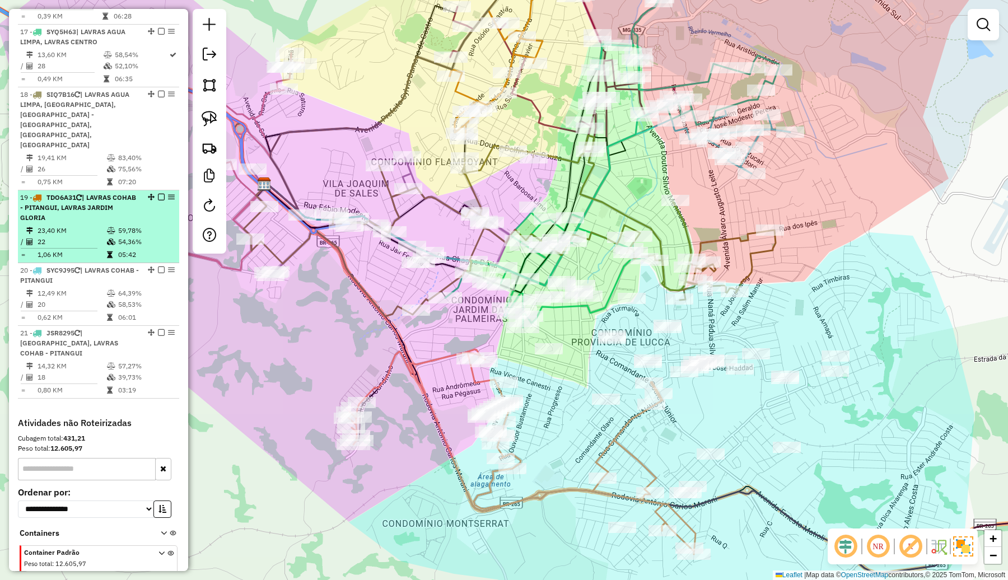
scroll to position [1350, 0]
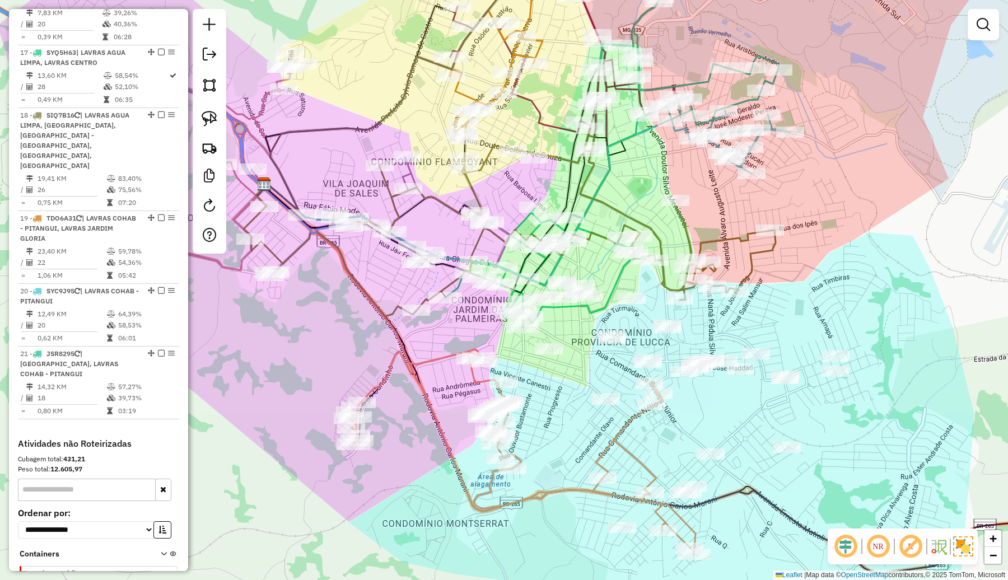
click at [719, 240] on icon at bounding box center [509, 225] width 532 height 181
select select "**********"
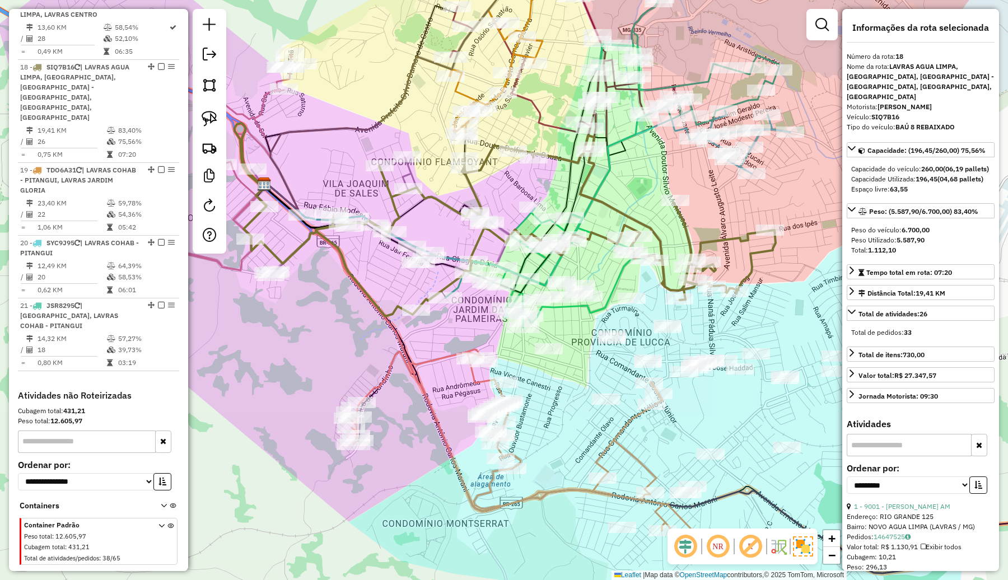
scroll to position [1419, 0]
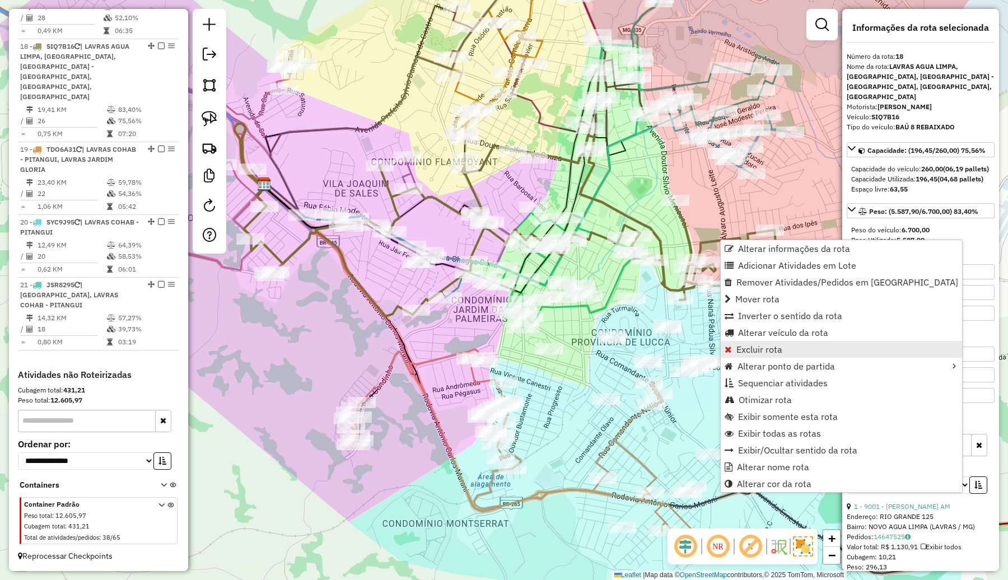
click at [756, 350] on span "Excluir rota" at bounding box center [759, 349] width 46 height 9
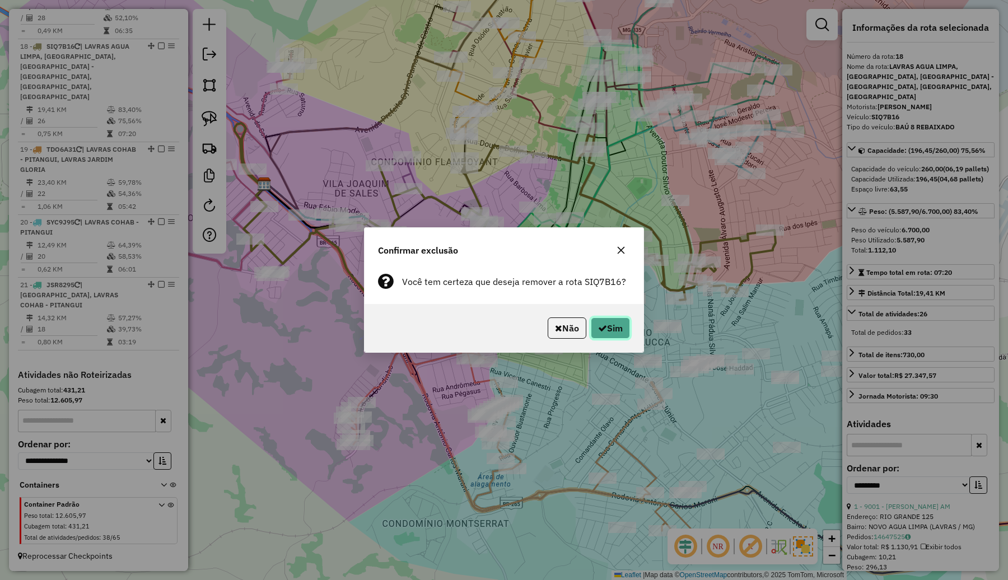
click at [617, 326] on button "Sim" at bounding box center [610, 327] width 39 height 21
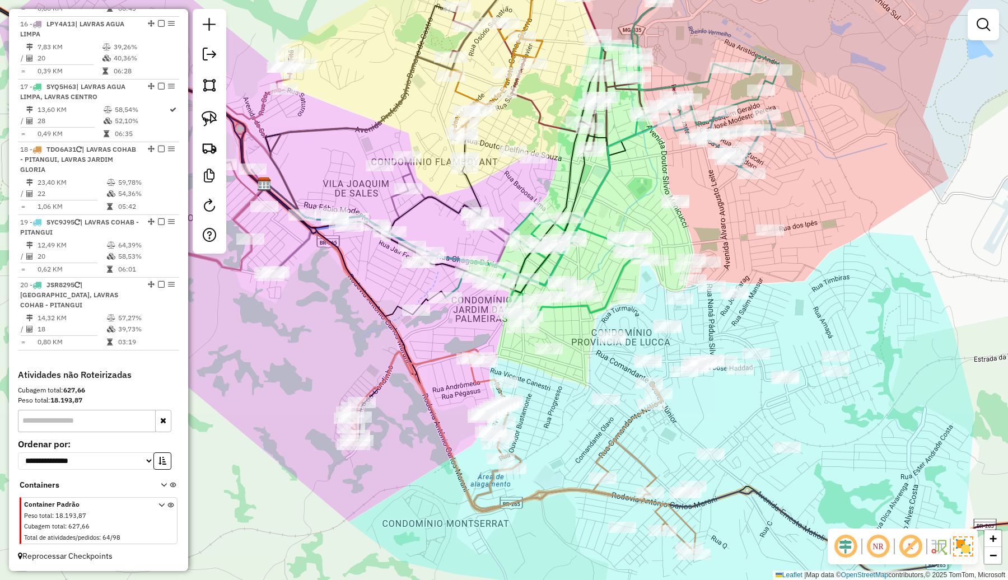
scroll to position [1327, 0]
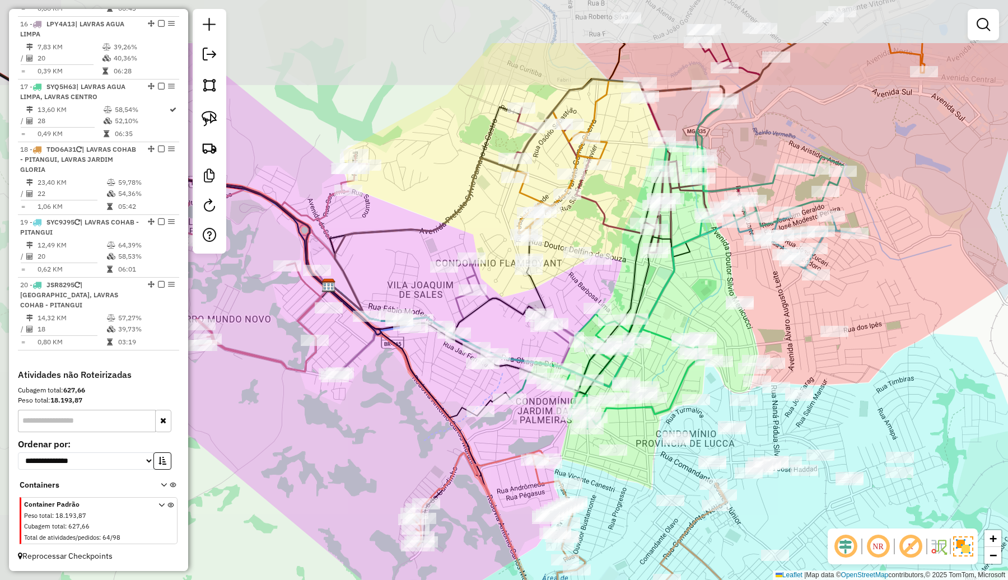
drag, startPoint x: 631, startPoint y: 199, endPoint x: 696, endPoint y: 301, distance: 120.0
click at [696, 301] on div "Janela de atendimento Grade de atendimento Capacidade Transportadoras Veículos …" at bounding box center [504, 290] width 1008 height 580
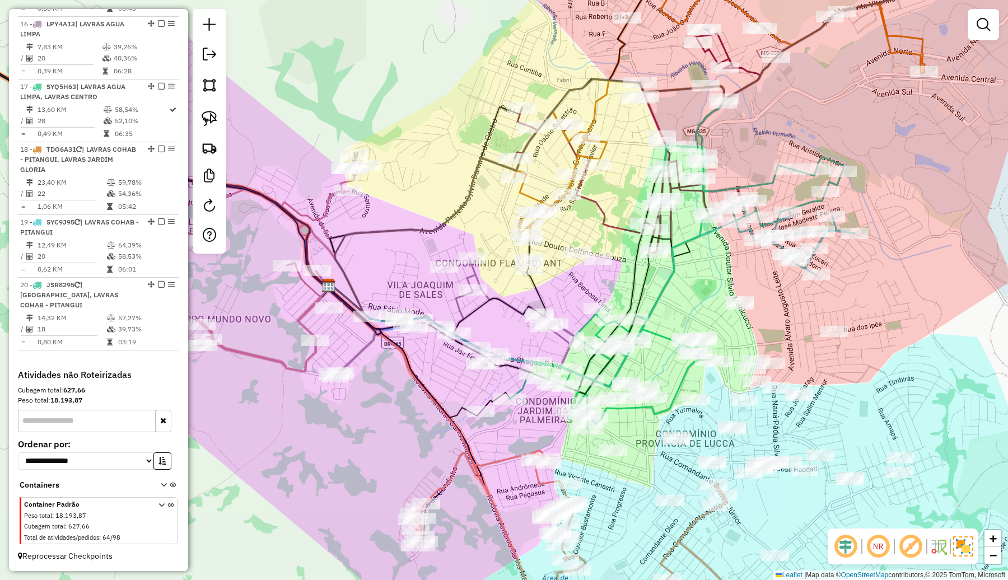
click at [602, 149] on icon at bounding box center [719, 91] width 410 height 298
select select "**********"
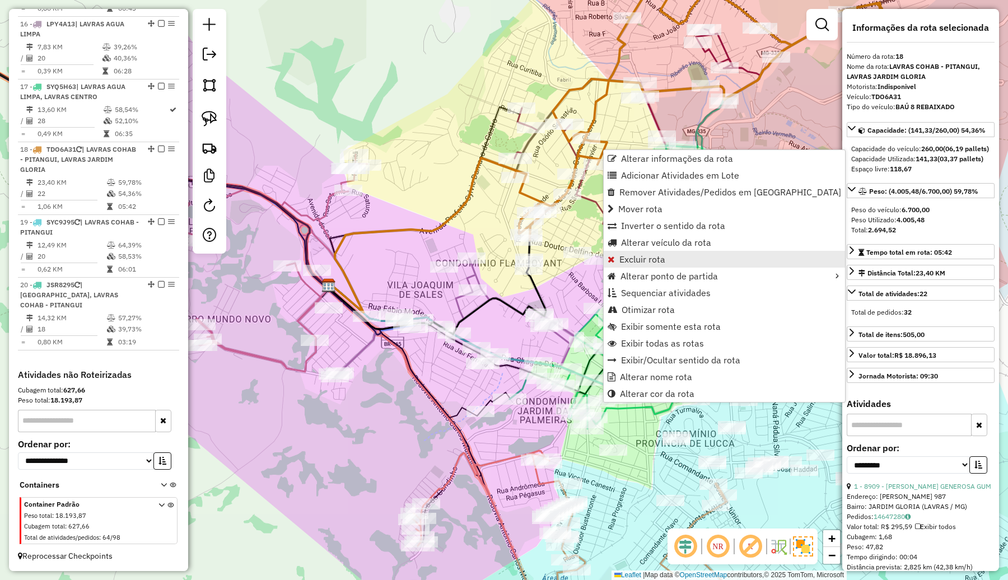
click at [647, 263] on span "Excluir rota" at bounding box center [642, 259] width 46 height 9
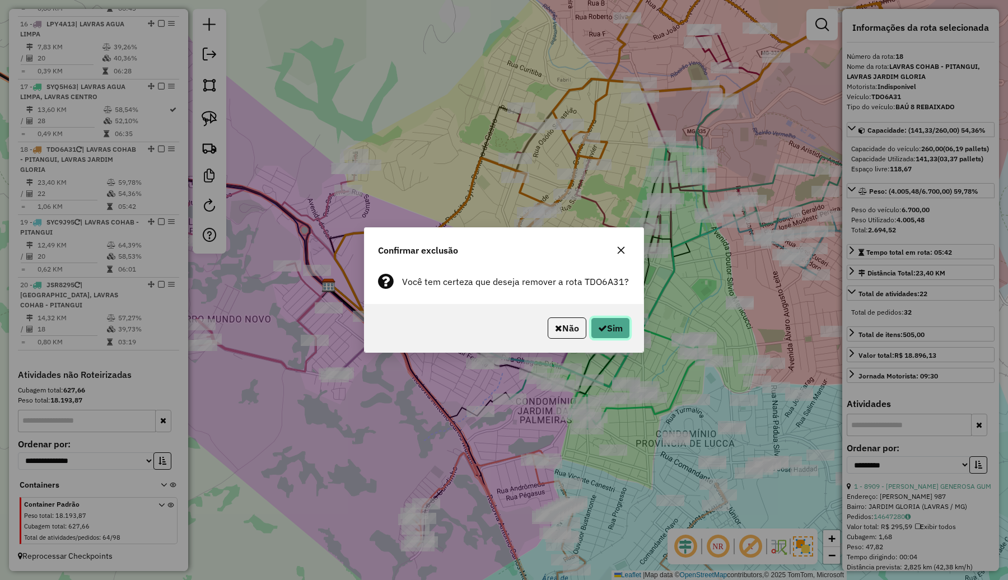
click at [619, 328] on button "Sim" at bounding box center [610, 327] width 39 height 21
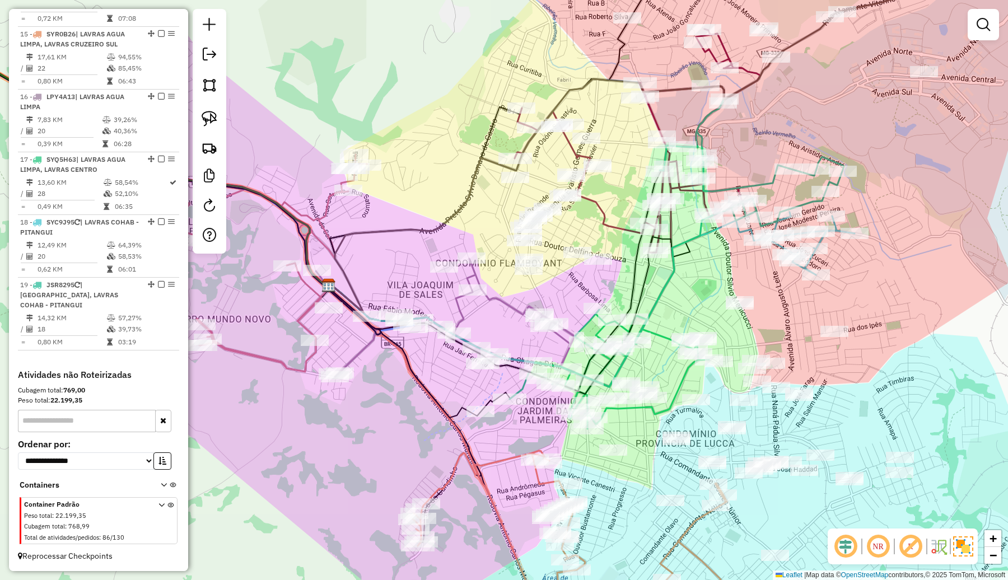
scroll to position [1254, 0]
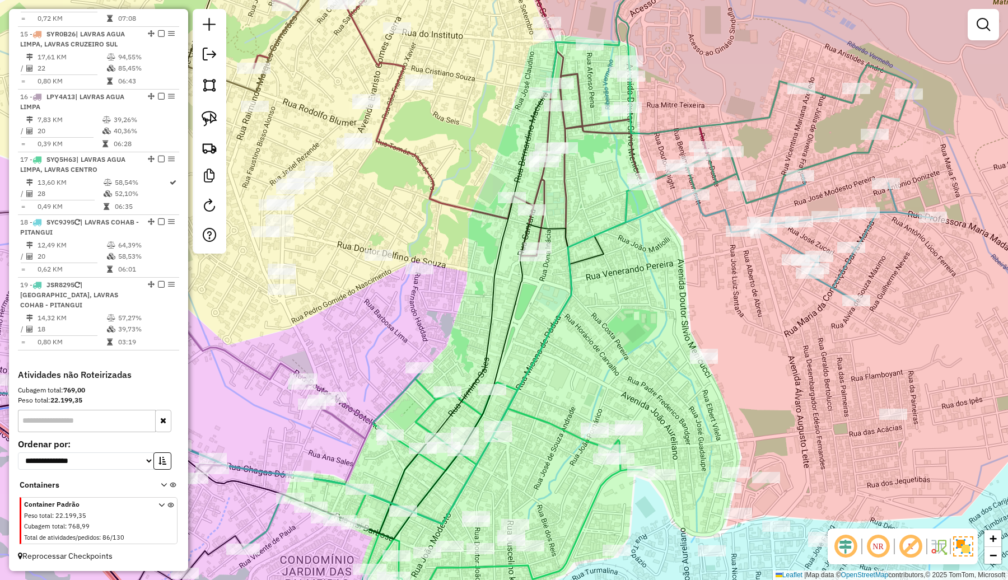
click at [774, 204] on icon at bounding box center [814, 238] width 237 height 127
select select "**********"
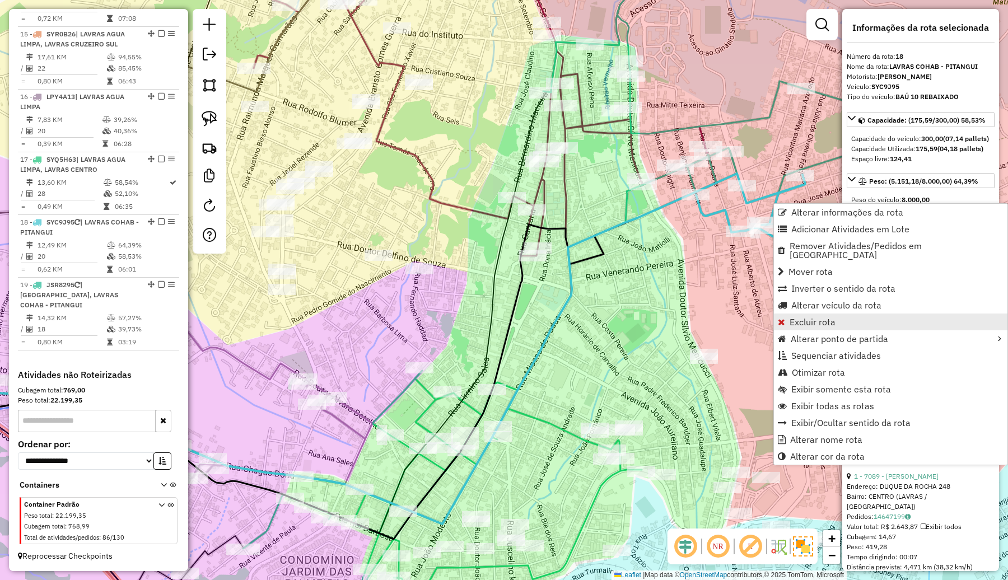
click at [799, 317] on span "Excluir rota" at bounding box center [812, 321] width 46 height 9
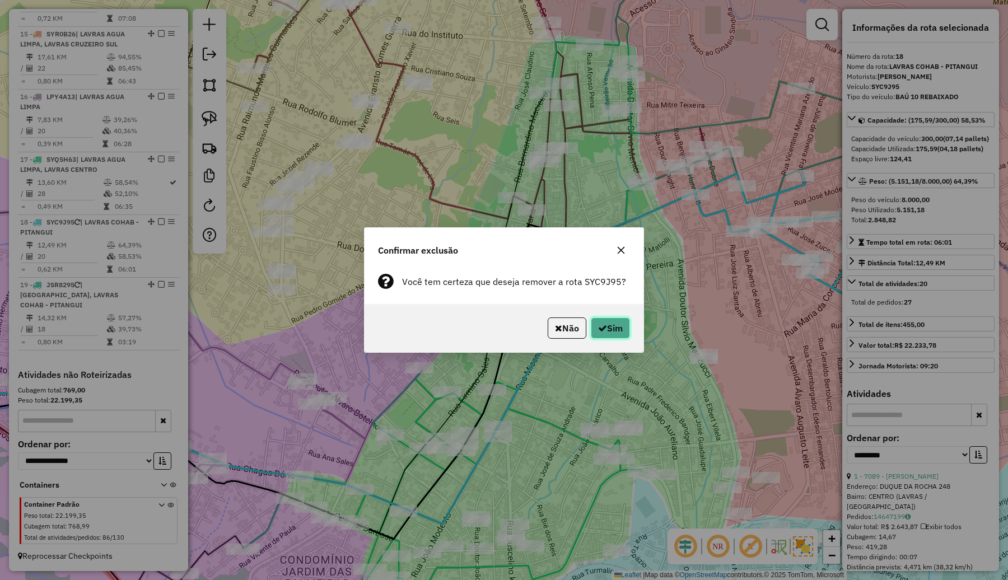
click at [612, 323] on button "Sim" at bounding box center [610, 327] width 39 height 21
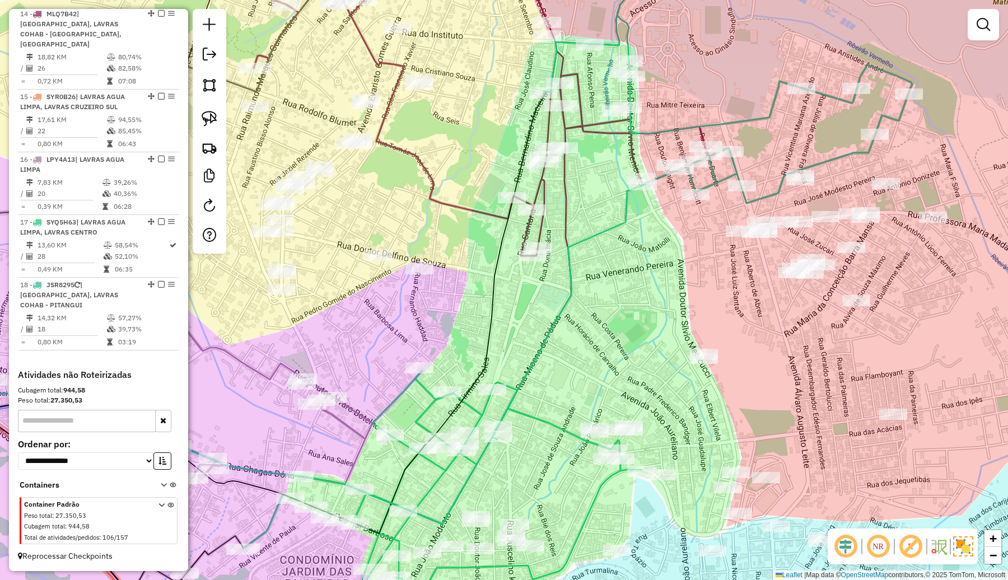
scroll to position [1191, 0]
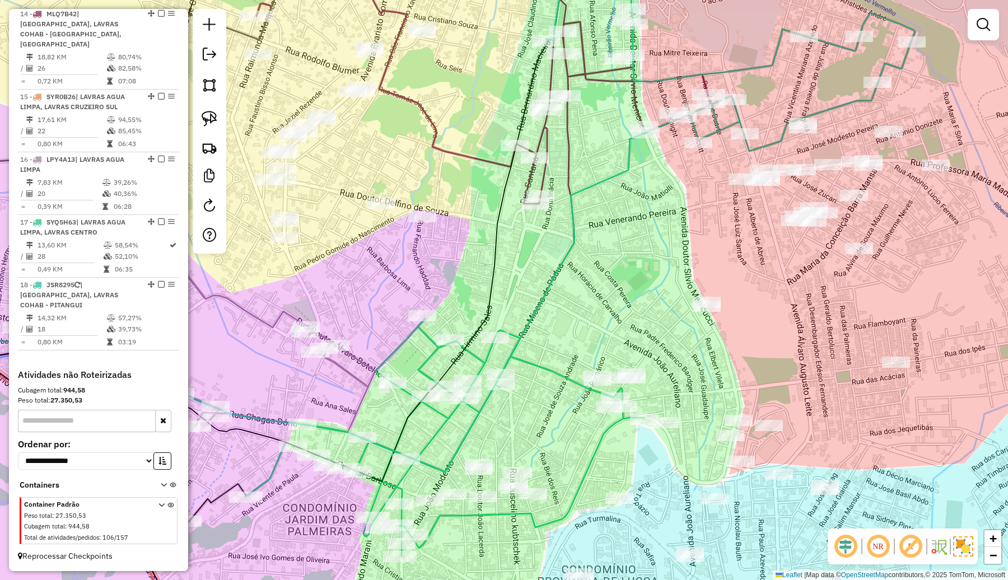
drag, startPoint x: 591, startPoint y: 293, endPoint x: 605, endPoint y: 254, distance: 41.6
click at [605, 254] on div "Janela de atendimento Grade de atendimento Capacidade Transportadoras Veículos …" at bounding box center [504, 290] width 1008 height 580
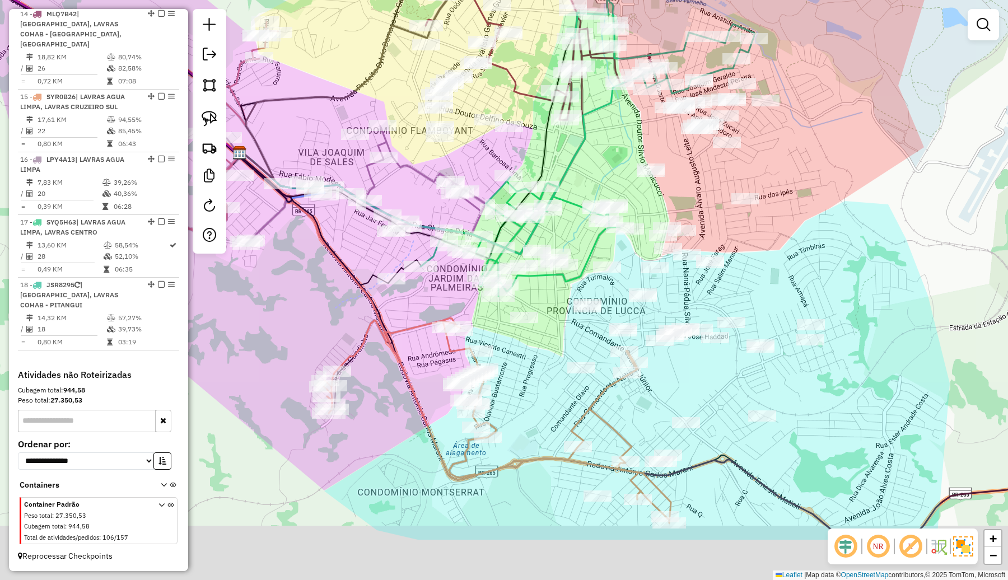
drag, startPoint x: 335, startPoint y: 411, endPoint x: 326, endPoint y: 280, distance: 131.8
click at [326, 280] on div "Janela de atendimento Grade de atendimento Capacidade Transportadoras Veículos …" at bounding box center [504, 290] width 1008 height 580
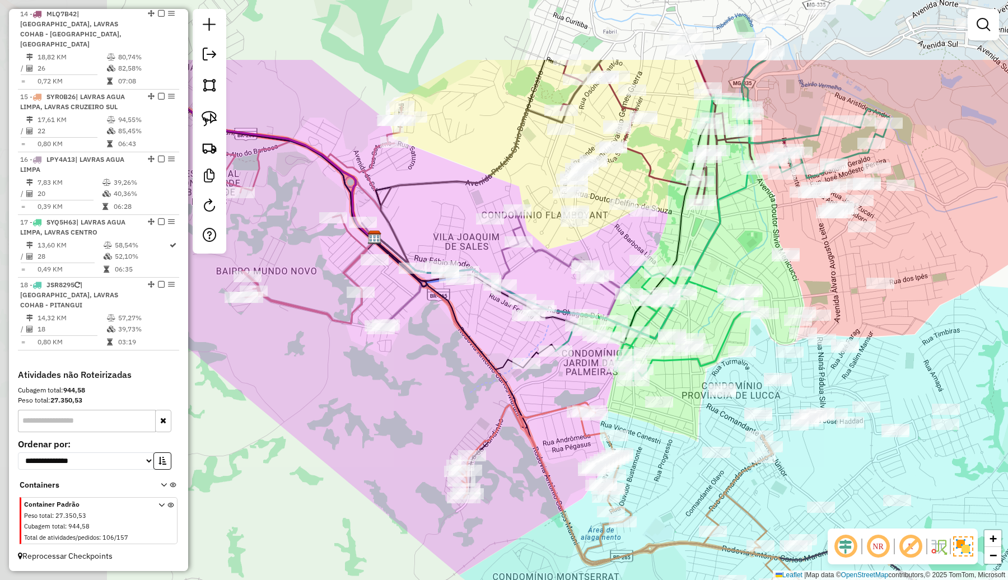
drag, startPoint x: 326, startPoint y: 280, endPoint x: 465, endPoint y: 403, distance: 185.6
click at [465, 403] on div "Janela de atendimento Grade de atendimento Capacidade Transportadoras Veículos …" at bounding box center [504, 290] width 1008 height 580
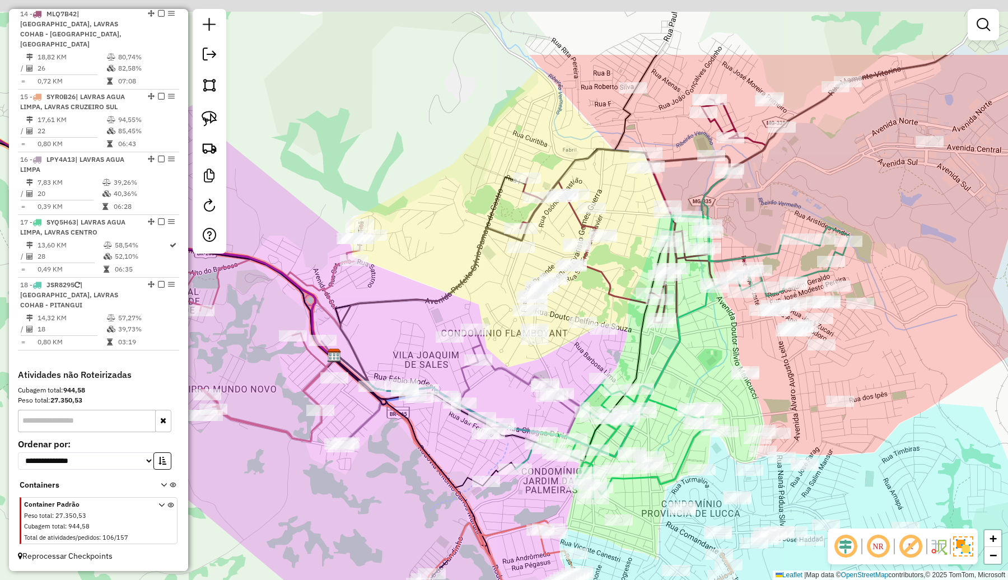
drag, startPoint x: 759, startPoint y: 227, endPoint x: 714, endPoint y: 340, distance: 121.8
click at [714, 340] on div "Janela de atendimento Grade de atendimento Capacidade Transportadoras Veículos …" at bounding box center [504, 290] width 1008 height 580
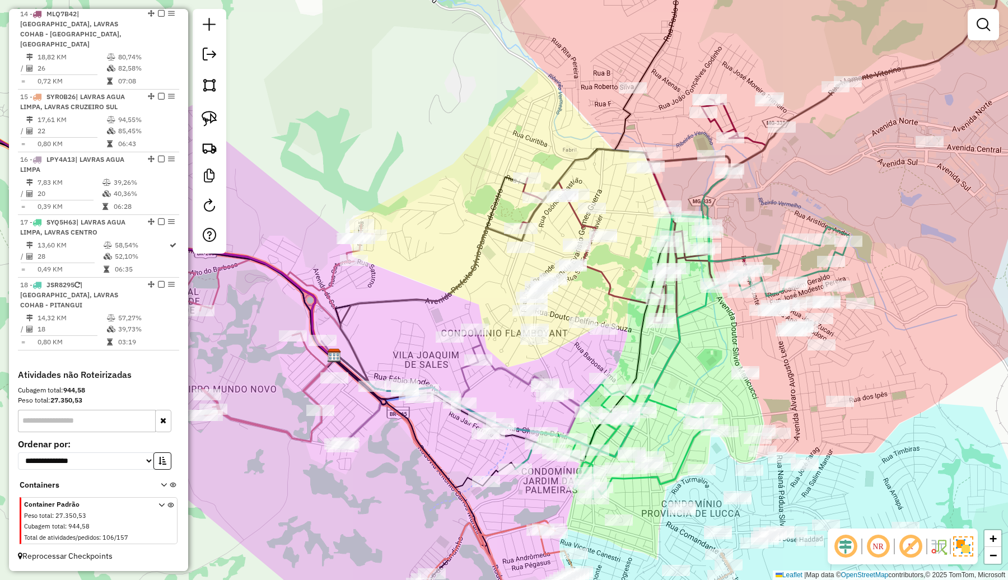
click at [767, 251] on icon at bounding box center [757, 232] width 184 height 128
select select "**********"
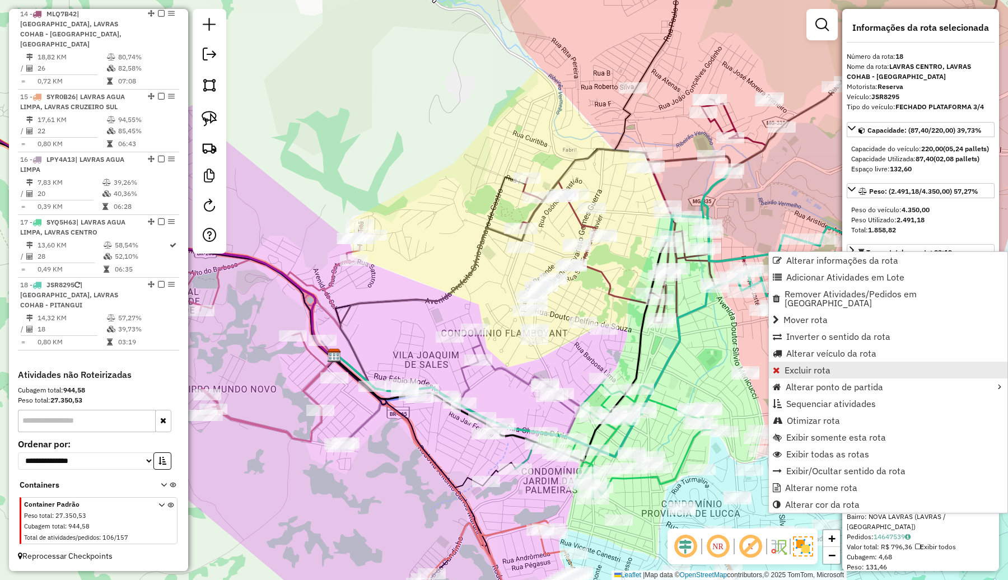
click at [809, 366] on span "Excluir rota" at bounding box center [807, 370] width 46 height 9
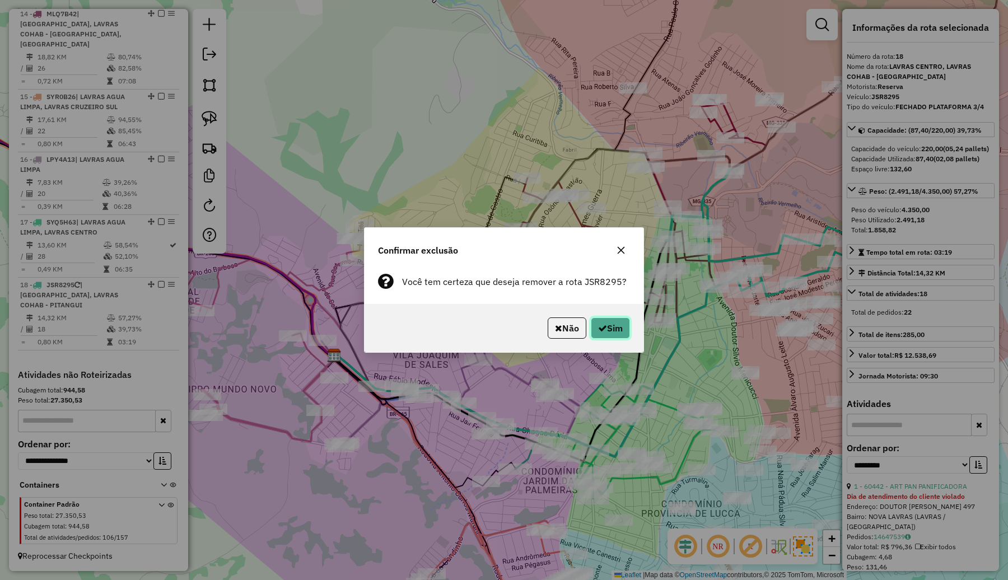
click at [616, 322] on button "Sim" at bounding box center [610, 327] width 39 height 21
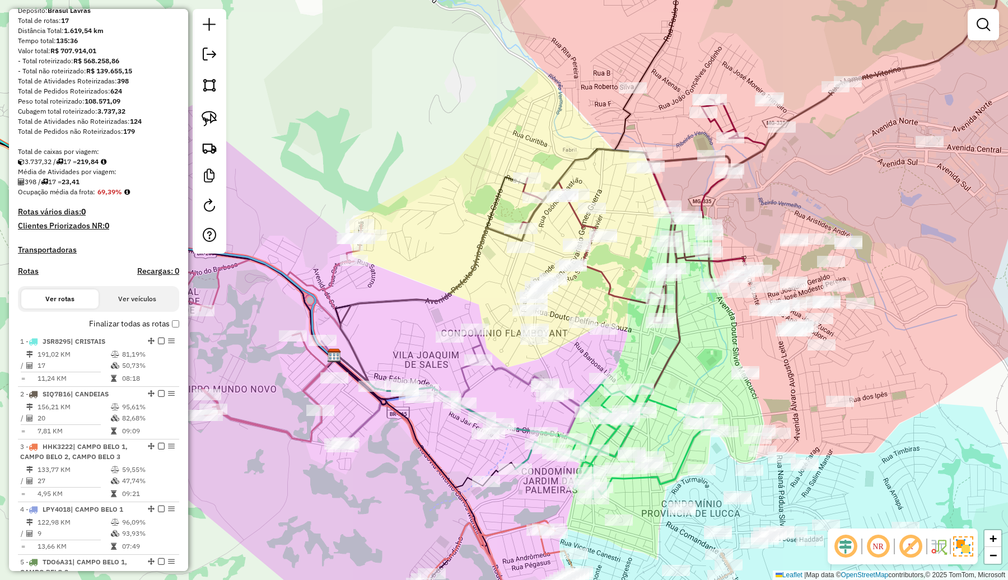
scroll to position [0, 0]
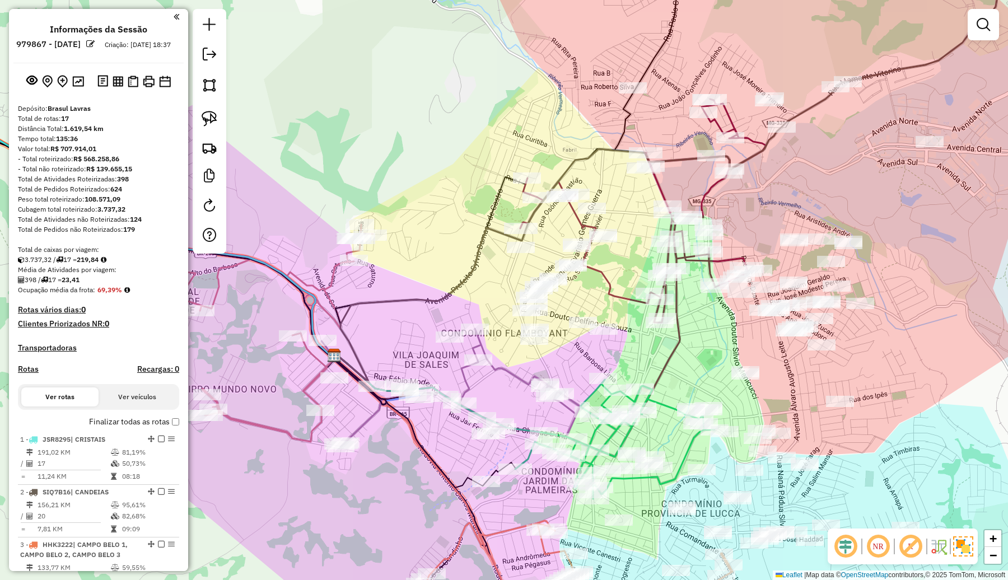
click at [860, 202] on div "Janela de atendimento Grade de atendimento Capacidade Transportadoras Veículos …" at bounding box center [504, 290] width 1008 height 580
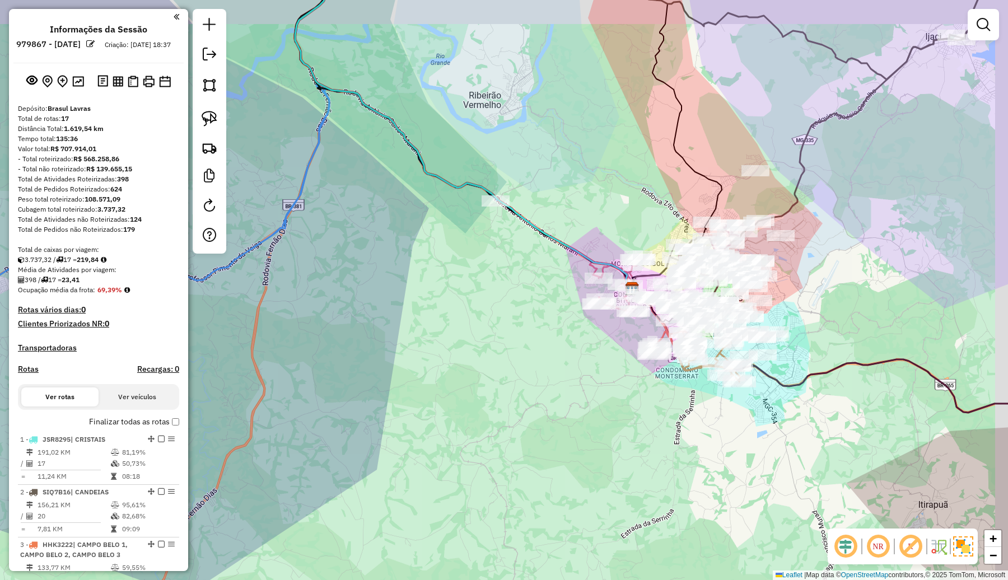
drag, startPoint x: 910, startPoint y: 245, endPoint x: 748, endPoint y: 278, distance: 164.6
click at [786, 303] on div "Janela de atendimento Grade de atendimento Capacidade Transportadoras Veículos …" at bounding box center [504, 290] width 1008 height 580
